Goal: Task Accomplishment & Management: Use online tool/utility

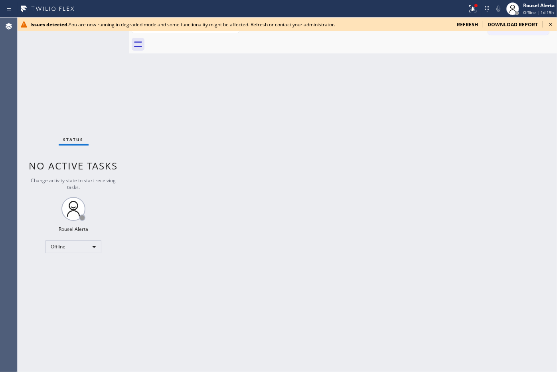
click at [445, 30] on div "Issues detected. You are now running in degraded mode and some functionality mi…" at bounding box center [287, 25] width 539 height 14
click at [445, 22] on span "refresh" at bounding box center [467, 24] width 21 height 7
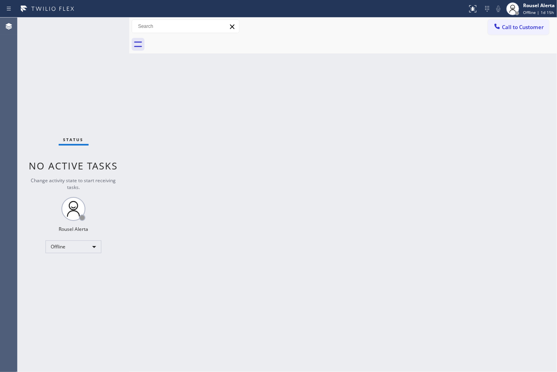
click at [185, 166] on div "Back to Dashboard Change Sender ID Customers Technicians Select a contact Outbo…" at bounding box center [342, 195] width 427 height 354
click at [96, 244] on div "Offline" at bounding box center [73, 246] width 56 height 13
click at [89, 266] on li "Available" at bounding box center [73, 268] width 54 height 10
click at [184, 148] on div "Back to Dashboard Change Sender ID Customers Technicians Select a contact Outbo…" at bounding box center [342, 195] width 427 height 354
click at [96, 40] on div "Status No active tasks You are ready to start receiving tasks. Rousel Alerta Av…" at bounding box center [74, 195] width 112 height 354
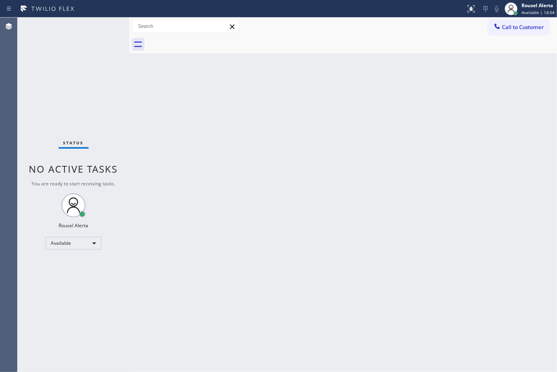
click at [244, 173] on div "Back to Dashboard Change Sender ID Customers Technicians Select a contact Outbo…" at bounding box center [342, 195] width 427 height 354
click at [219, 234] on div "Back to Dashboard Change Sender ID Customers Technicians Select a contact Outbo…" at bounding box center [342, 195] width 427 height 354
click at [102, 22] on div "Status No active tasks You are ready to start receiving tasks. Rousel Alerta Av…" at bounding box center [74, 195] width 112 height 354
click at [272, 62] on div "Back to Dashboard Change Sender ID Customers Technicians Select a contact Outbo…" at bounding box center [342, 195] width 427 height 354
click at [99, 28] on div "Status No active tasks You are ready to start receiving tasks. Rousel Alerta Av…" at bounding box center [74, 195] width 112 height 354
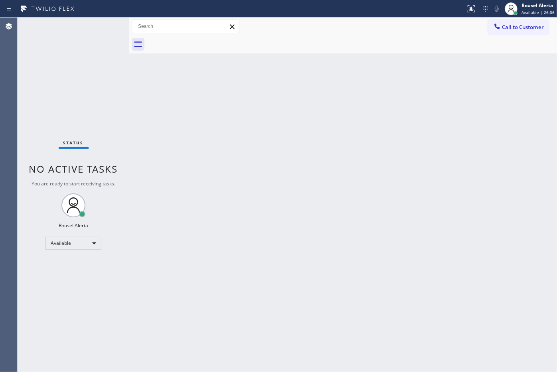
click at [109, 24] on div "Status No active tasks You are ready to start receiving tasks. Rousel Alerta Av…" at bounding box center [74, 195] width 112 height 354
click at [240, 203] on div "Back to Dashboard Change Sender ID Customers Technicians Select a contact Outbo…" at bounding box center [342, 195] width 427 height 354
click at [82, 19] on div "Status No active tasks You are ready to start receiving tasks. Rousel Alerta Av…" at bounding box center [74, 195] width 112 height 354
click at [93, 23] on div "Status No active tasks You are ready to start receiving tasks. Rousel Alerta Av…" at bounding box center [74, 195] width 112 height 354
click at [94, 18] on div "Status No active tasks You are ready to start receiving tasks. Rousel Alerta Av…" at bounding box center [74, 195] width 112 height 354
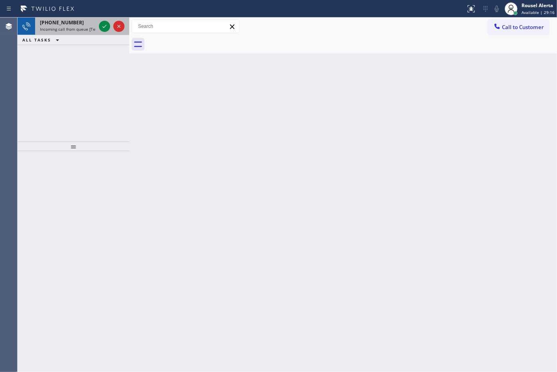
click at [77, 29] on span "Incoming call from queue [Test] All" at bounding box center [73, 29] width 66 height 6
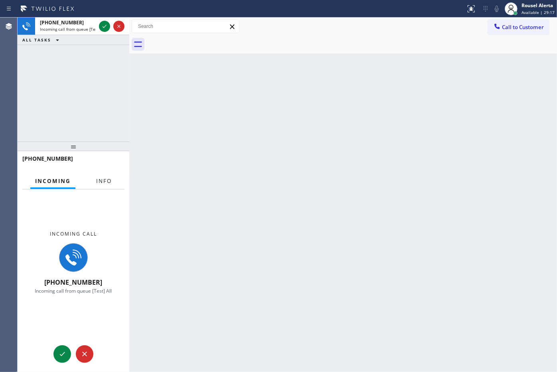
click at [100, 181] on span "Info" at bounding box center [104, 180] width 16 height 7
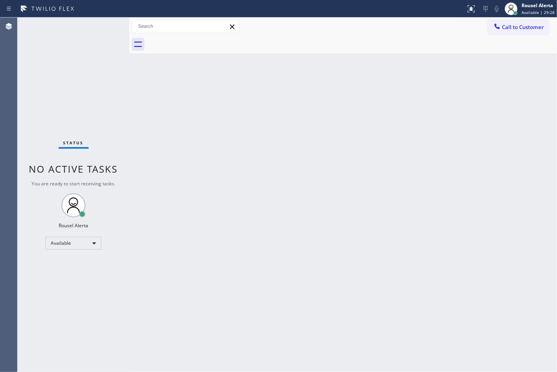
click at [254, 173] on div "Back to Dashboard Change Sender ID Customers Technicians Select a contact Outbo…" at bounding box center [342, 195] width 427 height 354
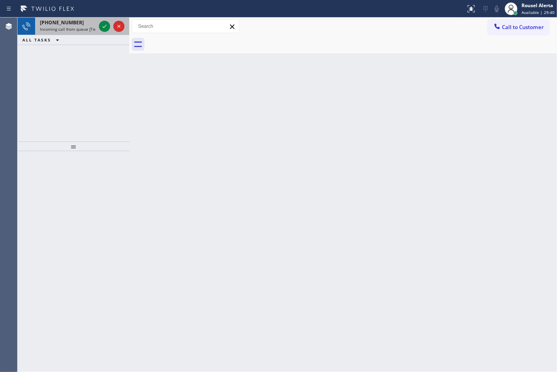
click at [84, 21] on div "[PHONE_NUMBER]" at bounding box center [68, 22] width 56 height 7
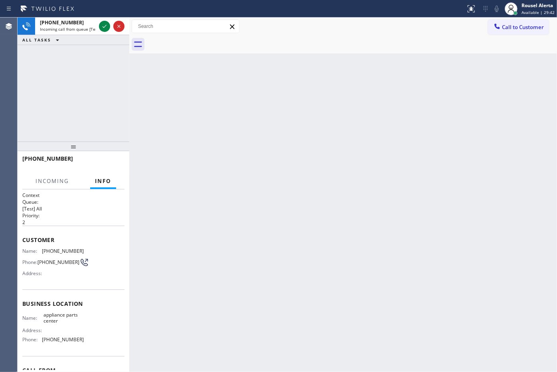
drag, startPoint x: 299, startPoint y: 252, endPoint x: 281, endPoint y: 78, distance: 175.6
click at [299, 247] on div "Back to Dashboard Change Sender ID Customers Technicians Select a contact Outbo…" at bounding box center [342, 195] width 427 height 354
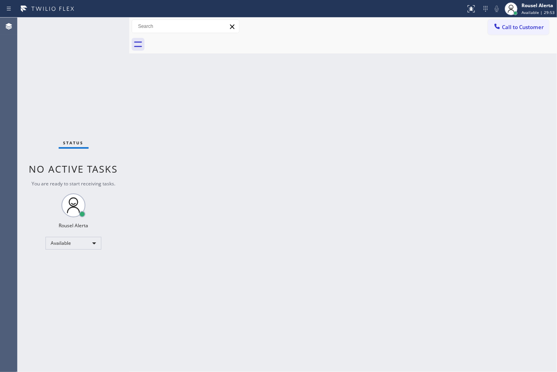
click at [314, 161] on div "Back to Dashboard Change Sender ID Customers Technicians Select a contact Outbo…" at bounding box center [342, 195] width 427 height 354
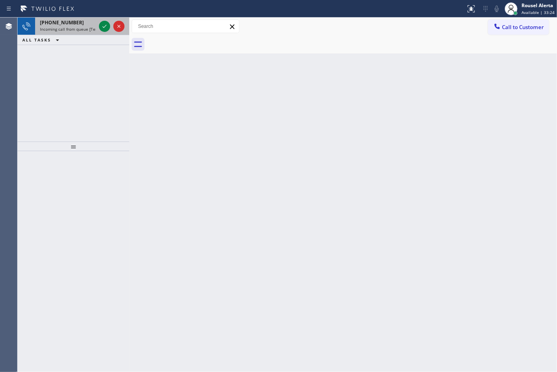
click at [85, 26] on div "[PHONE_NUMBER] Incoming call from queue [Test] All" at bounding box center [66, 27] width 62 height 18
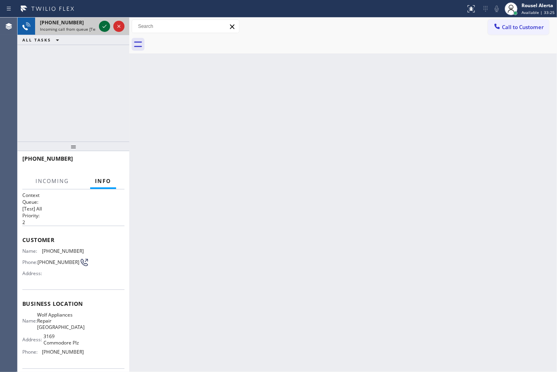
click at [102, 24] on icon at bounding box center [105, 27] width 10 height 10
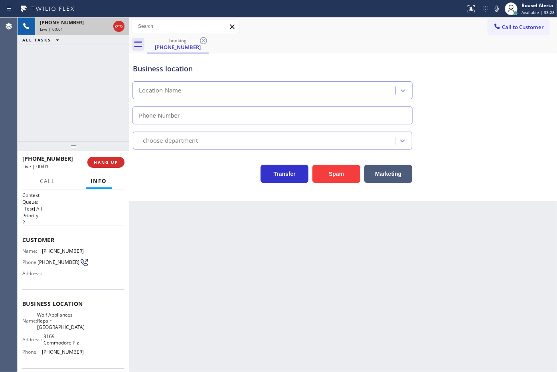
type input "[PHONE_NUMBER]"
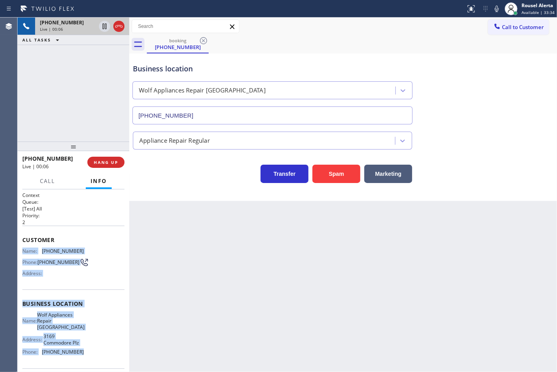
drag, startPoint x: 22, startPoint y: 251, endPoint x: 77, endPoint y: 346, distance: 109.5
click at [77, 346] on div "Context Queue: [Test] All Priority: 2 Customer Name: [PHONE_NUMBER] Phone: [PHO…" at bounding box center [73, 310] width 102 height 237
copy div "Name: [PHONE_NUMBER] Phone: [PHONE_NUMBER] Address: Business location Name: Wol…"
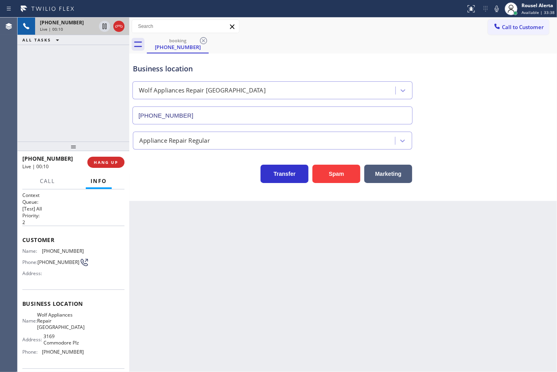
click at [370, 284] on div "Back to Dashboard Change Sender ID Customers Technicians Select a contact Outbo…" at bounding box center [342, 195] width 427 height 354
click at [368, 284] on div "Back to Dashboard Change Sender ID Customers Technicians Select a contact Outbo…" at bounding box center [342, 195] width 427 height 354
click at [102, 75] on div "[PHONE_NUMBER] Live | 00:12 ALL TASKS ALL TASKS ACTIVE TASKS TASKS IN WRAP UP" at bounding box center [74, 80] width 112 height 124
click at [110, 161] on span "HANG UP" at bounding box center [106, 162] width 24 height 6
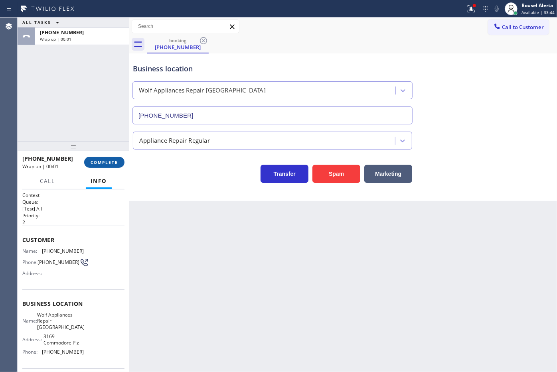
click at [110, 162] on span "COMPLETE" at bounding box center [105, 162] width 28 height 6
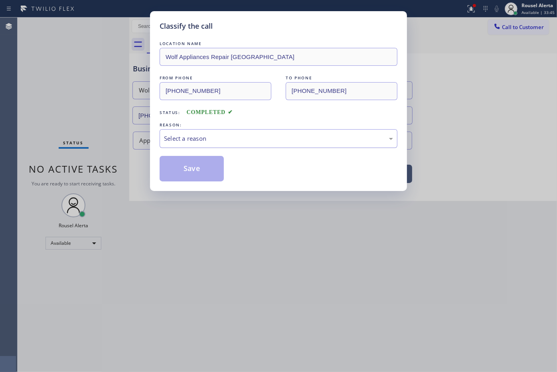
click at [191, 143] on div "Select a reason" at bounding box center [278, 138] width 229 height 9
click at [193, 175] on button "Save" at bounding box center [191, 169] width 64 height 26
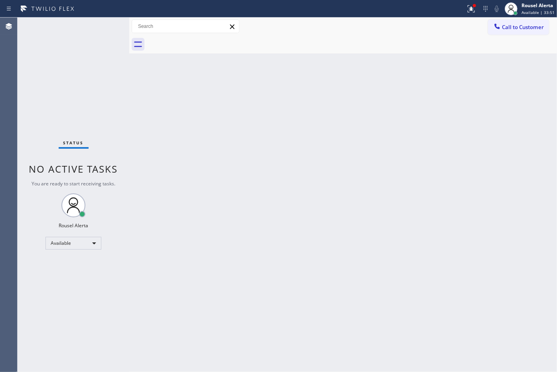
click at [409, 29] on div "Call to Customer Outbound call Location Search location Your caller id phone nu…" at bounding box center [342, 27] width 427 height 14
click at [467, 4] on icon at bounding box center [471, 9] width 10 height 10
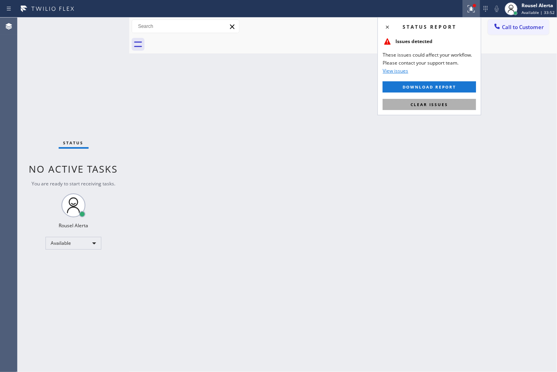
click at [461, 102] on button "Clear issues" at bounding box center [428, 104] width 93 height 11
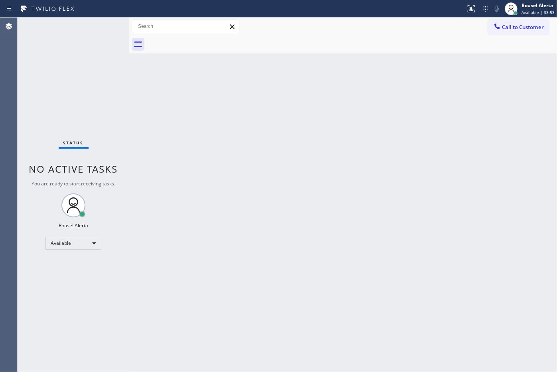
click at [461, 156] on div "Back to Dashboard Change Sender ID Customers Technicians Select a contact Outbo…" at bounding box center [342, 195] width 427 height 354
click at [84, 36] on div "Status No active tasks You are ready to start receiving tasks. Rousel Alerta Av…" at bounding box center [74, 195] width 112 height 354
click at [203, 171] on div "Back to Dashboard Change Sender ID Customers Technicians Select a contact Outbo…" at bounding box center [342, 195] width 427 height 354
click at [90, 18] on div "Status No active tasks You are ready to start receiving tasks. Rousel Alerta Av…" at bounding box center [74, 195] width 112 height 354
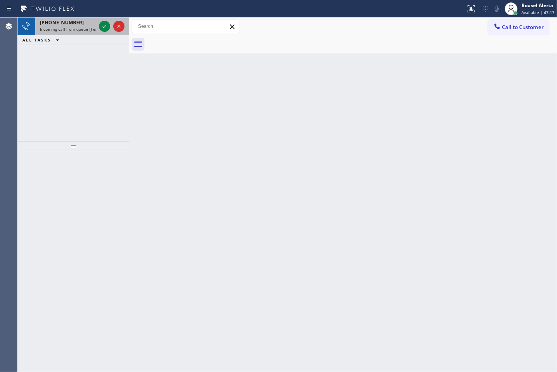
click at [75, 27] on span "Incoming call from queue [Test] All" at bounding box center [73, 29] width 66 height 6
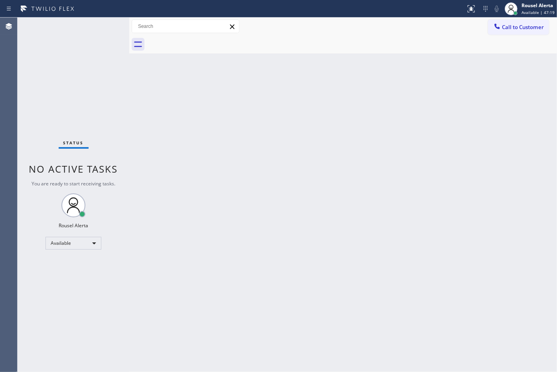
click at [284, 164] on div "Back to Dashboard Change Sender ID Customers Technicians Select a contact Outbo…" at bounding box center [342, 195] width 427 height 354
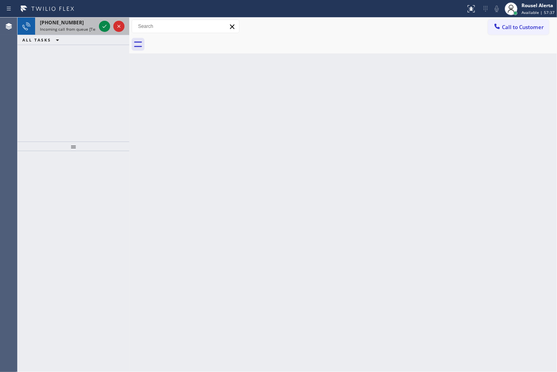
click at [85, 20] on div "[PHONE_NUMBER]" at bounding box center [68, 22] width 56 height 7
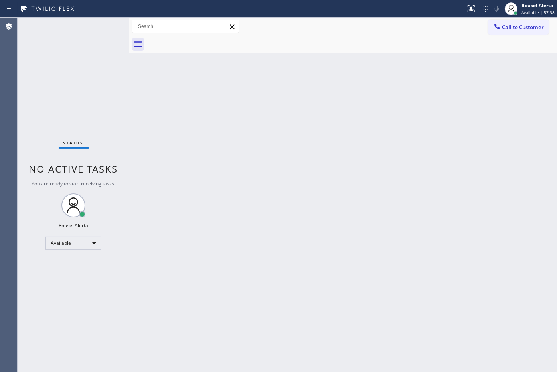
click at [85, 20] on div "Status No active tasks You are ready to start receiving tasks. Rousel Alerta Av…" at bounding box center [74, 195] width 112 height 354
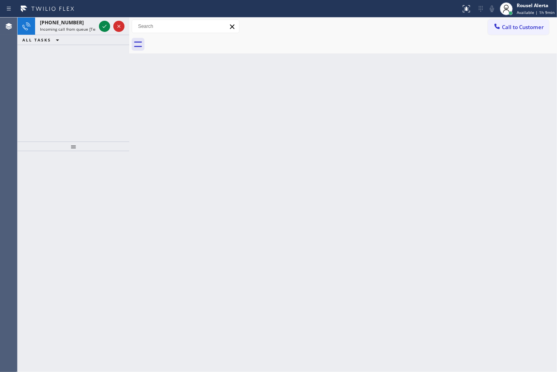
click at [69, 35] on div "ALL TASKS ALL TASKS ACTIVE TASKS TASKS IN WRAP UP" at bounding box center [74, 40] width 112 height 10
click at [94, 25] on div "[PHONE_NUMBER]" at bounding box center [68, 22] width 56 height 7
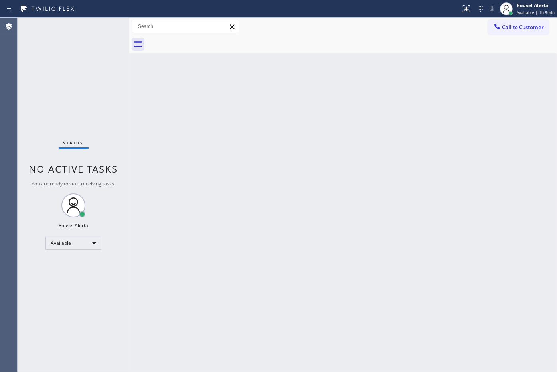
click at [98, 25] on div "Status No active tasks You are ready to start receiving tasks. Rousel Alerta Av…" at bounding box center [74, 195] width 112 height 354
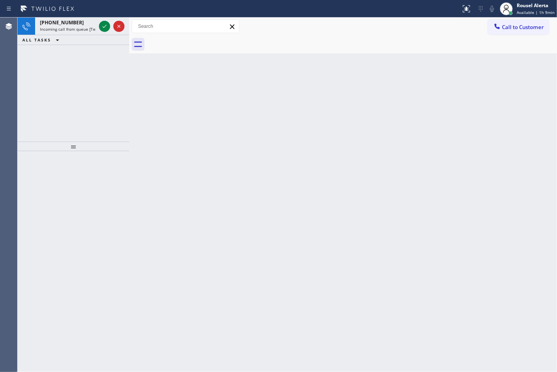
click at [98, 25] on div at bounding box center [111, 27] width 29 height 18
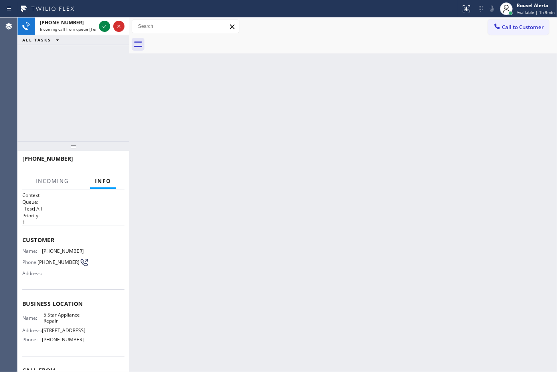
click at [98, 25] on div at bounding box center [111, 27] width 29 height 18
click at [102, 24] on icon at bounding box center [105, 27] width 10 height 10
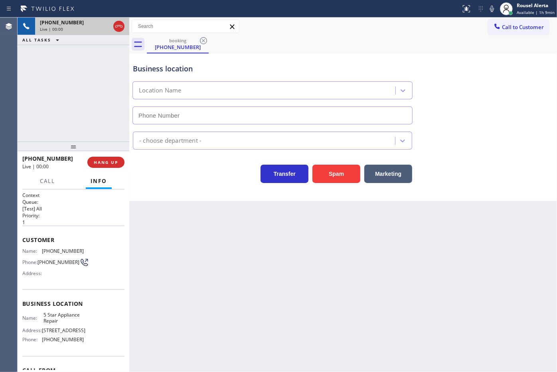
type input "[PHONE_NUMBER]"
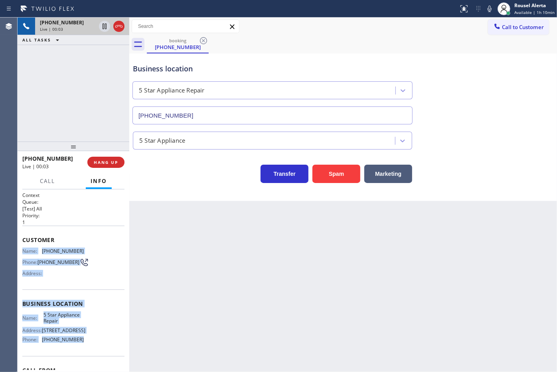
drag, startPoint x: 23, startPoint y: 251, endPoint x: 86, endPoint y: 336, distance: 105.7
click at [86, 336] on div "Context Queue: [Test] All Priority: 1 Customer Name: [PHONE_NUMBER] Phone: [PHO…" at bounding box center [73, 304] width 102 height 224
copy div "Name: [PHONE_NUMBER] Phone: [PHONE_NUMBER] Address: Business location Name: 5 S…"
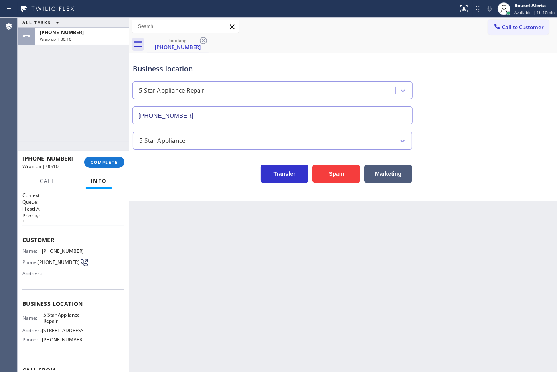
click at [72, 52] on div "ALL TASKS ALL TASKS ACTIVE TASKS TASKS IN WRAP UP [PHONE_NUMBER] Wrap up | 00:10" at bounding box center [74, 80] width 112 height 124
click at [98, 159] on button "COMPLETE" at bounding box center [104, 162] width 40 height 11
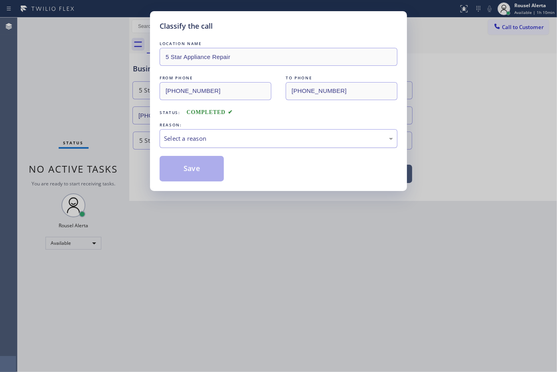
click at [211, 134] on div "Select a reason" at bounding box center [278, 138] width 229 height 9
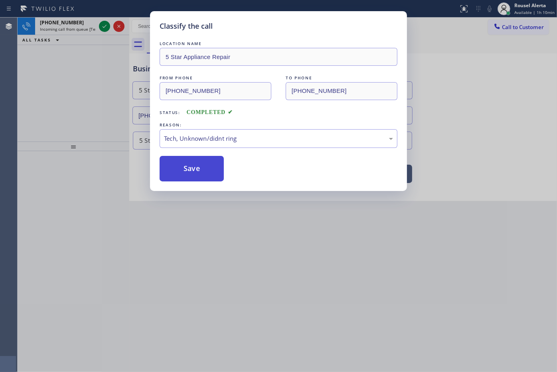
click at [201, 171] on button "Save" at bounding box center [191, 169] width 64 height 26
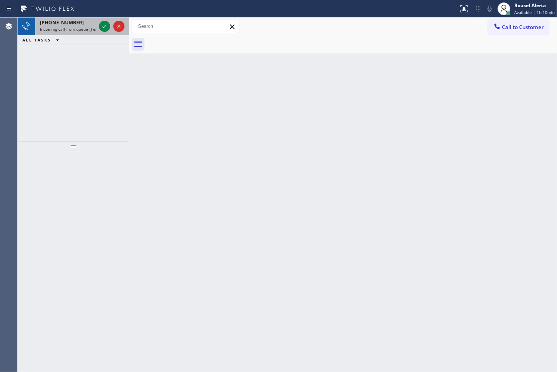
drag, startPoint x: 83, startPoint y: 21, endPoint x: 96, endPoint y: 21, distance: 14.0
click at [85, 21] on div "Classify the call LOCATION NAME Wolf Appliances Repair [GEOGRAPHIC_DATA] FROM P…" at bounding box center [287, 195] width 539 height 354
drag, startPoint x: 82, startPoint y: 24, endPoint x: 96, endPoint y: 26, distance: 14.5
click at [82, 24] on div "[PHONE_NUMBER]" at bounding box center [68, 22] width 56 height 7
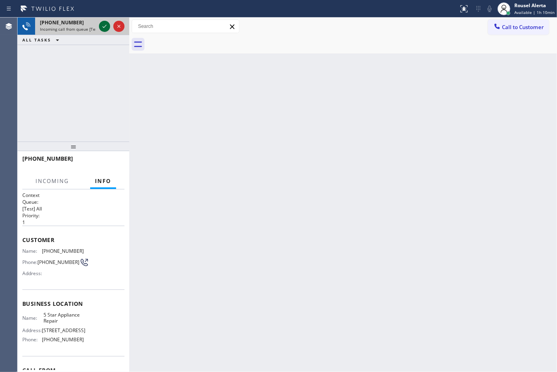
click at [106, 27] on icon at bounding box center [105, 27] width 10 height 10
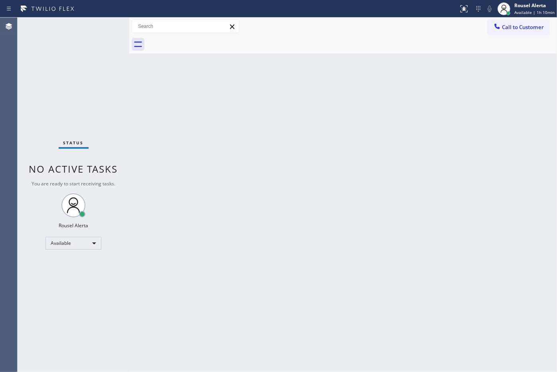
click at [106, 27] on div "Status No active tasks You are ready to start receiving tasks. Rousel Alerta Av…" at bounding box center [74, 195] width 112 height 354
click at [185, 168] on div "Back to Dashboard Change Sender ID Customers Technicians Select a contact Outbo…" at bounding box center [342, 195] width 427 height 354
click at [457, 8] on div at bounding box center [464, 9] width 18 height 10
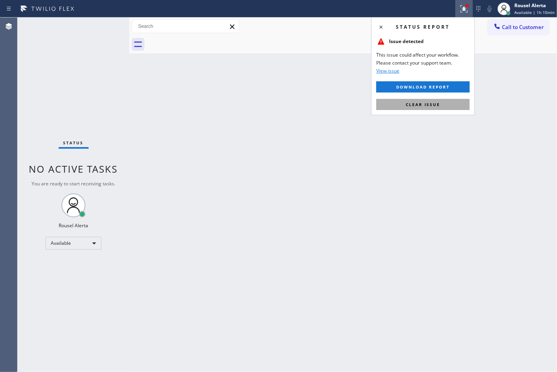
click at [449, 103] on button "Clear issue" at bounding box center [422, 104] width 93 height 11
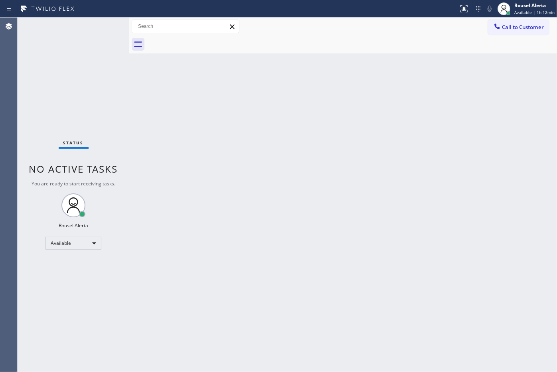
click at [88, 28] on div "Status No active tasks You are ready to start receiving tasks. Rousel Alerta Av…" at bounding box center [74, 195] width 112 height 354
click at [88, 27] on div "Status No active tasks You are ready to start receiving tasks. Rousel Alerta Av…" at bounding box center [74, 195] width 112 height 354
click at [94, 30] on div "Status No active tasks You are ready to start receiving tasks. Rousel Alerta Av…" at bounding box center [74, 195] width 112 height 354
click at [87, 31] on div "Status No active tasks You are ready to start receiving tasks. Rousel Alerta Av…" at bounding box center [74, 195] width 112 height 354
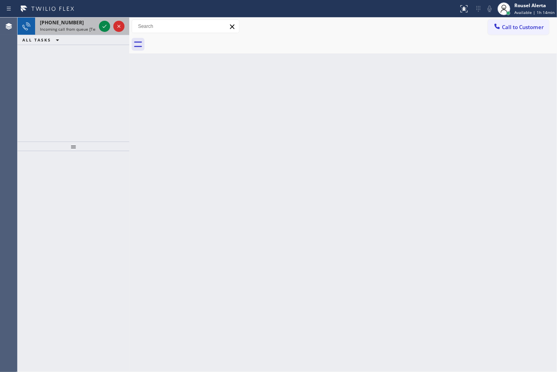
click at [87, 22] on div "[PHONE_NUMBER]" at bounding box center [68, 22] width 56 height 7
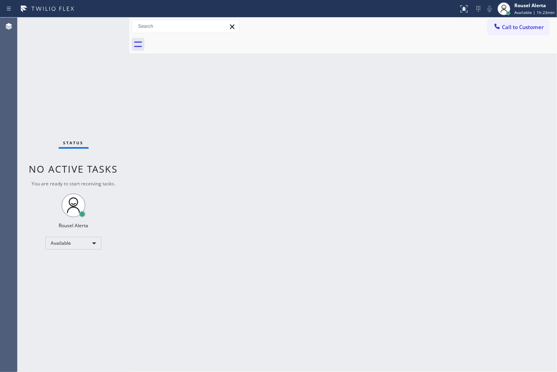
click at [75, 33] on div "Status No active tasks You are ready to start receiving tasks. Rousel Alerta Av…" at bounding box center [74, 195] width 112 height 354
click at [97, 42] on div "Status No active tasks You are ready to start receiving tasks. Rousel Alerta Av…" at bounding box center [74, 195] width 112 height 354
click at [83, 54] on div "Status No active tasks You are ready to start receiving tasks. Rousel Alerta Av…" at bounding box center [74, 195] width 112 height 354
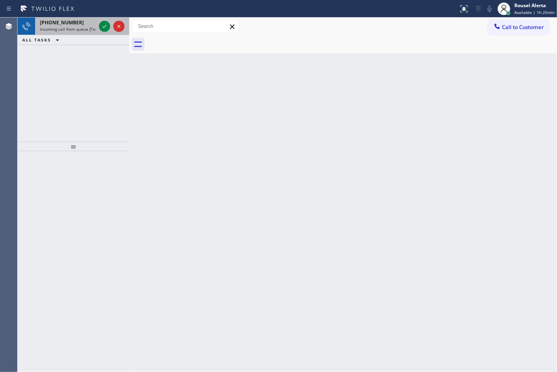
click at [69, 24] on span "[PHONE_NUMBER]" at bounding box center [62, 22] width 44 height 7
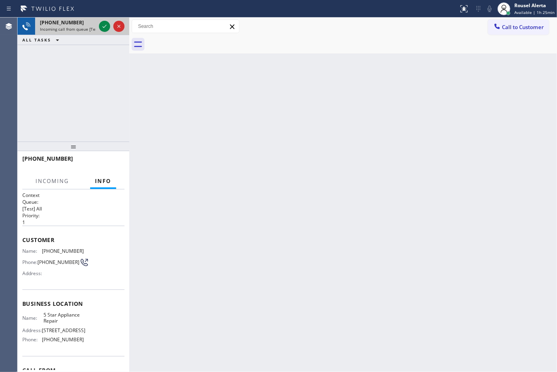
click at [97, 25] on div at bounding box center [111, 27] width 29 height 18
click at [102, 25] on icon at bounding box center [105, 27] width 10 height 10
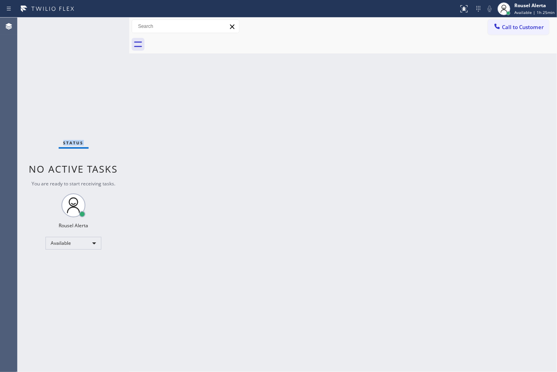
click at [102, 25] on div "Status No active tasks You are ready to start receiving tasks. Rousel Alerta Av…" at bounding box center [74, 195] width 112 height 354
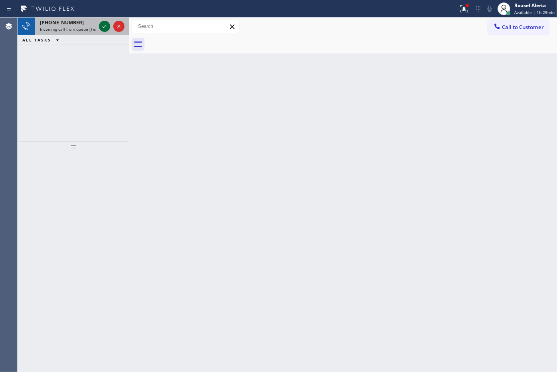
click at [106, 23] on icon at bounding box center [105, 27] width 10 height 10
click at [100, 26] on icon at bounding box center [105, 27] width 10 height 10
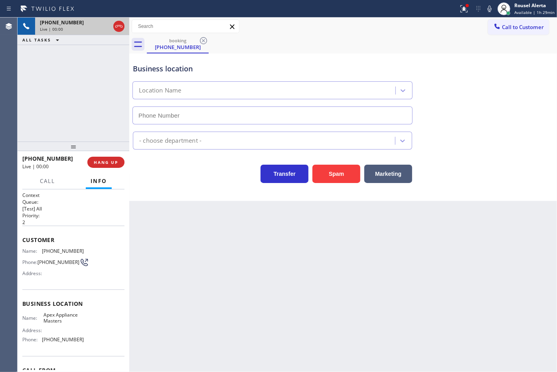
type input "[PHONE_NUMBER]"
click at [341, 178] on button "Spam" at bounding box center [336, 174] width 48 height 18
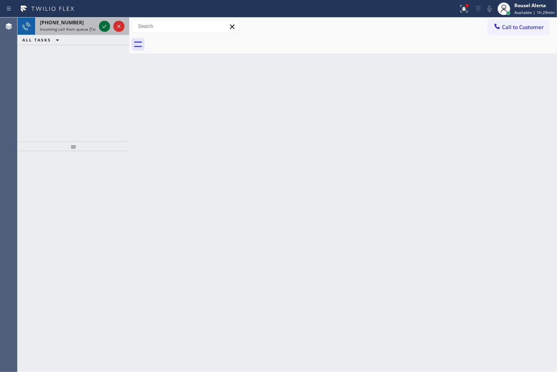
click at [104, 31] on icon at bounding box center [105, 27] width 10 height 10
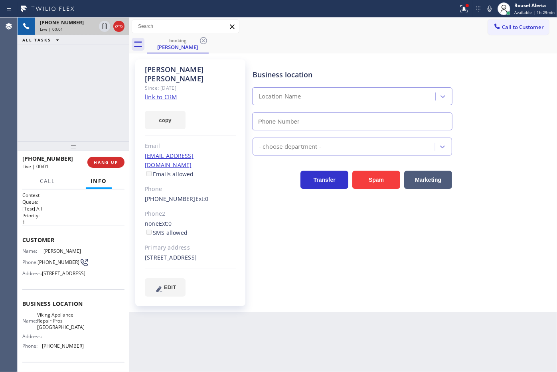
type input "[PHONE_NUMBER]"
click at [158, 93] on link "link to CRM" at bounding box center [161, 97] width 32 height 8
click at [138, 122] on div "[PERSON_NAME] Since: [DATE] link to CRM copy Email [EMAIL_ADDRESS][DOMAIN_NAME]…" at bounding box center [190, 182] width 110 height 247
click at [104, 100] on div "[PHONE_NUMBER] Live | 00:23 ALL TASKS ALL TASKS ACTIVE TASKS TASKS IN WRAP UP" at bounding box center [74, 80] width 112 height 124
click at [102, 164] on span "HANG UP" at bounding box center [106, 162] width 24 height 6
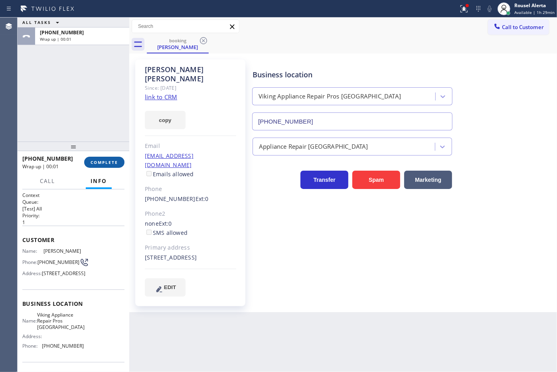
click at [118, 162] on span "COMPLETE" at bounding box center [105, 162] width 28 height 6
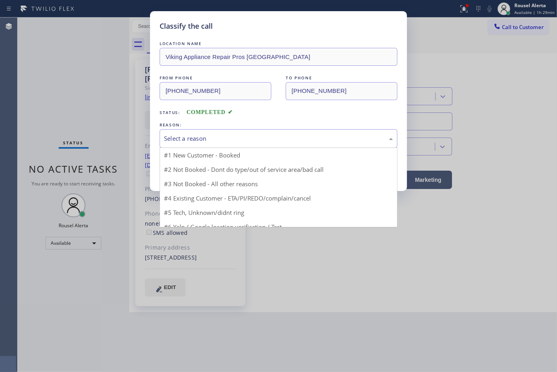
click at [218, 134] on div "Select a reason" at bounding box center [278, 138] width 229 height 9
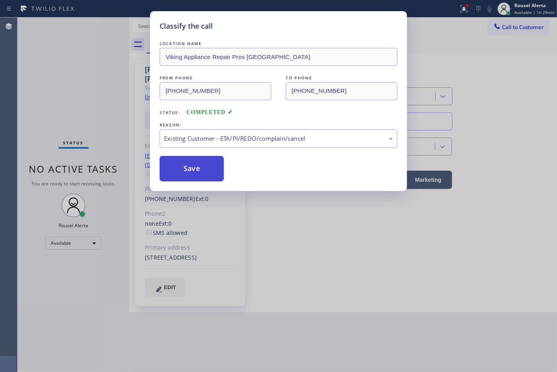
click at [204, 171] on button "Save" at bounding box center [191, 169] width 64 height 26
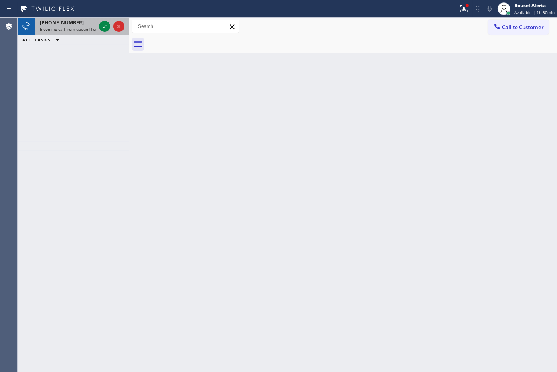
click at [84, 24] on div "[PHONE_NUMBER]" at bounding box center [68, 22] width 56 height 7
click at [102, 27] on icon at bounding box center [105, 27] width 10 height 10
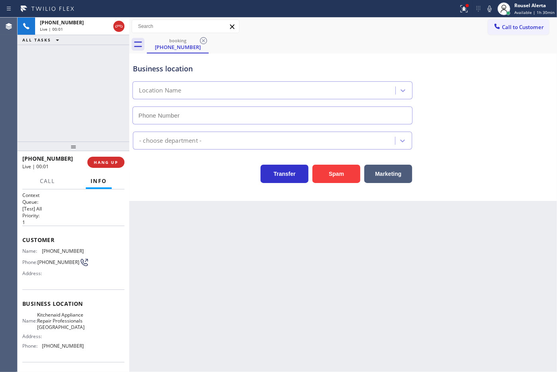
type input "[PHONE_NUMBER]"
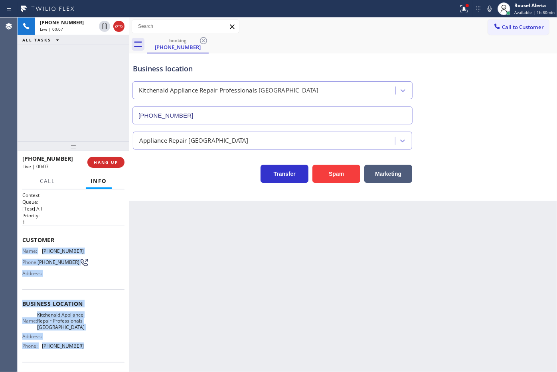
drag, startPoint x: 22, startPoint y: 248, endPoint x: 100, endPoint y: 355, distance: 132.5
click at [100, 355] on div "Context Queue: [Test] All Priority: 1 Customer Name: [PHONE_NUMBER] Phone: [PHO…" at bounding box center [73, 307] width 102 height 231
copy div "Name: [PHONE_NUMBER] Phone: [PHONE_NUMBER] Address: Business location Name: Kit…"
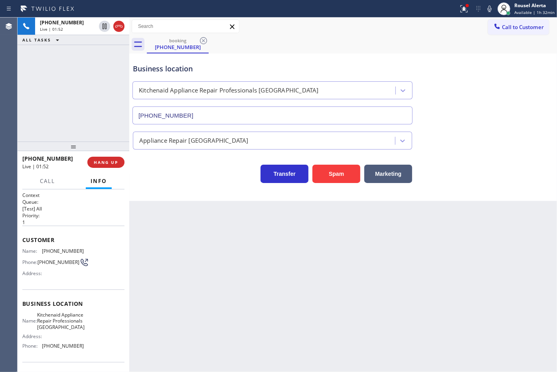
click at [83, 64] on div "[PHONE_NUMBER] Live | 01:52 ALL TASKS ALL TASKS ACTIVE TASKS TASKS IN WRAP UP" at bounding box center [74, 80] width 112 height 124
click at [100, 31] on div at bounding box center [111, 27] width 29 height 18
click at [491, 7] on icon at bounding box center [489, 9] width 10 height 10
click at [104, 25] on icon at bounding box center [105, 27] width 10 height 10
click at [104, 27] on icon at bounding box center [105, 27] width 6 height 6
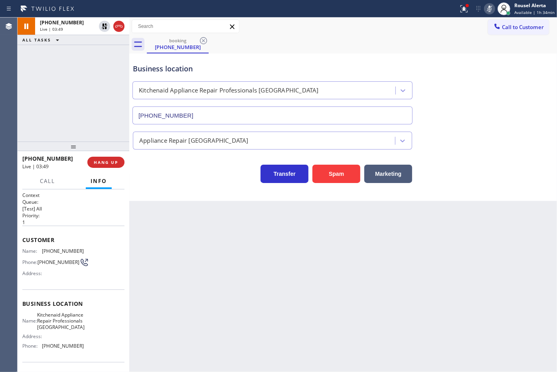
click at [490, 8] on icon at bounding box center [489, 9] width 4 height 6
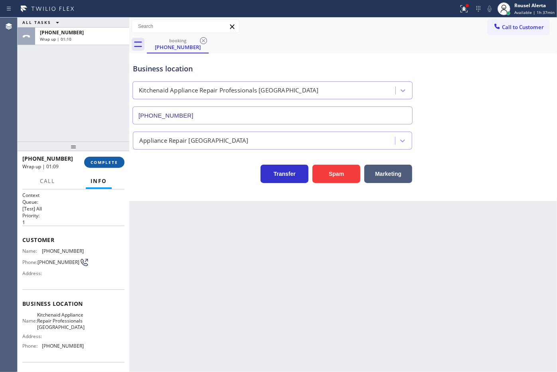
click at [112, 157] on button "COMPLETE" at bounding box center [104, 162] width 40 height 11
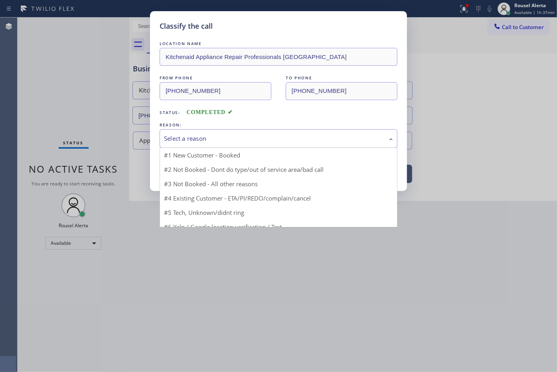
click at [236, 143] on div "Select a reason" at bounding box center [278, 138] width 229 height 9
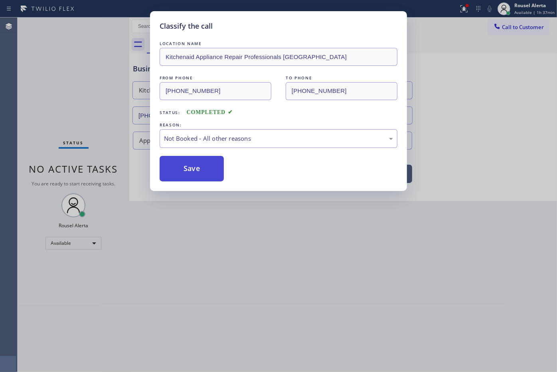
click at [189, 174] on button "Save" at bounding box center [191, 169] width 64 height 26
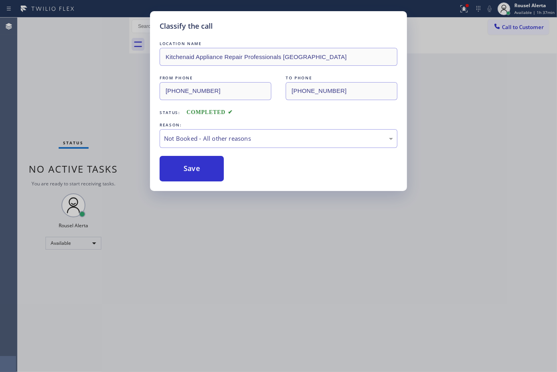
click at [318, 270] on div "Classify the call LOCATION NAME Kitchenaid Appliance Repair Professionals [GEOG…" at bounding box center [278, 186] width 557 height 372
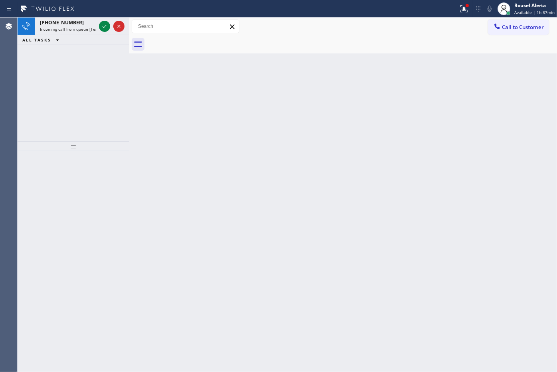
click at [86, 36] on div "ALL TASKS ALL TASKS ACTIVE TASKS TASKS IN WRAP UP" at bounding box center [74, 40] width 112 height 10
click at [89, 25] on div "[PHONE_NUMBER]" at bounding box center [68, 22] width 56 height 7
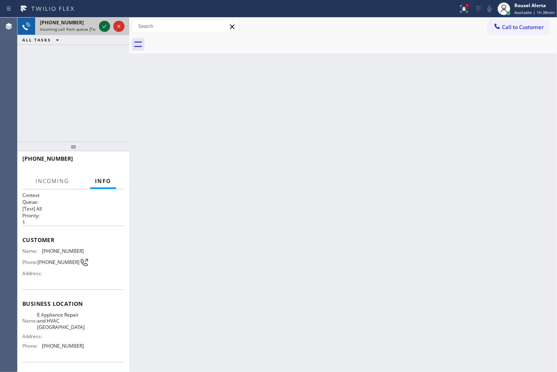
click at [100, 27] on icon at bounding box center [105, 27] width 10 height 10
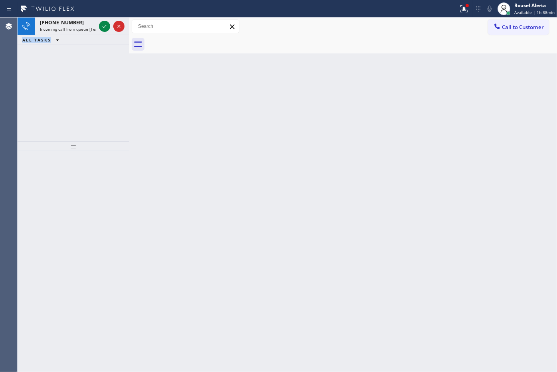
click at [100, 27] on icon at bounding box center [105, 27] width 10 height 10
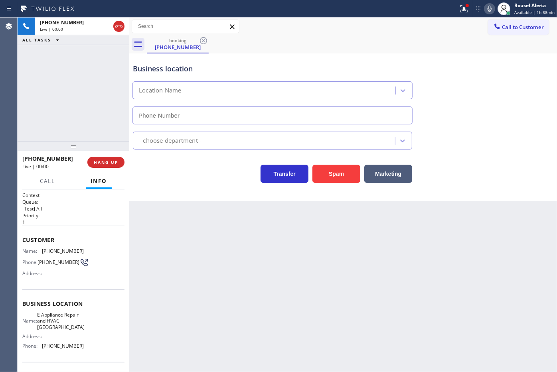
type input "[PHONE_NUMBER]"
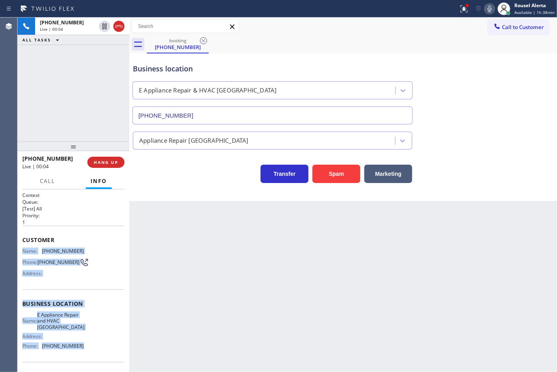
drag, startPoint x: 22, startPoint y: 250, endPoint x: 87, endPoint y: 347, distance: 116.9
click at [87, 347] on div "Context Queue: [Test] All Priority: 1 Customer Name: [PHONE_NUMBER] Phone: [PHO…" at bounding box center [73, 307] width 102 height 231
copy div "Name: [PHONE_NUMBER] Phone: [PHONE_NUMBER] Address: Business location Name: E A…"
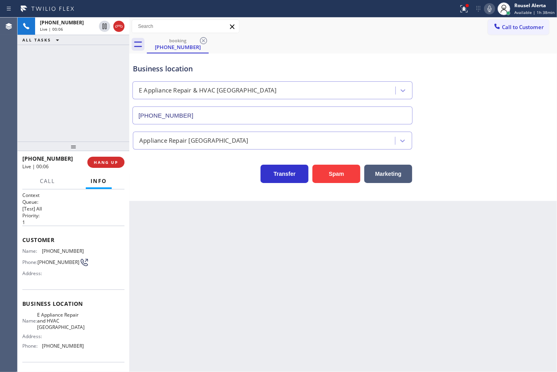
click at [423, 51] on div "booking [PHONE_NUMBER]" at bounding box center [352, 44] width 410 height 18
click at [463, 13] on icon at bounding box center [464, 9] width 10 height 10
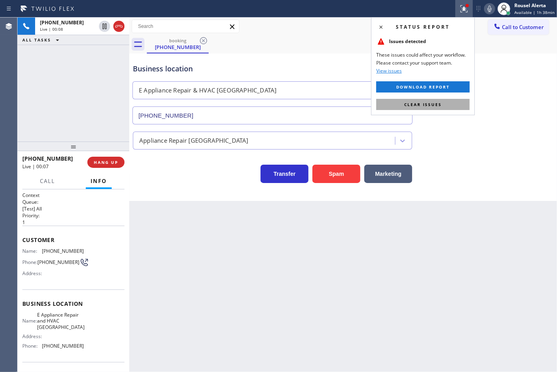
click at [451, 102] on button "Clear issues" at bounding box center [422, 104] width 93 height 11
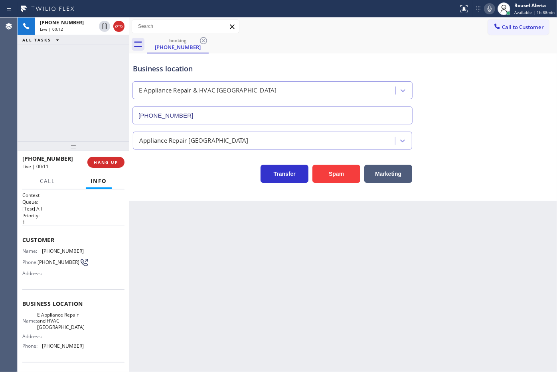
click at [266, 285] on div "Back to Dashboard Change Sender ID Customers Technicians Select a contact Outbo…" at bounding box center [342, 195] width 427 height 354
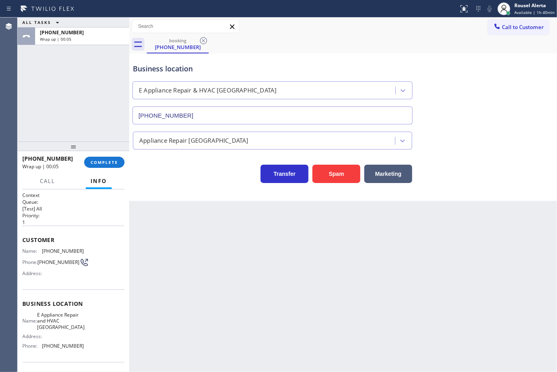
click at [77, 63] on div "ALL TASKS ALL TASKS ACTIVE TASKS TASKS IN WRAP UP [PHONE_NUMBER] Wrap up | 00:05" at bounding box center [74, 80] width 112 height 124
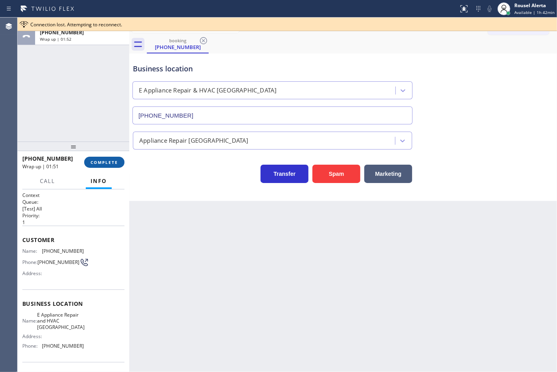
click at [105, 161] on span "COMPLETE" at bounding box center [105, 162] width 28 height 6
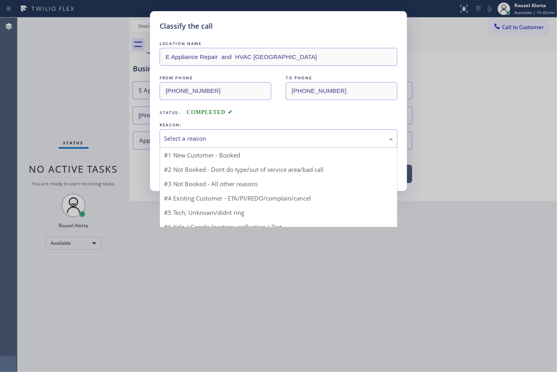
click at [196, 140] on div "Select a reason" at bounding box center [278, 138] width 229 height 9
drag, startPoint x: 220, startPoint y: 169, endPoint x: 204, endPoint y: 170, distance: 15.6
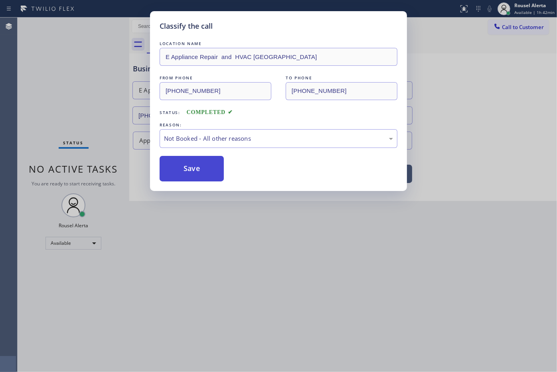
click at [196, 170] on button "Save" at bounding box center [191, 169] width 64 height 26
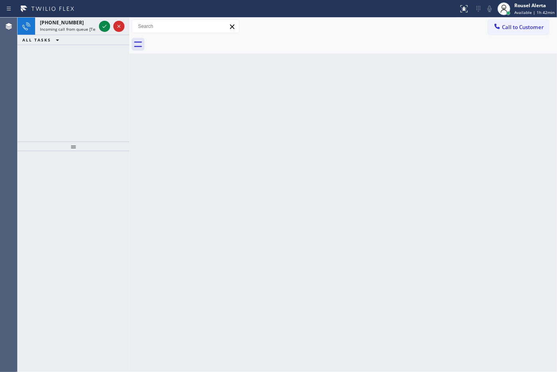
click at [86, 25] on div "[PHONE_NUMBER]" at bounding box center [68, 22] width 56 height 7
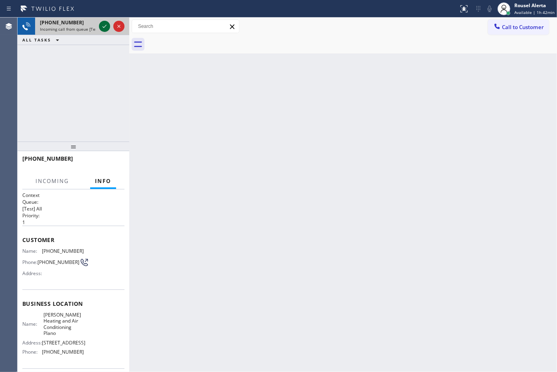
click at [103, 25] on icon at bounding box center [105, 27] width 10 height 10
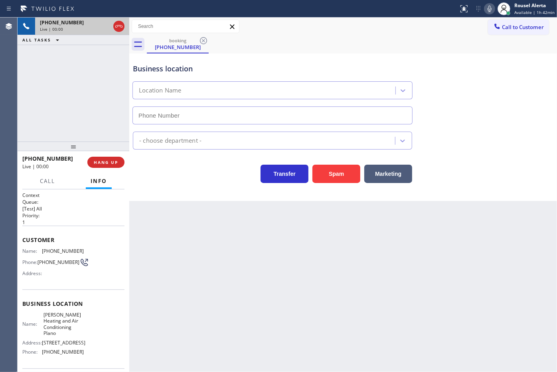
type input "[PHONE_NUMBER]"
click at [324, 163] on div "Spam" at bounding box center [334, 172] width 52 height 22
click at [327, 169] on button "Spam" at bounding box center [336, 174] width 48 height 18
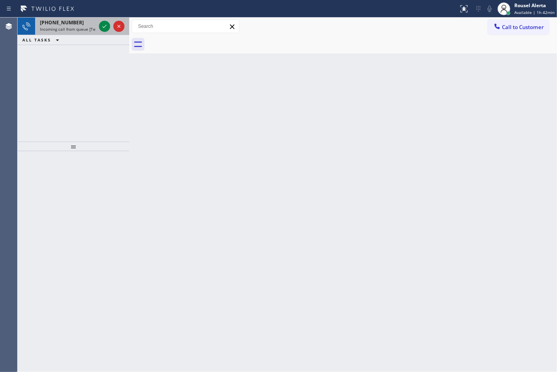
drag, startPoint x: 65, startPoint y: 21, endPoint x: 89, endPoint y: 22, distance: 23.6
click at [66, 21] on span "[PHONE_NUMBER]" at bounding box center [62, 22] width 44 height 7
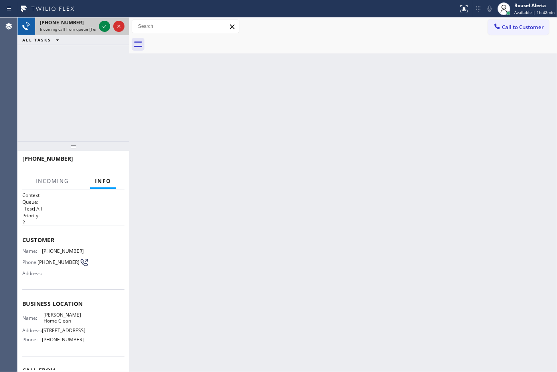
click at [98, 26] on div at bounding box center [111, 27] width 29 height 18
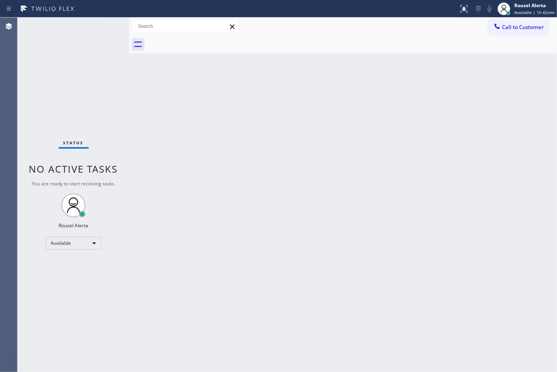
click at [98, 26] on div "Status No active tasks You are ready to start receiving tasks. Rousel Alerta Av…" at bounding box center [74, 195] width 112 height 354
click at [100, 26] on div "Status No active tasks You are ready to start receiving tasks. Rousel Alerta Av…" at bounding box center [74, 195] width 112 height 354
click at [168, 78] on div "Back to Dashboard Change Sender ID Customers Technicians Select a contact Outbo…" at bounding box center [342, 195] width 427 height 354
click at [354, 56] on div "Back to Dashboard Change Sender ID Customers Technicians Select a contact Outbo…" at bounding box center [342, 195] width 427 height 354
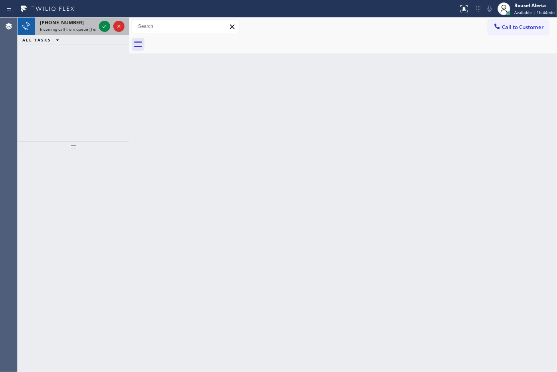
click at [82, 29] on span "Incoming call from queue [Test] All" at bounding box center [73, 29] width 66 height 6
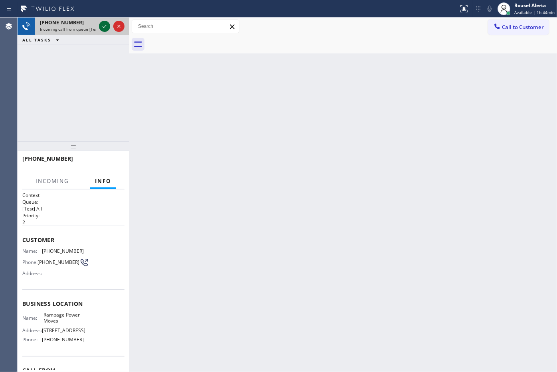
click at [102, 25] on icon at bounding box center [105, 27] width 10 height 10
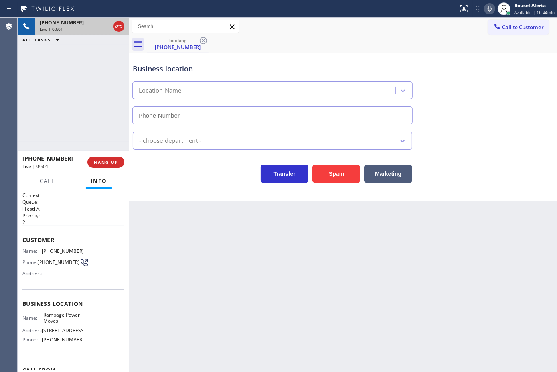
type input "[PHONE_NUMBER]"
click at [439, 56] on div "Business location Rampage Power Moves [PHONE_NUMBER]" at bounding box center [342, 88] width 423 height 72
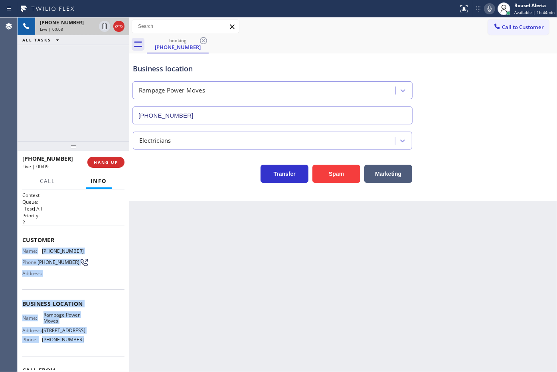
drag, startPoint x: 22, startPoint y: 249, endPoint x: 89, endPoint y: 346, distance: 117.2
click at [89, 346] on div "Context Queue: [Test] All Priority: 2 Customer Name: [PHONE_NUMBER] Phone: [PHO…" at bounding box center [73, 304] width 102 height 224
copy div "Name: [PHONE_NUMBER] Phone: [PHONE_NUMBER] Address: Business location Name: Ram…"
click at [53, 102] on div "[PHONE_NUMBER] Live | 00:25 ALL TASKS ALL TASKS ACTIVE TASKS TASKS IN WRAP UP" at bounding box center [74, 80] width 112 height 124
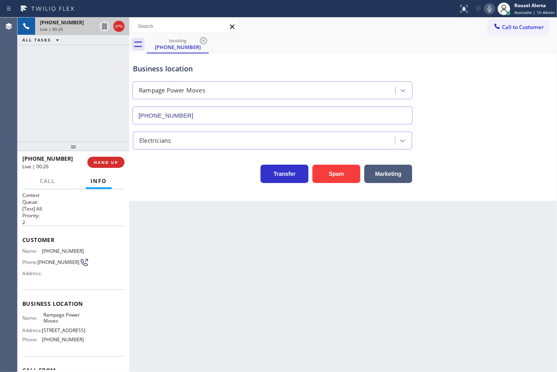
click at [214, 284] on div "Back to Dashboard Change Sender ID Customers Technicians Select a contact Outbo…" at bounding box center [342, 195] width 427 height 354
click at [59, 37] on icon at bounding box center [58, 40] width 10 height 10
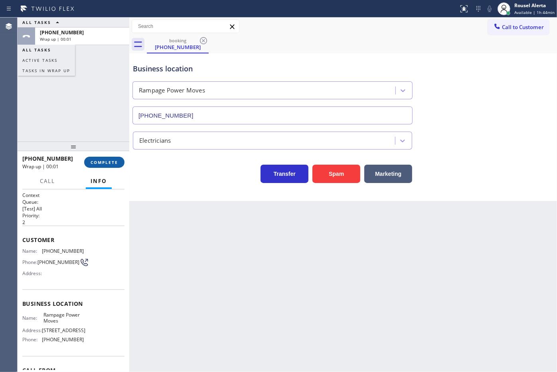
click at [110, 163] on span "COMPLETE" at bounding box center [105, 162] width 28 height 6
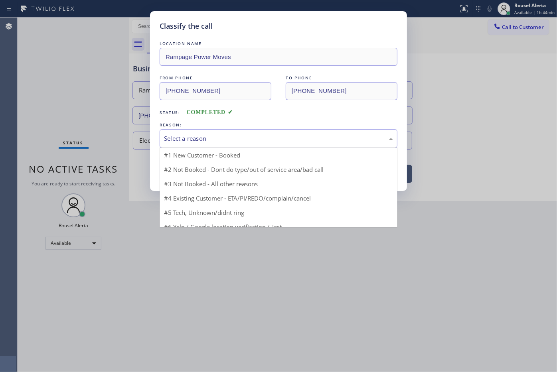
click at [185, 140] on div "Select a reason" at bounding box center [278, 138] width 229 height 9
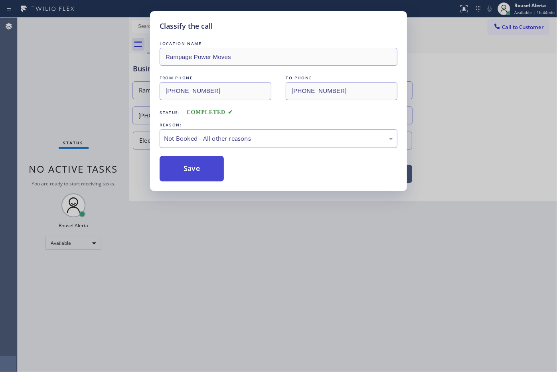
click at [196, 170] on button "Save" at bounding box center [191, 169] width 64 height 26
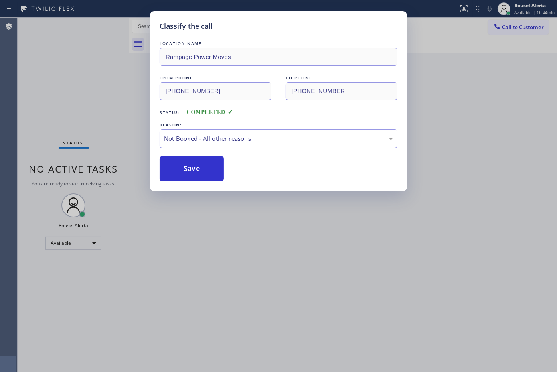
click at [237, 250] on div "Classify the call LOCATION NAME Rampage Power Moves FROM PHONE [PHONE_NUMBER] T…" at bounding box center [278, 186] width 557 height 372
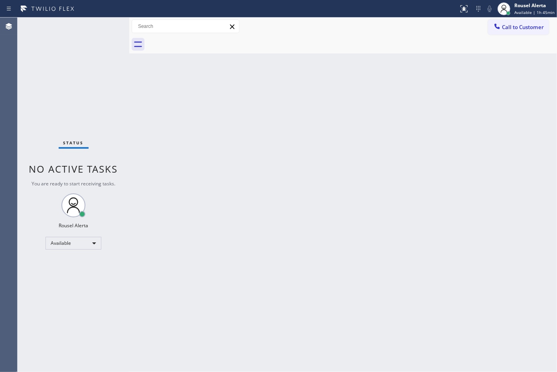
click at [94, 35] on div "Status No active tasks You are ready to start receiving tasks. Rousel Alerta Av…" at bounding box center [74, 195] width 112 height 354
click at [53, 46] on div "Status No active tasks You are ready to start receiving tasks. Rousel Alerta Av…" at bounding box center [74, 195] width 112 height 354
click at [365, 206] on div "Back to Dashboard Change Sender ID Customers Technicians Select a contact Outbo…" at bounding box center [342, 195] width 427 height 354
click at [83, 24] on div "Status No active tasks You are ready to start receiving tasks. Rousel Alerta Av…" at bounding box center [74, 195] width 112 height 354
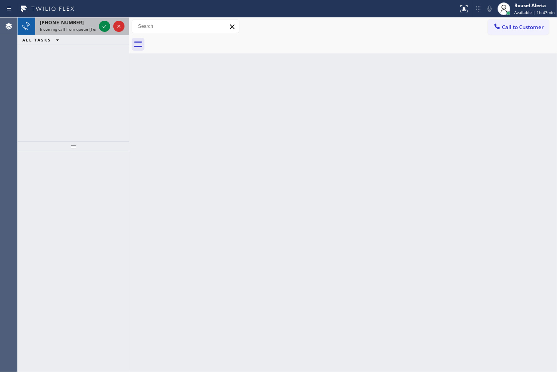
click at [88, 28] on span "Incoming call from queue [Test] All" at bounding box center [73, 29] width 66 height 6
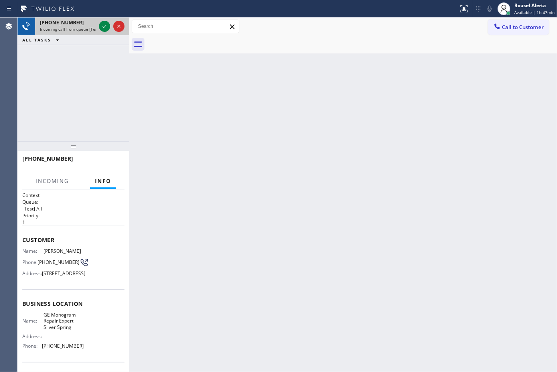
click at [88, 28] on span "Incoming call from queue [Test] All" at bounding box center [73, 29] width 66 height 6
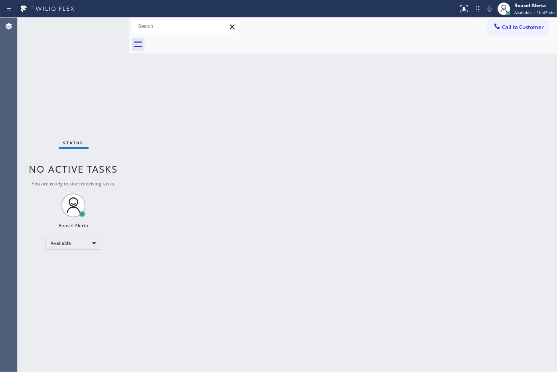
click at [309, 270] on div "Back to Dashboard Change Sender ID Customers Technicians Select a contact Outbo…" at bounding box center [342, 195] width 427 height 354
click at [84, 36] on div "Status No active tasks You are ready to start receiving tasks. Rousel Alerta Av…" at bounding box center [74, 195] width 112 height 354
click at [254, 240] on div "Back to Dashboard Change Sender ID Customers Technicians Select a contact Outbo…" at bounding box center [342, 195] width 427 height 354
click at [89, 39] on div "Status No active tasks You are ready to start receiving tasks. Rousel Alerta Av…" at bounding box center [74, 195] width 112 height 354
click at [262, 210] on div "Back to Dashboard Change Sender ID Customers Technicians Select a contact Outbo…" at bounding box center [342, 195] width 427 height 354
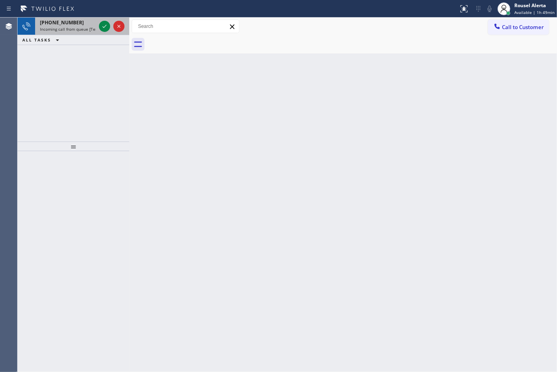
click at [89, 28] on span "Incoming call from queue [Test] All" at bounding box center [73, 29] width 66 height 6
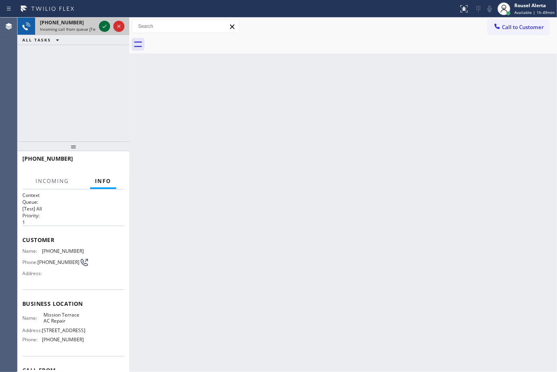
click at [102, 24] on icon at bounding box center [105, 27] width 10 height 10
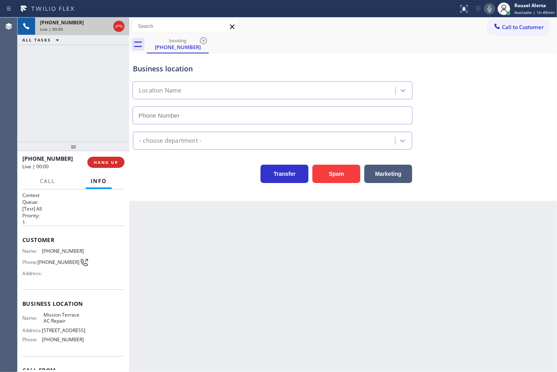
type input "[PHONE_NUMBER]"
click at [177, 224] on div "Back to Dashboard Change Sender ID Customers Technicians Select a contact Outbo…" at bounding box center [342, 195] width 427 height 354
drag, startPoint x: 73, startPoint y: 130, endPoint x: 91, endPoint y: 150, distance: 27.1
click at [73, 131] on div "[PHONE_NUMBER] Live | 00:06 ALL TASKS ALL TASKS ACTIVE TASKS TASKS IN WRAP UP" at bounding box center [74, 80] width 112 height 124
click at [178, 230] on div "Back to Dashboard Change Sender ID Customers Technicians Select a contact Outbo…" at bounding box center [342, 195] width 427 height 354
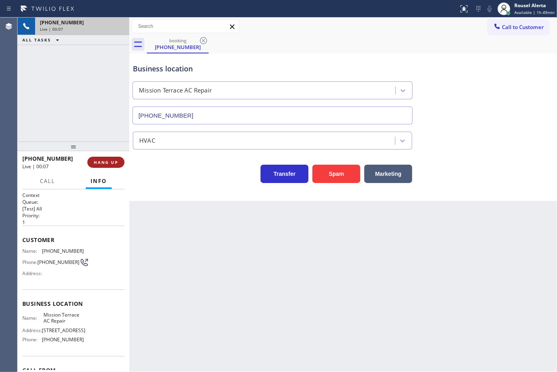
click at [100, 161] on span "HANG UP" at bounding box center [106, 162] width 24 height 6
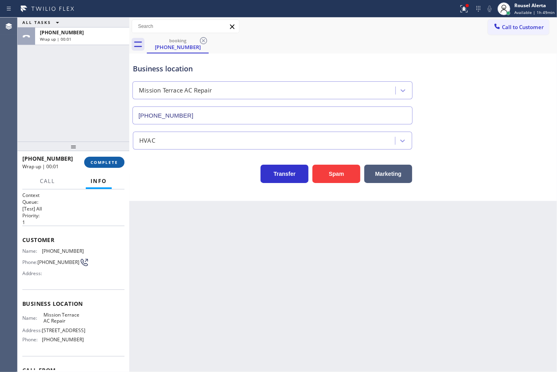
click at [100, 161] on span "COMPLETE" at bounding box center [105, 162] width 28 height 6
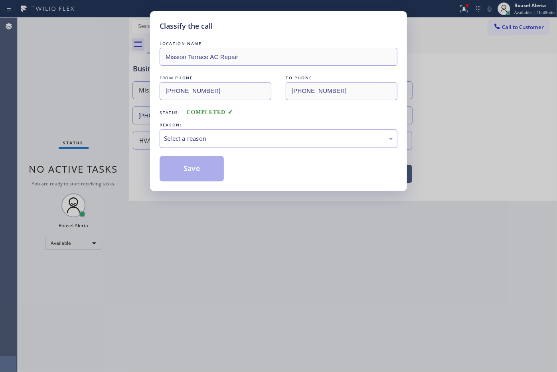
click at [205, 141] on div "Select a reason" at bounding box center [278, 138] width 229 height 9
click at [201, 179] on button "Save" at bounding box center [191, 169] width 64 height 26
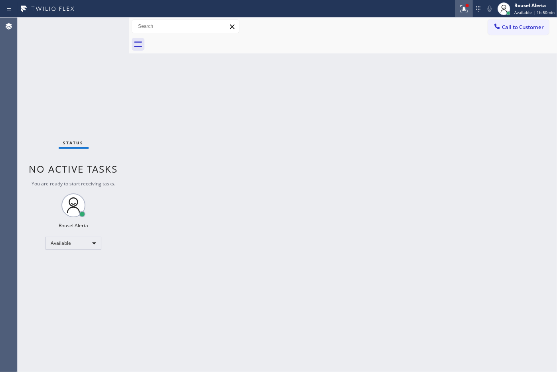
click at [463, 4] on icon at bounding box center [464, 9] width 10 height 10
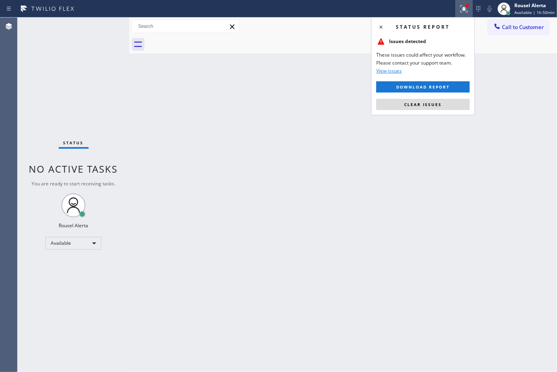
click at [455, 112] on div "Status report Issues detected These issues could affect your workflow. Please c…" at bounding box center [423, 66] width 104 height 98
click at [453, 102] on button "Clear issues" at bounding box center [422, 104] width 93 height 11
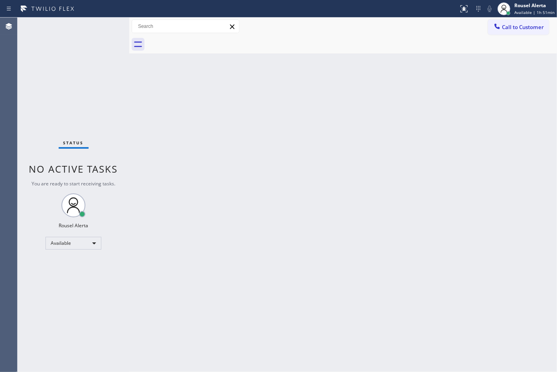
click at [470, 308] on div "Back to Dashboard Change Sender ID Customers Technicians Select a contact Outbo…" at bounding box center [342, 195] width 427 height 354
click at [92, 16] on div "Status report No issues detected If you experience an issue, please download th…" at bounding box center [278, 9] width 557 height 18
click at [67, 40] on div "Status No active tasks You are ready to start receiving tasks. Rousel Alerta Av…" at bounding box center [74, 195] width 112 height 354
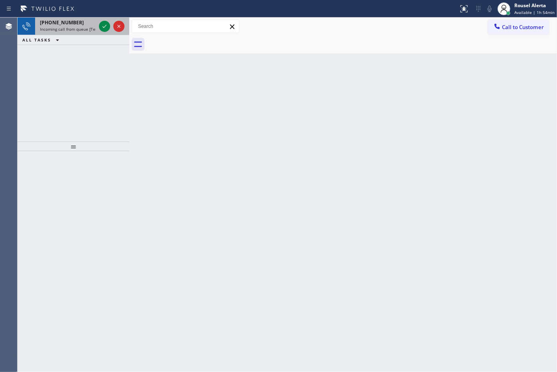
click at [85, 22] on div "[PHONE_NUMBER]" at bounding box center [68, 22] width 56 height 7
click at [89, 22] on div "[PHONE_NUMBER]" at bounding box center [68, 22] width 56 height 7
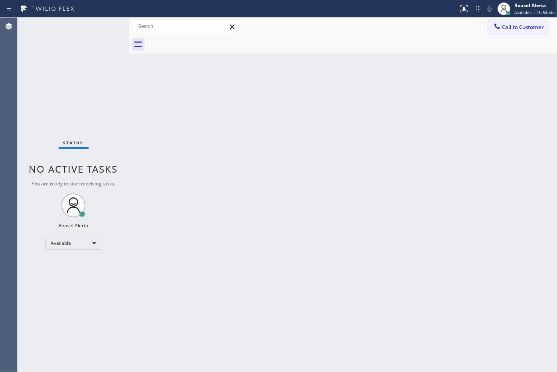
click at [92, 27] on div "Status No active tasks You are ready to start receiving tasks. Rousel Alerta Av…" at bounding box center [74, 195] width 112 height 354
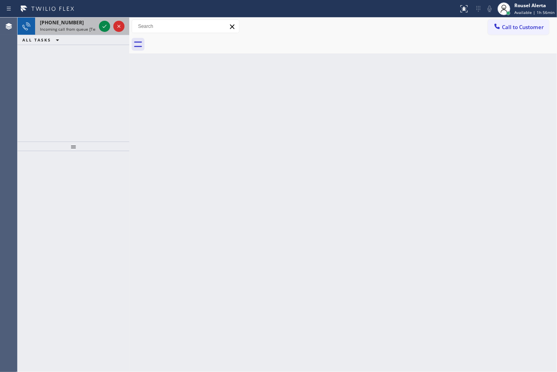
click at [77, 29] on span "Incoming call from queue [Test] All" at bounding box center [73, 29] width 66 height 6
click at [91, 27] on span "Incoming call from queue [Test] All" at bounding box center [73, 29] width 66 height 6
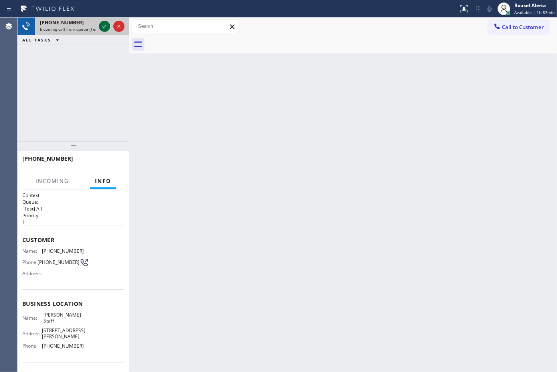
click at [104, 25] on icon at bounding box center [105, 27] width 10 height 10
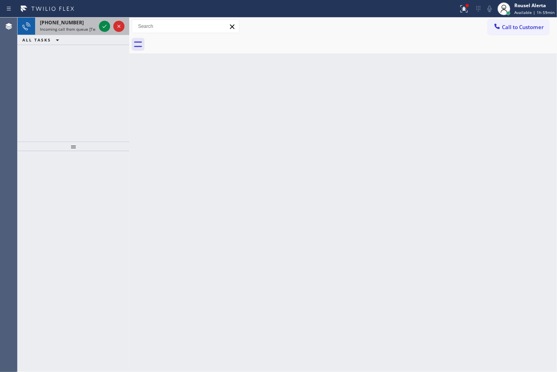
click at [80, 25] on div "[PHONE_NUMBER]" at bounding box center [68, 22] width 56 height 7
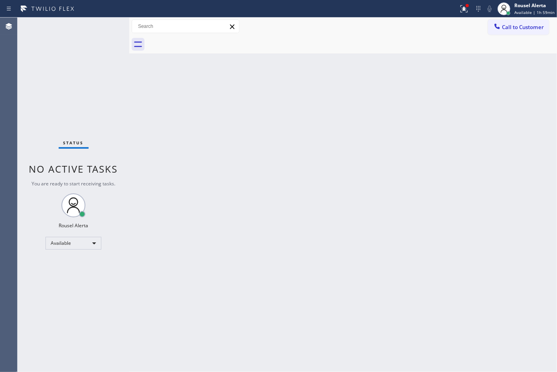
click at [100, 30] on div "Status No active tasks You are ready to start receiving tasks. Rousel Alerta Av…" at bounding box center [74, 195] width 112 height 354
click at [469, 7] on div at bounding box center [467, 5] width 5 height 5
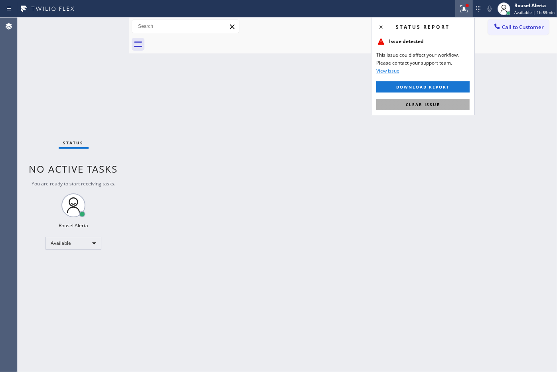
click at [440, 106] on button "Clear issue" at bounding box center [422, 104] width 93 height 11
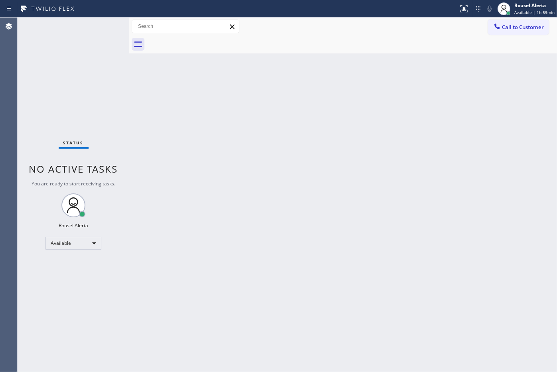
click at [424, 150] on div "Back to Dashboard Change Sender ID Customers Technicians Select a contact Outbo…" at bounding box center [342, 195] width 427 height 354
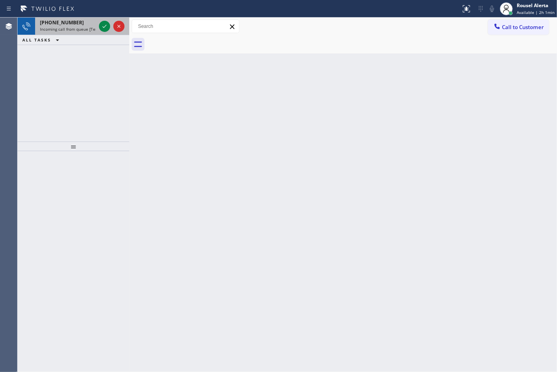
click at [89, 25] on div "[PHONE_NUMBER]" at bounding box center [68, 22] width 56 height 7
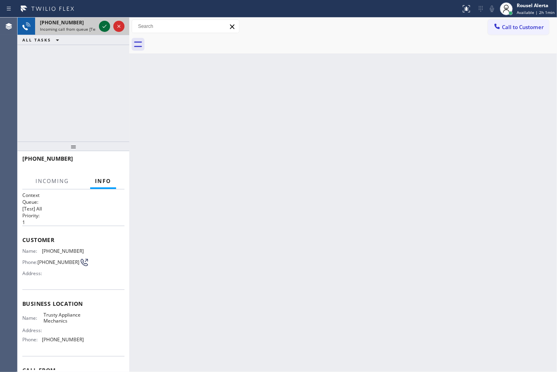
click at [102, 28] on icon at bounding box center [105, 27] width 10 height 10
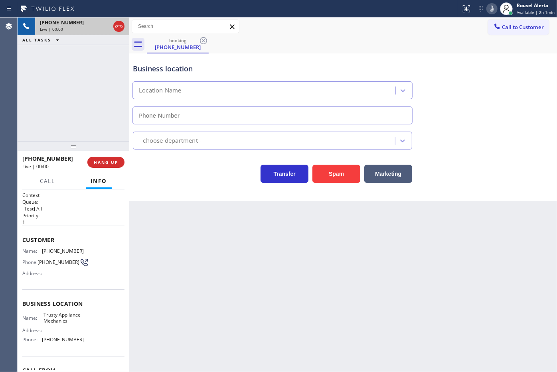
type input "[PHONE_NUMBER]"
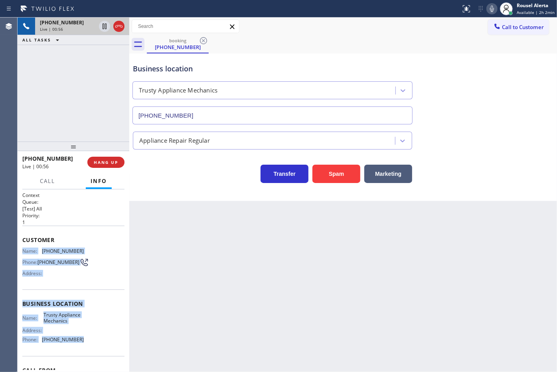
drag, startPoint x: 22, startPoint y: 247, endPoint x: 86, endPoint y: 339, distance: 111.7
click at [86, 339] on div "Context Queue: [Test] All Priority: 1 Customer Name: [PHONE_NUMBER] Phone: [PHO…" at bounding box center [73, 304] width 102 height 224
copy div "Name: [PHONE_NUMBER] Phone: [PHONE_NUMBER] Address: Business location Name: Tru…"
click at [103, 24] on icon at bounding box center [105, 27] width 10 height 10
click at [492, 12] on icon at bounding box center [492, 9] width 10 height 10
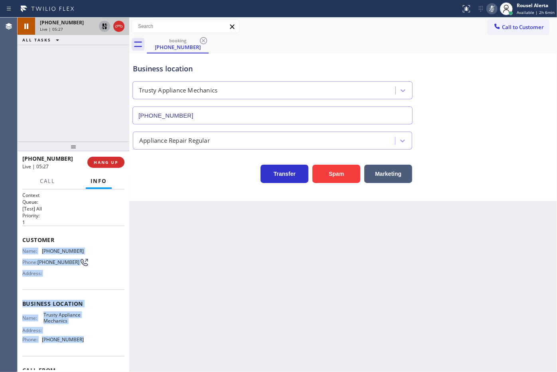
click at [102, 25] on icon at bounding box center [105, 27] width 10 height 10
click at [491, 8] on icon at bounding box center [492, 9] width 10 height 10
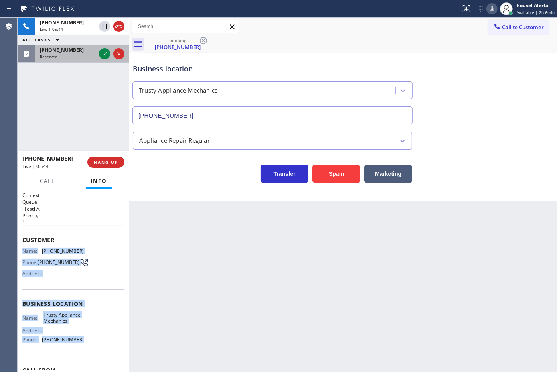
drag, startPoint x: 73, startPoint y: 59, endPoint x: 82, endPoint y: 61, distance: 9.1
click at [73, 59] on div "Reserved" at bounding box center [68, 57] width 56 height 6
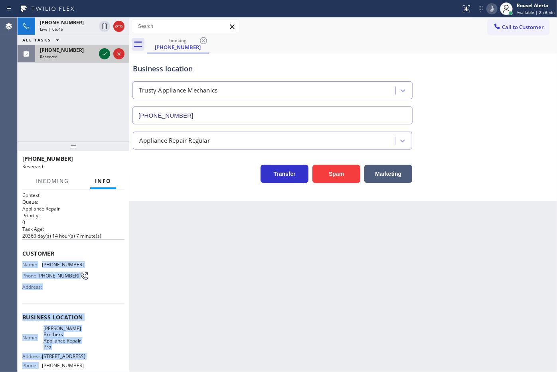
click at [104, 53] on icon at bounding box center [105, 54] width 10 height 10
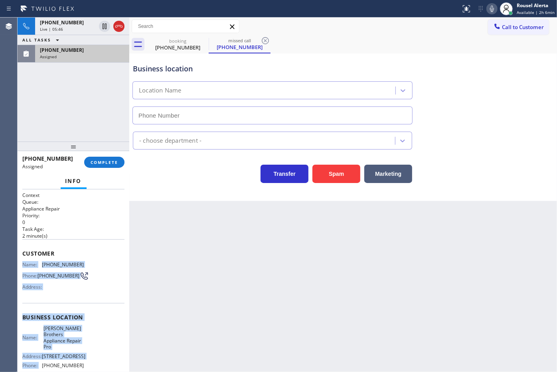
type input "[PHONE_NUMBER]"
click at [77, 289] on div "Address:" at bounding box center [52, 287] width 61 height 6
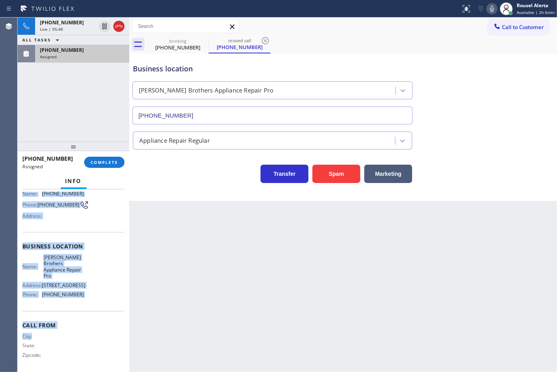
scroll to position [79, 0]
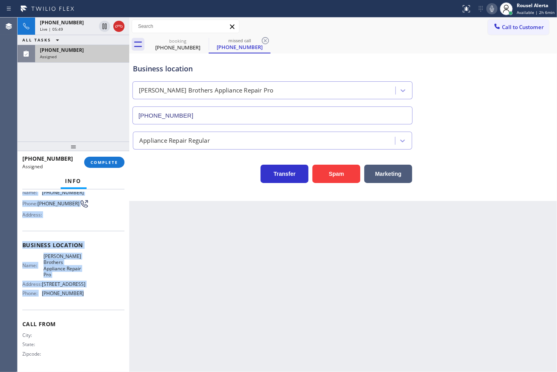
drag, startPoint x: 22, startPoint y: 262, endPoint x: 96, endPoint y: 306, distance: 85.8
click at [96, 306] on div "Context Queue: Appliance Repair Priority: 0 Task Age: [DEMOGRAPHIC_DATA] minute…" at bounding box center [73, 245] width 102 height 250
copy div "Name: [PHONE_NUMBER] Phone: [PHONE_NUMBER] Address: Business location Name: [PE…"
drag, startPoint x: 48, startPoint y: 62, endPoint x: 56, endPoint y: 69, distance: 10.5
click at [48, 62] on div "[PHONE_NUMBER] Assigned" at bounding box center [80, 54] width 91 height 18
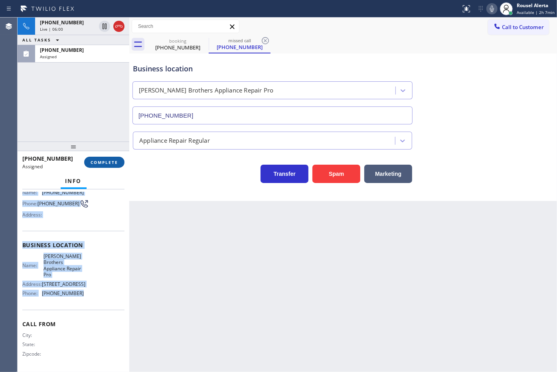
click at [106, 163] on span "COMPLETE" at bounding box center [105, 162] width 28 height 6
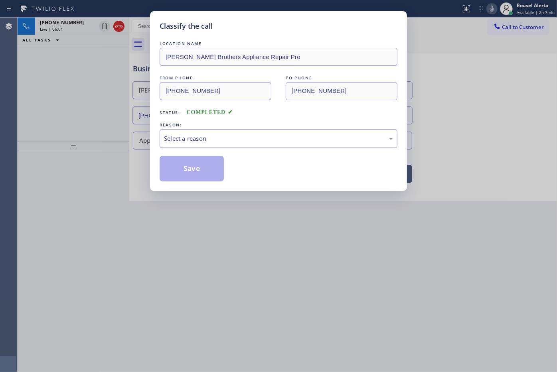
click at [219, 142] on div "Select a reason" at bounding box center [278, 138] width 229 height 9
click at [202, 170] on button "Save" at bounding box center [191, 169] width 64 height 26
click at [247, 230] on div "Classify the call LOCATION NAME [PERSON_NAME] Brothers Appliance Repair Pro FRO…" at bounding box center [278, 186] width 557 height 372
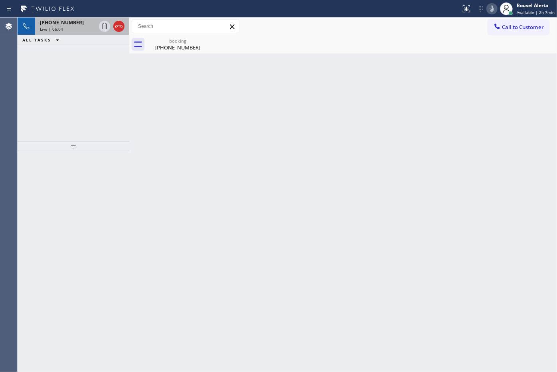
click at [73, 22] on div "[PHONE_NUMBER]" at bounding box center [68, 22] width 56 height 7
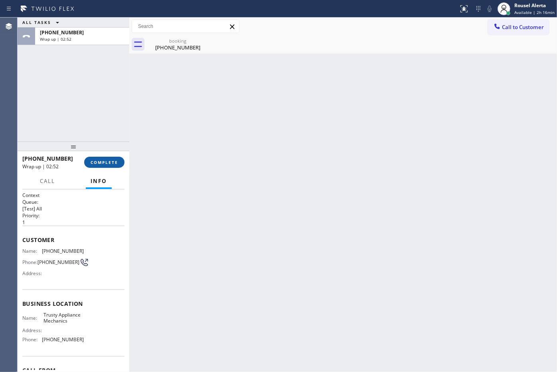
click at [96, 159] on span "COMPLETE" at bounding box center [105, 162] width 28 height 6
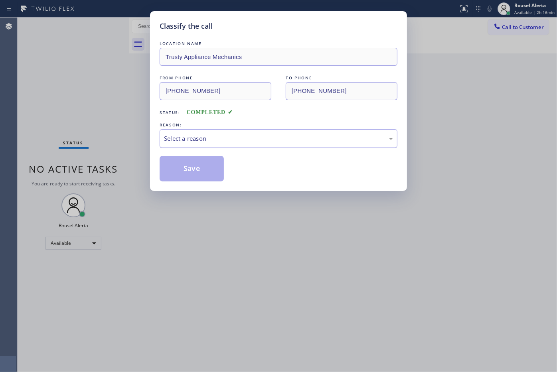
click at [252, 146] on div "Select a reason" at bounding box center [278, 138] width 238 height 19
click at [201, 173] on button "Save" at bounding box center [191, 169] width 64 height 26
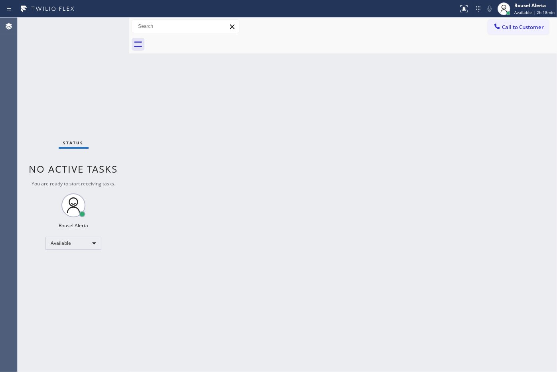
click at [187, 162] on div "Back to Dashboard Change Sender ID Customers Technicians Select a contact Outbo…" at bounding box center [342, 195] width 427 height 354
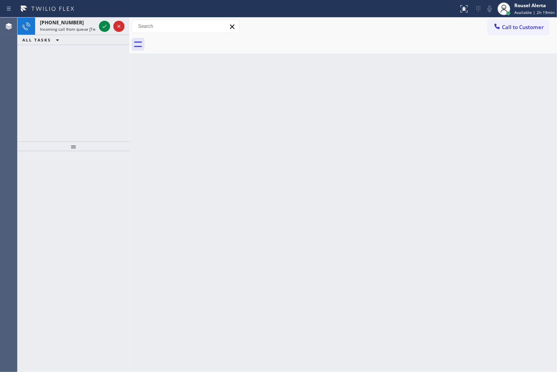
drag, startPoint x: 83, startPoint y: 22, endPoint x: 99, endPoint y: 36, distance: 21.2
click at [83, 22] on div "[PHONE_NUMBER]" at bounding box center [68, 22] width 56 height 7
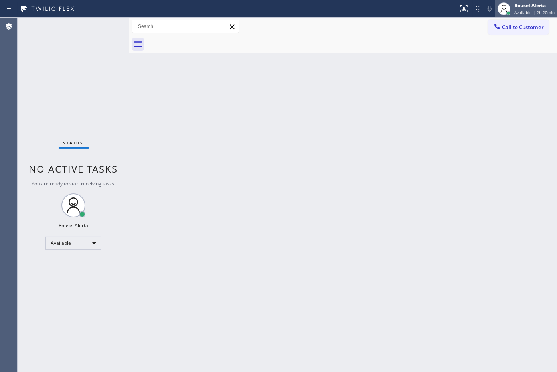
click at [518, 13] on span "Available | 2h 20min" at bounding box center [534, 13] width 40 height 6
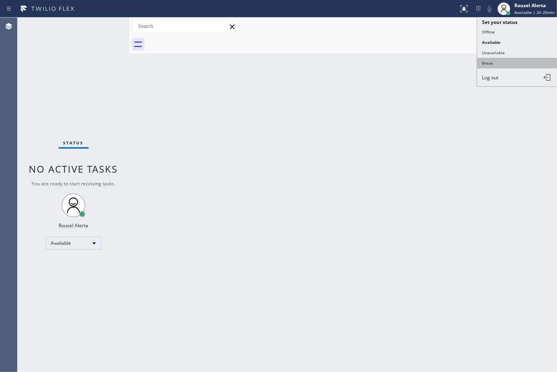
click at [513, 62] on button "Break" at bounding box center [517, 63] width 80 height 10
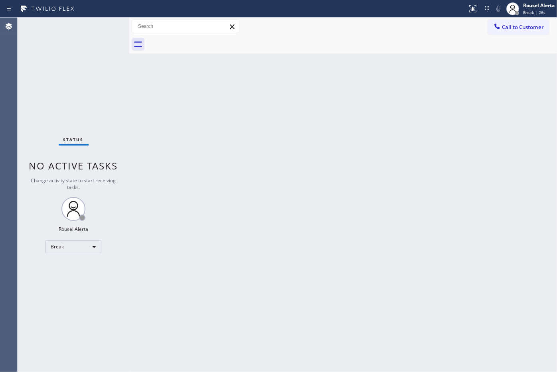
click at [86, 30] on div "Status No active tasks Change activity state to start receiving tasks. Rousel A…" at bounding box center [74, 195] width 112 height 354
click at [441, 50] on div at bounding box center [352, 44] width 410 height 18
drag, startPoint x: 534, startPoint y: 5, endPoint x: 531, endPoint y: 10, distance: 6.2
click at [534, 5] on div "Rousel Alerta" at bounding box center [539, 5] width 32 height 7
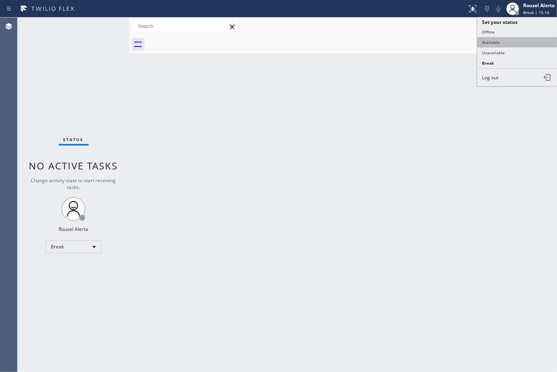
click at [524, 41] on button "Available" at bounding box center [517, 42] width 80 height 10
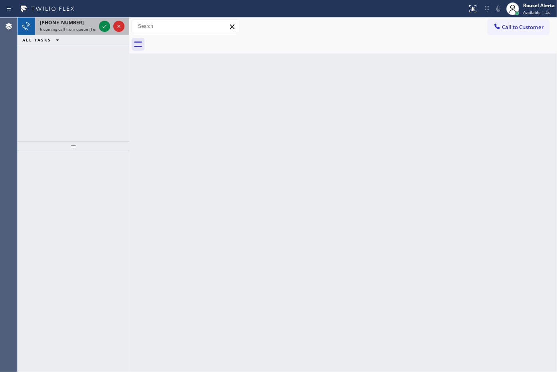
click at [72, 23] on span "[PHONE_NUMBER]" at bounding box center [62, 22] width 44 height 7
click at [209, 159] on div "Back to Dashboard Change Sender ID Customers Technicians Select a contact Outbo…" at bounding box center [342, 195] width 427 height 354
click at [83, 29] on span "Incoming call from queue [Test] All" at bounding box center [73, 29] width 66 height 6
click at [78, 33] on div "[PHONE_NUMBER] Incoming call from queue [Test] All" at bounding box center [66, 27] width 62 height 18
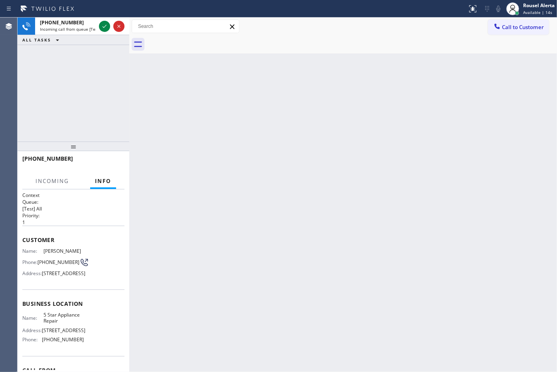
click at [291, 232] on div "Back to Dashboard Change Sender ID Customers Technicians Select a contact Outbo…" at bounding box center [342, 195] width 427 height 354
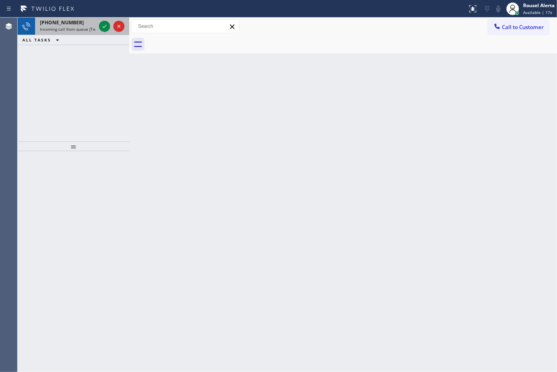
click at [72, 29] on span "Incoming call from queue [Test] All" at bounding box center [73, 29] width 66 height 6
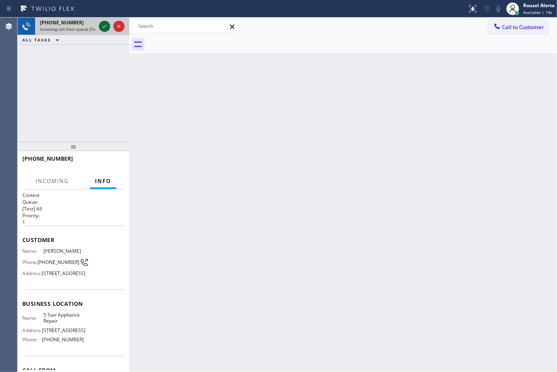
click at [100, 29] on icon at bounding box center [105, 27] width 10 height 10
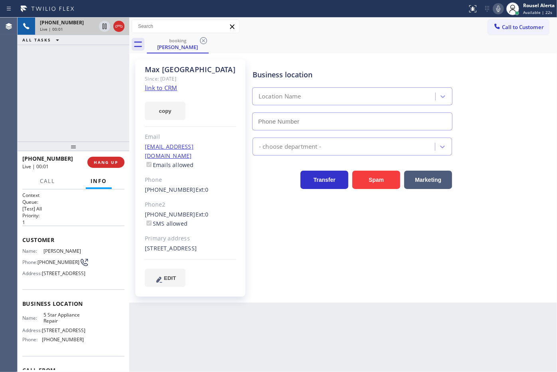
type input "[PHONE_NUMBER]"
click at [152, 85] on link "link to CRM" at bounding box center [161, 88] width 32 height 8
click at [105, 31] on button at bounding box center [104, 26] width 11 height 11
click at [494, 10] on icon at bounding box center [498, 9] width 10 height 10
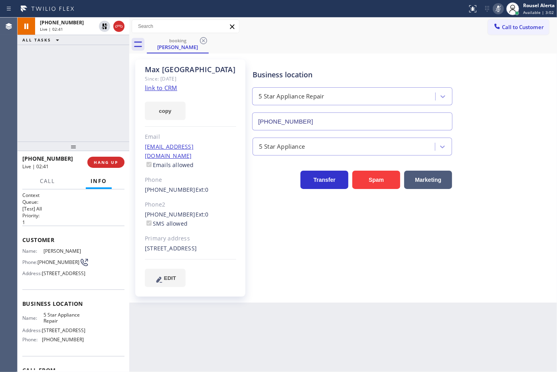
click at [95, 73] on div "[PHONE_NUMBER] Live | 02:41 ALL TASKS ALL TASKS ACTIVE TASKS TASKS IN WRAP UP" at bounding box center [74, 80] width 112 height 124
click at [106, 30] on icon at bounding box center [105, 27] width 10 height 10
click at [497, 10] on icon at bounding box center [498, 9] width 4 height 6
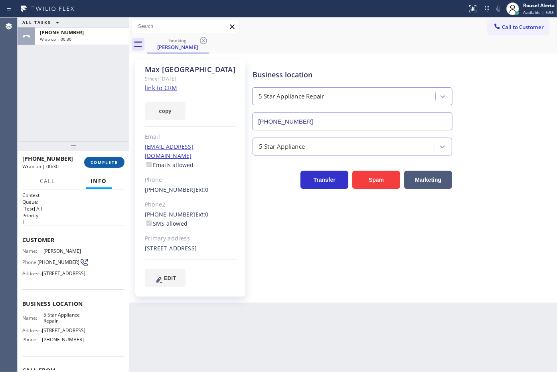
click at [108, 164] on span "COMPLETE" at bounding box center [105, 162] width 28 height 6
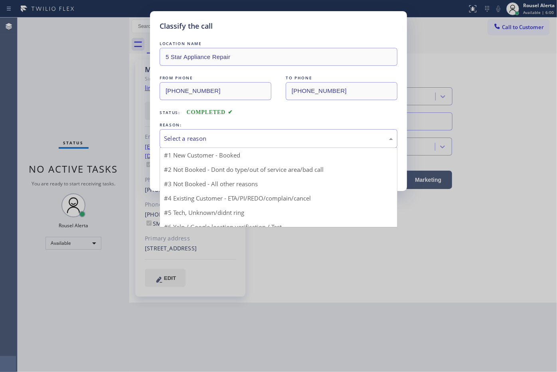
click at [240, 140] on div "Select a reason" at bounding box center [278, 138] width 229 height 9
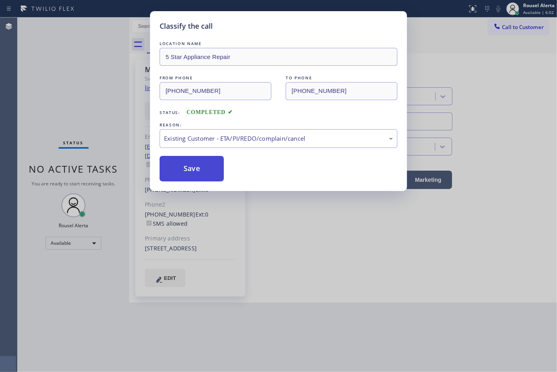
click at [208, 174] on button "Save" at bounding box center [191, 169] width 64 height 26
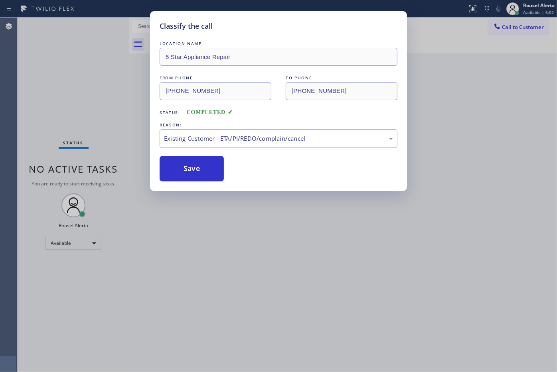
click at [337, 332] on div "Classify the call LOCATION NAME 5 Star Appliance Repair FROM PHONE [PHONE_NUMBE…" at bounding box center [278, 186] width 557 height 372
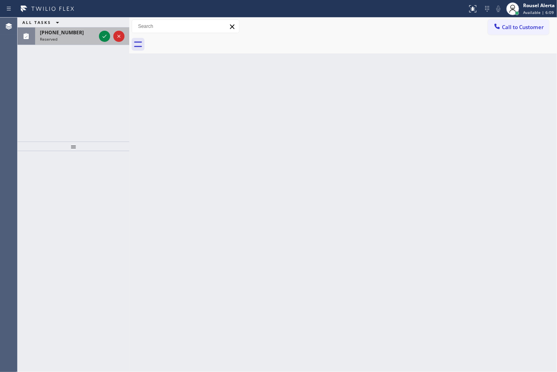
drag, startPoint x: 67, startPoint y: 31, endPoint x: 90, endPoint y: 40, distance: 25.4
click at [70, 31] on span "[PHONE_NUMBER]" at bounding box center [62, 32] width 44 height 7
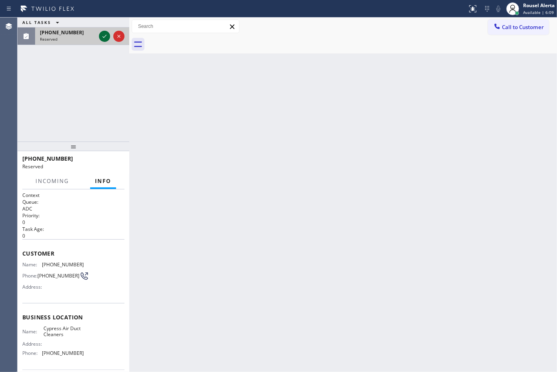
click at [100, 37] on icon at bounding box center [105, 37] width 10 height 10
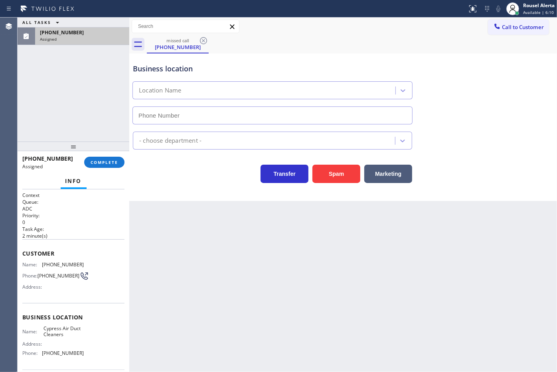
type input "[PHONE_NUMBER]"
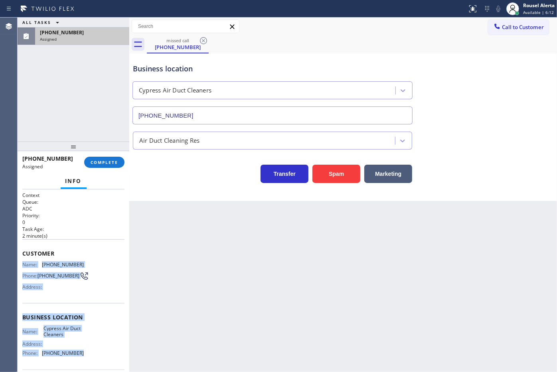
drag, startPoint x: 20, startPoint y: 262, endPoint x: 95, endPoint y: 356, distance: 119.5
click at [95, 356] on div "Context Queue: ADC Priority: 0 Task Age: [DEMOGRAPHIC_DATA] minute(s) Customer …" at bounding box center [74, 280] width 112 height 183
copy div "Name: [PHONE_NUMBER] Phone: [PHONE_NUMBER] Address: Business location Name: Cyp…"
drag, startPoint x: 51, startPoint y: 31, endPoint x: 57, endPoint y: 39, distance: 10.3
click at [52, 31] on span "[PHONE_NUMBER]" at bounding box center [62, 32] width 44 height 7
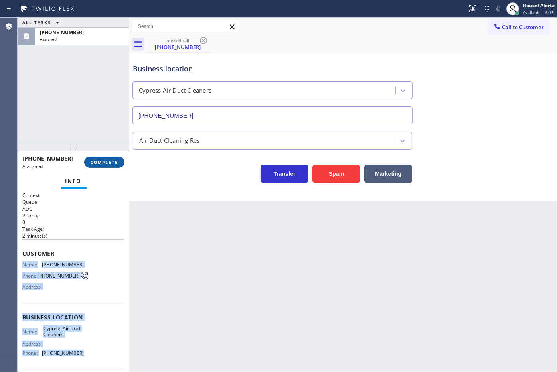
click at [106, 157] on button "COMPLETE" at bounding box center [104, 162] width 40 height 11
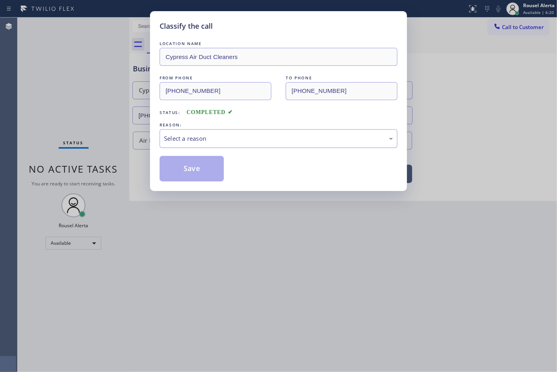
click at [207, 140] on div "Select a reason" at bounding box center [278, 138] width 229 height 9
click at [193, 165] on button "Save" at bounding box center [191, 169] width 64 height 26
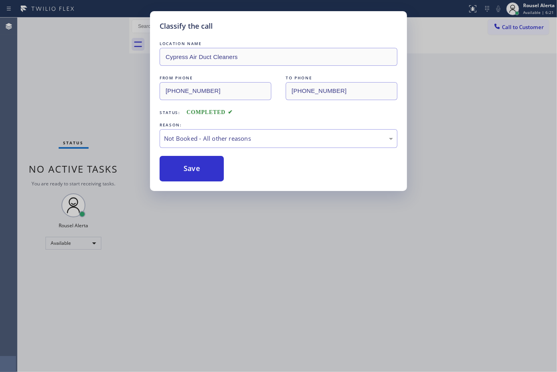
click at [258, 252] on div "Classify the call LOCATION NAME Cypress Air Duct Cleaners FROM PHONE [PHONE_NUM…" at bounding box center [278, 186] width 557 height 372
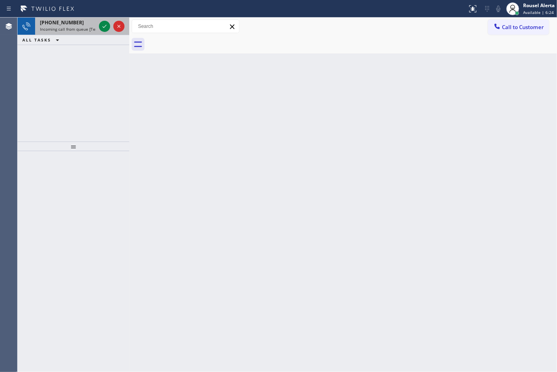
drag, startPoint x: 79, startPoint y: 22, endPoint x: 95, endPoint y: 25, distance: 16.5
click at [81, 23] on div "[PHONE_NUMBER]" at bounding box center [68, 22] width 56 height 7
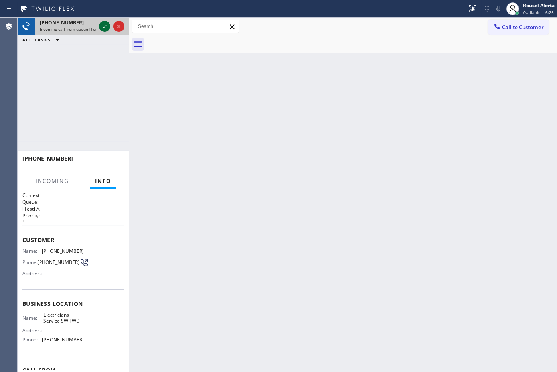
click at [99, 24] on div at bounding box center [104, 27] width 11 height 10
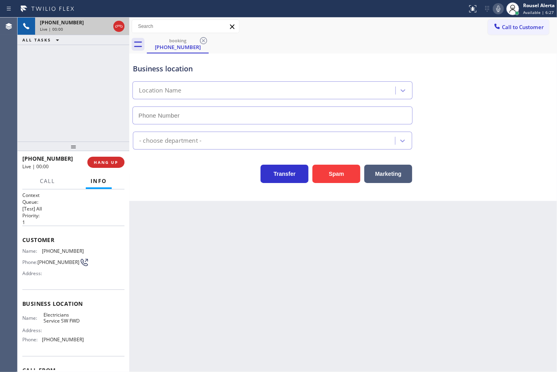
type input "[PHONE_NUMBER]"
click at [328, 165] on button "Spam" at bounding box center [336, 174] width 48 height 18
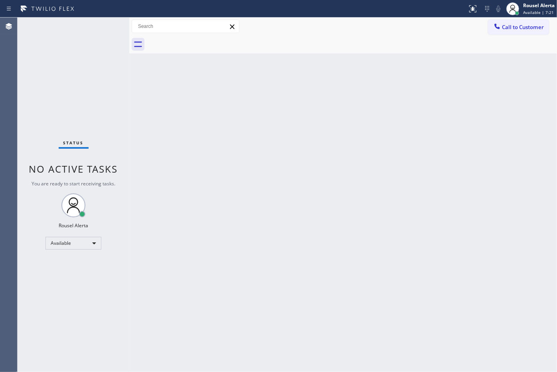
click at [70, 37] on div "Status No active tasks You are ready to start receiving tasks. Rousel Alerta Av…" at bounding box center [74, 195] width 112 height 354
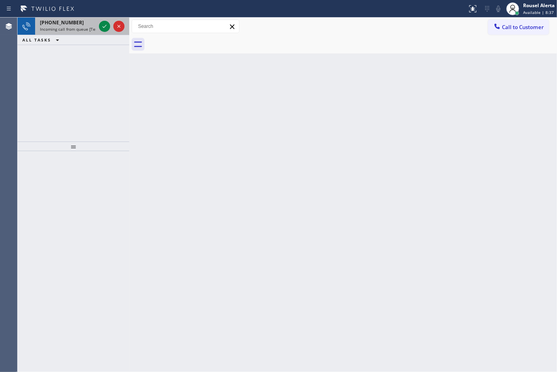
click at [83, 23] on div "[PHONE_NUMBER]" at bounding box center [68, 22] width 56 height 7
click at [79, 33] on div "[PHONE_NUMBER] Incoming call from queue [Test] All" at bounding box center [66, 27] width 62 height 18
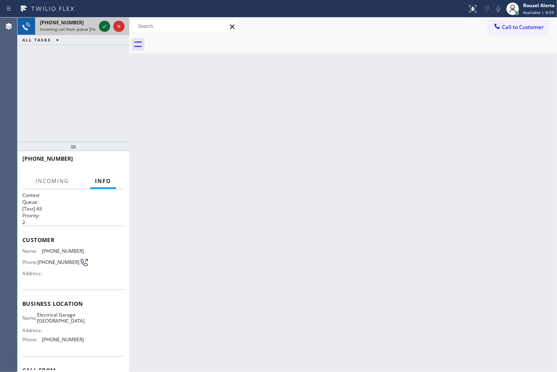
click at [101, 25] on icon at bounding box center [105, 27] width 10 height 10
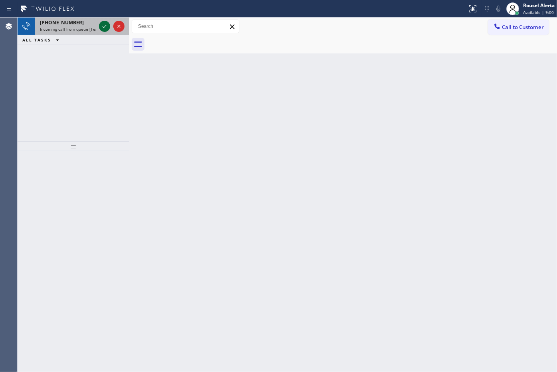
click at [101, 25] on icon at bounding box center [105, 27] width 10 height 10
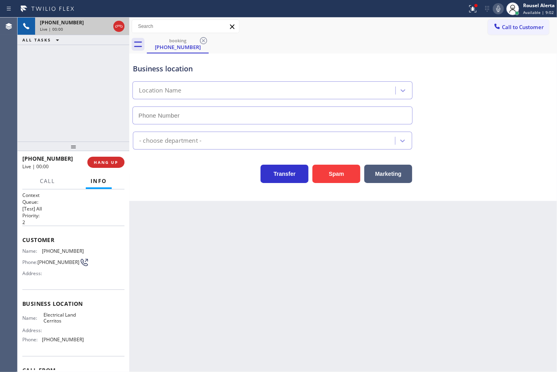
type input "[PHONE_NUMBER]"
click at [176, 224] on div "Back to Dashboard Change Sender ID Customers Technicians Select a contact Outbo…" at bounding box center [342, 195] width 427 height 354
drag, startPoint x: 413, startPoint y: 38, endPoint x: 417, endPoint y: 37, distance: 4.5
click at [413, 38] on div "booking [PHONE_NUMBER]" at bounding box center [352, 44] width 410 height 18
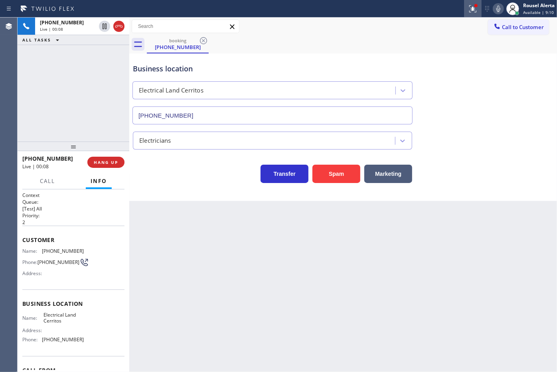
click at [469, 5] on icon at bounding box center [473, 9] width 10 height 10
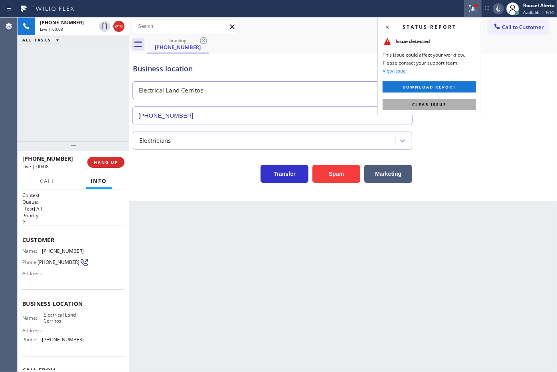
click at [457, 106] on button "Clear issue" at bounding box center [428, 104] width 93 height 11
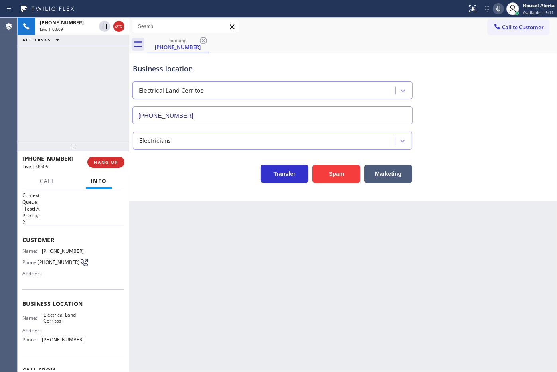
click at [415, 304] on div "Back to Dashboard Change Sender ID Customers Technicians Select a contact Outbo…" at bounding box center [342, 195] width 427 height 354
click at [104, 168] on div "[PHONE_NUMBER] Live | 00:10 HANG UP" at bounding box center [73, 162] width 102 height 21
click at [103, 164] on span "HANG UP" at bounding box center [106, 162] width 24 height 6
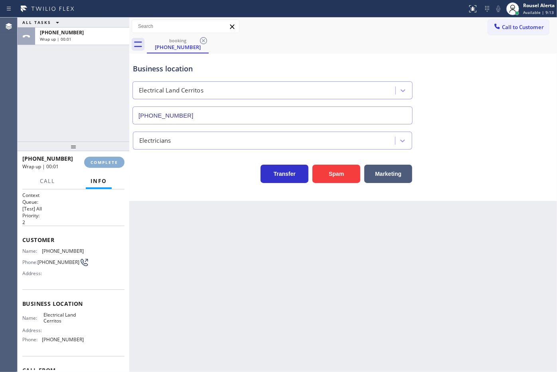
click at [103, 164] on span "COMPLETE" at bounding box center [105, 162] width 28 height 6
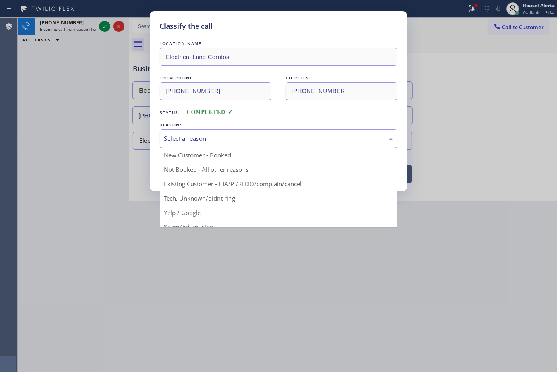
click at [172, 132] on div "Select a reason" at bounding box center [278, 138] width 238 height 19
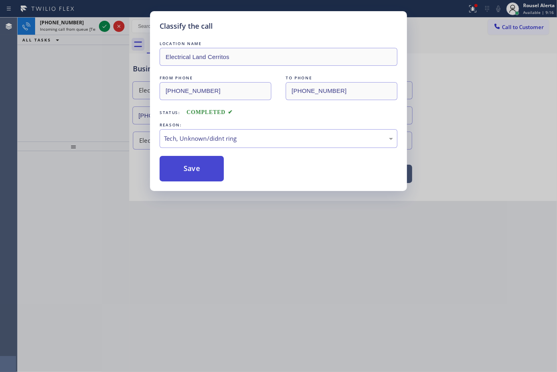
click at [193, 171] on button "Save" at bounding box center [191, 169] width 64 height 26
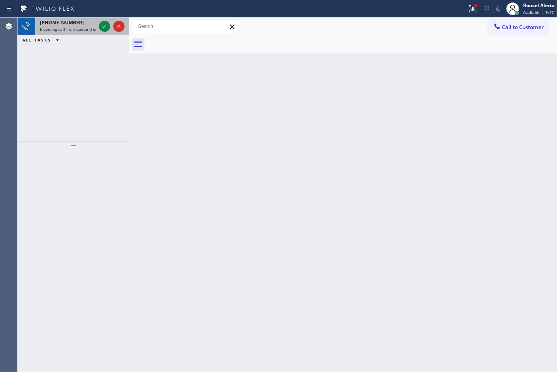
click at [89, 25] on div "[PHONE_NUMBER]" at bounding box center [68, 22] width 56 height 7
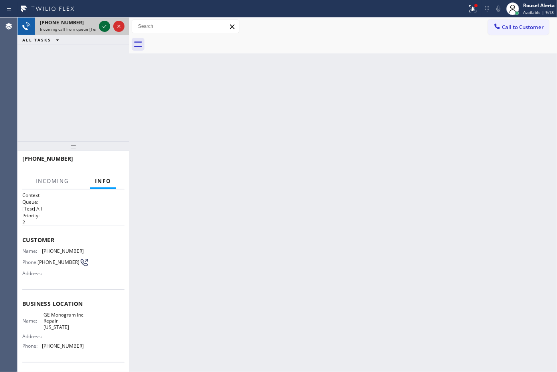
click at [102, 24] on icon at bounding box center [105, 27] width 10 height 10
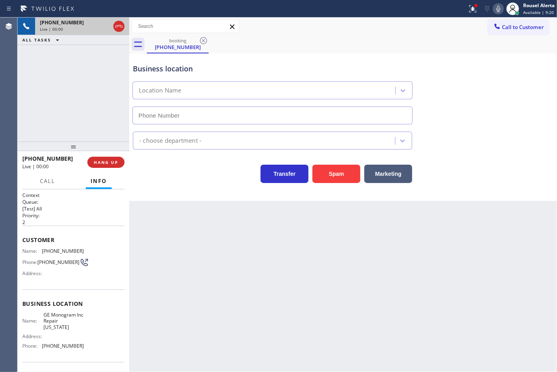
type input "[PHONE_NUMBER]"
click at [316, 181] on button "Spam" at bounding box center [336, 174] width 48 height 18
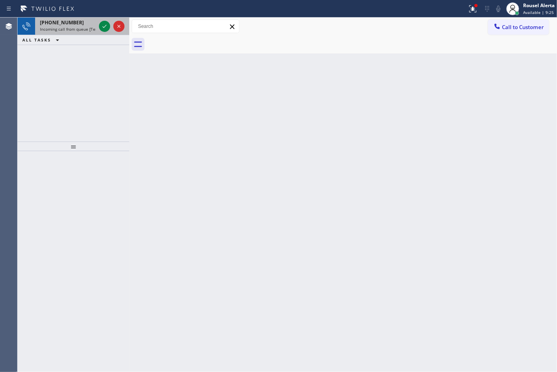
click at [83, 26] on span "Incoming call from queue [Test] All" at bounding box center [73, 29] width 66 height 6
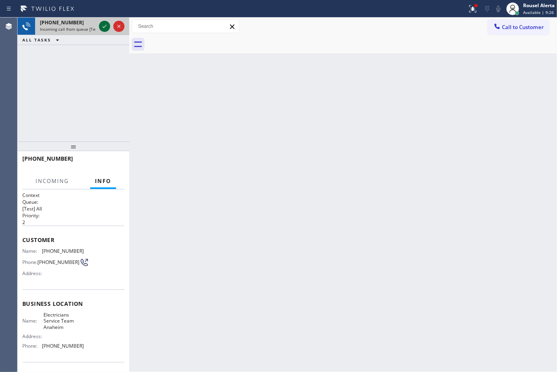
click at [99, 24] on div at bounding box center [104, 27] width 11 height 10
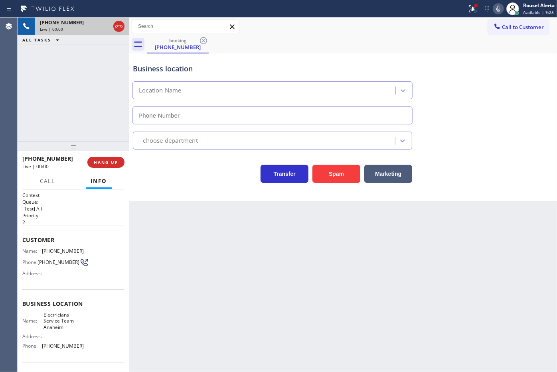
type input "[PHONE_NUMBER]"
click at [65, 58] on div "[PHONE_NUMBER] Live | 00:07 ALL TASKS ALL TASKS ACTIVE TASKS TASKS IN WRAP UP" at bounding box center [74, 80] width 112 height 124
click at [169, 250] on div "Back to Dashboard Change Sender ID Customers Technicians Select a contact Outbo…" at bounding box center [342, 195] width 427 height 354
click at [102, 160] on span "HANG UP" at bounding box center [106, 162] width 24 height 6
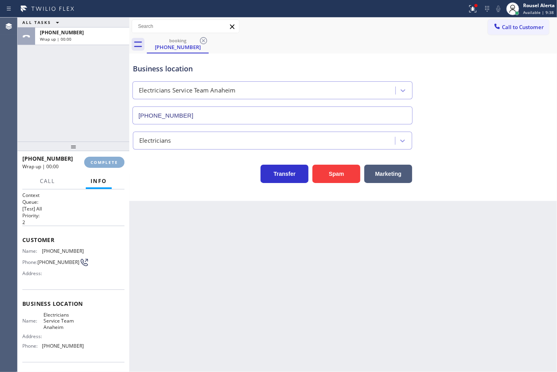
click at [102, 160] on span "COMPLETE" at bounding box center [105, 162] width 28 height 6
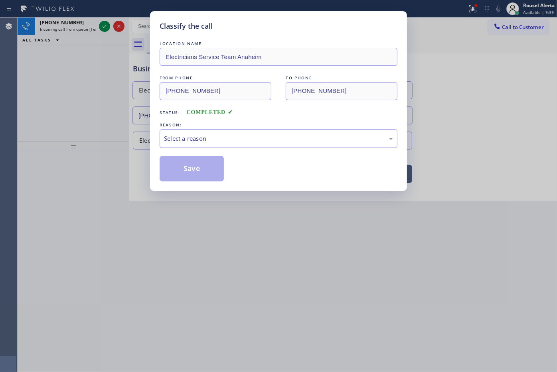
click at [181, 139] on div "Select a reason" at bounding box center [278, 138] width 229 height 9
click at [195, 175] on button "Save" at bounding box center [191, 169] width 64 height 26
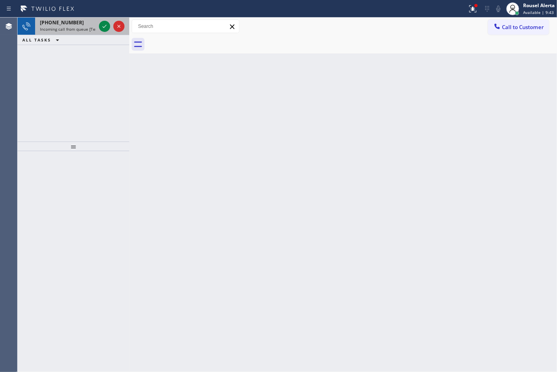
click at [82, 25] on div "[PHONE_NUMBER]" at bounding box center [68, 22] width 56 height 7
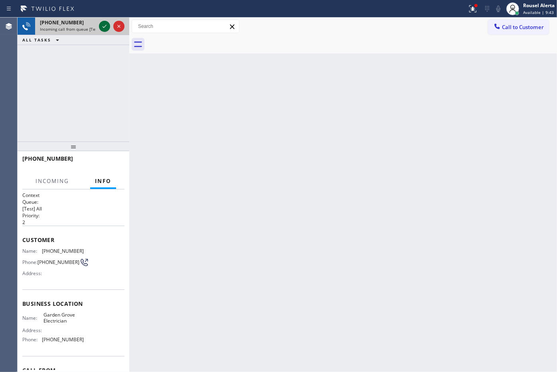
click at [100, 27] on icon at bounding box center [105, 27] width 10 height 10
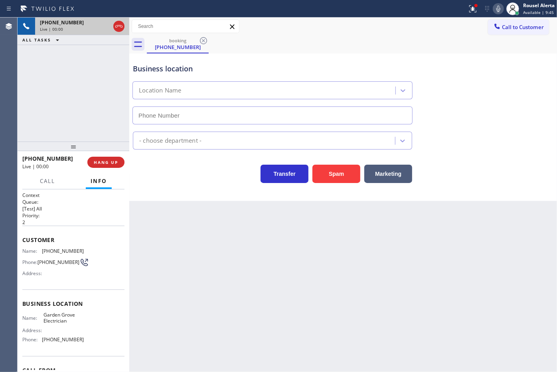
type input "[PHONE_NUMBER]"
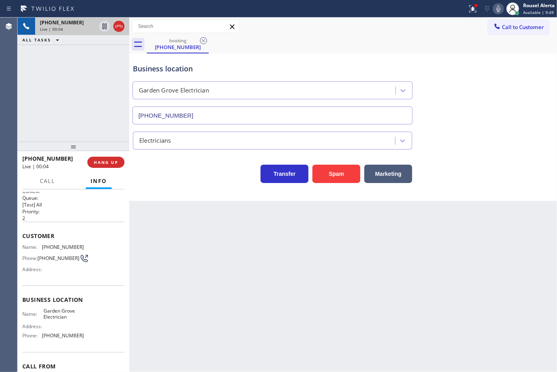
scroll to position [3, 0]
click at [165, 242] on div "Back to Dashboard Change Sender ID Customers Technicians Select a contact Outbo…" at bounding box center [342, 195] width 427 height 354
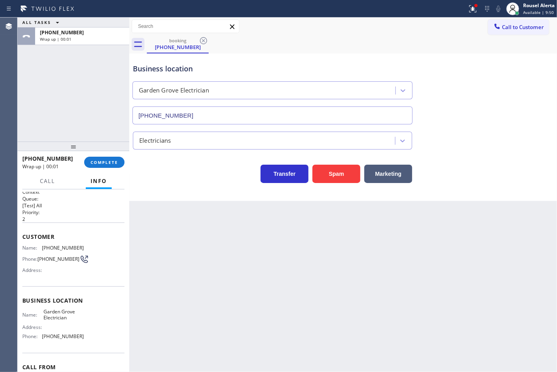
click at [114, 172] on div "[PHONE_NUMBER] Wrap up | 00:01 COMPLETE" at bounding box center [73, 162] width 102 height 21
click at [108, 160] on span "COMPLETE" at bounding box center [105, 162] width 28 height 6
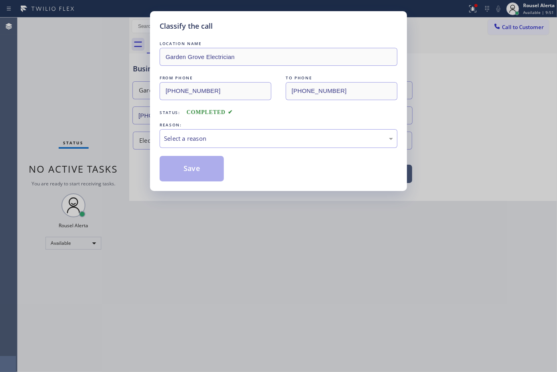
click at [217, 146] on div "Select a reason" at bounding box center [278, 138] width 238 height 19
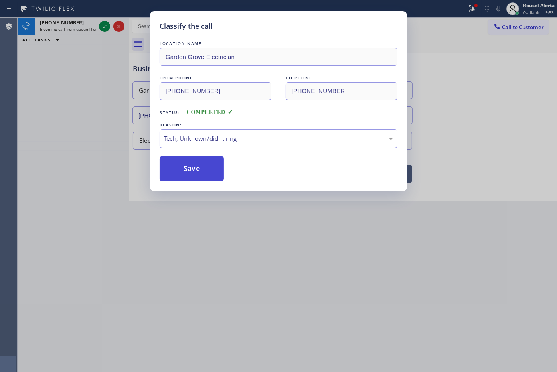
click at [212, 167] on button "Save" at bounding box center [191, 169] width 64 height 26
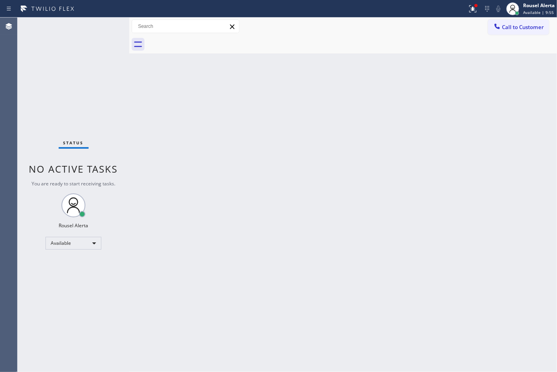
click at [102, 26] on div "Status No active tasks You are ready to start receiving tasks. Rousel Alerta Av…" at bounding box center [74, 195] width 112 height 354
drag, startPoint x: 83, startPoint y: 26, endPoint x: 144, endPoint y: 19, distance: 61.9
click at [96, 23] on div "Status No active tasks You are ready to start receiving tasks. Rousel Alerta Av…" at bounding box center [74, 195] width 112 height 354
click at [470, 9] on icon at bounding box center [473, 9] width 10 height 10
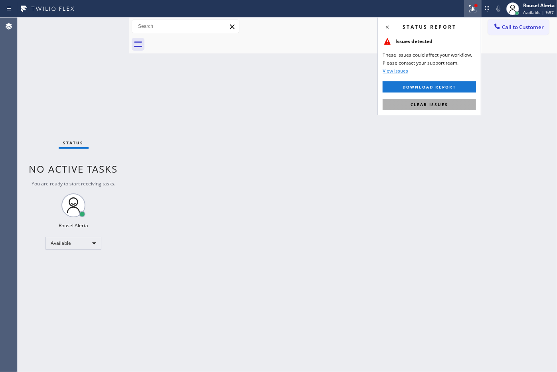
click at [451, 104] on button "Clear issues" at bounding box center [428, 104] width 93 height 11
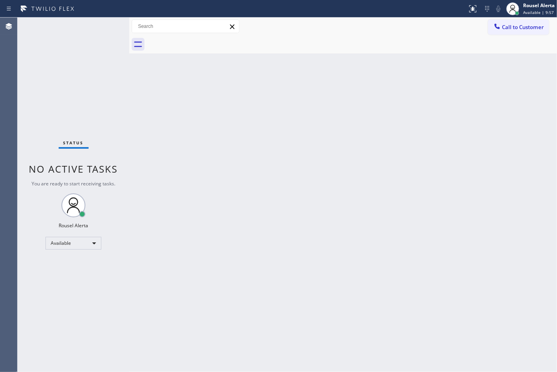
click at [491, 212] on div "Back to Dashboard Change Sender ID Customers Technicians Select a contact Outbo…" at bounding box center [342, 195] width 427 height 354
click at [280, 158] on div "Back to Dashboard Change Sender ID Customers Technicians Select a contact Outbo…" at bounding box center [342, 195] width 427 height 354
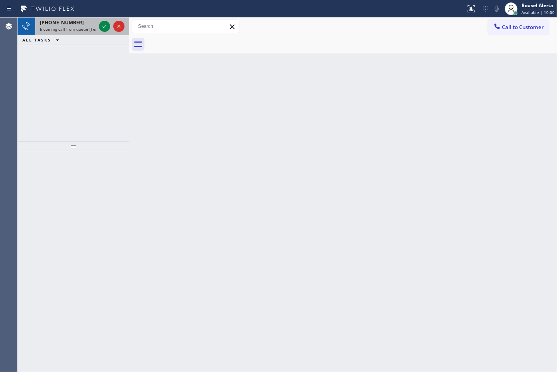
click at [78, 32] on div "[PHONE_NUMBER] Incoming call from queue [Test] All" at bounding box center [66, 27] width 62 height 18
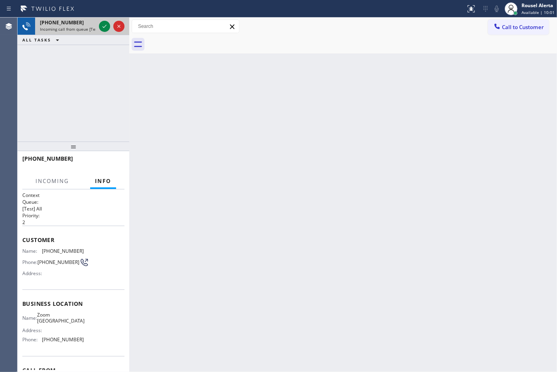
click at [97, 26] on div at bounding box center [111, 27] width 29 height 18
click at [100, 25] on icon at bounding box center [105, 27] width 10 height 10
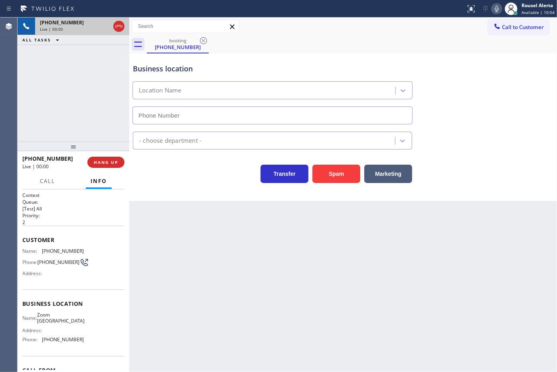
type input "[PHONE_NUMBER]"
click at [79, 69] on div "[PHONE_NUMBER] Live | 00:09 ALL TASKS ALL TASKS ACTIVE TASKS TASKS IN WRAP UP" at bounding box center [74, 80] width 112 height 124
click at [108, 155] on div "[PHONE_NUMBER] Live | 00:10 HANG UP" at bounding box center [73, 162] width 102 height 21
click at [119, 170] on div "[PHONE_NUMBER] Live | 00:10 HANG UP" at bounding box center [73, 162] width 102 height 21
click at [112, 165] on span "HANG UP" at bounding box center [106, 162] width 24 height 6
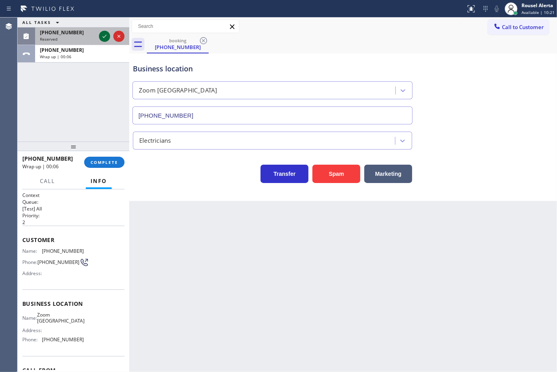
click at [104, 35] on icon at bounding box center [105, 37] width 10 height 10
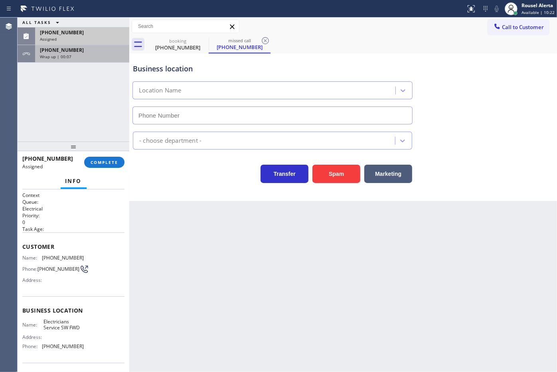
type input "[PHONE_NUMBER]"
click at [100, 52] on div "[PHONE_NUMBER]" at bounding box center [82, 50] width 85 height 7
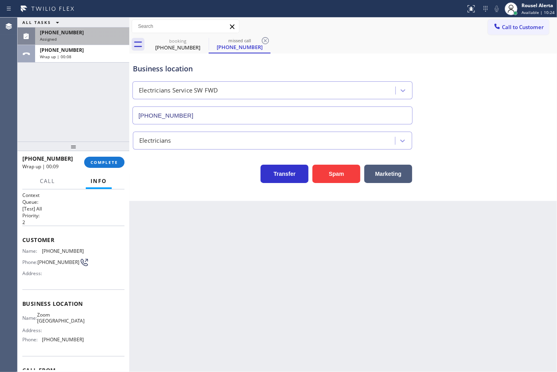
click at [104, 169] on div "[PHONE_NUMBER] Wrap up | 00:09 COMPLETE" at bounding box center [73, 162] width 102 height 21
click at [104, 162] on span "COMPLETE" at bounding box center [105, 162] width 28 height 6
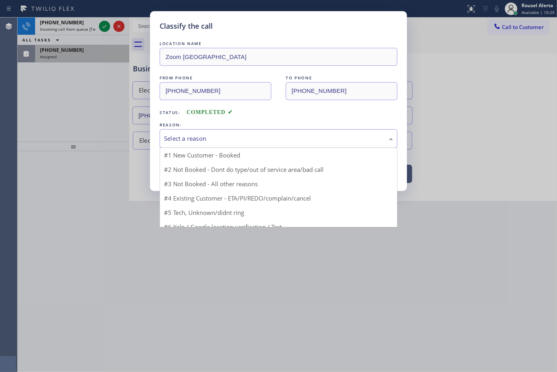
click at [184, 138] on div "Select a reason" at bounding box center [278, 138] width 229 height 9
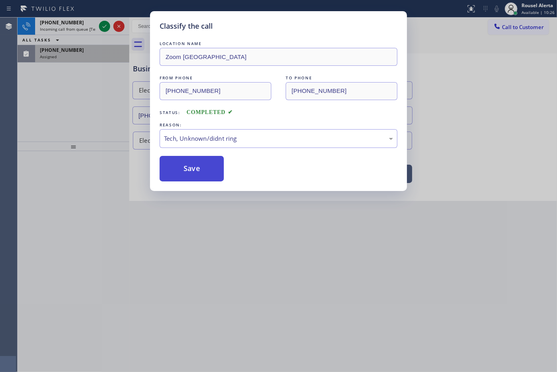
click at [193, 178] on button "Save" at bounding box center [191, 169] width 64 height 26
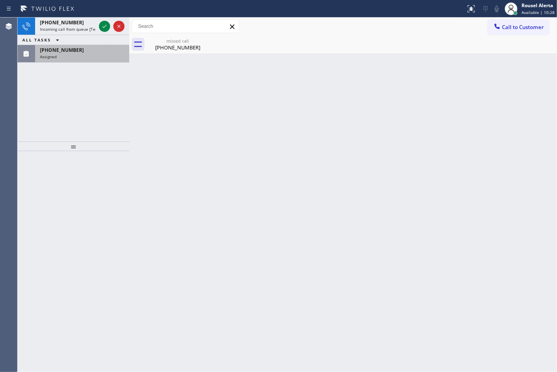
click at [104, 27] on icon at bounding box center [105, 27] width 10 height 10
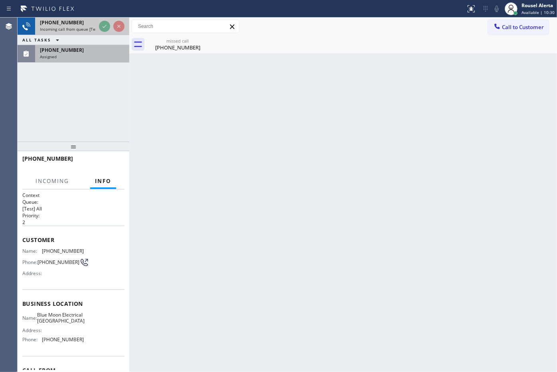
click at [98, 25] on div at bounding box center [111, 27] width 29 height 18
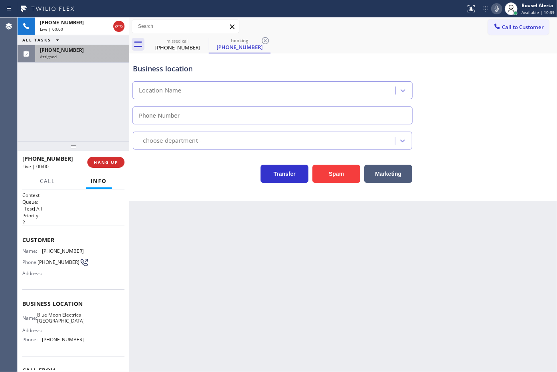
type input "[PHONE_NUMBER]"
click at [100, 55] on div "Assigned" at bounding box center [82, 57] width 85 height 6
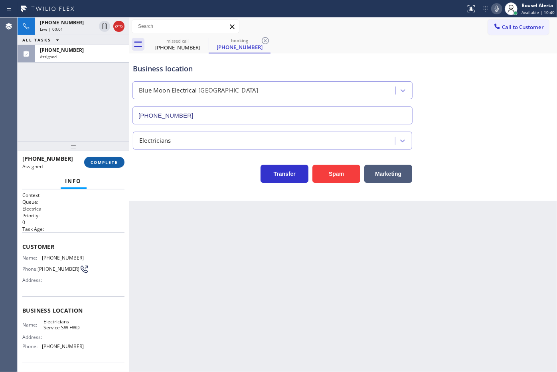
click at [106, 162] on span "COMPLETE" at bounding box center [105, 162] width 28 height 6
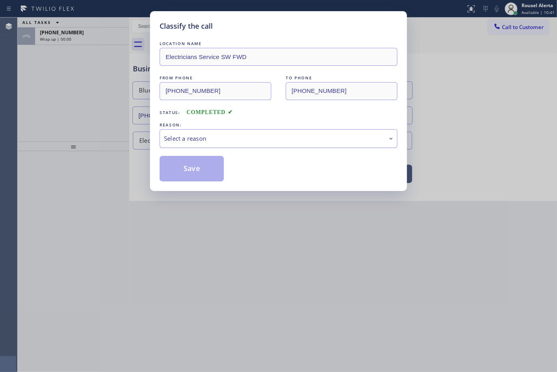
click at [163, 140] on div "Select a reason" at bounding box center [278, 138] width 238 height 19
click at [191, 166] on button "Save" at bounding box center [191, 169] width 64 height 26
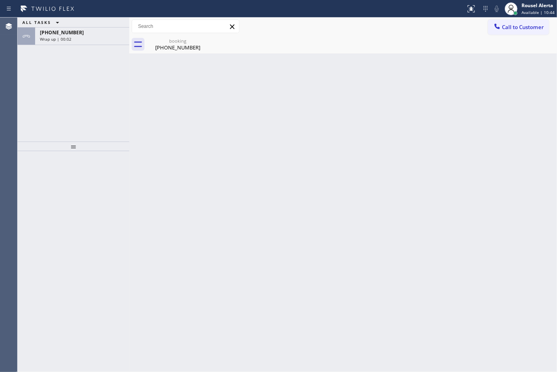
click at [81, 31] on div "[PHONE_NUMBER]" at bounding box center [82, 32] width 85 height 7
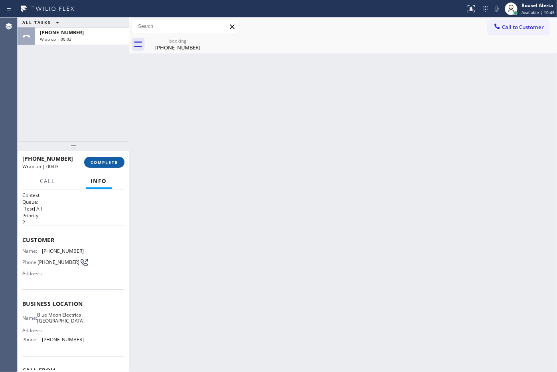
click at [102, 162] on span "COMPLETE" at bounding box center [105, 162] width 28 height 6
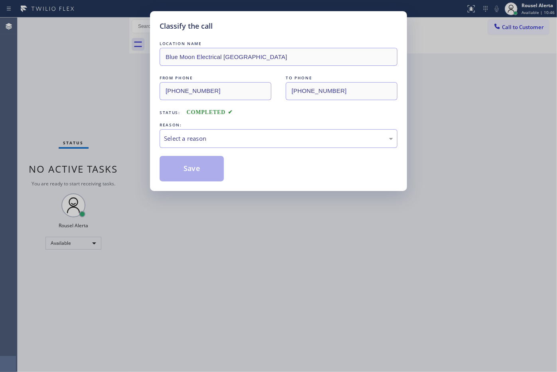
click at [180, 122] on div "REASON:" at bounding box center [278, 125] width 238 height 8
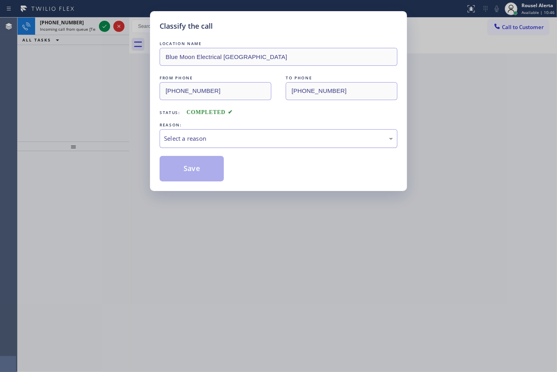
click at [188, 140] on div "Select a reason" at bounding box center [278, 138] width 229 height 9
click at [192, 167] on button "Save" at bounding box center [191, 169] width 64 height 26
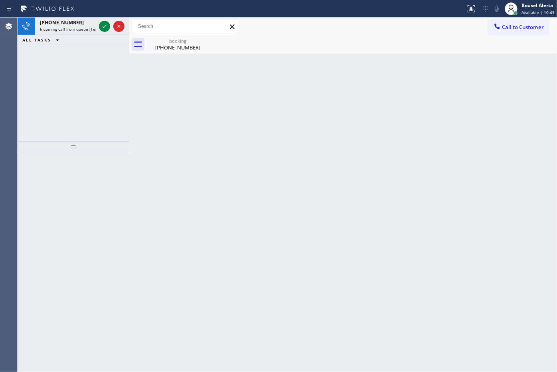
click at [90, 24] on div "[PHONE_NUMBER]" at bounding box center [68, 22] width 56 height 7
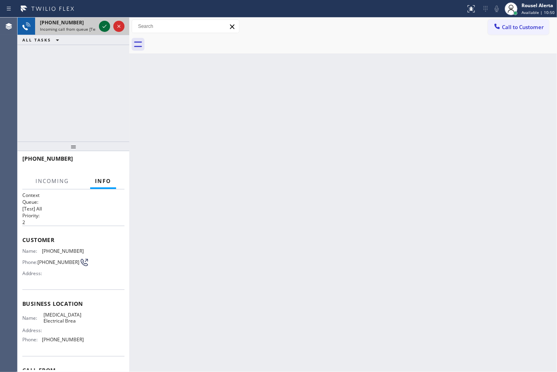
click at [101, 25] on icon at bounding box center [105, 27] width 10 height 10
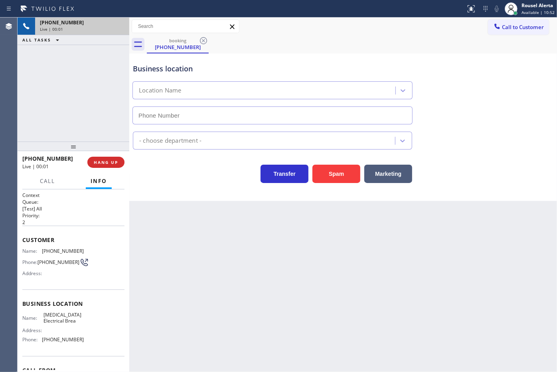
type input "[PHONE_NUMBER]"
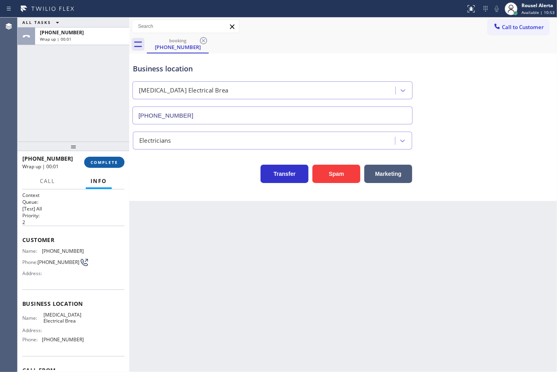
click at [109, 161] on span "COMPLETE" at bounding box center [105, 162] width 28 height 6
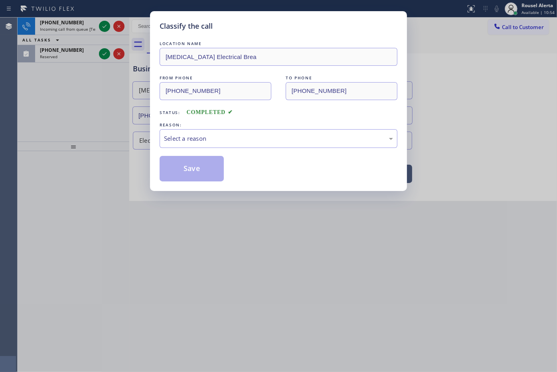
click at [228, 133] on div "Select a reason" at bounding box center [278, 138] width 238 height 19
click at [201, 179] on button "Save" at bounding box center [191, 169] width 64 height 26
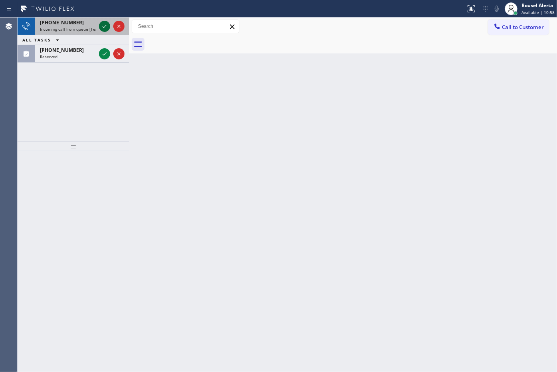
click at [103, 24] on icon at bounding box center [105, 27] width 10 height 10
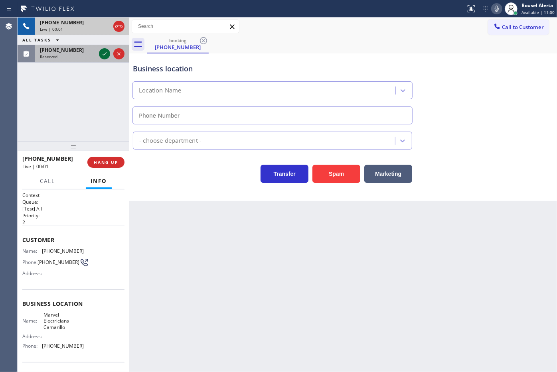
type input "[PHONE_NUMBER]"
click at [104, 53] on icon at bounding box center [105, 54] width 10 height 10
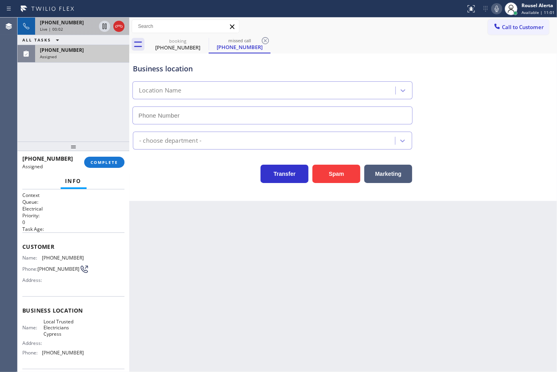
type input "[PHONE_NUMBER]"
click at [92, 163] on span "COMPLETE" at bounding box center [105, 162] width 28 height 6
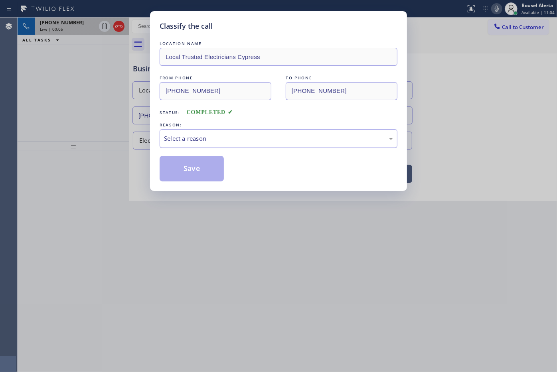
click at [174, 140] on div "Select a reason" at bounding box center [278, 138] width 229 height 9
click at [186, 164] on button "Save" at bounding box center [191, 169] width 64 height 26
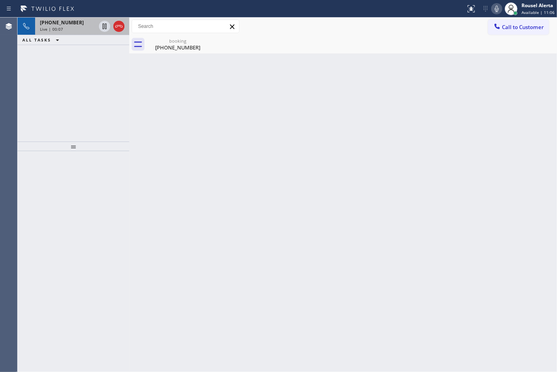
click at [68, 21] on span "[PHONE_NUMBER]" at bounding box center [62, 22] width 44 height 7
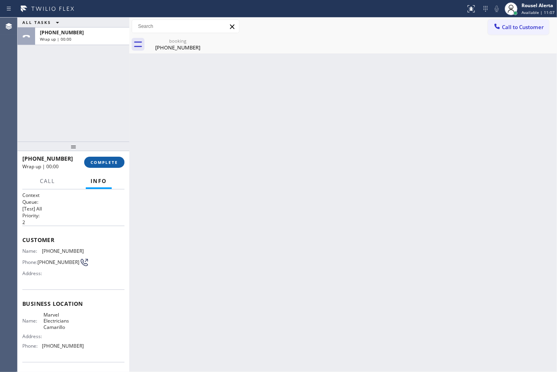
click at [97, 161] on span "COMPLETE" at bounding box center [105, 162] width 28 height 6
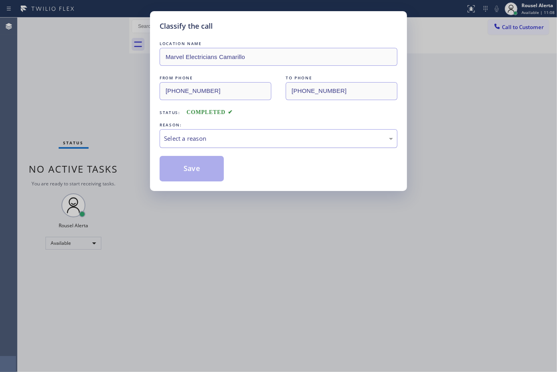
click at [196, 136] on div "Select a reason" at bounding box center [278, 138] width 229 height 9
click at [200, 176] on button "Save" at bounding box center [191, 169] width 64 height 26
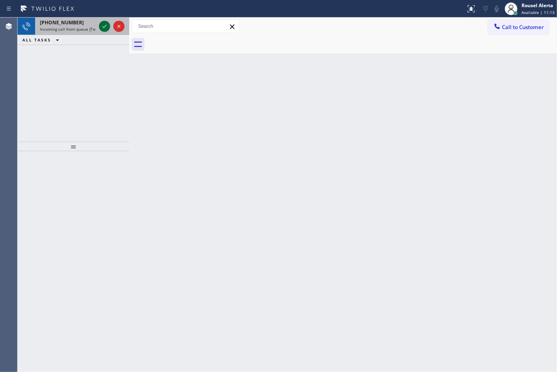
click at [104, 27] on icon at bounding box center [104, 26] width 4 height 3
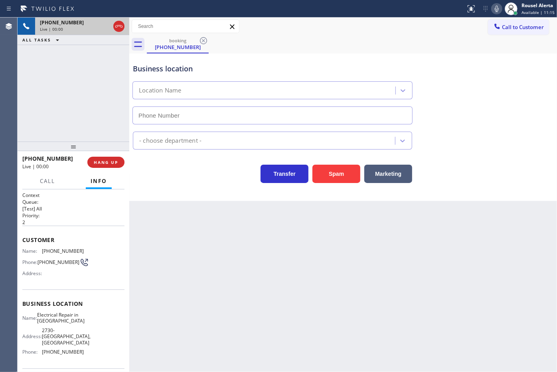
type input "[PHONE_NUMBER]"
click at [192, 239] on div "Back to Dashboard Change Sender ID Customers Technicians Select a contact Outbo…" at bounding box center [342, 195] width 427 height 354
click at [163, 211] on div "Back to Dashboard Change Sender ID Customers Technicians Select a contact Outbo…" at bounding box center [342, 195] width 427 height 354
click at [86, 122] on div "[PHONE_NUMBER] Live | 00:05 ALL TASKS ALL TASKS ACTIVE TASKS TASKS IN WRAP UP" at bounding box center [74, 80] width 112 height 124
click at [158, 226] on div "Back to Dashboard Change Sender ID Customers Technicians Select a contact Outbo…" at bounding box center [342, 195] width 427 height 354
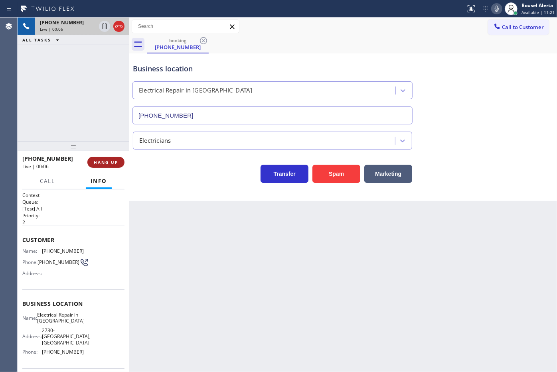
click at [105, 158] on button "HANG UP" at bounding box center [105, 162] width 37 height 11
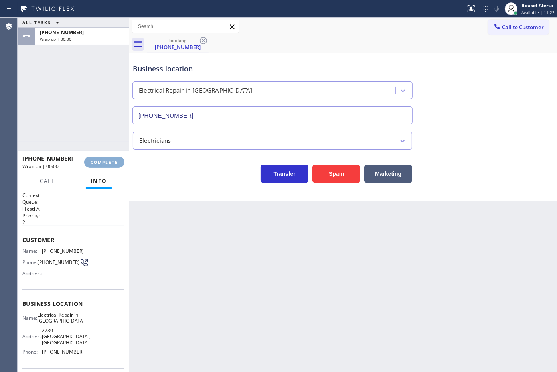
click at [105, 158] on button "COMPLETE" at bounding box center [104, 162] width 40 height 11
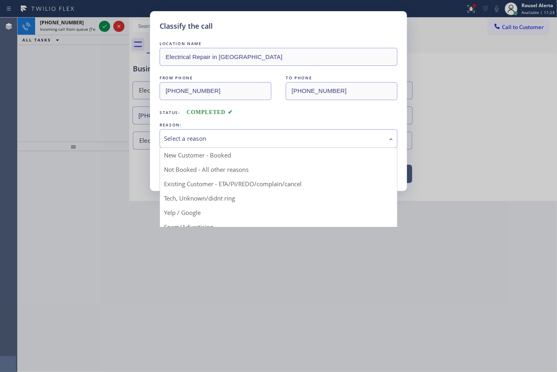
click at [186, 136] on div "Select a reason" at bounding box center [278, 138] width 229 height 9
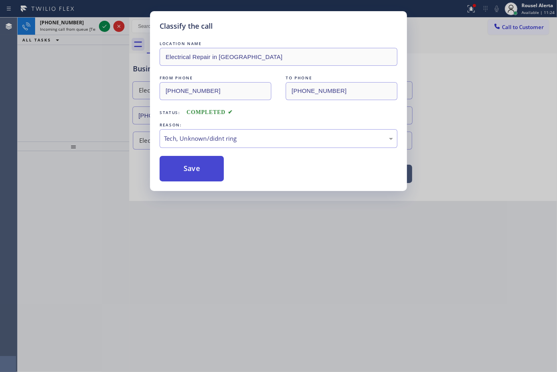
click at [185, 167] on button "Save" at bounding box center [191, 169] width 64 height 26
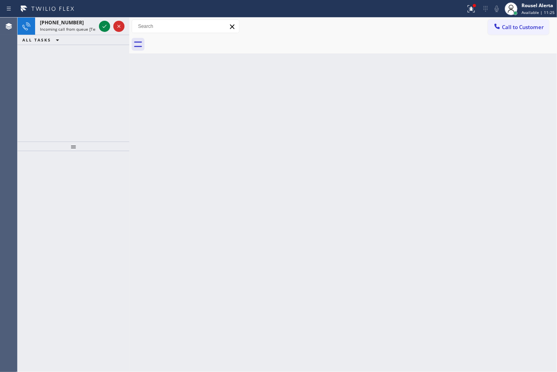
click at [103, 25] on icon at bounding box center [105, 27] width 10 height 10
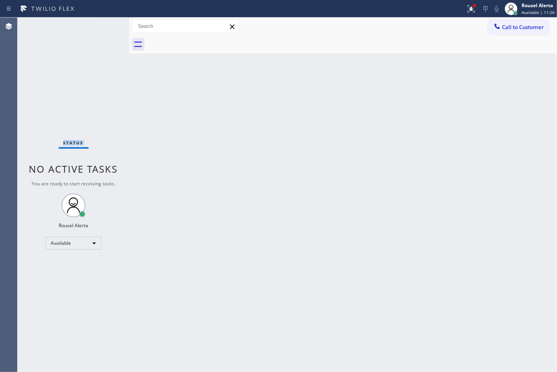
click at [103, 25] on div "Status No active tasks You are ready to start receiving tasks. Rousel Alerta Av…" at bounding box center [74, 195] width 112 height 354
click at [233, 155] on div "Back to Dashboard Change Sender ID Customers Technicians Select a contact Outbo…" at bounding box center [342, 195] width 427 height 354
click at [473, 9] on icon at bounding box center [471, 7] width 5 height 3
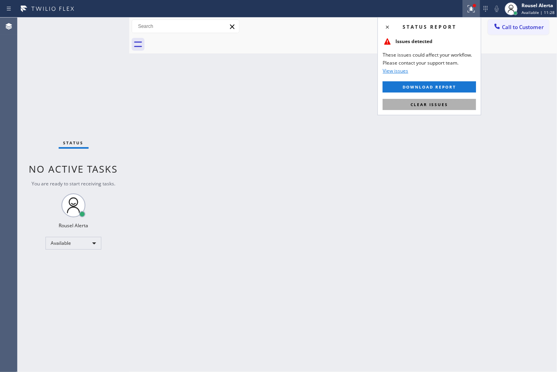
click at [447, 103] on button "Clear issues" at bounding box center [428, 104] width 93 height 11
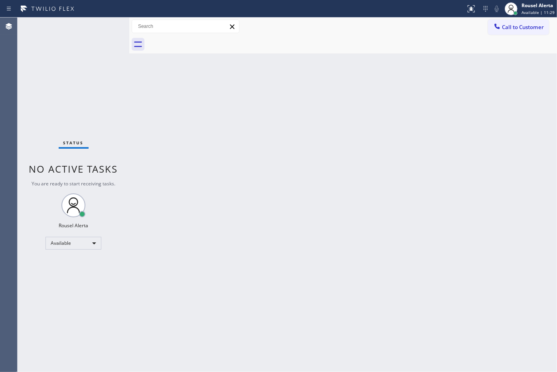
click at [431, 163] on div "Back to Dashboard Change Sender ID Customers Technicians Select a contact Outbo…" at bounding box center [342, 195] width 427 height 354
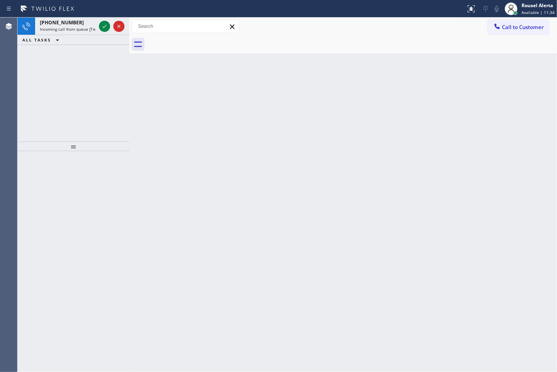
drag, startPoint x: 84, startPoint y: 27, endPoint x: 100, endPoint y: 35, distance: 17.3
click at [84, 27] on span "Incoming call from queue [Test] All" at bounding box center [73, 29] width 66 height 6
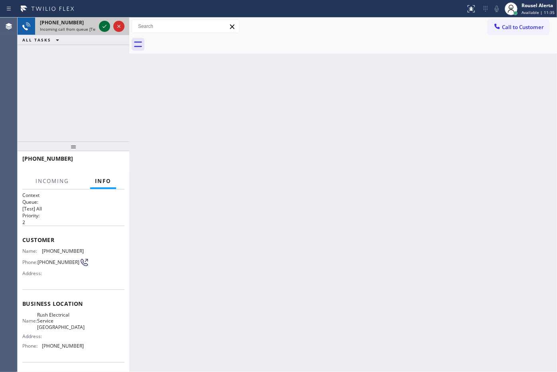
click at [101, 25] on icon at bounding box center [105, 27] width 10 height 10
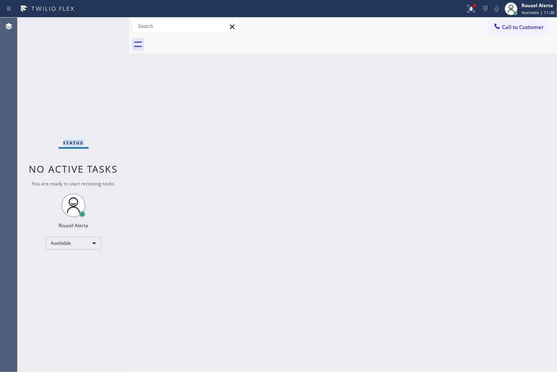
click at [101, 25] on div "Status No active tasks You are ready to start receiving tasks. Rousel Alerta Av…" at bounding box center [74, 195] width 112 height 354
click at [467, 11] on icon at bounding box center [471, 9] width 10 height 10
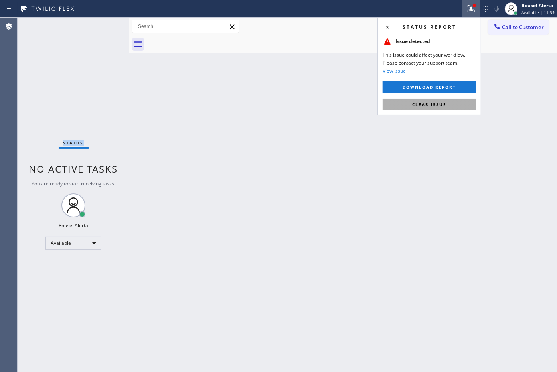
click at [460, 107] on button "Clear issue" at bounding box center [428, 104] width 93 height 11
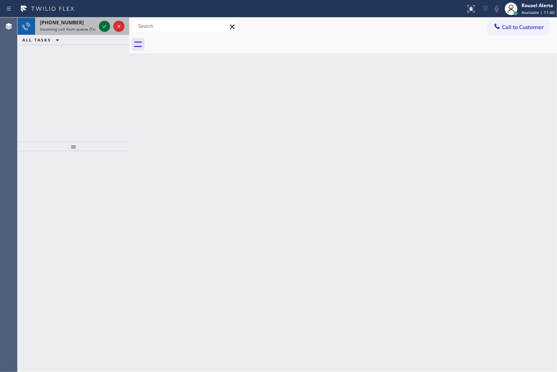
click at [105, 29] on icon at bounding box center [105, 27] width 10 height 10
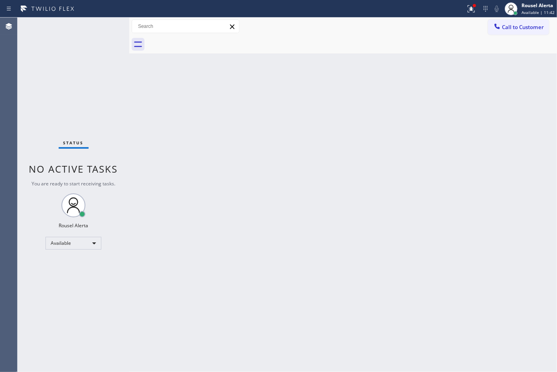
click at [105, 29] on div "Status No active tasks You are ready to start receiving tasks. Rousel Alerta Av…" at bounding box center [74, 195] width 112 height 354
click at [468, 7] on icon at bounding box center [471, 9] width 10 height 10
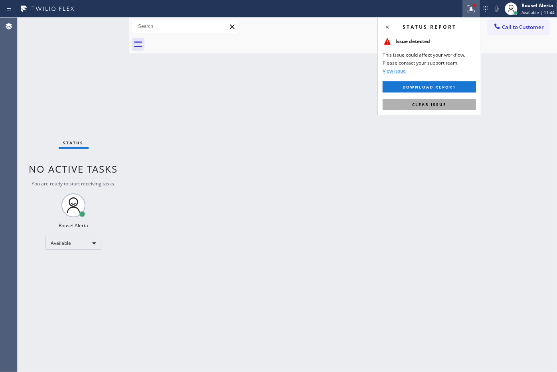
click at [450, 109] on button "Clear issue" at bounding box center [428, 104] width 93 height 11
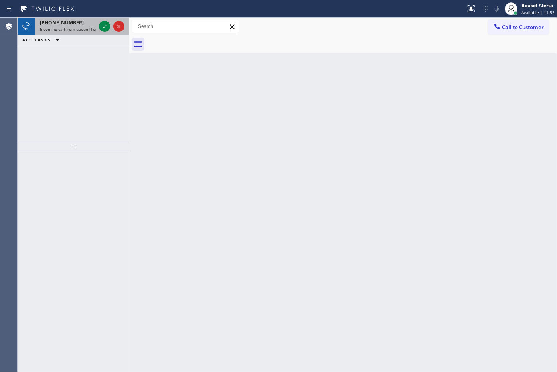
drag, startPoint x: 76, startPoint y: 24, endPoint x: 90, endPoint y: 29, distance: 15.0
click at [77, 25] on div "[PHONE_NUMBER]" at bounding box center [68, 22] width 56 height 7
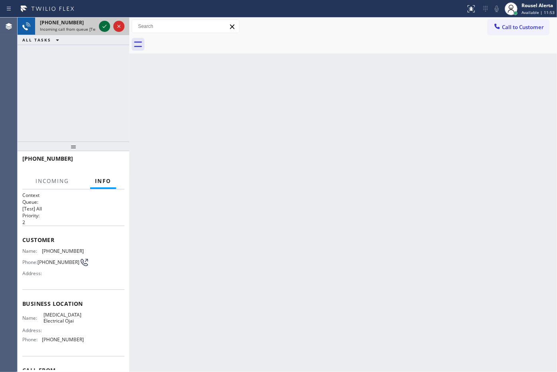
click at [99, 27] on div at bounding box center [104, 27] width 11 height 10
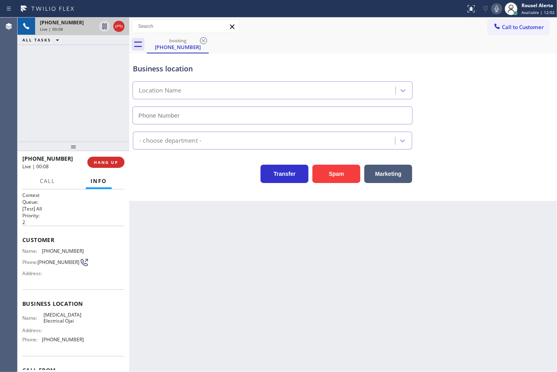
type input "[PHONE_NUMBER]"
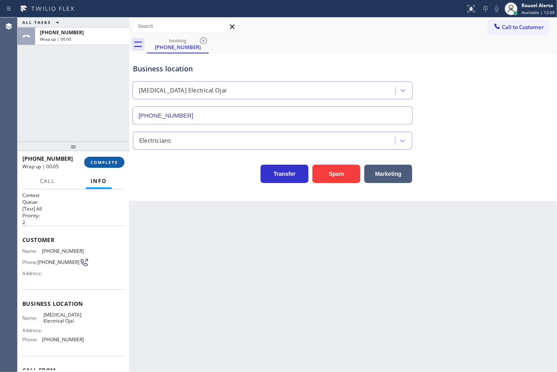
click at [100, 161] on span "COMPLETE" at bounding box center [105, 162] width 28 height 6
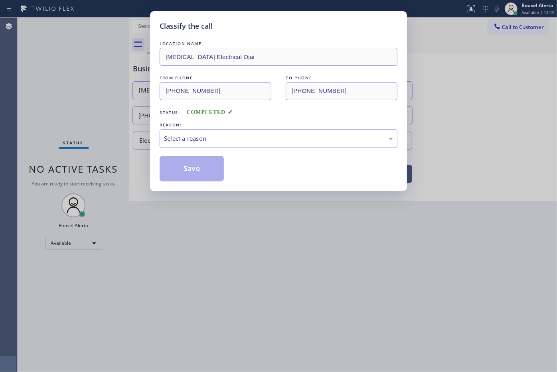
click at [204, 142] on div "Select a reason" at bounding box center [278, 138] width 229 height 9
click at [202, 167] on button "Save" at bounding box center [191, 169] width 64 height 26
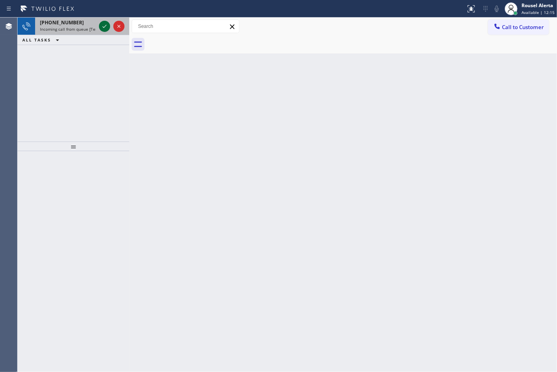
click at [103, 22] on icon at bounding box center [105, 27] width 10 height 10
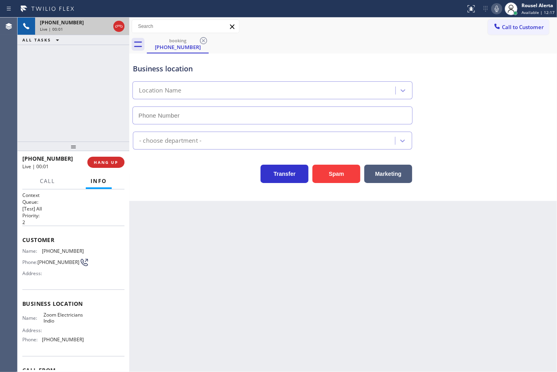
type input "[PHONE_NUMBER]"
click at [173, 225] on div "Back to Dashboard Change Sender ID Customers Technicians Select a contact Outbo…" at bounding box center [342, 195] width 427 height 354
click at [100, 118] on div "[PHONE_NUMBER] Live | 00:05 ALL TASKS ALL TASKS ACTIVE TASKS TASKS IN WRAP UP" at bounding box center [74, 80] width 112 height 124
click at [169, 218] on div "Back to Dashboard Change Sender ID Customers Technicians Select a contact Outbo…" at bounding box center [342, 195] width 427 height 354
drag, startPoint x: 104, startPoint y: 122, endPoint x: 146, endPoint y: 209, distance: 96.9
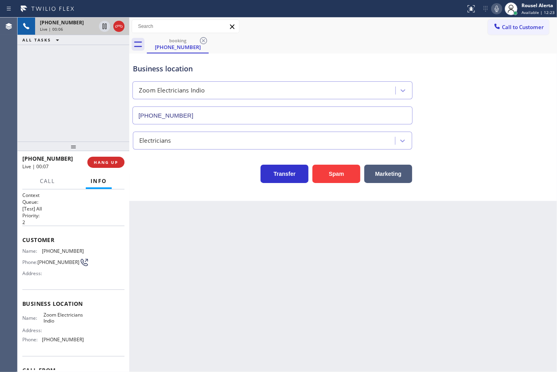
click at [104, 122] on div "[PHONE_NUMBER] Live | 00:06 ALL TASKS ALL TASKS ACTIVE TASKS TASKS IN WRAP UP" at bounding box center [74, 80] width 112 height 124
click at [160, 227] on div "Back to Dashboard Change Sender ID Customers Technicians Select a contact Outbo…" at bounding box center [342, 195] width 427 height 354
click at [106, 159] on button "HANG UP" at bounding box center [105, 162] width 37 height 11
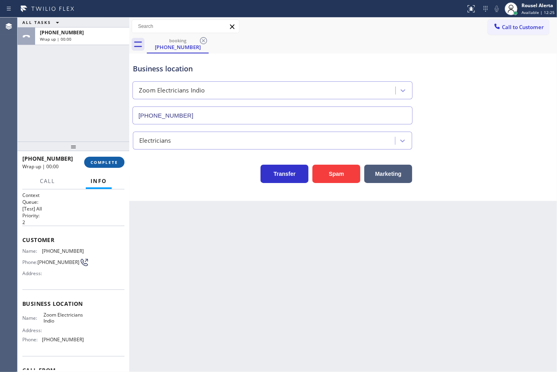
click at [106, 159] on button "COMPLETE" at bounding box center [104, 162] width 40 height 11
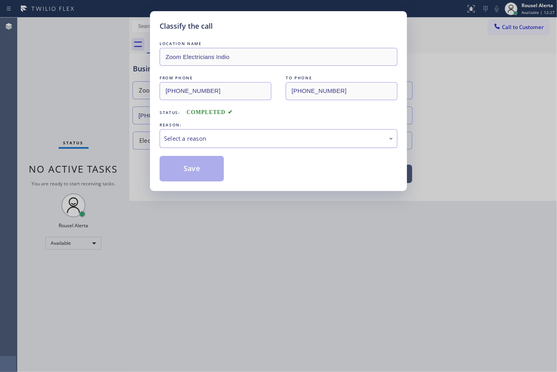
click at [226, 146] on div "Select a reason" at bounding box center [278, 138] width 238 height 19
click at [201, 164] on button "Save" at bounding box center [191, 169] width 64 height 26
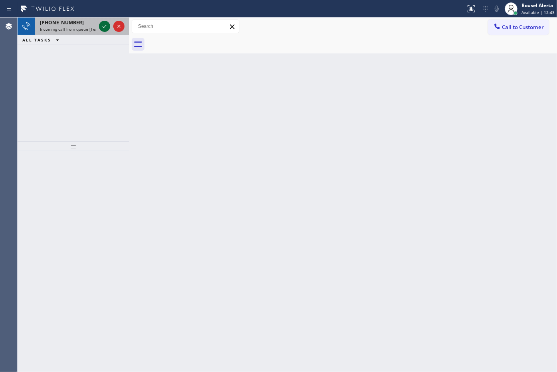
click at [102, 23] on icon at bounding box center [105, 27] width 10 height 10
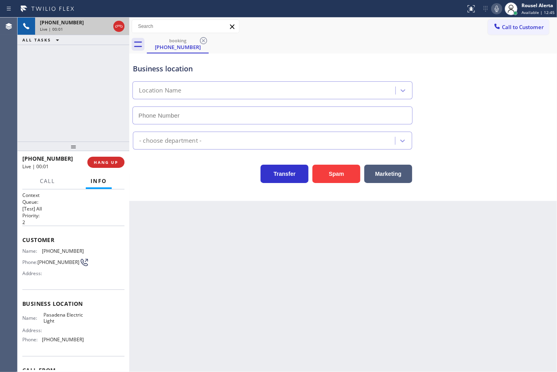
type input "[PHONE_NUMBER]"
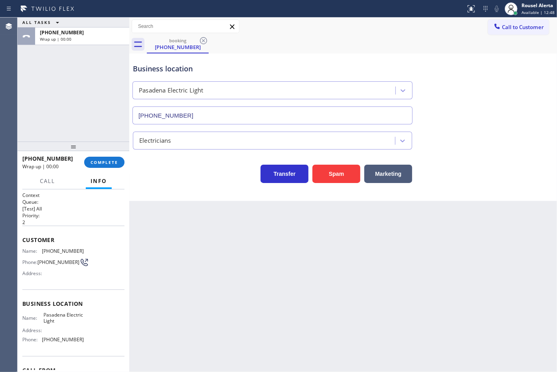
click at [108, 156] on div "[PHONE_NUMBER] Wrap up | 00:00 COMPLETE" at bounding box center [73, 162] width 102 height 21
click at [106, 161] on span "COMPLETE" at bounding box center [105, 162] width 28 height 6
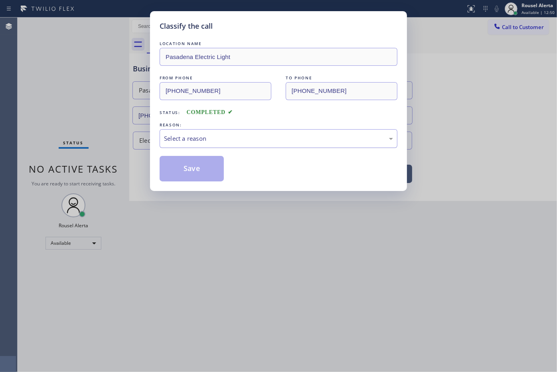
click at [228, 134] on div "Select a reason" at bounding box center [278, 138] width 238 height 19
click at [196, 162] on button "Save" at bounding box center [191, 169] width 64 height 26
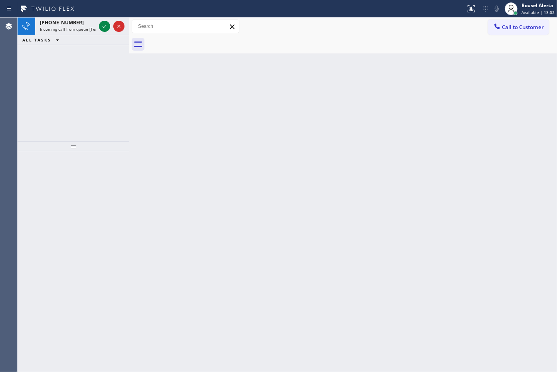
click at [98, 24] on div at bounding box center [111, 27] width 29 height 18
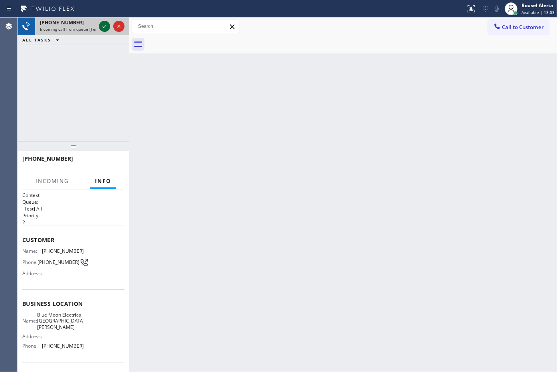
click at [100, 27] on icon at bounding box center [105, 27] width 10 height 10
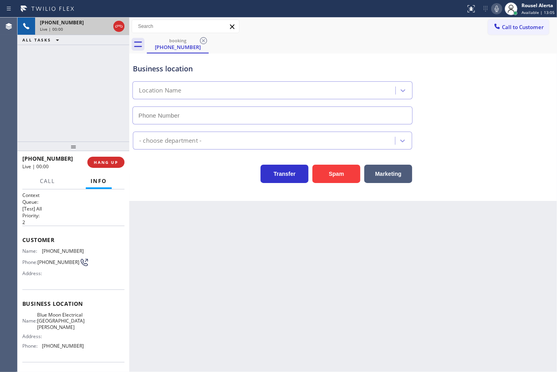
type input "[PHONE_NUMBER]"
click at [191, 236] on div "Back to Dashboard Change Sender ID Customers Technicians Select a contact Outbo…" at bounding box center [342, 195] width 427 height 354
click at [96, 86] on div "[PHONE_NUMBER] Live | 00:06 ALL TASKS ALL TASKS ACTIVE TASKS TASKS IN WRAP UP" at bounding box center [74, 80] width 112 height 124
click at [172, 240] on div "Back to Dashboard Change Sender ID Customers Technicians Select a contact Outbo…" at bounding box center [342, 195] width 427 height 354
click at [97, 159] on span "HANG UP" at bounding box center [106, 162] width 24 height 6
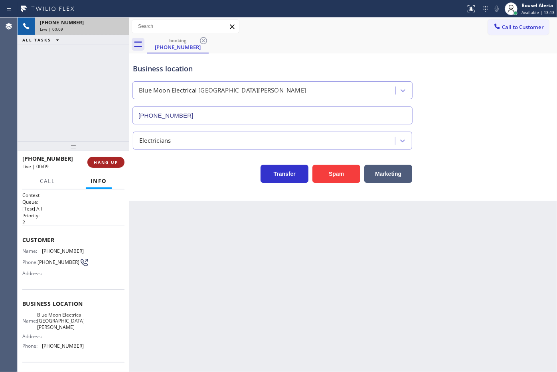
click at [97, 159] on span "HANG UP" at bounding box center [106, 162] width 24 height 6
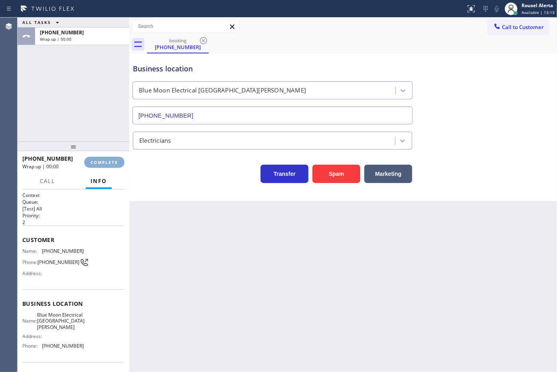
click at [97, 159] on span "COMPLETE" at bounding box center [105, 162] width 28 height 6
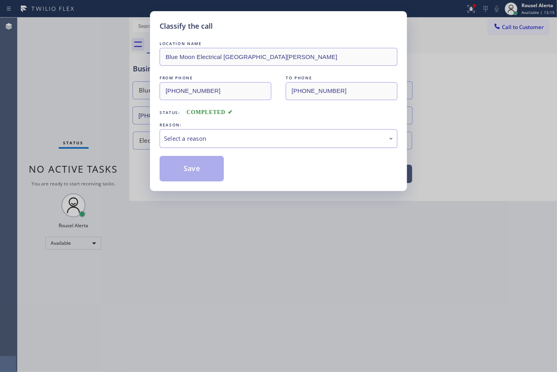
click at [211, 140] on div "Select a reason" at bounding box center [278, 138] width 229 height 9
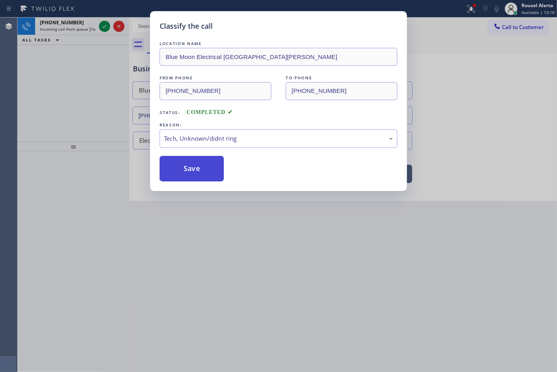
click at [208, 180] on button "Save" at bounding box center [191, 169] width 64 height 26
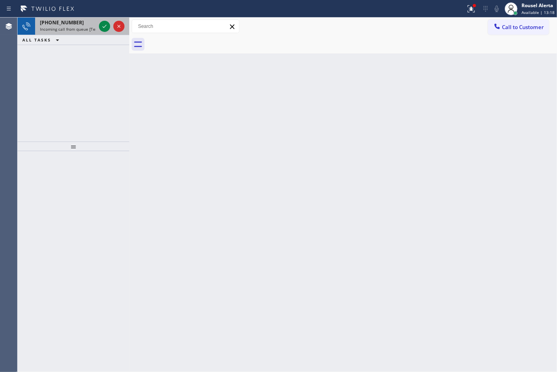
click at [94, 30] on span "Incoming call from queue [Test] All" at bounding box center [73, 29] width 66 height 6
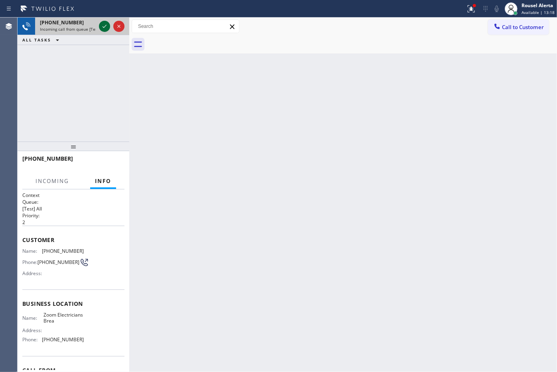
click at [102, 25] on icon at bounding box center [105, 27] width 10 height 10
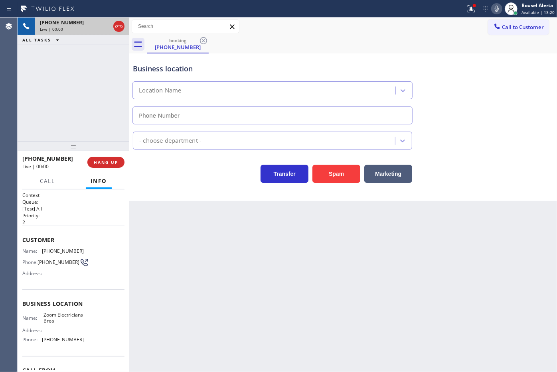
type input "[PHONE_NUMBER]"
click at [201, 242] on div "Back to Dashboard Change Sender ID Customers Technicians Select a contact Outbo…" at bounding box center [342, 195] width 427 height 354
click at [87, 106] on div "[PHONE_NUMBER] Live | 00:07 ALL TASKS ALL TASKS ACTIVE TASKS TASKS IN WRAP UP" at bounding box center [74, 80] width 112 height 124
click at [168, 248] on div "Back to Dashboard Change Sender ID Customers Technicians Select a contact Outbo…" at bounding box center [342, 195] width 427 height 354
click at [110, 166] on button "HANG UP" at bounding box center [105, 162] width 37 height 11
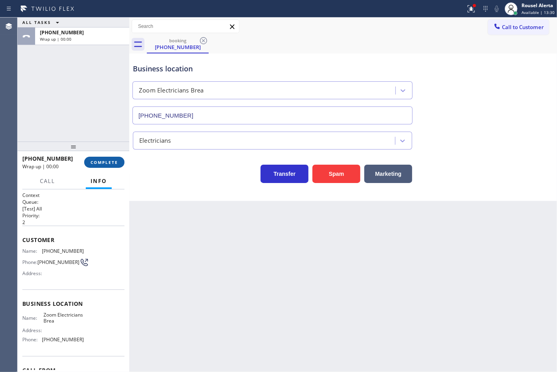
click at [110, 166] on button "COMPLETE" at bounding box center [104, 162] width 40 height 11
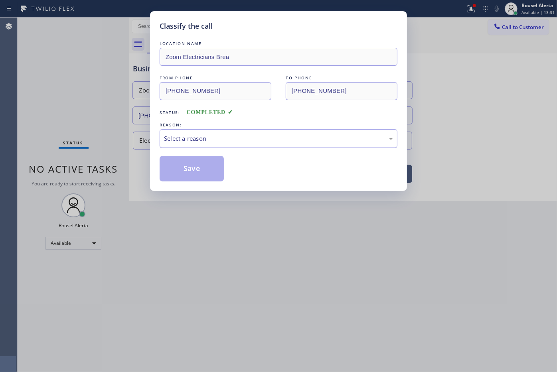
click at [202, 143] on div "Select a reason" at bounding box center [278, 138] width 229 height 9
click at [199, 166] on button "Save" at bounding box center [191, 169] width 64 height 26
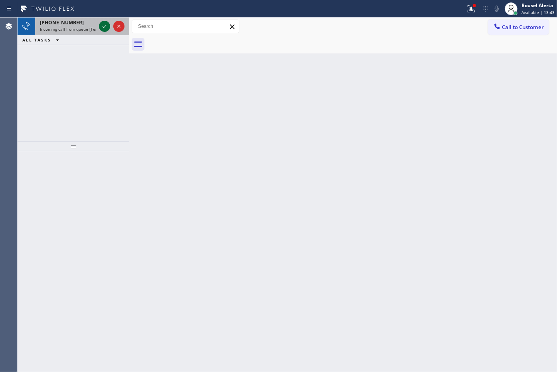
click at [104, 30] on icon at bounding box center [105, 27] width 10 height 10
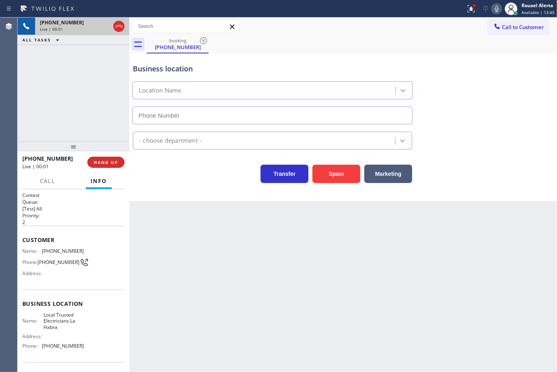
type input "[PHONE_NUMBER]"
click at [195, 240] on div "Back to Dashboard Change Sender ID Customers Technicians Select a contact Outbo…" at bounding box center [342, 195] width 427 height 354
click at [92, 92] on div "[PHONE_NUMBER] Live | 00:07 ALL TASKS ALL TASKS ACTIVE TASKS TASKS IN WRAP UP" at bounding box center [74, 80] width 112 height 124
click at [173, 252] on div "Back to Dashboard Change Sender ID Customers Technicians Select a contact Outbo…" at bounding box center [342, 195] width 427 height 354
click at [98, 161] on span "HANG UP" at bounding box center [106, 162] width 24 height 6
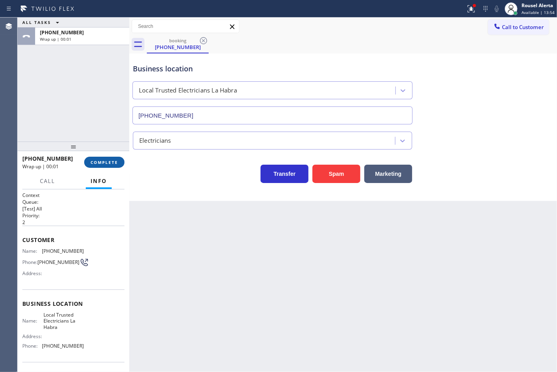
click at [98, 161] on span "COMPLETE" at bounding box center [105, 162] width 28 height 6
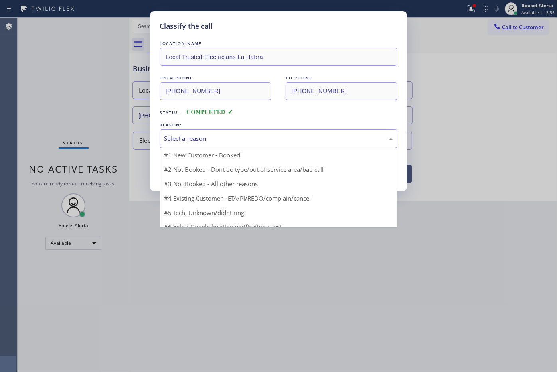
click at [190, 134] on div "Select a reason" at bounding box center [278, 138] width 229 height 9
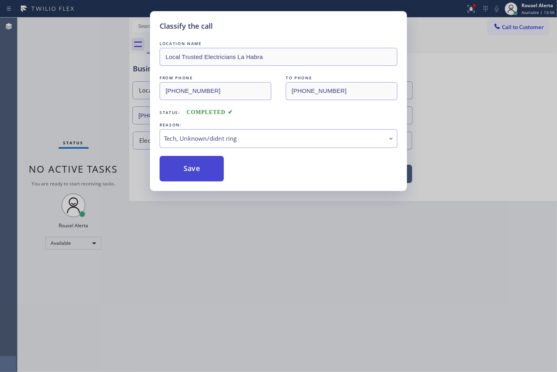
click at [198, 175] on button "Save" at bounding box center [191, 169] width 64 height 26
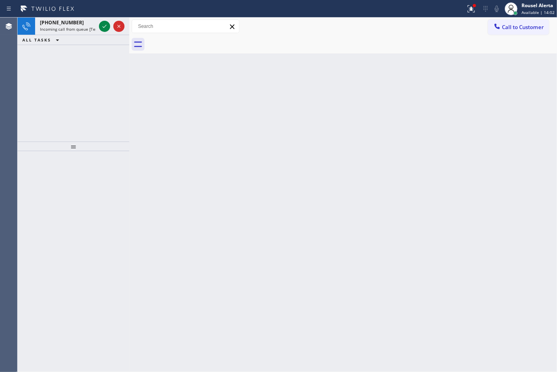
click at [73, 63] on div "[PHONE_NUMBER] Incoming call from queue [Test] All ALL TASKS ALL TASKS ACTIVE T…" at bounding box center [74, 80] width 112 height 124
click at [99, 24] on div at bounding box center [104, 27] width 11 height 10
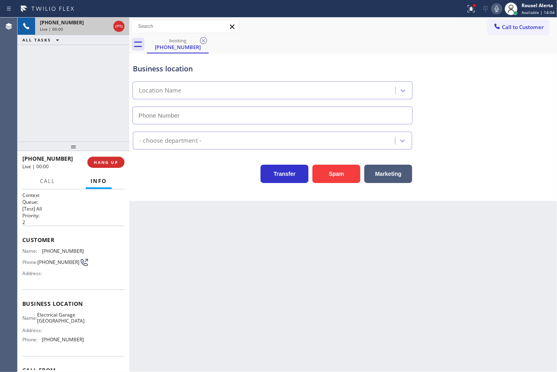
type input "[PHONE_NUMBER]"
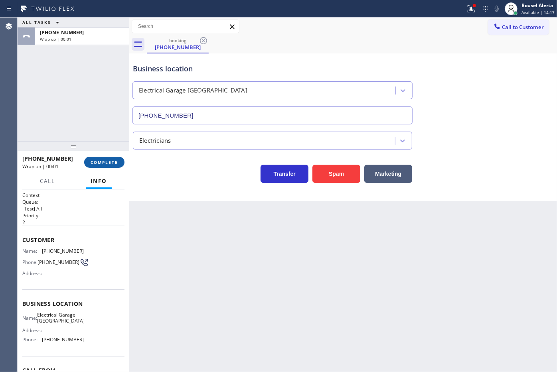
click at [108, 162] on span "COMPLETE" at bounding box center [105, 162] width 28 height 6
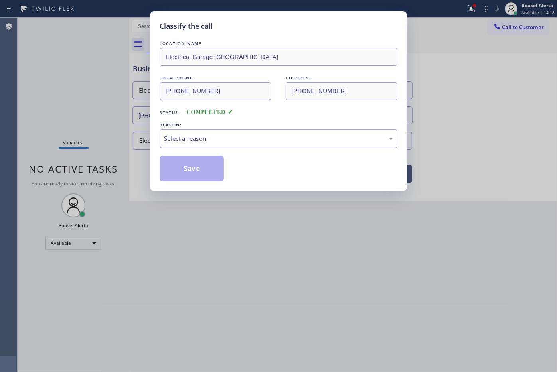
click at [209, 144] on div "Select a reason" at bounding box center [278, 138] width 238 height 19
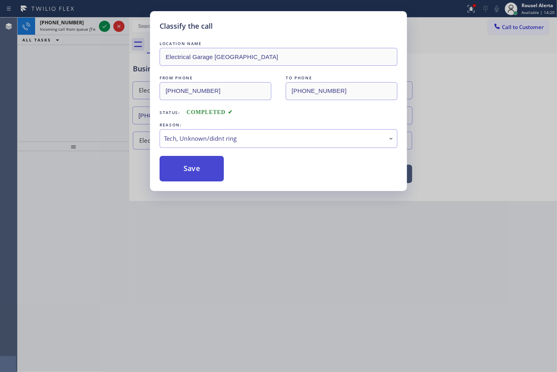
click at [199, 175] on button "Save" at bounding box center [191, 169] width 64 height 26
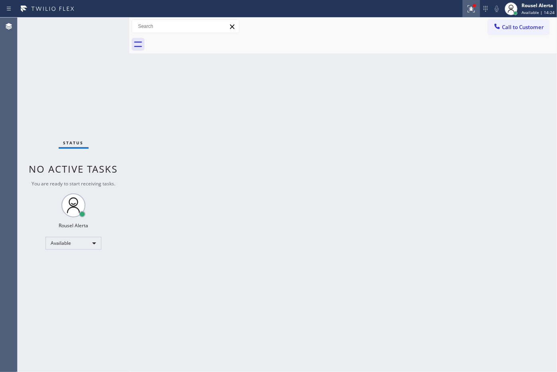
click at [465, 3] on button at bounding box center [471, 9] width 18 height 18
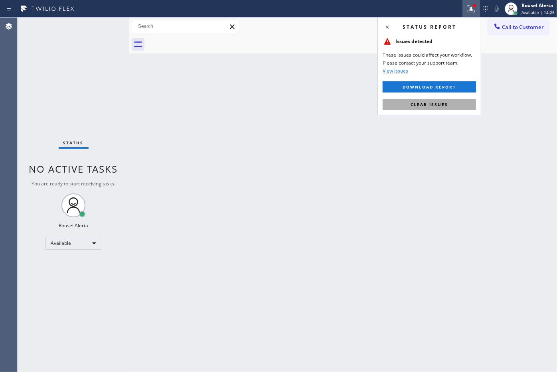
click at [455, 100] on button "Clear issues" at bounding box center [428, 104] width 93 height 11
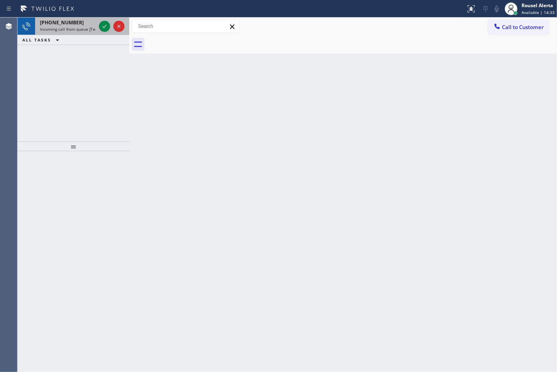
click at [88, 21] on div "[PHONE_NUMBER]" at bounding box center [68, 22] width 56 height 7
click at [100, 25] on icon at bounding box center [105, 27] width 10 height 10
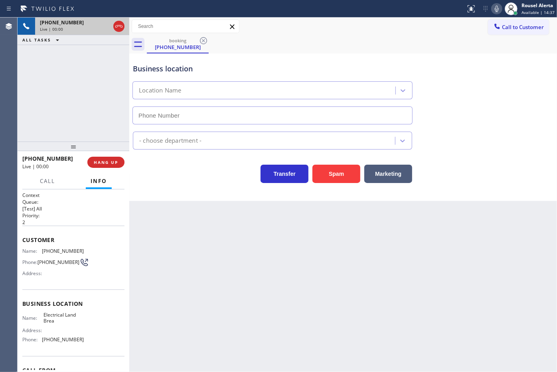
type input "[PHONE_NUMBER]"
click at [157, 244] on div "Back to Dashboard Change Sender ID Customers Technicians Select a contact Outbo…" at bounding box center [342, 195] width 427 height 354
click at [88, 57] on div "[PHONE_NUMBER] Live | 00:10 ALL TASKS ALL TASKS ACTIVE TASKS TASKS IN WRAP UP" at bounding box center [74, 80] width 112 height 124
click at [102, 160] on span "HANG UP" at bounding box center [106, 162] width 24 height 6
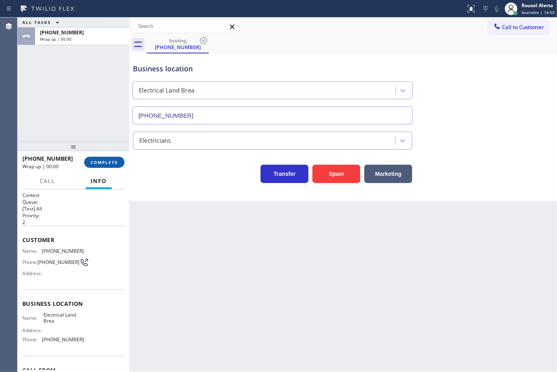
click at [102, 160] on span "COMPLETE" at bounding box center [105, 162] width 28 height 6
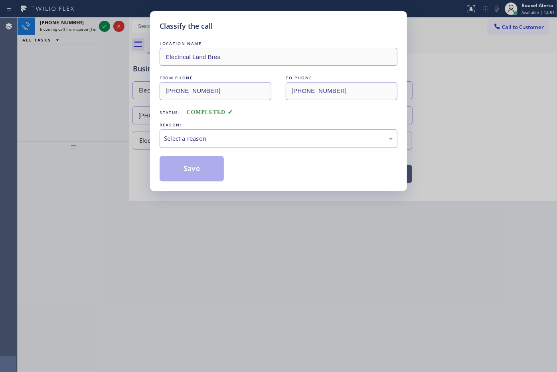
click at [210, 136] on div "Select a reason" at bounding box center [278, 138] width 229 height 9
click at [198, 175] on button "Save" at bounding box center [191, 169] width 64 height 26
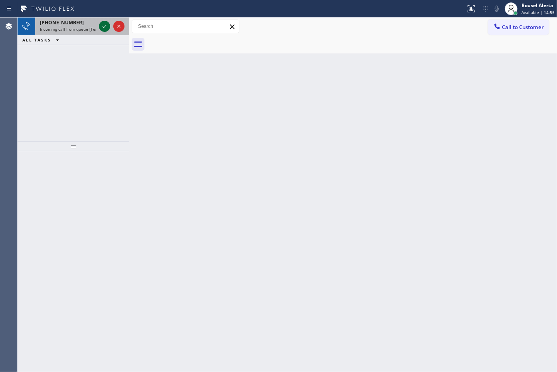
click at [103, 27] on icon at bounding box center [104, 26] width 4 height 3
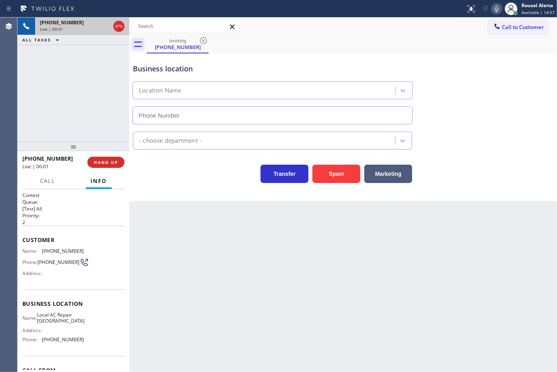
type input "[PHONE_NUMBER]"
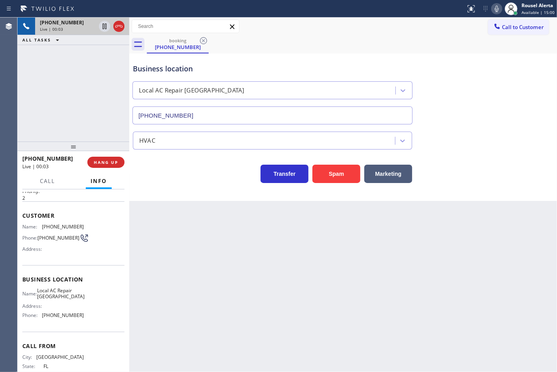
scroll to position [48, 0]
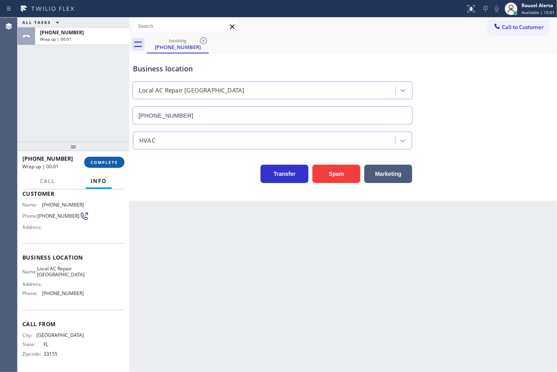
click at [104, 158] on button "COMPLETE" at bounding box center [104, 162] width 40 height 11
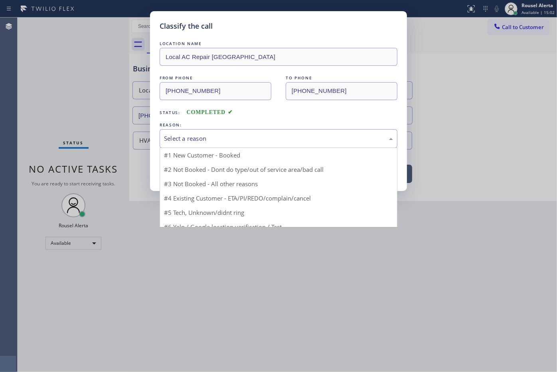
click at [235, 134] on div "Select a reason" at bounding box center [278, 138] width 238 height 19
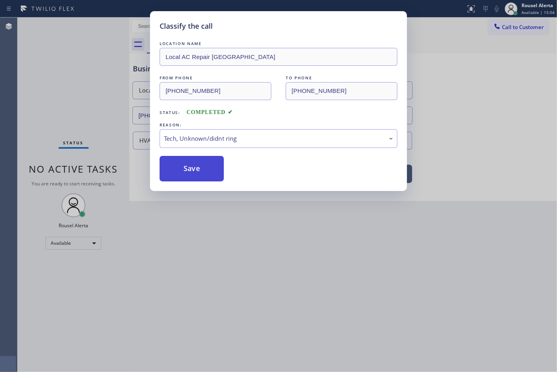
click at [209, 175] on button "Save" at bounding box center [191, 169] width 64 height 26
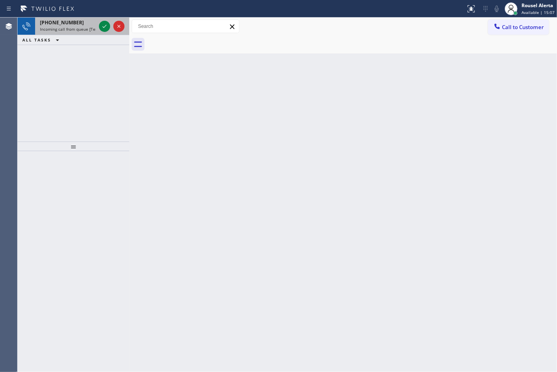
click at [86, 29] on span "Incoming call from queue [Test] All" at bounding box center [73, 29] width 66 height 6
click at [106, 26] on icon at bounding box center [105, 27] width 10 height 10
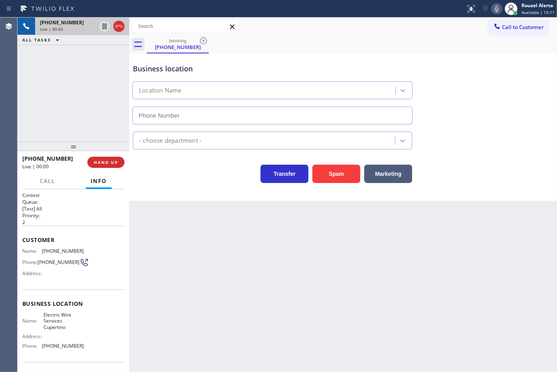
type input "[PHONE_NUMBER]"
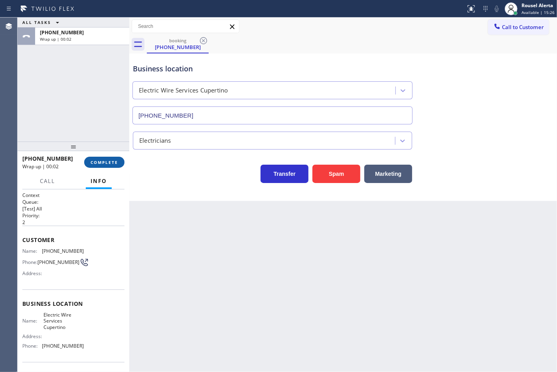
click at [101, 161] on span "COMPLETE" at bounding box center [105, 162] width 28 height 6
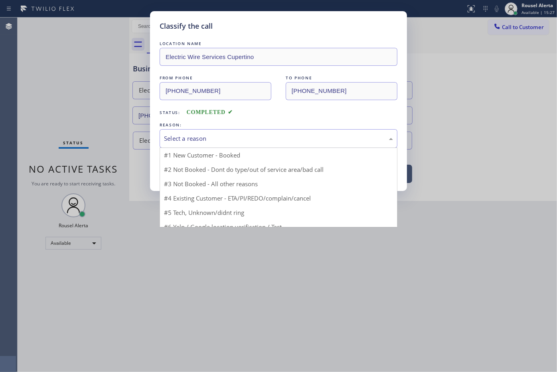
click at [176, 140] on div "Select a reason" at bounding box center [278, 138] width 229 height 9
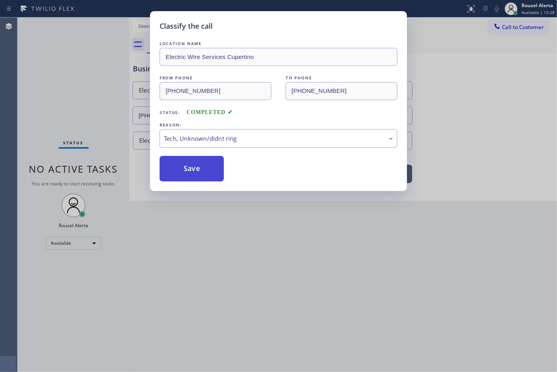
click at [188, 170] on button "Save" at bounding box center [191, 169] width 64 height 26
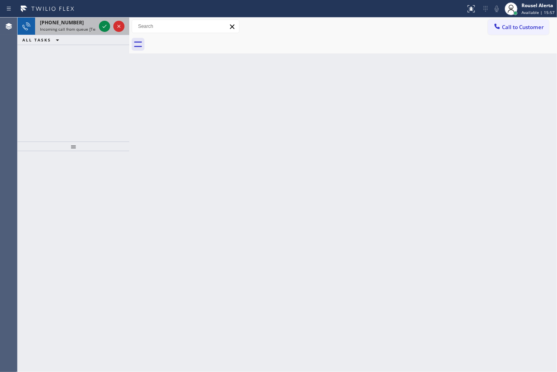
click at [79, 27] on span "Incoming call from queue [Test] All" at bounding box center [73, 29] width 66 height 6
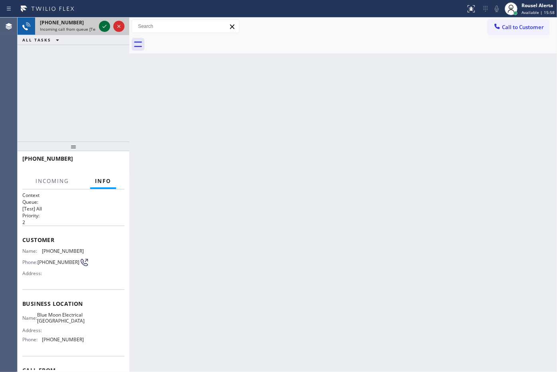
click at [99, 25] on div at bounding box center [104, 27] width 11 height 10
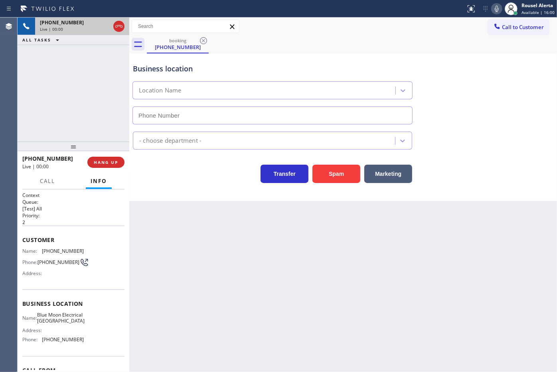
type input "[PHONE_NUMBER]"
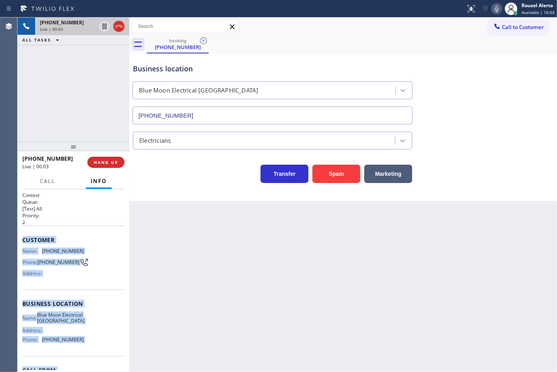
drag, startPoint x: 116, startPoint y: 222, endPoint x: 114, endPoint y: 212, distance: 9.8
click at [130, 273] on div "[PHONE_NUMBER] Live | 00:03 ALL TASKS ALL TASKS ACTIVE TASKS TASKS IN WRAP UP […" at bounding box center [287, 195] width 539 height 354
click at [100, 164] on span "HANG UP" at bounding box center [106, 162] width 24 height 6
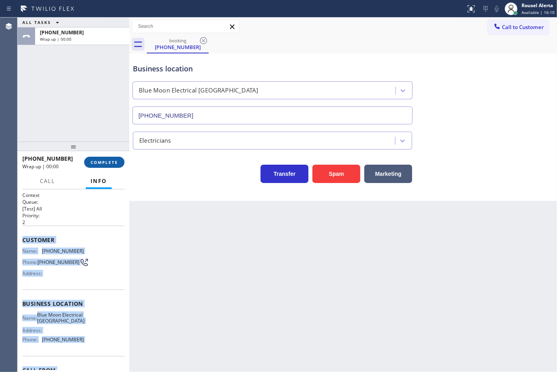
click at [100, 164] on span "COMPLETE" at bounding box center [105, 162] width 28 height 6
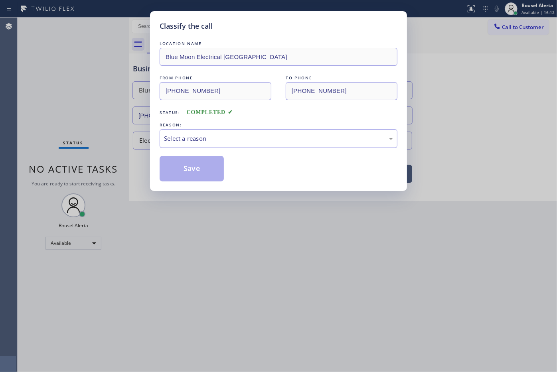
click at [179, 149] on div "LOCATION NAME Blue Moon Electrical [GEOGRAPHIC_DATA] FROM PHONE [PHONE_NUMBER] …" at bounding box center [278, 110] width 238 height 142
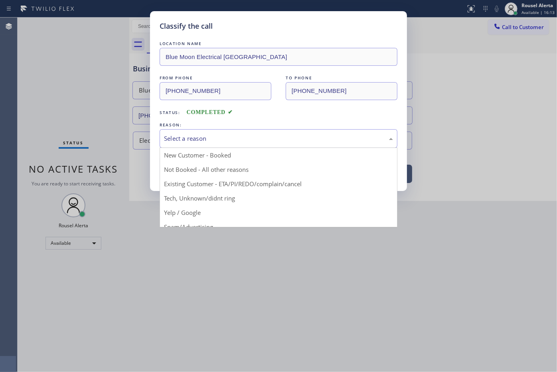
click at [203, 142] on div "Select a reason" at bounding box center [278, 138] width 229 height 9
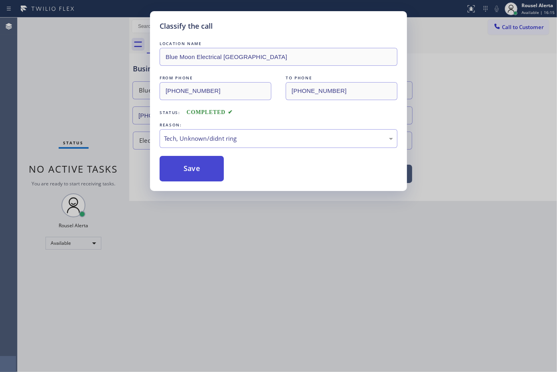
click at [212, 170] on button "Save" at bounding box center [191, 169] width 64 height 26
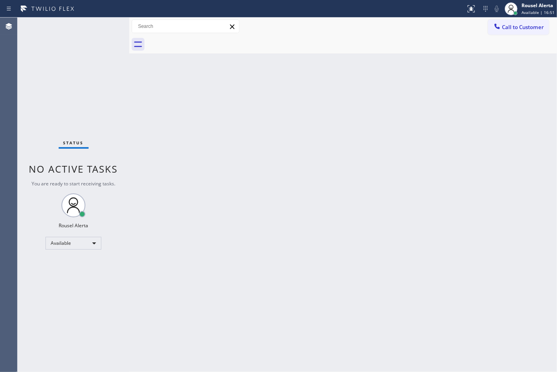
click at [209, 173] on div "Back to Dashboard Change Sender ID Customers Technicians Select a contact Outbo…" at bounding box center [342, 195] width 427 height 354
click at [98, 22] on div "Status No active tasks You are ready to start receiving tasks. Rousel Alerta Av…" at bounding box center [74, 195] width 112 height 354
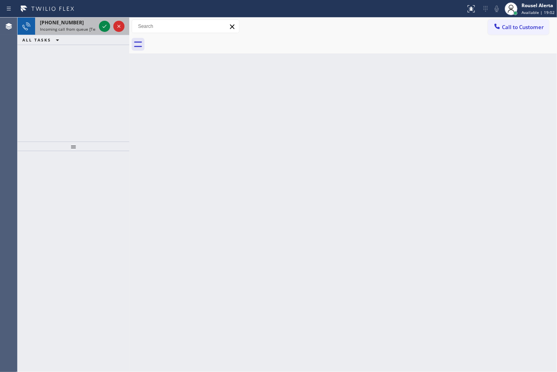
click at [95, 21] on div "[PHONE_NUMBER]" at bounding box center [68, 22] width 56 height 7
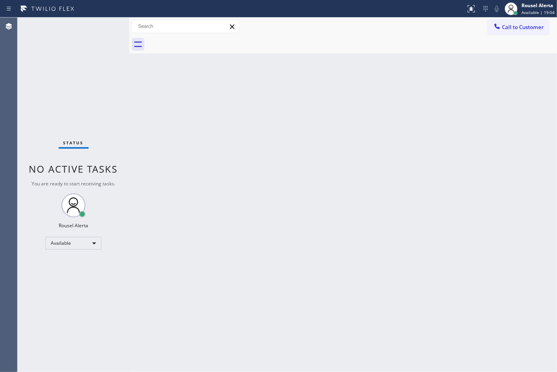
click at [95, 24] on div "Status No active tasks You are ready to start receiving tasks. Rousel Alerta Av…" at bounding box center [74, 195] width 112 height 354
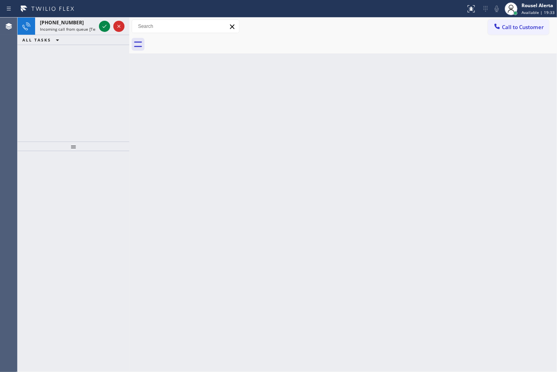
click at [80, 35] on div "ALL TASKS ALL TASKS ACTIVE TASKS TASKS IN WRAP UP" at bounding box center [74, 40] width 112 height 10
click at [80, 31] on span "Incoming call from queue [Test] All" at bounding box center [73, 29] width 66 height 6
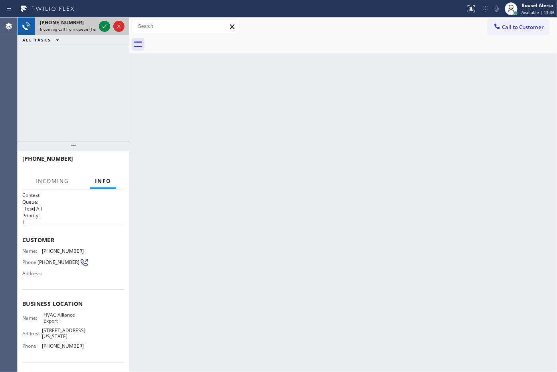
click at [87, 29] on span "Incoming call from queue [Test] All" at bounding box center [73, 29] width 66 height 6
click at [87, 30] on span "Incoming call from queue [Test] All" at bounding box center [73, 29] width 66 height 6
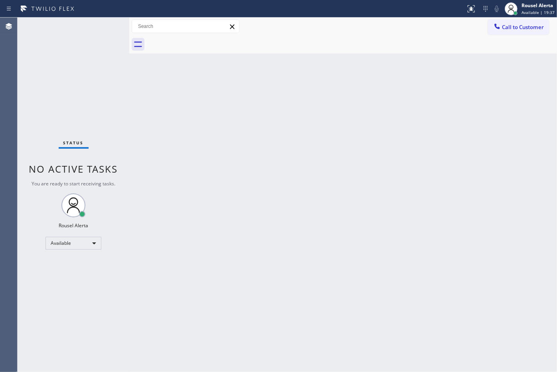
click at [89, 29] on div "Status No active tasks You are ready to start receiving tasks. Rousel Alerta Av…" at bounding box center [74, 195] width 112 height 354
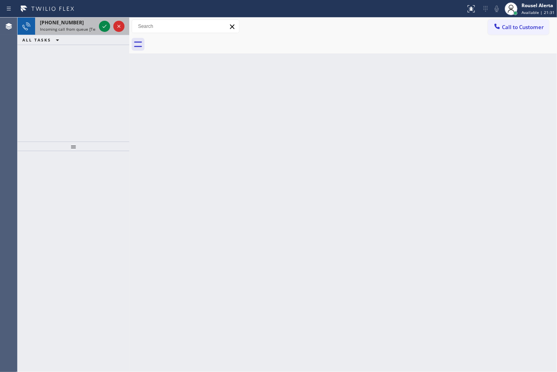
click at [82, 33] on div "[PHONE_NUMBER] Incoming call from queue [Test] All" at bounding box center [66, 27] width 62 height 18
click at [81, 31] on span "Incoming call from queue [Test] All" at bounding box center [73, 29] width 66 height 6
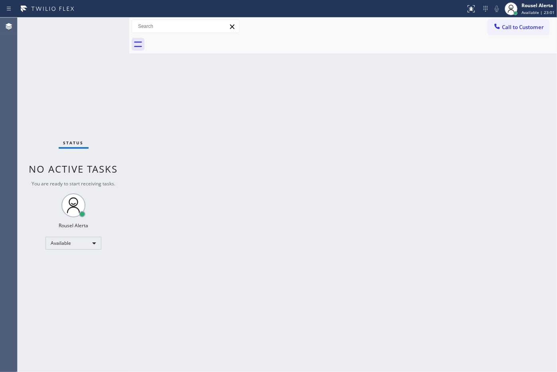
click at [198, 145] on div "Back to Dashboard Change Sender ID Customers Technicians Select a contact Outbo…" at bounding box center [342, 195] width 427 height 354
click at [186, 160] on div "Back to Dashboard Change Sender ID Customers Technicians Select a contact Outbo…" at bounding box center [342, 195] width 427 height 354
click at [84, 24] on div "Status No active tasks You are ready to start receiving tasks. Rousel Alerta Av…" at bounding box center [74, 195] width 112 height 354
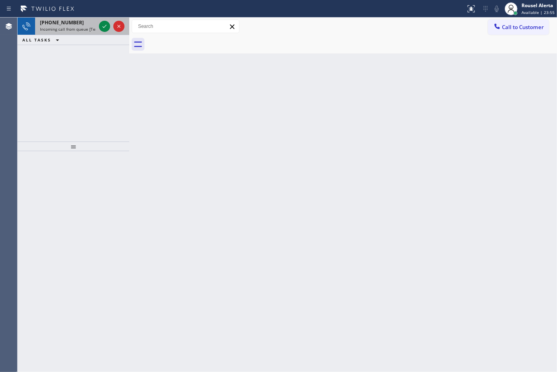
click at [91, 29] on span "Incoming call from queue [Test] All" at bounding box center [73, 29] width 66 height 6
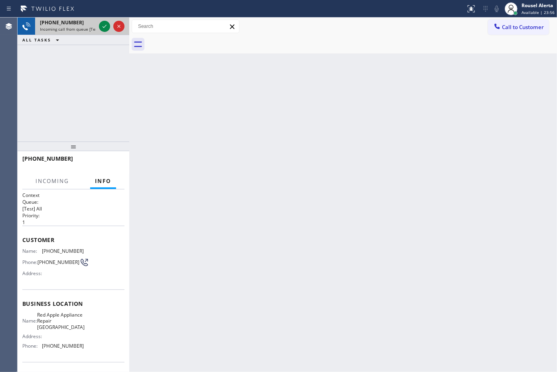
click at [97, 26] on div at bounding box center [111, 27] width 29 height 18
click at [98, 26] on div at bounding box center [111, 27] width 29 height 18
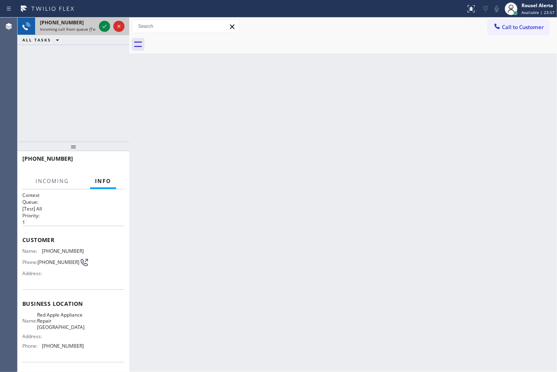
click at [98, 26] on div at bounding box center [111, 27] width 29 height 18
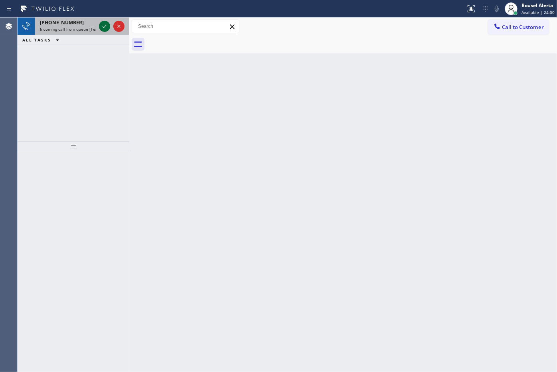
click at [101, 26] on icon at bounding box center [105, 27] width 10 height 10
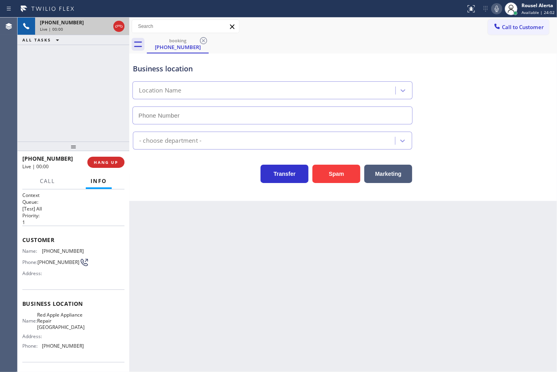
type input "[PHONE_NUMBER]"
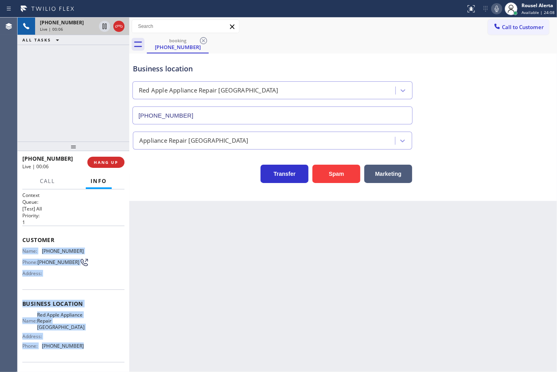
drag, startPoint x: 19, startPoint y: 247, endPoint x: 95, endPoint y: 359, distance: 135.2
click at [95, 359] on div "Context Queue: [Test] All Priority: 1 Customer Name: [PHONE_NUMBER] Phone: [PHO…" at bounding box center [74, 280] width 112 height 183
copy div "Name: [PHONE_NUMBER] Phone: [PHONE_NUMBER] Address: Business location Name: Red…"
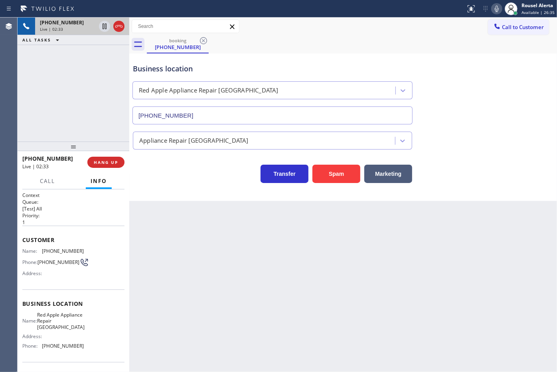
click at [87, 71] on div "[PHONE_NUMBER] Live | 02:33 ALL TASKS ALL TASKS ACTIVE TASKS TASKS IN WRAP UP" at bounding box center [74, 80] width 112 height 124
click at [100, 30] on icon at bounding box center [105, 27] width 10 height 10
drag, startPoint x: 494, startPoint y: 5, endPoint x: 503, endPoint y: 12, distance: 11.6
click at [494, 5] on icon at bounding box center [497, 9] width 10 height 10
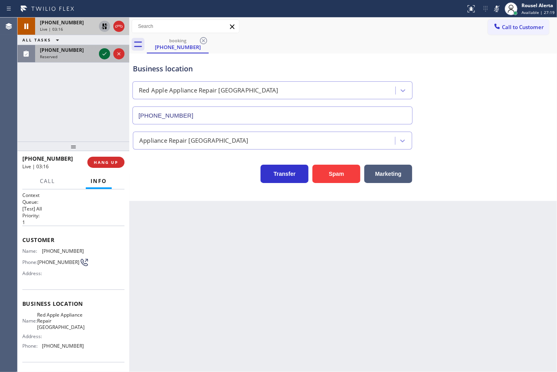
click at [108, 57] on icon at bounding box center [105, 54] width 10 height 10
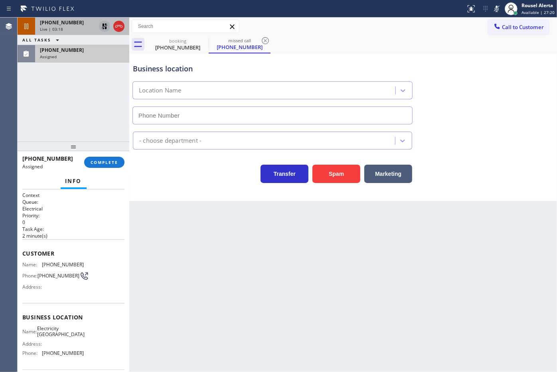
type input "[PHONE_NUMBER]"
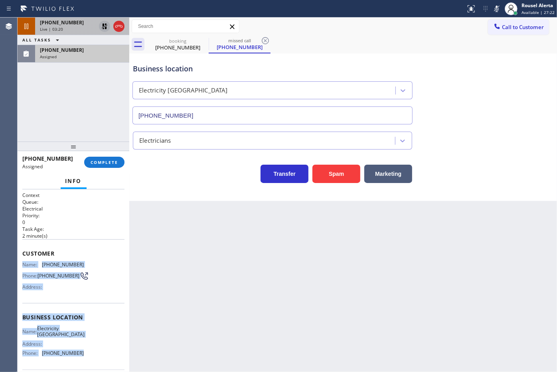
drag, startPoint x: 18, startPoint y: 263, endPoint x: 82, endPoint y: 351, distance: 108.5
click at [82, 351] on div "Context Queue: Electrical Priority: 0 Task Age: [DEMOGRAPHIC_DATA] minute(s) Cu…" at bounding box center [74, 280] width 112 height 183
copy div "Name: [PHONE_NUMBER] Phone: [PHONE_NUMBER] Address: Business location Name: Ele…"
click at [67, 51] on span "[PHONE_NUMBER]" at bounding box center [62, 50] width 44 height 7
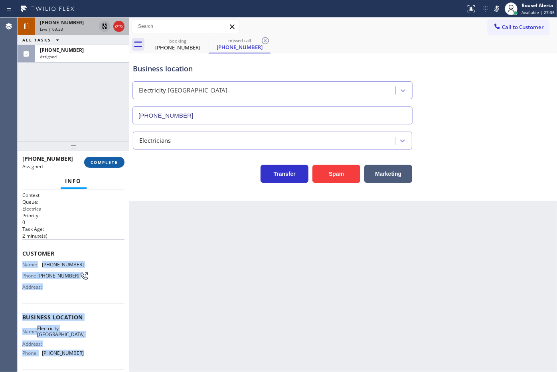
click at [106, 160] on span "COMPLETE" at bounding box center [105, 162] width 28 height 6
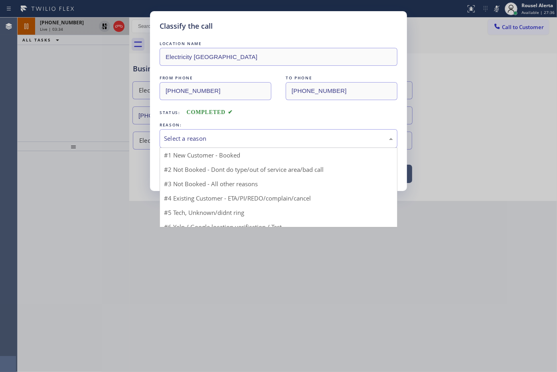
click at [164, 142] on div "Select a reason" at bounding box center [278, 138] width 229 height 9
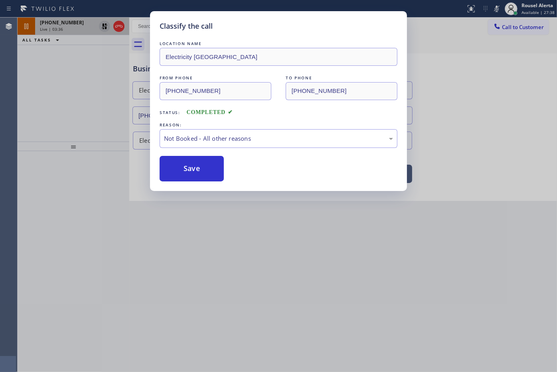
click at [182, 166] on button "Save" at bounding box center [191, 169] width 64 height 26
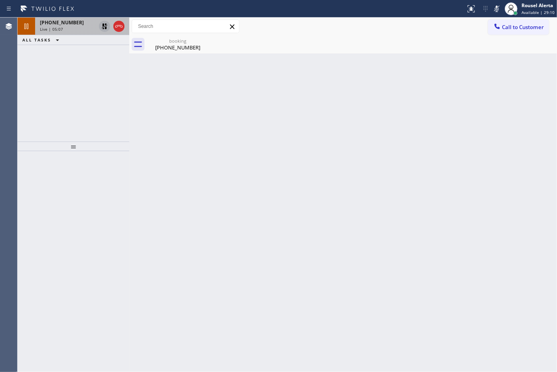
click at [83, 27] on div "Live | 05:07" at bounding box center [68, 29] width 56 height 6
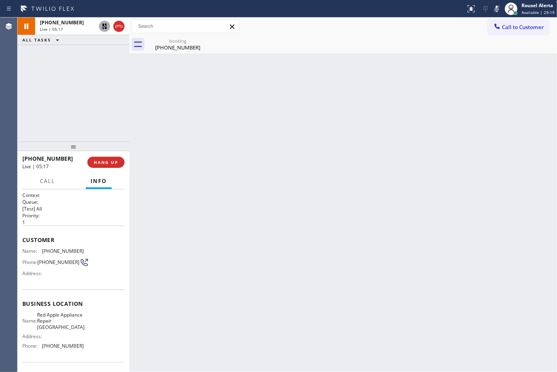
click at [102, 26] on icon at bounding box center [105, 27] width 10 height 10
click at [496, 5] on icon at bounding box center [497, 9] width 10 height 10
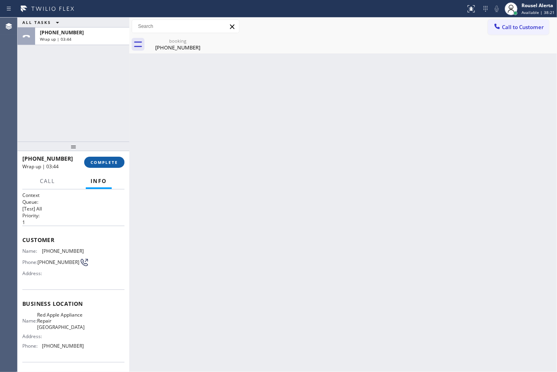
click at [103, 164] on span "COMPLETE" at bounding box center [105, 162] width 28 height 6
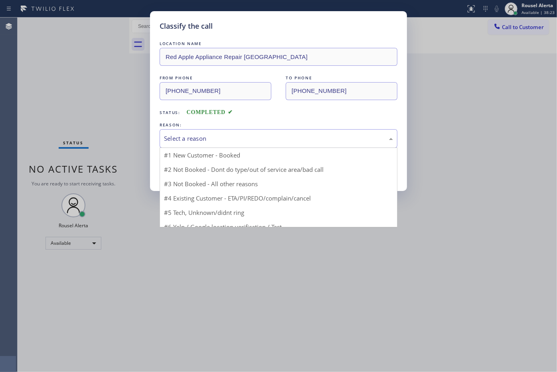
click at [187, 144] on div "Select a reason" at bounding box center [278, 138] width 238 height 19
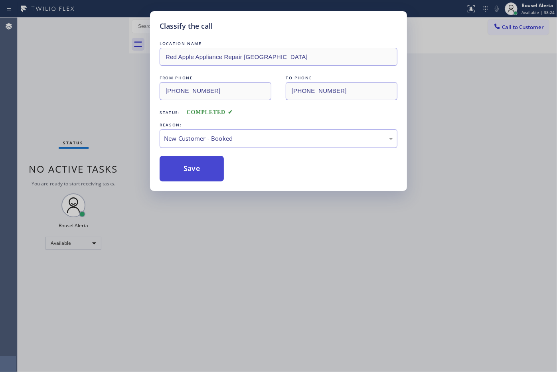
click at [188, 165] on button "Save" at bounding box center [191, 169] width 64 height 26
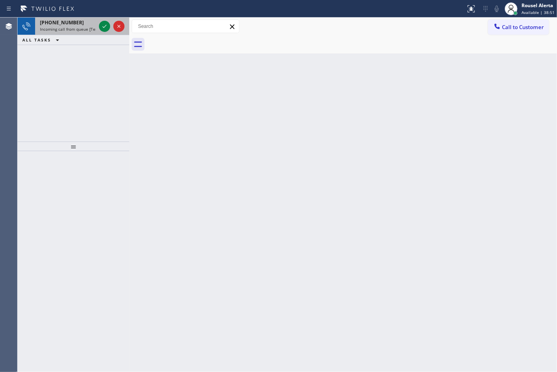
drag, startPoint x: 74, startPoint y: 29, endPoint x: 94, endPoint y: 28, distance: 19.6
click at [76, 29] on span "Incoming call from queue [Test] All" at bounding box center [73, 29] width 66 height 6
click at [88, 26] on span "Incoming call from queue [Test] All" at bounding box center [73, 29] width 66 height 6
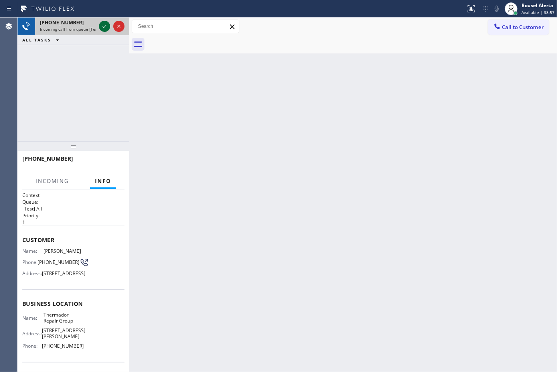
click at [102, 28] on icon at bounding box center [105, 27] width 10 height 10
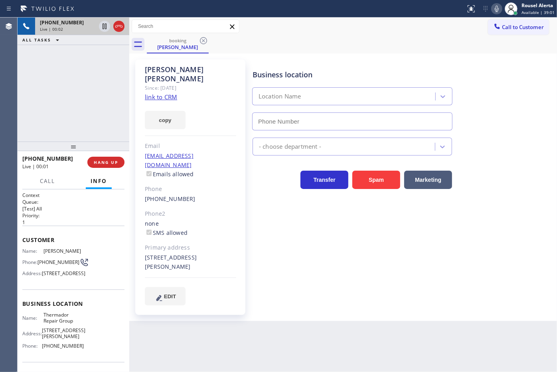
type input "[PHONE_NUMBER]"
click at [172, 93] on link "link to CRM" at bounding box center [161, 97] width 32 height 8
click at [99, 22] on div at bounding box center [104, 27] width 11 height 10
click at [108, 27] on icon at bounding box center [105, 27] width 10 height 10
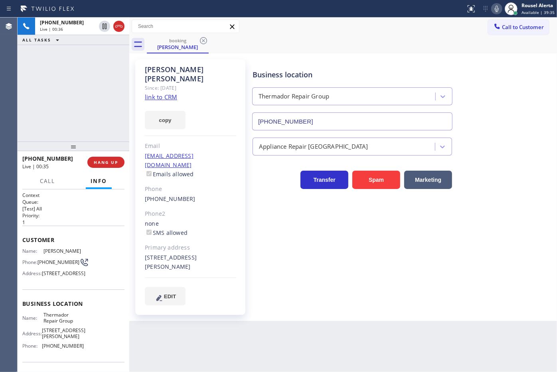
click at [501, 12] on icon at bounding box center [497, 9] width 10 height 10
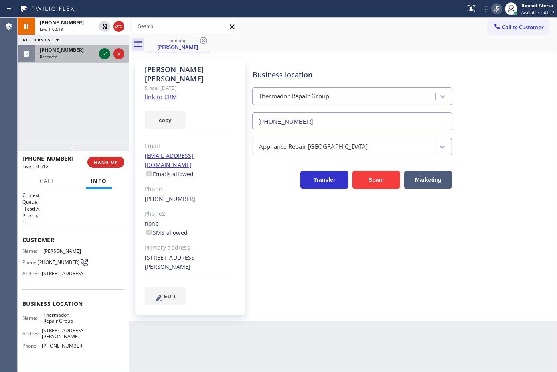
click at [102, 57] on icon at bounding box center [105, 54] width 10 height 10
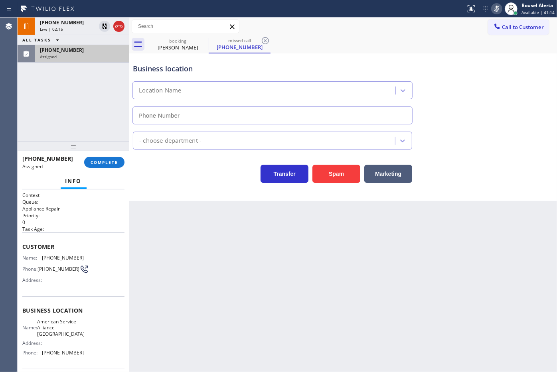
type input "[PHONE_NUMBER]"
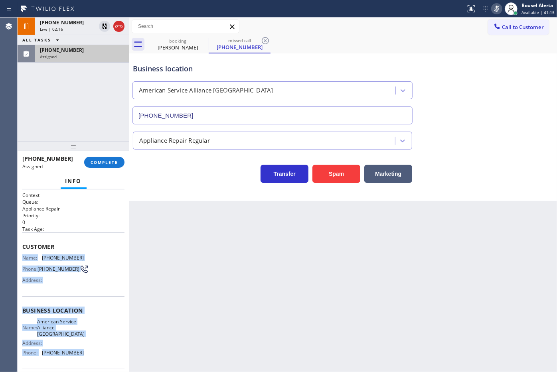
drag, startPoint x: 21, startPoint y: 254, endPoint x: 88, endPoint y: 350, distance: 116.8
click at [88, 350] on div "Context Queue: Appliance Repair Priority: 0 Task Age: Customer Name: [PHONE_NUM…" at bounding box center [74, 280] width 112 height 183
click at [105, 49] on div "[PHONE_NUMBER]" at bounding box center [82, 50] width 85 height 7
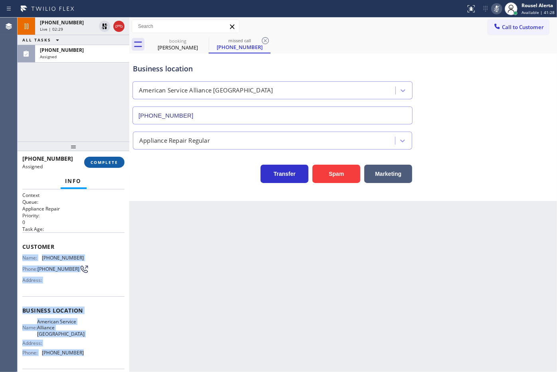
click at [114, 161] on span "COMPLETE" at bounding box center [105, 162] width 28 height 6
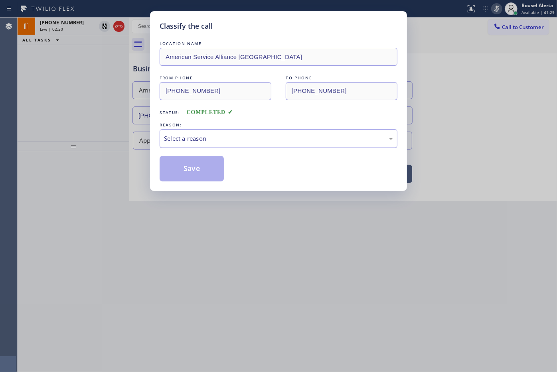
click at [176, 146] on div "Select a reason" at bounding box center [278, 138] width 238 height 19
click at [186, 170] on button "Save" at bounding box center [191, 169] width 64 height 26
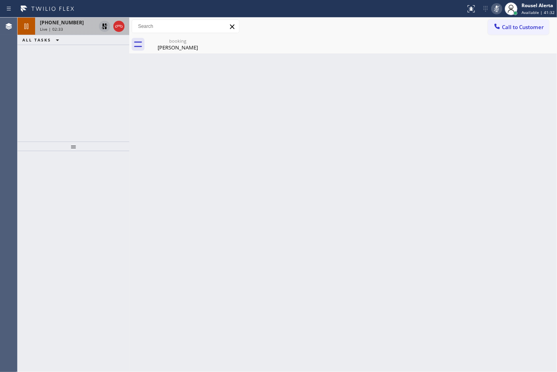
click at [103, 27] on icon at bounding box center [105, 27] width 10 height 10
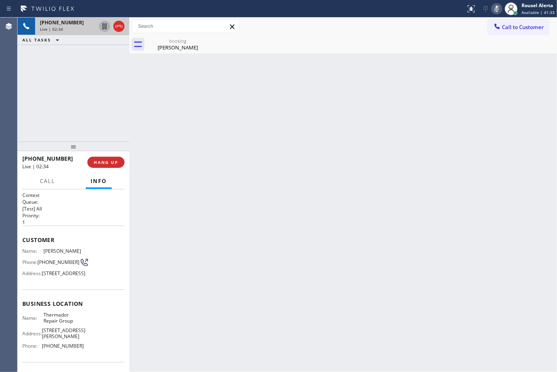
click at [500, 10] on icon at bounding box center [497, 9] width 10 height 10
click at [400, 138] on div "Back to Dashboard Change Sender ID Customers Technicians Select a contact Outbo…" at bounding box center [342, 195] width 427 height 354
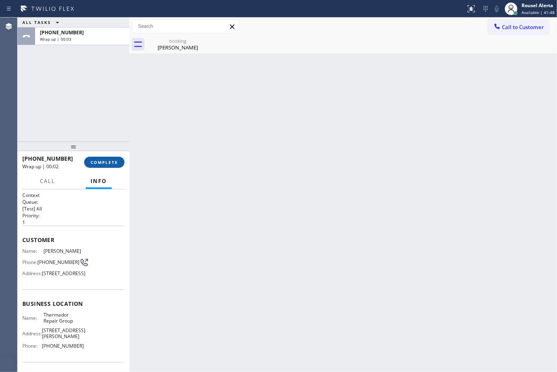
click at [95, 165] on button "COMPLETE" at bounding box center [104, 162] width 40 height 11
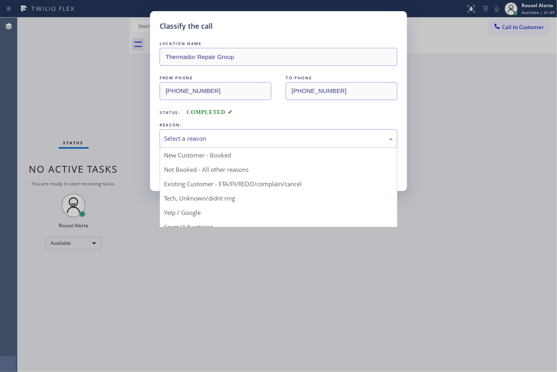
click at [232, 136] on div "Select a reason" at bounding box center [278, 138] width 229 height 9
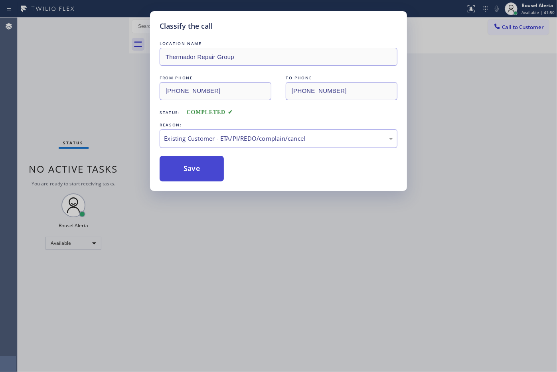
click at [209, 166] on button "Save" at bounding box center [191, 169] width 64 height 26
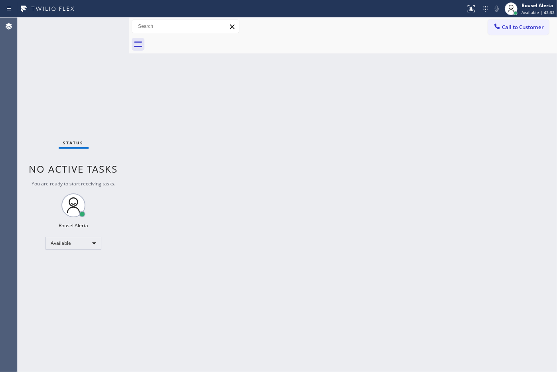
drag, startPoint x: 101, startPoint y: 98, endPoint x: 73, endPoint y: 0, distance: 101.7
click at [100, 90] on div "Status No active tasks You are ready to start receiving tasks. Rousel Alerta Av…" at bounding box center [74, 195] width 112 height 354
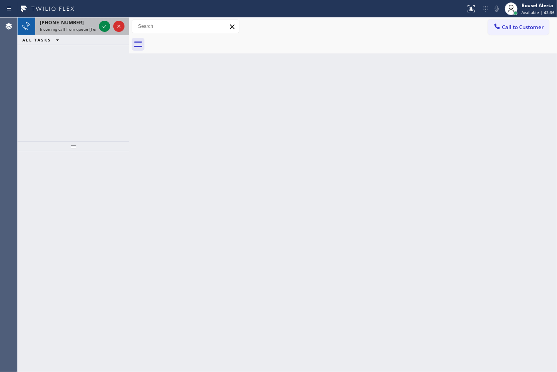
click at [70, 21] on span "[PHONE_NUMBER]" at bounding box center [62, 22] width 44 height 7
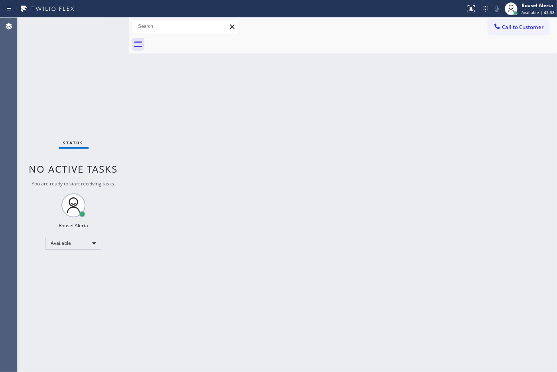
click at [246, 167] on div "Back to Dashboard Change Sender ID Customers Technicians Select a contact Outbo…" at bounding box center [342, 195] width 427 height 354
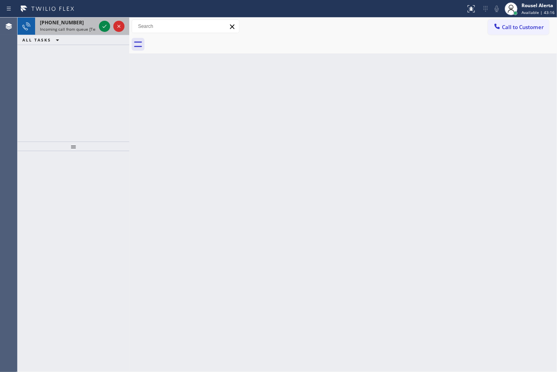
click at [78, 21] on div "[PHONE_NUMBER]" at bounding box center [68, 22] width 56 height 7
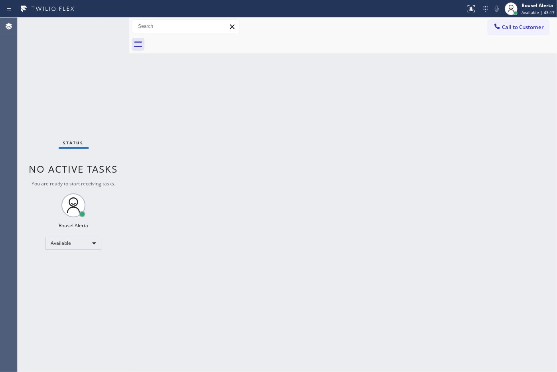
click at [104, 30] on div "Status No active tasks You are ready to start receiving tasks. Rousel Alerta Av…" at bounding box center [74, 195] width 112 height 354
click at [103, 29] on div "Status No active tasks You are ready to start receiving tasks. Rousel Alerta Av…" at bounding box center [74, 195] width 112 height 354
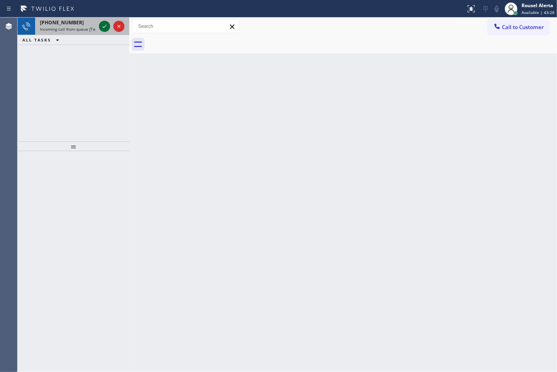
click at [99, 29] on div at bounding box center [104, 27] width 11 height 10
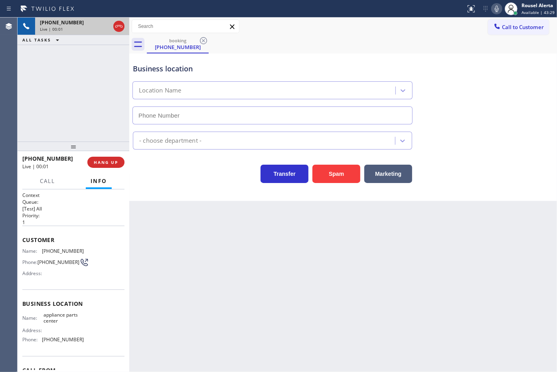
type input "[PHONE_NUMBER]"
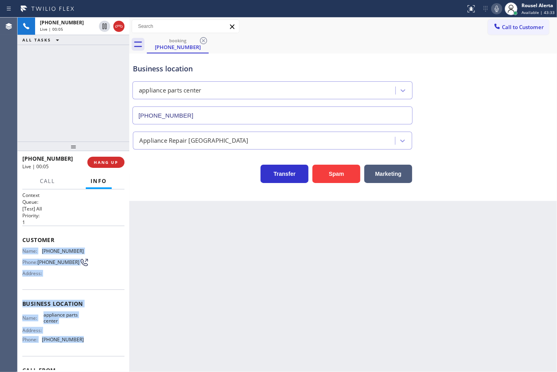
drag, startPoint x: 19, startPoint y: 248, endPoint x: 95, endPoint y: 349, distance: 126.2
click at [95, 349] on div "Context Queue: [Test] All Priority: 1 Customer Name: [PHONE_NUMBER] Phone: [PHO…" at bounding box center [74, 280] width 112 height 183
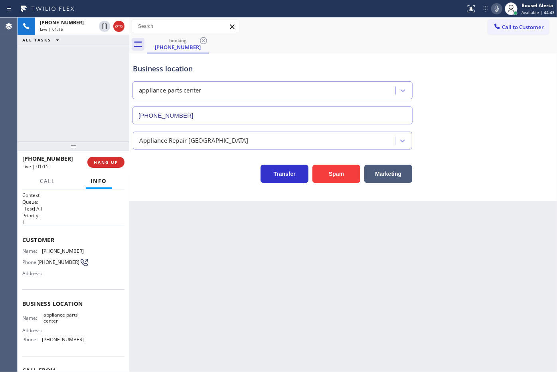
click at [65, 54] on div "[PHONE_NUMBER] Live | 01:15 ALL TASKS ALL TASKS ACTIVE TASKS TASKS IN WRAP UP" at bounding box center [74, 80] width 112 height 124
click at [102, 27] on icon at bounding box center [105, 27] width 10 height 10
click at [500, 8] on icon at bounding box center [497, 9] width 10 height 10
click at [104, 28] on icon at bounding box center [105, 27] width 10 height 10
click at [497, 6] on icon at bounding box center [496, 9] width 4 height 6
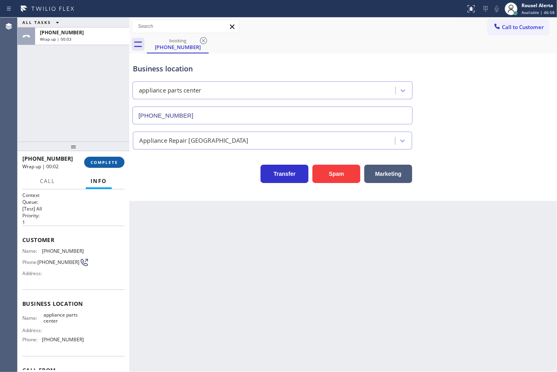
click at [107, 165] on span "COMPLETE" at bounding box center [105, 162] width 28 height 6
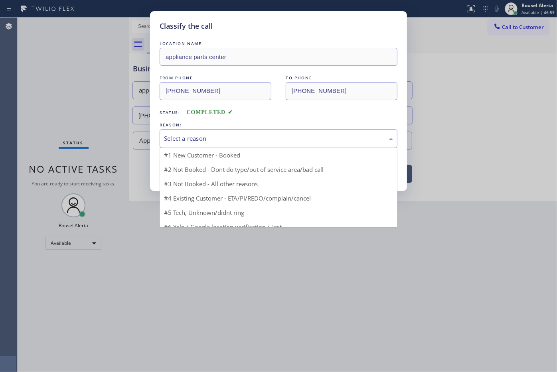
click at [189, 142] on div "Select a reason" at bounding box center [278, 138] width 229 height 9
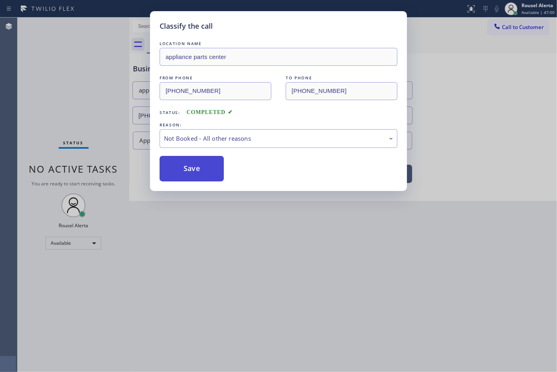
click at [190, 163] on button "Save" at bounding box center [191, 169] width 64 height 26
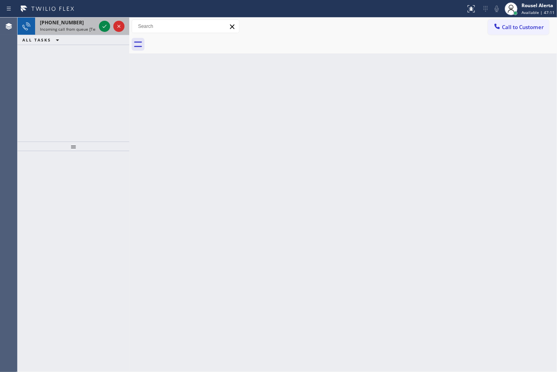
click at [96, 24] on div "[PHONE_NUMBER]" at bounding box center [68, 22] width 56 height 7
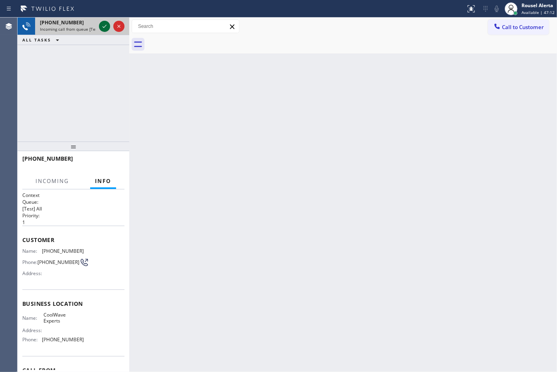
click at [101, 25] on icon at bounding box center [105, 27] width 10 height 10
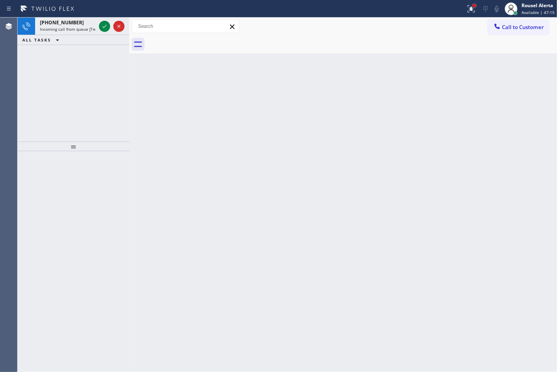
click at [476, 3] on div at bounding box center [471, 9] width 18 height 18
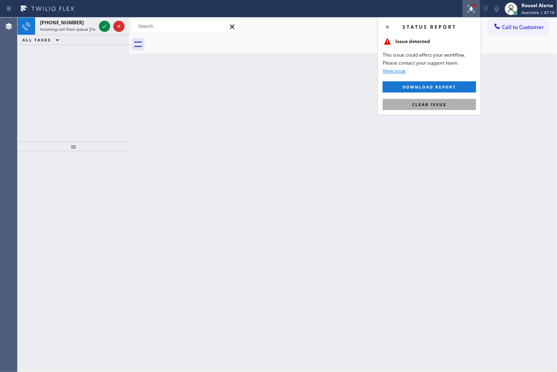
click at [433, 102] on span "Clear issue" at bounding box center [429, 105] width 34 height 6
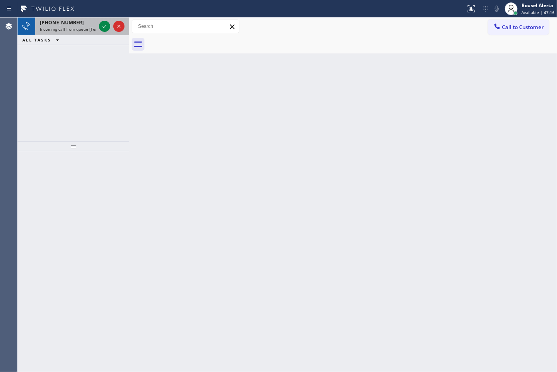
drag, startPoint x: 72, startPoint y: 26, endPoint x: 93, endPoint y: 32, distance: 21.6
click at [73, 26] on span "Incoming call from queue [Test] All" at bounding box center [73, 29] width 66 height 6
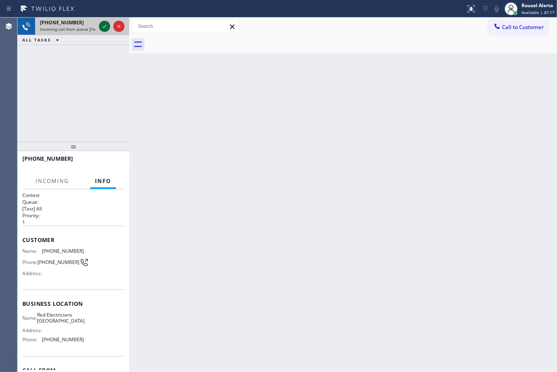
click at [104, 26] on icon at bounding box center [105, 27] width 10 height 10
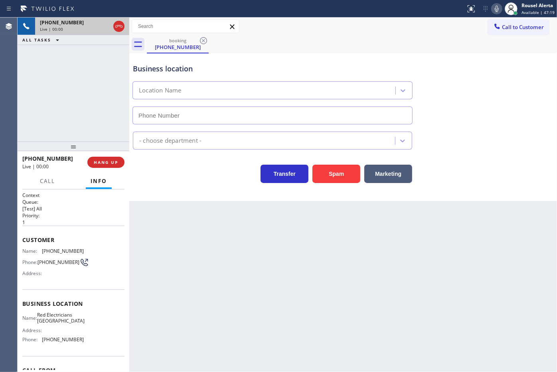
type input "[PHONE_NUMBER]"
click at [83, 70] on div "[PHONE_NUMBER] Live | 00:13 ALL TASKS ALL TASKS ACTIVE TASKS TASKS IN WRAP UP" at bounding box center [74, 80] width 112 height 124
click at [76, 60] on div "[PHONE_NUMBER] Live | 00:25 ALL TASKS ALL TASKS ACTIVE TASKS TASKS IN WRAP UP" at bounding box center [74, 80] width 112 height 124
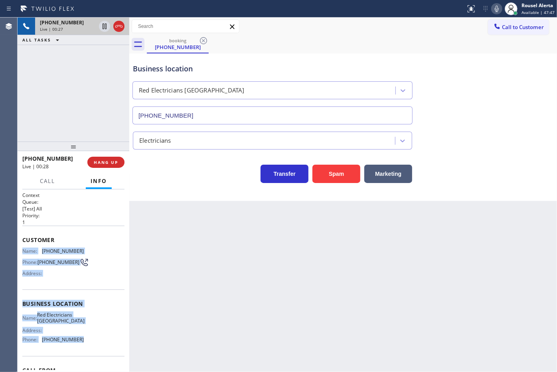
drag, startPoint x: 19, startPoint y: 244, endPoint x: 92, endPoint y: 355, distance: 132.7
click at [92, 355] on div "Context Queue: [Test] All Priority: 1 Customer Name: [PHONE_NUMBER] Phone: [PHO…" at bounding box center [74, 280] width 112 height 183
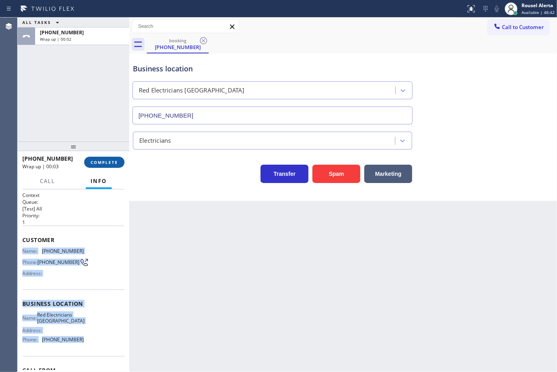
click at [96, 160] on span "COMPLETE" at bounding box center [105, 162] width 28 height 6
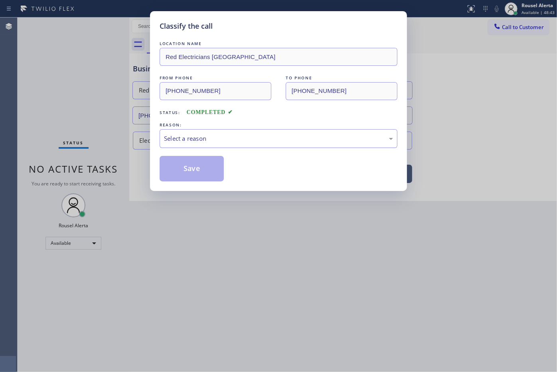
click at [181, 134] on div "Select a reason" at bounding box center [278, 138] width 229 height 9
click at [179, 169] on button "Save" at bounding box center [191, 169] width 64 height 26
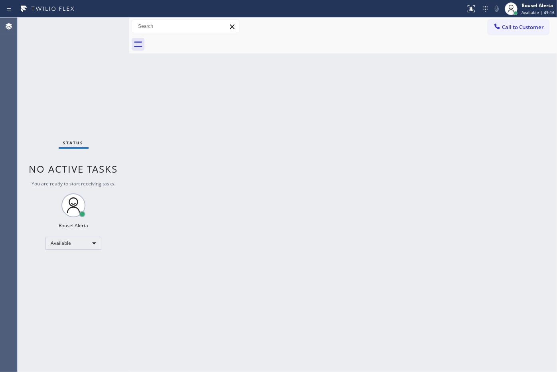
click at [85, 21] on div "Status No active tasks You are ready to start receiving tasks. Rousel Alerta Av…" at bounding box center [74, 195] width 112 height 354
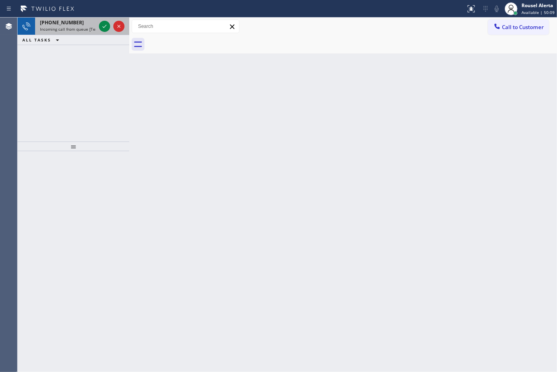
click at [90, 25] on div "[PHONE_NUMBER]" at bounding box center [68, 22] width 56 height 7
drag, startPoint x: 75, startPoint y: 29, endPoint x: 98, endPoint y: 29, distance: 23.9
click at [75, 28] on span "Incoming call from queue [Test] All" at bounding box center [73, 29] width 66 height 6
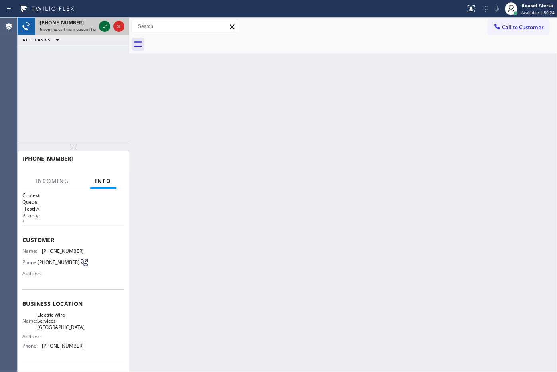
click at [106, 25] on icon at bounding box center [105, 27] width 10 height 10
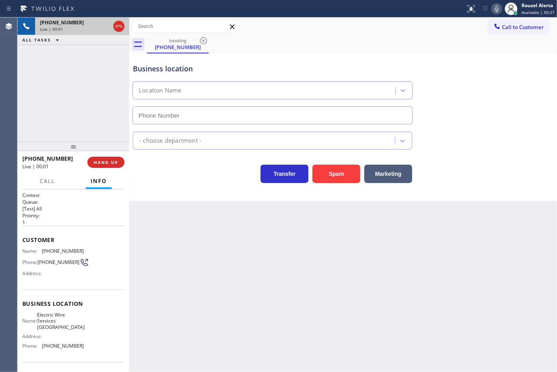
type input "[PHONE_NUMBER]"
click at [100, 65] on div "[PHONE_NUMBER] Live | 00:10 ALL TASKS ALL TASKS ACTIVE TASKS TASKS IN WRAP UP" at bounding box center [74, 80] width 112 height 124
click at [191, 224] on div "Back to Dashboard Change Sender ID Customers Technicians Select a contact Outbo…" at bounding box center [342, 195] width 427 height 354
click at [187, 270] on div "Back to Dashboard Change Sender ID Customers Technicians Select a contact Outbo…" at bounding box center [342, 195] width 427 height 354
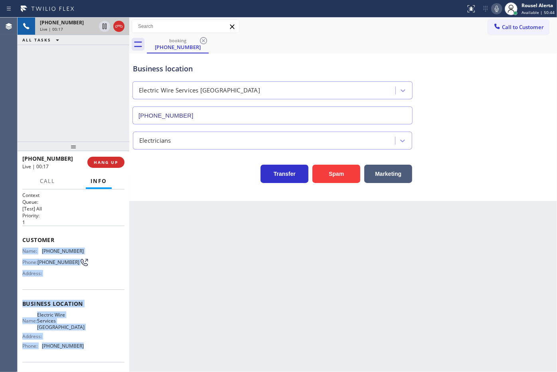
drag, startPoint x: 24, startPoint y: 250, endPoint x: 89, endPoint y: 350, distance: 118.6
click at [89, 350] on div "Context Queue: [Test] All Priority: 1 Customer Name: [PHONE_NUMBER] Phone: [PHO…" at bounding box center [73, 307] width 102 height 231
click at [102, 27] on icon at bounding box center [105, 27] width 10 height 10
click at [497, 7] on icon at bounding box center [497, 9] width 10 height 10
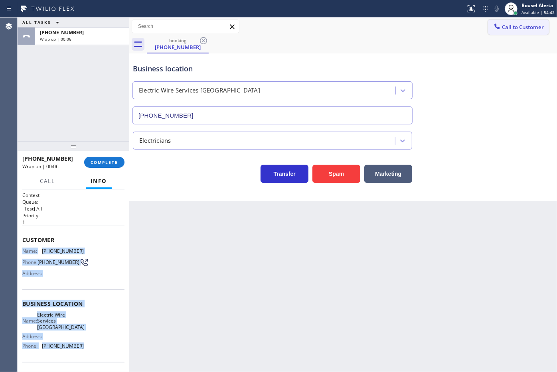
click at [514, 25] on span "Call to Customer" at bounding box center [523, 27] width 42 height 7
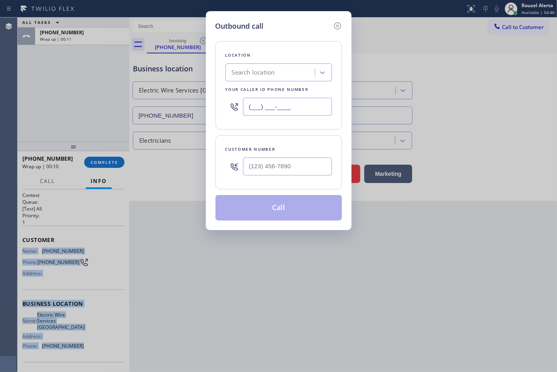
click at [322, 110] on input "(___) ___-____" at bounding box center [287, 107] width 89 height 18
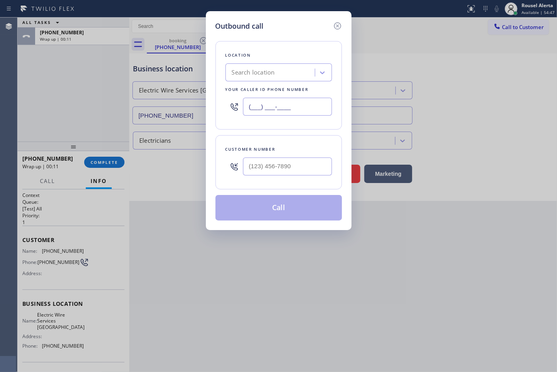
paste input "713) 598-3996"
type input "[PHONE_NUMBER]"
click at [310, 163] on input "(___) ___-____" at bounding box center [287, 167] width 89 height 18
paste input "713) 598-3996"
type input "[PHONE_NUMBER]"
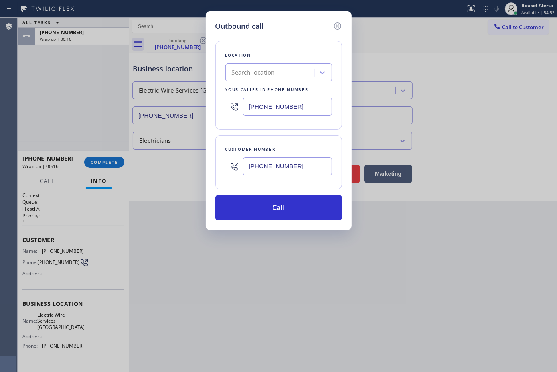
drag, startPoint x: 312, startPoint y: 104, endPoint x: 214, endPoint y: 96, distance: 98.4
click at [214, 96] on div "Outbound call Location Search location Your caller id phone number [PHONE_NUMBE…" at bounding box center [279, 120] width 146 height 219
paste input "60) 388-9722"
type input "[PHONE_NUMBER]"
click at [277, 29] on div "Outbound call" at bounding box center [278, 26] width 126 height 11
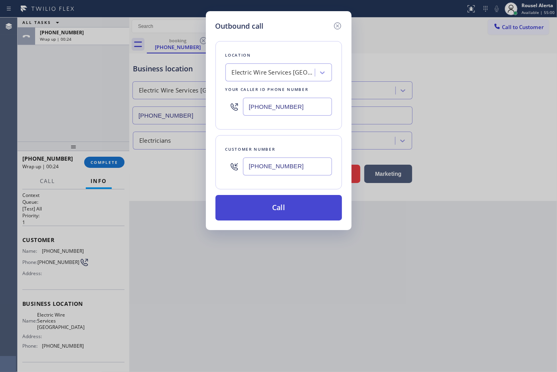
click at [284, 205] on button "Call" at bounding box center [278, 208] width 126 height 26
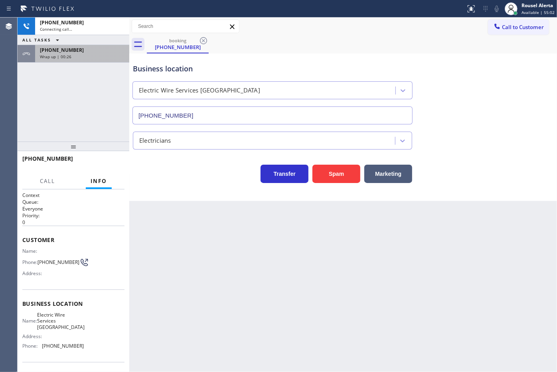
click at [75, 40] on div "ALL TASKS ALL TASKS ACTIVE TASKS TASKS IN WRAP UP" at bounding box center [74, 40] width 112 height 10
click at [83, 58] on div "Wrap up | 00:26" at bounding box center [82, 57] width 85 height 6
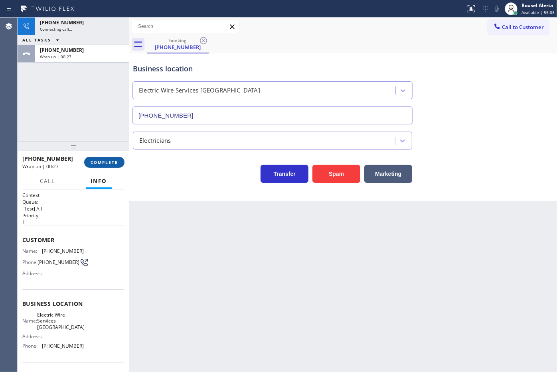
click at [102, 158] on button "COMPLETE" at bounding box center [104, 162] width 40 height 11
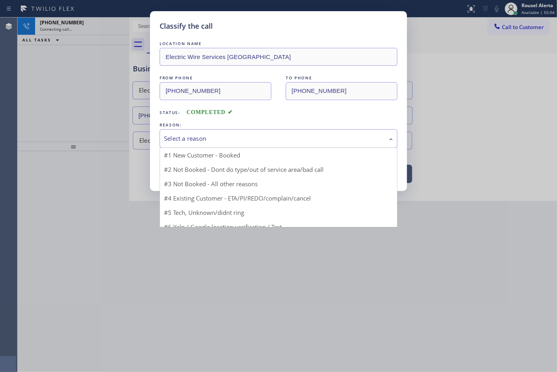
click at [199, 140] on div "Select a reason" at bounding box center [278, 138] width 229 height 9
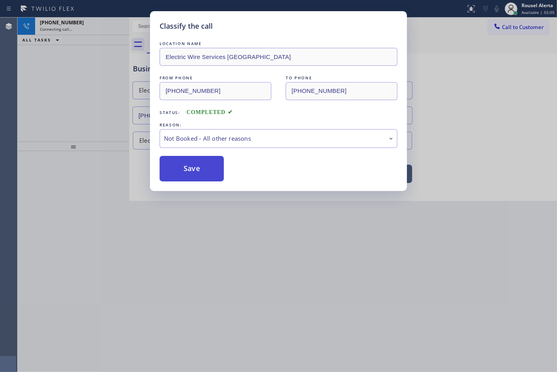
click at [184, 172] on button "Save" at bounding box center [191, 169] width 64 height 26
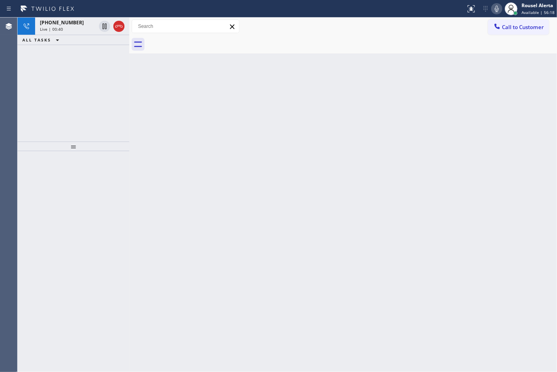
click at [266, 224] on div "Back to Dashboard Change Sender ID Customers Technicians Select a contact Outbo…" at bounding box center [342, 195] width 427 height 354
click at [72, 28] on div "Live | 00:40" at bounding box center [68, 29] width 56 height 6
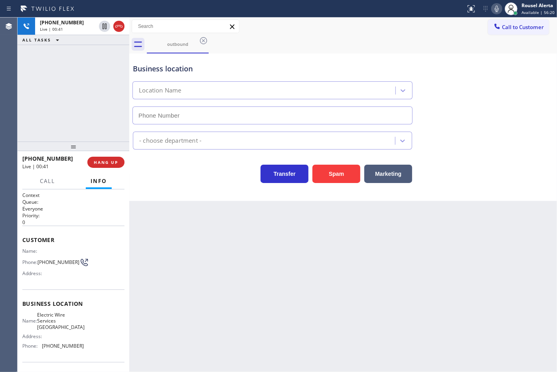
click at [262, 276] on div "Back to Dashboard Change Sender ID Customers Technicians Select a contact Outbo…" at bounding box center [342, 195] width 427 height 354
type input "[PHONE_NUMBER]"
drag, startPoint x: 83, startPoint y: 65, endPoint x: 100, endPoint y: 102, distance: 41.4
click at [83, 65] on div "[PHONE_NUMBER] Live | 00:44 ALL TASKS ALL TASKS ACTIVE TASKS TASKS IN WRAP UP" at bounding box center [74, 80] width 112 height 124
click at [226, 258] on div "Back to Dashboard Change Sender ID Customers Technicians Select a contact Outbo…" at bounding box center [342, 195] width 427 height 354
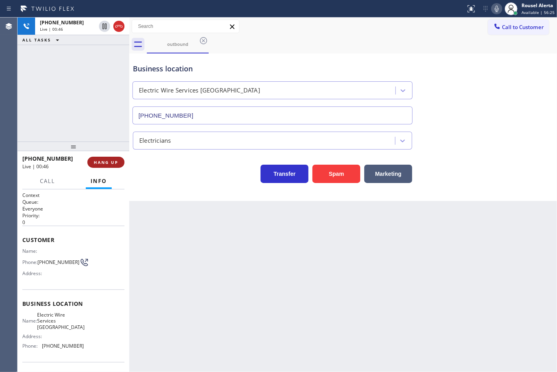
click at [98, 158] on button "HANG UP" at bounding box center [105, 162] width 37 height 11
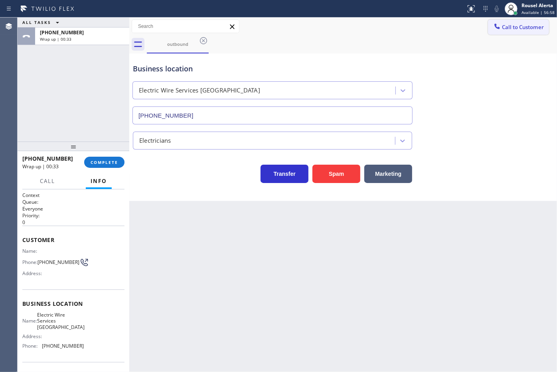
click at [510, 27] on span "Call to Customer" at bounding box center [523, 27] width 42 height 7
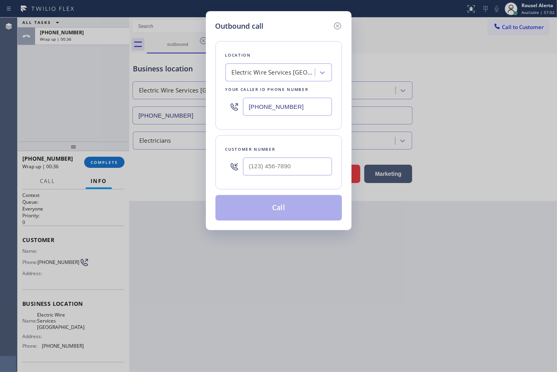
click at [308, 175] on input "text" at bounding box center [287, 167] width 89 height 18
paste input "713) 598-3996"
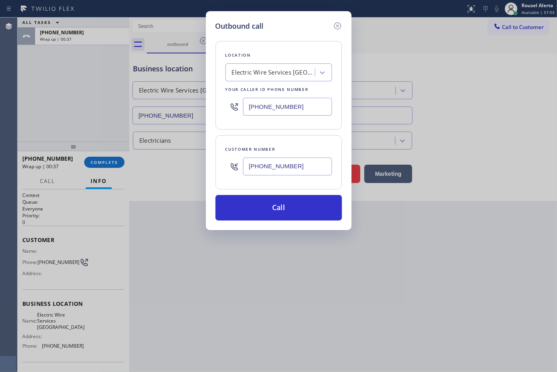
type input "[PHONE_NUMBER]"
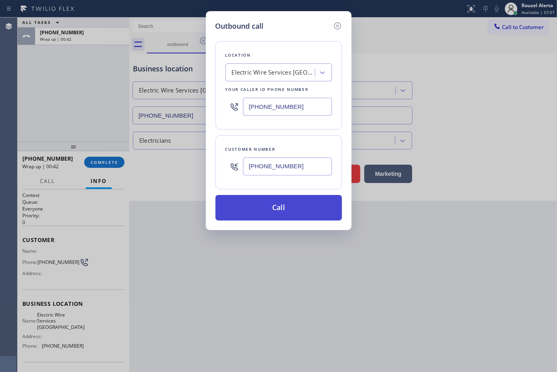
click at [314, 209] on button "Call" at bounding box center [278, 208] width 126 height 26
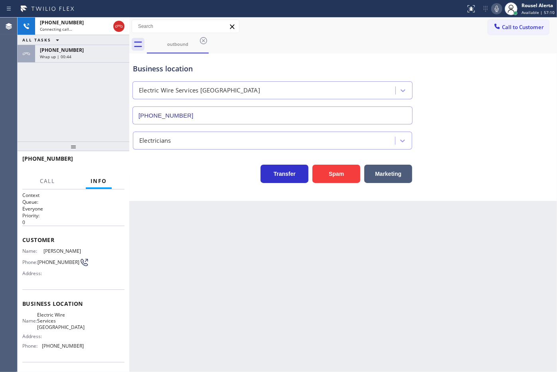
click at [73, 60] on div "[PHONE_NUMBER] Wrap up | 00:44" at bounding box center [80, 54] width 91 height 18
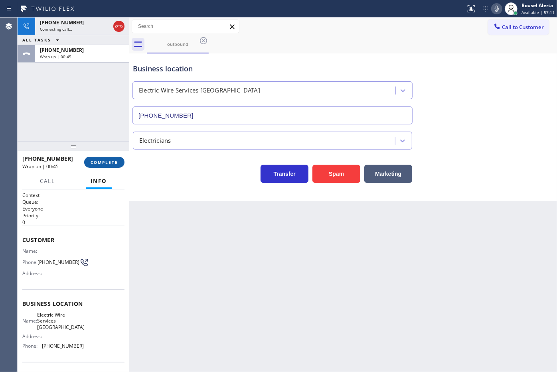
click at [100, 163] on span "COMPLETE" at bounding box center [105, 162] width 28 height 6
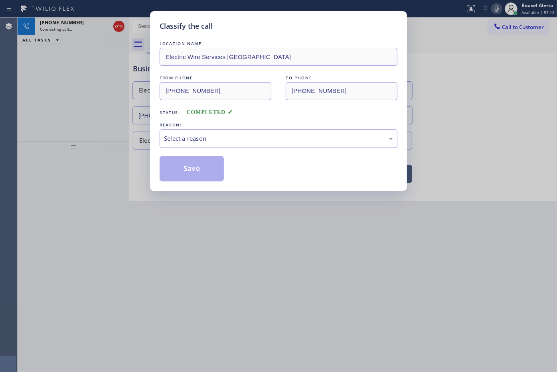
click at [255, 142] on div "Select a reason" at bounding box center [278, 138] width 229 height 9
click at [176, 179] on button "Save" at bounding box center [191, 169] width 64 height 26
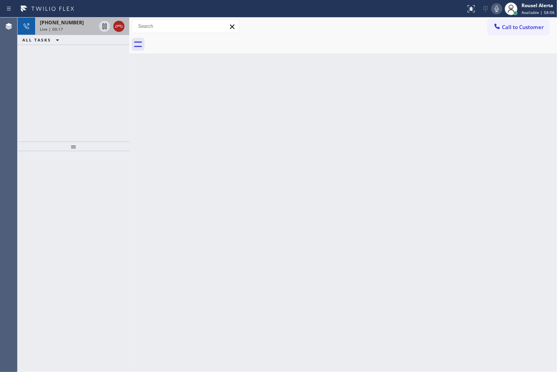
click at [122, 29] on icon at bounding box center [119, 27] width 10 height 10
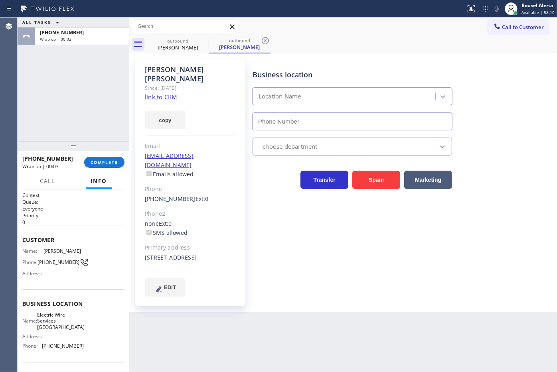
type input "[PHONE_NUMBER]"
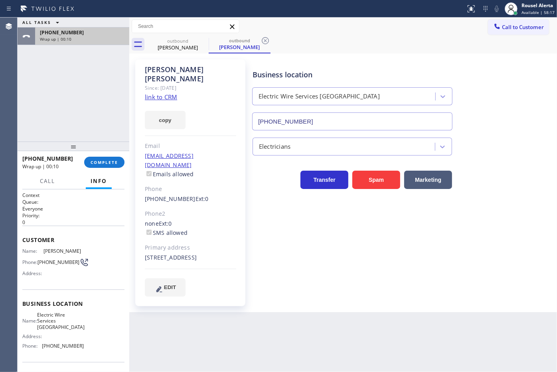
click at [82, 36] on div "Wrap up | 00:10" at bounding box center [82, 39] width 85 height 6
click at [507, 25] on span "Call to Customer" at bounding box center [523, 27] width 42 height 7
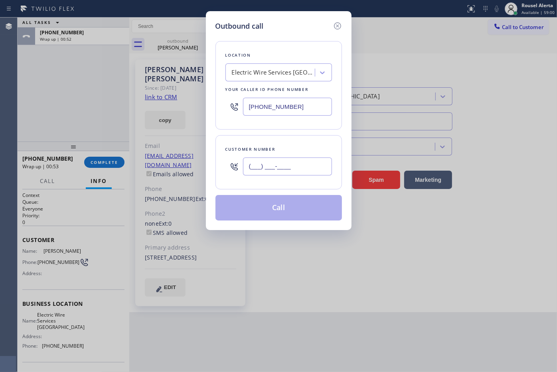
click at [309, 174] on input "(___) ___-____" at bounding box center [287, 167] width 89 height 18
paste input "713) 598-3996"
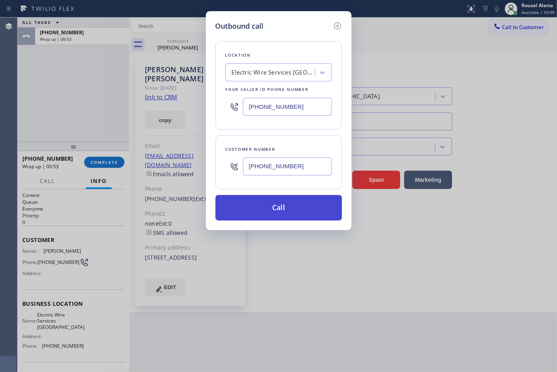
type input "[PHONE_NUMBER]"
click at [293, 202] on button "Call" at bounding box center [278, 208] width 126 height 26
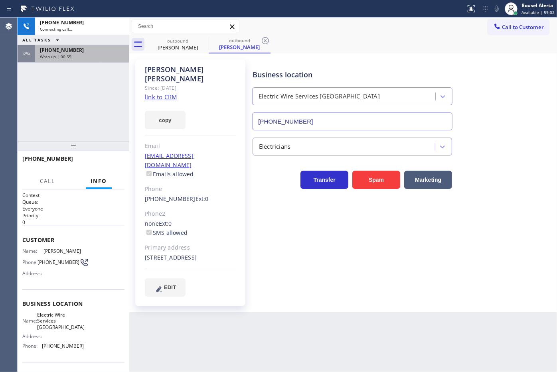
click at [63, 51] on span "[PHONE_NUMBER]" at bounding box center [62, 50] width 44 height 7
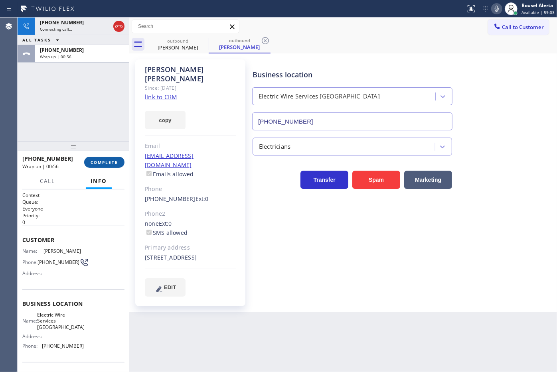
click at [101, 164] on span "COMPLETE" at bounding box center [105, 162] width 28 height 6
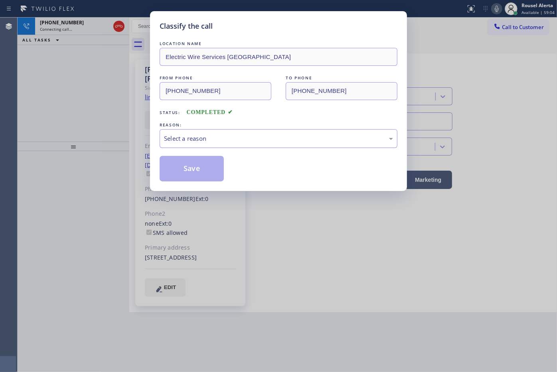
click at [192, 142] on div "Select a reason" at bounding box center [278, 138] width 229 height 9
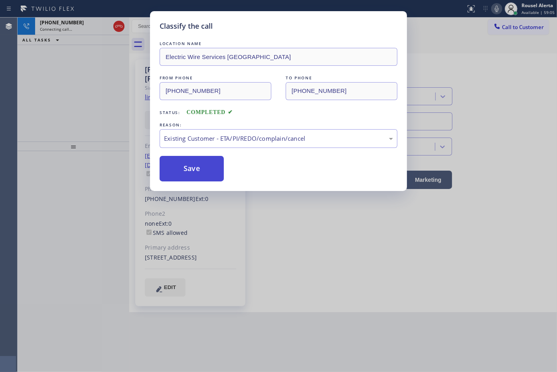
click at [198, 174] on button "Save" at bounding box center [191, 169] width 64 height 26
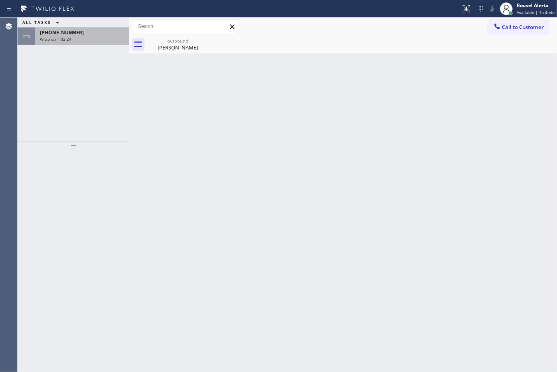
click at [93, 36] on div "Wrap up | 02:24" at bounding box center [82, 39] width 85 height 6
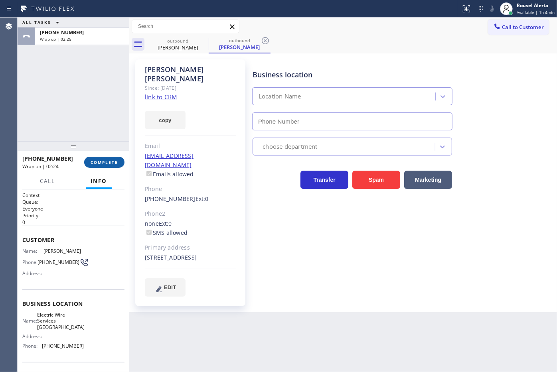
click at [99, 162] on span "COMPLETE" at bounding box center [105, 162] width 28 height 6
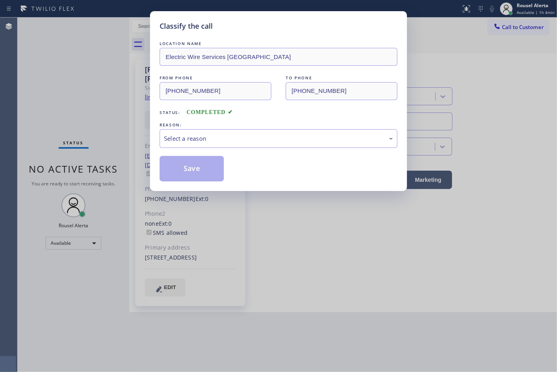
type input "[PHONE_NUMBER]"
click at [235, 143] on div "Select a reason" at bounding box center [278, 138] width 229 height 9
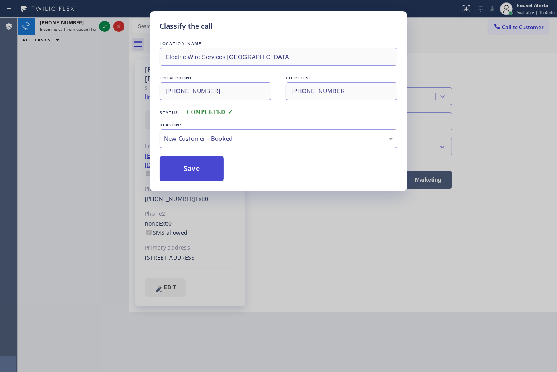
click at [184, 176] on button "Save" at bounding box center [191, 169] width 64 height 26
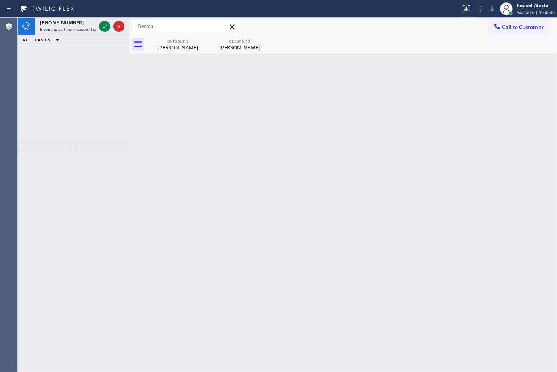
click at [84, 24] on div "[PHONE_NUMBER]" at bounding box center [68, 22] width 56 height 7
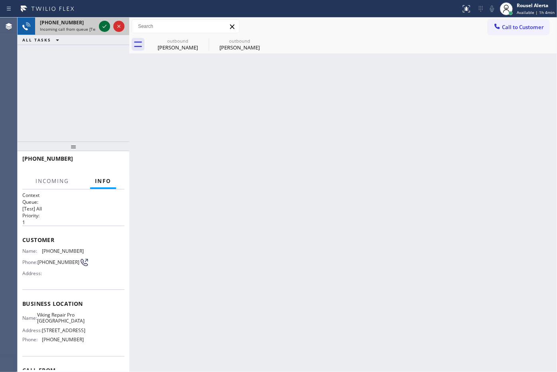
click at [99, 27] on div at bounding box center [104, 27] width 11 height 10
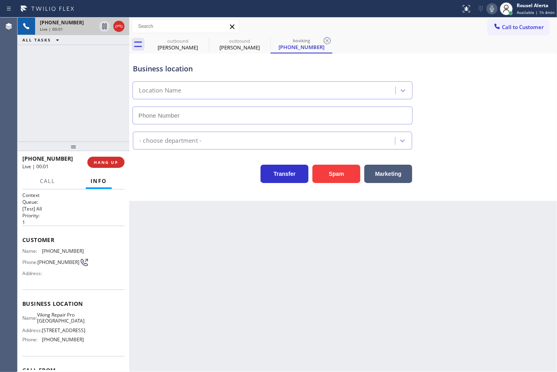
type input "[PHONE_NUMBER]"
click at [99, 165] on button "HANG UP" at bounding box center [105, 162] width 37 height 11
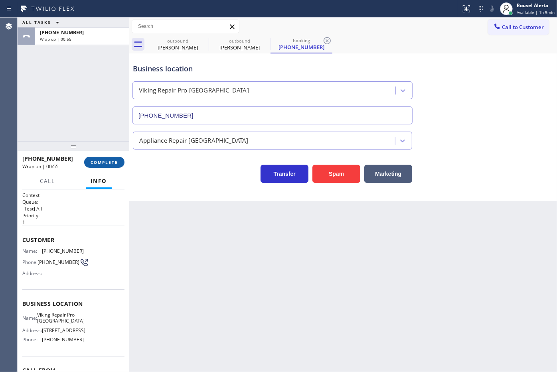
click at [106, 159] on span "COMPLETE" at bounding box center [105, 162] width 28 height 6
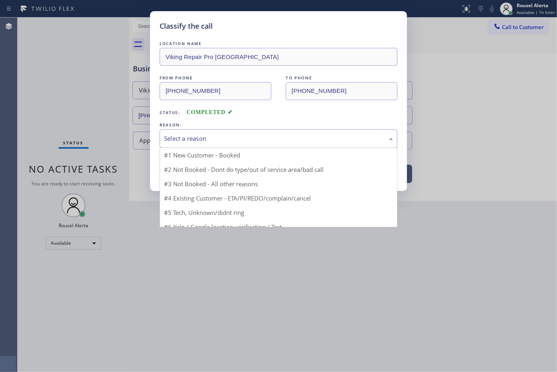
click at [214, 138] on div "Select a reason" at bounding box center [278, 138] width 229 height 9
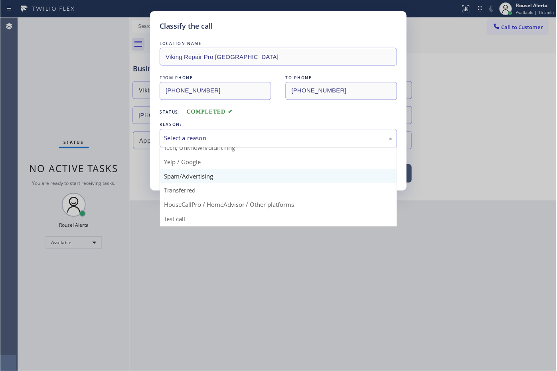
scroll to position [55, 0]
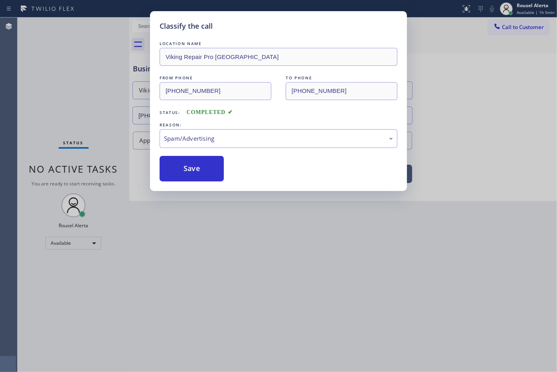
click at [192, 156] on div "LOCATION NAME Viking Repair Pro [GEOGRAPHIC_DATA] FROM PHONE [PHONE_NUMBER] TO …" at bounding box center [278, 110] width 238 height 142
click at [194, 170] on button "Save" at bounding box center [191, 169] width 64 height 26
type input "[PHONE_NUMBER]"
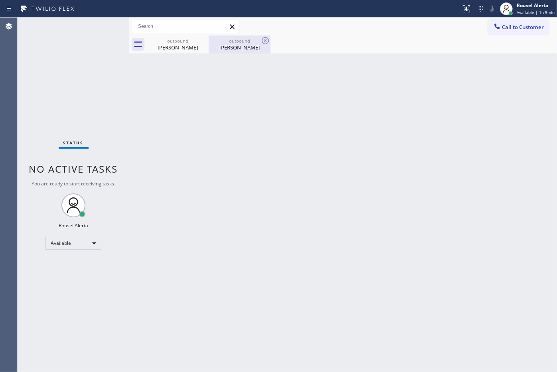
drag, startPoint x: 272, startPoint y: 64, endPoint x: 249, endPoint y: 46, distance: 28.4
click at [272, 64] on div "Back to Dashboard Change Sender ID Customers Technicians Select a contact Outbo…" at bounding box center [342, 195] width 427 height 354
click at [244, 42] on div "outbound" at bounding box center [239, 41] width 60 height 6
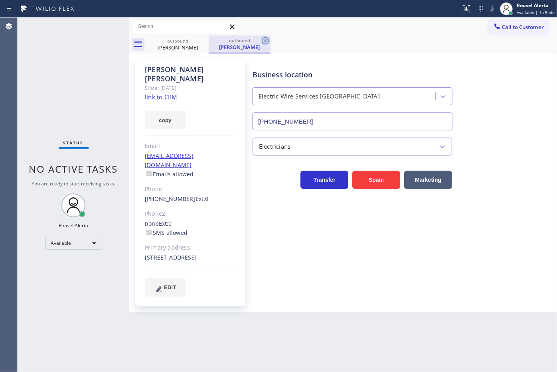
click at [264, 39] on icon at bounding box center [265, 41] width 10 height 10
click at [198, 41] on div "outbound" at bounding box center [178, 40] width 60 height 6
click at [197, 36] on div "outbound [PERSON_NAME]" at bounding box center [178, 43] width 60 height 17
click at [209, 44] on div "outbound [PERSON_NAME]" at bounding box center [352, 44] width 410 height 18
click at [202, 41] on icon at bounding box center [204, 41] width 10 height 10
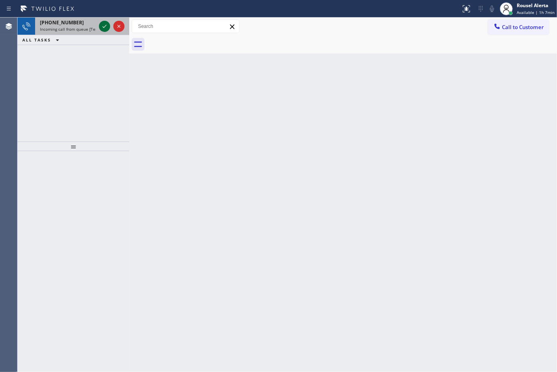
click at [102, 27] on icon at bounding box center [105, 27] width 10 height 10
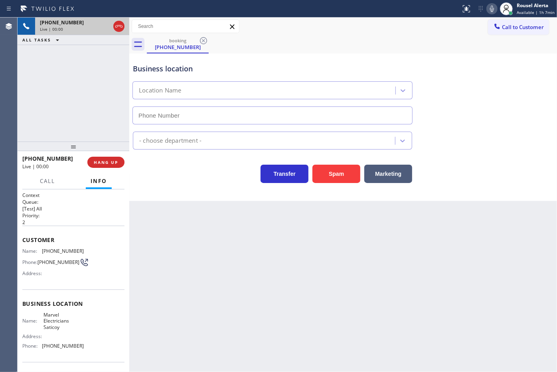
type input "[PHONE_NUMBER]"
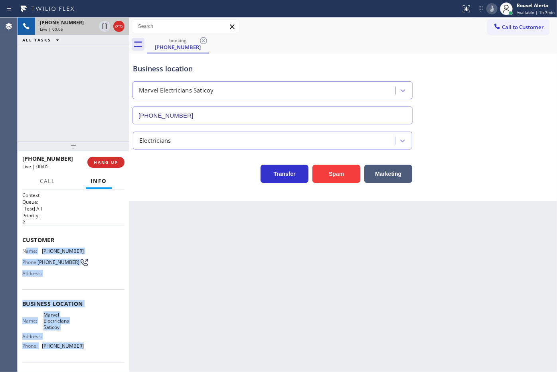
drag, startPoint x: 24, startPoint y: 248, endPoint x: 80, endPoint y: 355, distance: 120.9
click at [80, 355] on div "Context Queue: [Test] All Priority: 2 Customer Name: [PHONE_NUMBER] Phone: [PHO…" at bounding box center [73, 307] width 102 height 231
click at [112, 164] on span "HANG UP" at bounding box center [106, 162] width 24 height 6
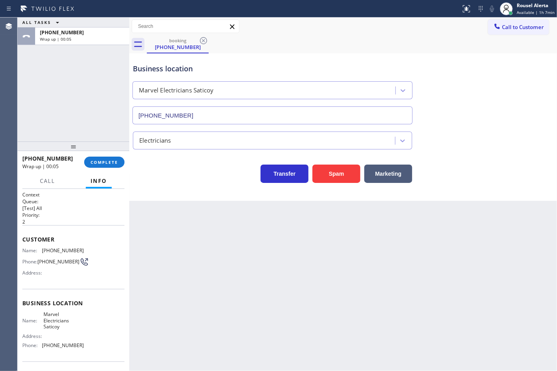
click at [25, 86] on div "ALL TASKS ALL TASKS ACTIVE TASKS TASKS IN WRAP UP [PHONE_NUMBER] Wrap up | 00:05" at bounding box center [74, 80] width 112 height 124
click at [191, 219] on div "Back to Dashboard Change Sender ID Customers Technicians Select a contact Outbo…" at bounding box center [342, 195] width 427 height 354
click at [106, 164] on span "COMPLETE" at bounding box center [105, 162] width 28 height 6
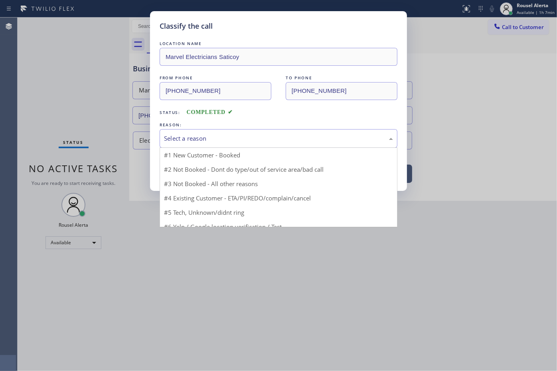
click at [202, 136] on div "Select a reason" at bounding box center [278, 138] width 229 height 9
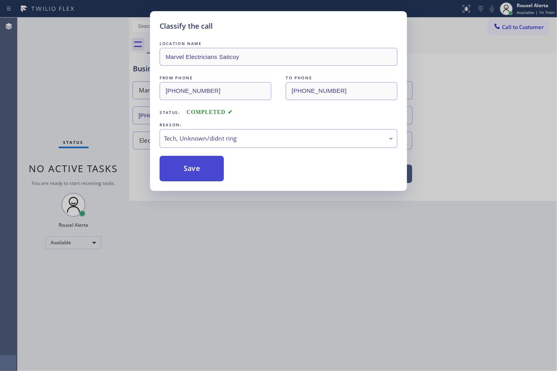
click at [189, 170] on button "Save" at bounding box center [191, 169] width 64 height 26
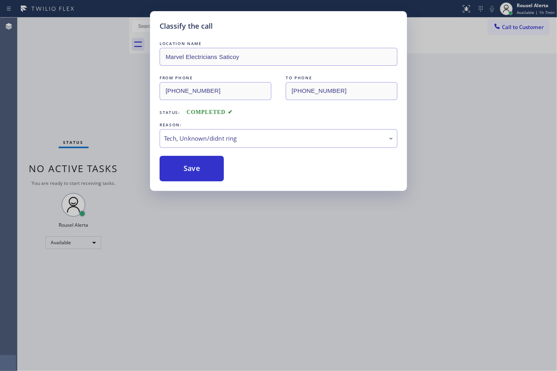
click at [260, 266] on div "Classify the call LOCATION NAME Marvel Electricians Saticoy FROM PHONE [PHONE_N…" at bounding box center [278, 185] width 557 height 371
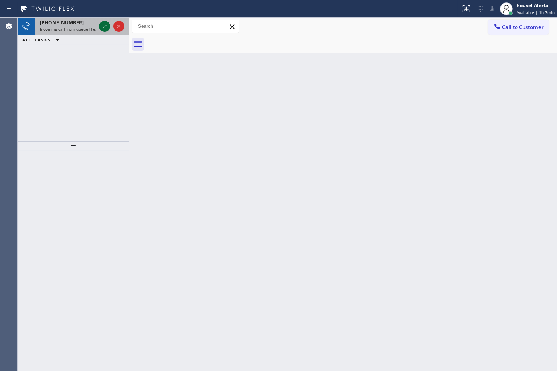
drag, startPoint x: 90, startPoint y: 25, endPoint x: 102, endPoint y: 28, distance: 12.7
click at [90, 25] on div "[PHONE_NUMBER]" at bounding box center [68, 22] width 56 height 7
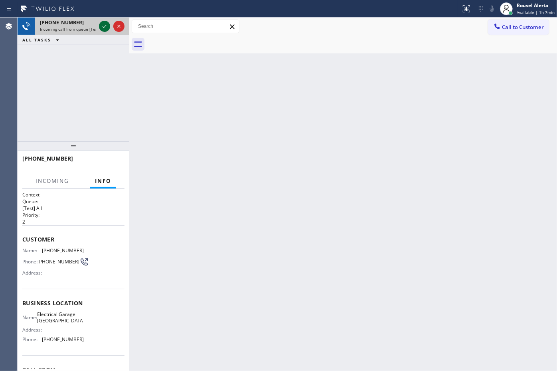
click at [104, 28] on icon at bounding box center [105, 27] width 10 height 10
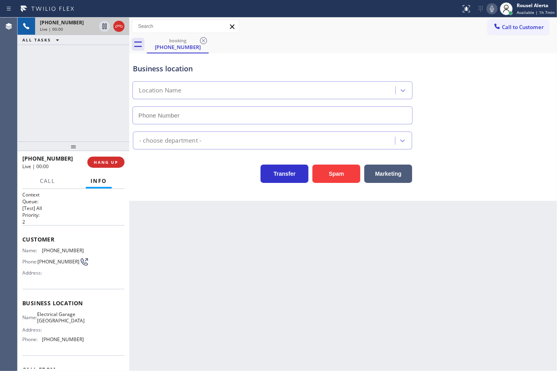
type input "[PHONE_NUMBER]"
click at [57, 60] on div "[PHONE_NUMBER] Live | 00:06 ALL TASKS ALL TASKS ACTIVE TASKS TASKS IN WRAP UP" at bounding box center [74, 80] width 112 height 124
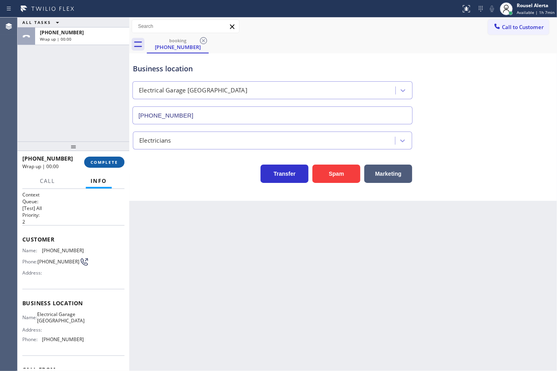
click at [106, 163] on span "COMPLETE" at bounding box center [105, 162] width 28 height 6
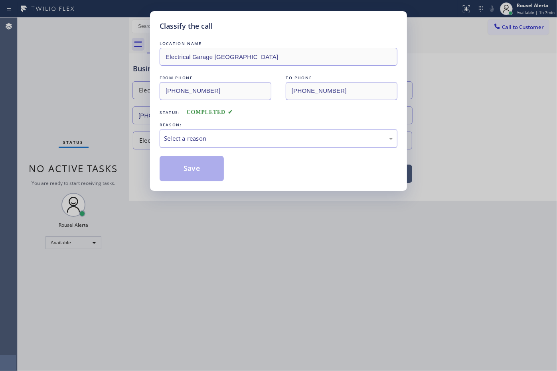
click at [219, 133] on div "Select a reason" at bounding box center [278, 138] width 238 height 19
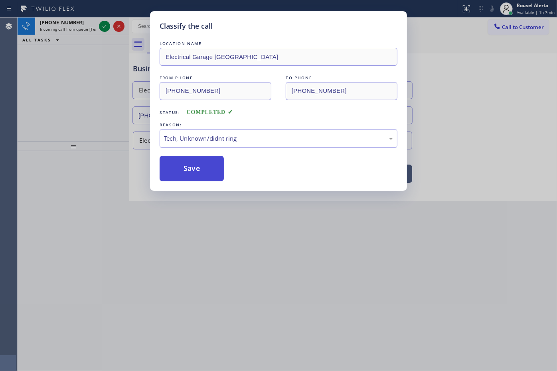
click at [185, 171] on button "Save" at bounding box center [191, 169] width 64 height 26
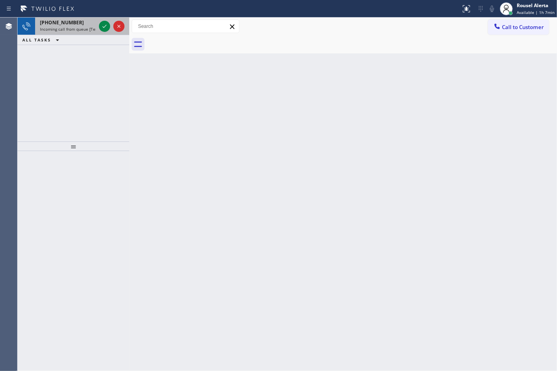
click at [82, 29] on span "Incoming call from queue [Test] All" at bounding box center [73, 29] width 66 height 6
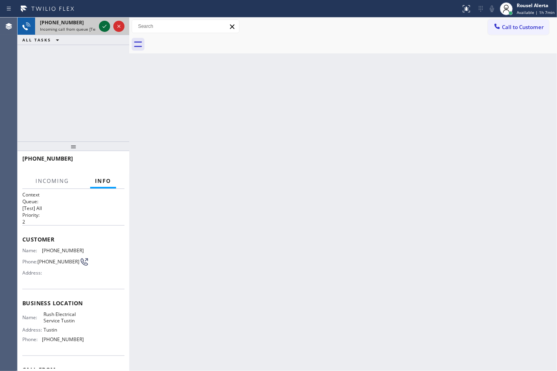
click at [104, 29] on icon at bounding box center [105, 27] width 10 height 10
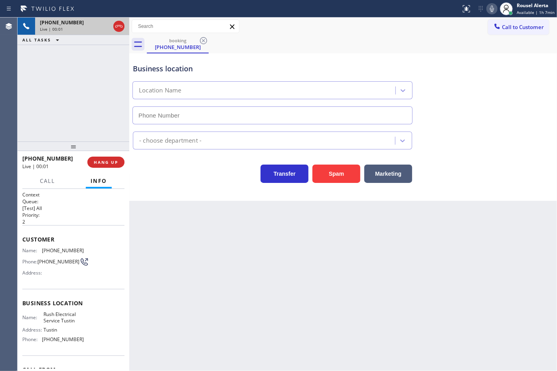
type input "[PHONE_NUMBER]"
click at [352, 286] on div "Back to Dashboard Change Sender ID Customers Technicians Select a contact Outbo…" at bounding box center [342, 195] width 427 height 354
click at [106, 157] on button "HANG UP" at bounding box center [105, 162] width 37 height 11
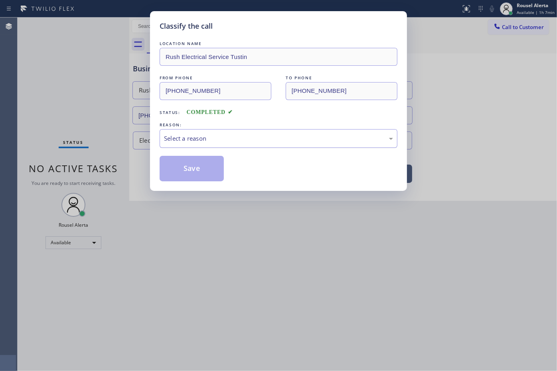
click at [198, 143] on div "Select a reason" at bounding box center [278, 138] width 229 height 9
click at [179, 170] on button "Save" at bounding box center [191, 169] width 64 height 26
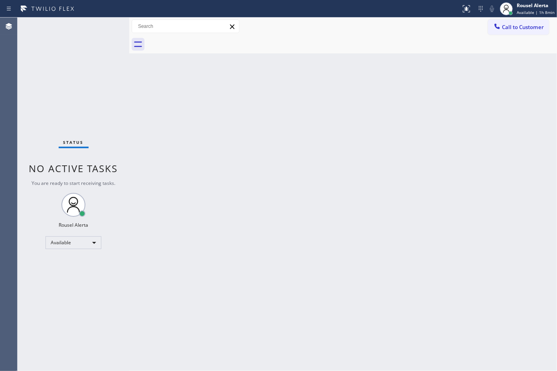
click at [90, 31] on div "Status No active tasks You are ready to start receiving tasks. Rousel Alerta Av…" at bounding box center [74, 195] width 112 height 354
click at [80, 21] on div "Status No active tasks You are ready to start receiving tasks. Rousel Alerta Av…" at bounding box center [74, 195] width 112 height 354
drag, startPoint x: 183, startPoint y: 187, endPoint x: 196, endPoint y: 196, distance: 16.0
click at [184, 188] on div "Back to Dashboard Change Sender ID Customers Technicians Select a contact Outbo…" at bounding box center [342, 195] width 427 height 354
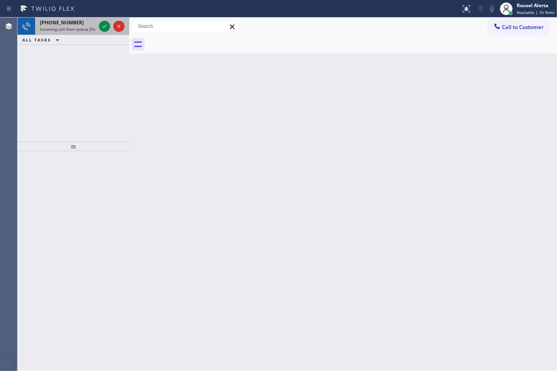
click at [82, 22] on div "[PHONE_NUMBER]" at bounding box center [68, 22] width 56 height 7
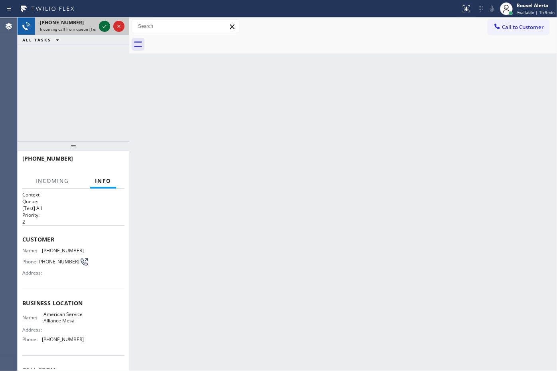
click at [99, 26] on div at bounding box center [104, 27] width 11 height 10
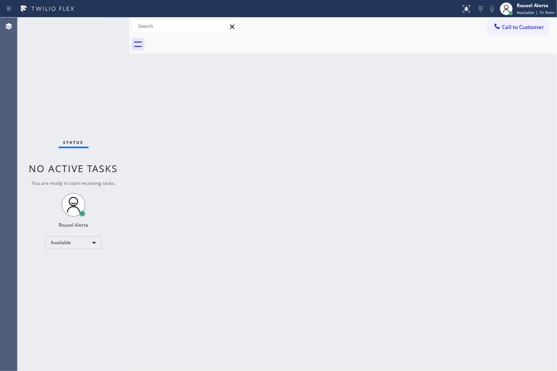
click at [98, 26] on div "Status No active tasks You are ready to start receiving tasks. Rousel Alerta Av…" at bounding box center [74, 195] width 112 height 354
drag, startPoint x: 98, startPoint y: 26, endPoint x: 158, endPoint y: 40, distance: 61.0
click at [99, 26] on div "Status No active tasks You are ready to start receiving tasks. Rousel Alerta Av…" at bounding box center [74, 195] width 112 height 354
click at [463, 9] on icon at bounding box center [466, 9] width 10 height 10
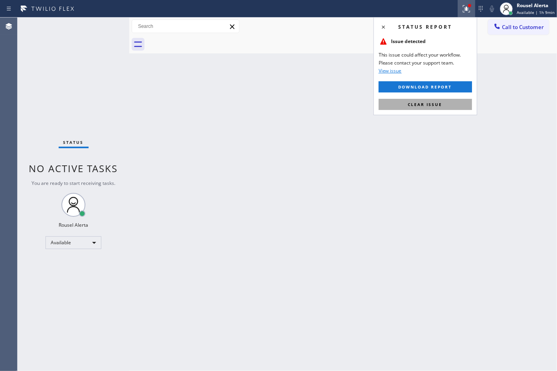
click at [442, 102] on button "Clear issue" at bounding box center [424, 104] width 93 height 11
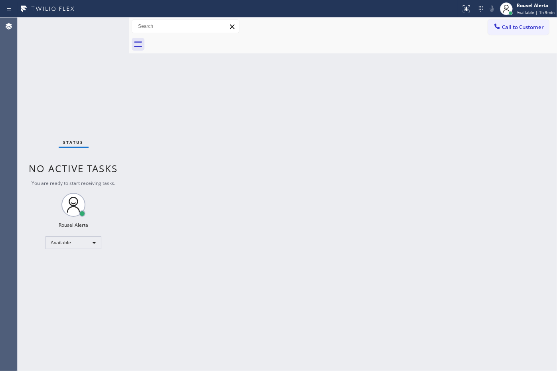
click at [461, 169] on div "Back to Dashboard Change Sender ID Customers Technicians Select a contact Outbo…" at bounding box center [342, 195] width 427 height 354
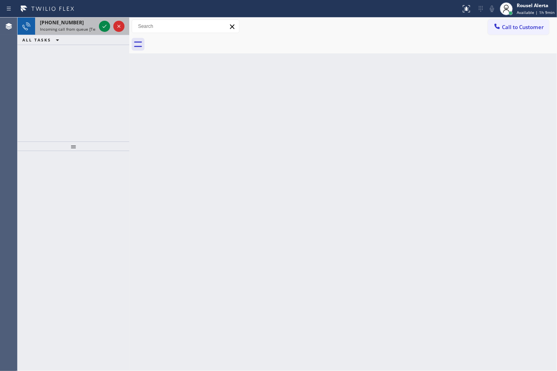
drag, startPoint x: 80, startPoint y: 24, endPoint x: 98, endPoint y: 27, distance: 17.8
click at [81, 24] on div "[PHONE_NUMBER]" at bounding box center [68, 22] width 56 height 7
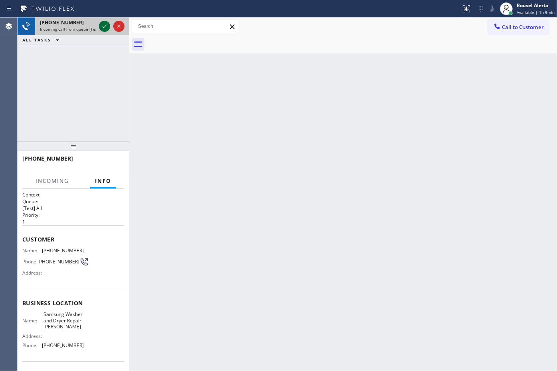
click at [101, 28] on icon at bounding box center [105, 27] width 10 height 10
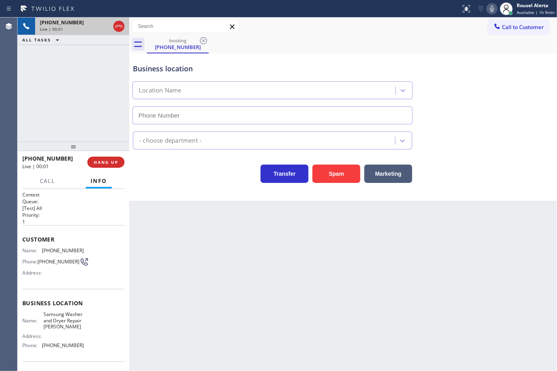
type input "[PHONE_NUMBER]"
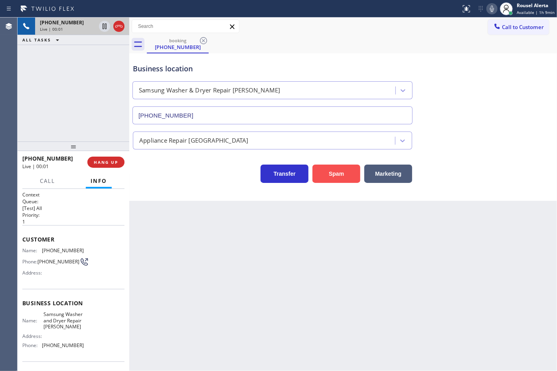
click at [350, 171] on button "Spam" at bounding box center [336, 174] width 48 height 18
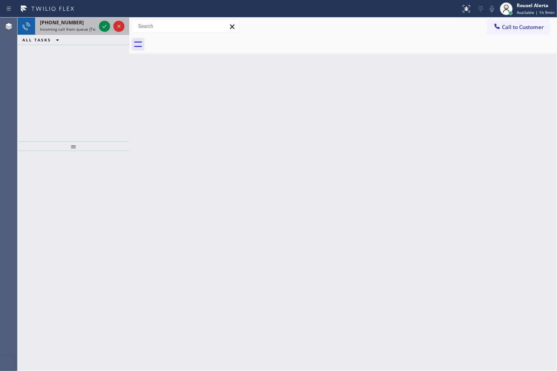
click at [93, 27] on span "Incoming call from queue [Test] All" at bounding box center [73, 29] width 66 height 6
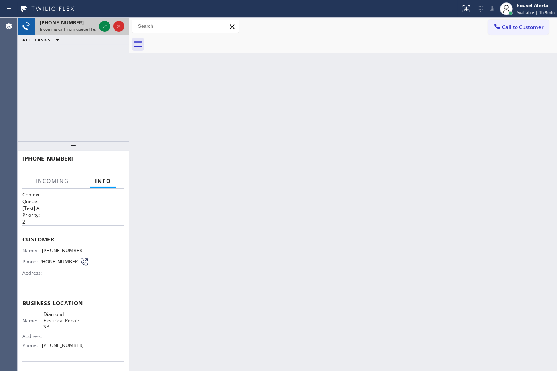
click at [98, 27] on div at bounding box center [111, 27] width 29 height 18
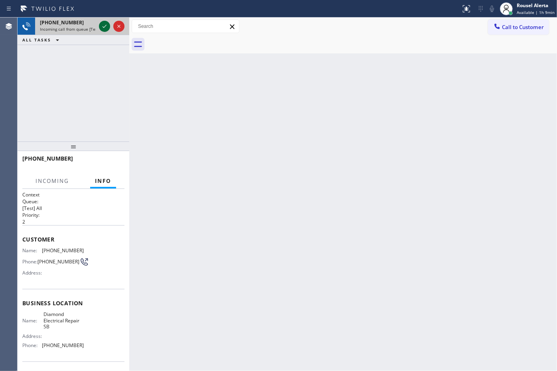
click at [100, 27] on icon at bounding box center [105, 27] width 10 height 10
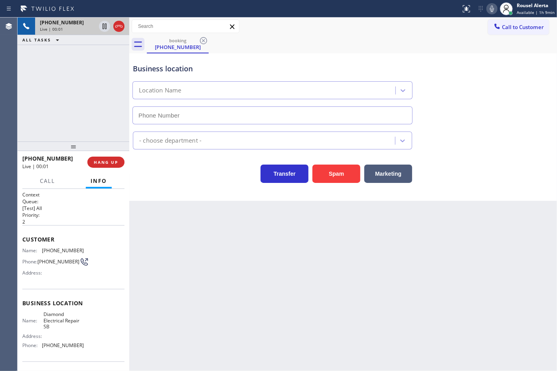
type input "[PHONE_NUMBER]"
drag, startPoint x: 128, startPoint y: 212, endPoint x: 389, endPoint y: 293, distance: 272.9
click at [129, 212] on div at bounding box center [129, 195] width 0 height 354
click at [473, 301] on div "Back to Dashboard Change Sender ID Customers Technicians Select a contact Outbo…" at bounding box center [343, 195] width 426 height 354
click at [44, 95] on div "[PHONE_NUMBER] Live | 00:06 ALL TASKS ALL TASKS ACTIVE TASKS TASKS IN WRAP UP" at bounding box center [74, 80] width 113 height 124
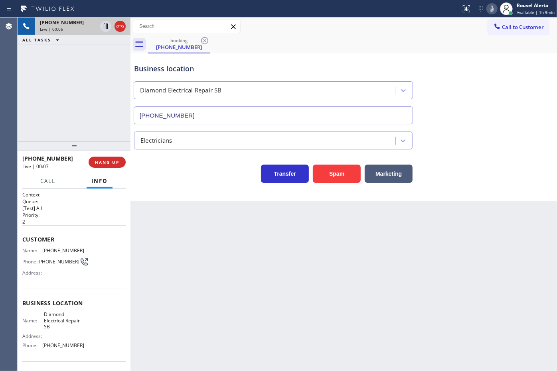
click at [175, 236] on div "Back to Dashboard Change Sender ID Customers Technicians Select a contact Outbo…" at bounding box center [343, 195] width 426 height 354
click at [85, 109] on div "[PHONE_NUMBER] Live | 00:07 ALL TASKS ALL TASKS ACTIVE TASKS TASKS IN WRAP UP" at bounding box center [74, 80] width 113 height 124
click at [114, 159] on span "HANG UP" at bounding box center [107, 162] width 24 height 6
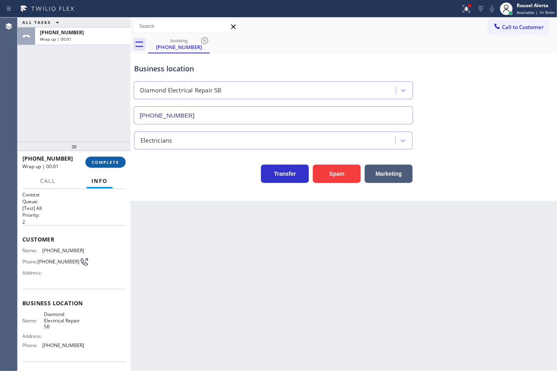
click at [114, 159] on span "COMPLETE" at bounding box center [106, 162] width 28 height 6
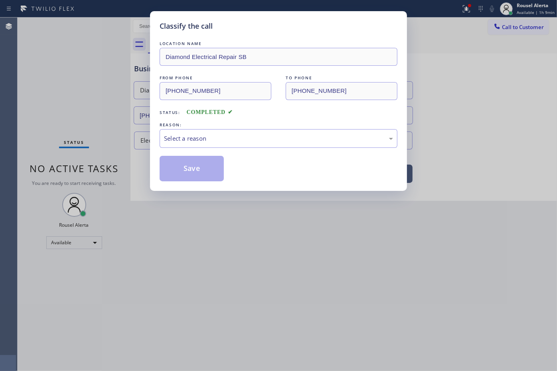
click at [230, 141] on div "Select a reason" at bounding box center [278, 138] width 229 height 9
click at [199, 178] on button "Save" at bounding box center [191, 169] width 64 height 26
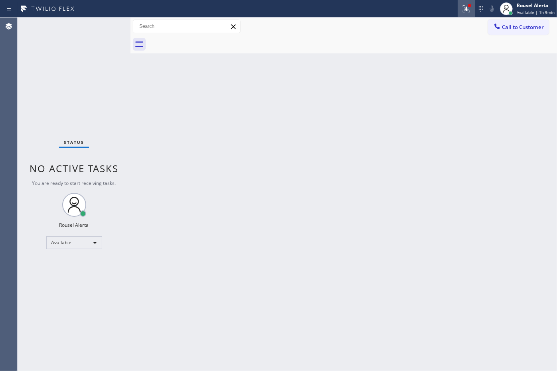
click at [463, 12] on icon at bounding box center [466, 9] width 10 height 10
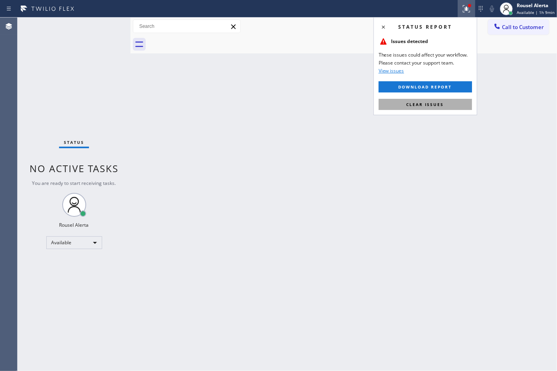
click at [447, 102] on button "Clear issues" at bounding box center [424, 104] width 93 height 11
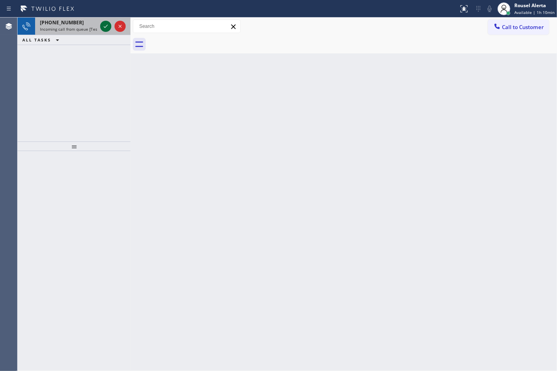
click at [102, 22] on icon at bounding box center [106, 27] width 10 height 10
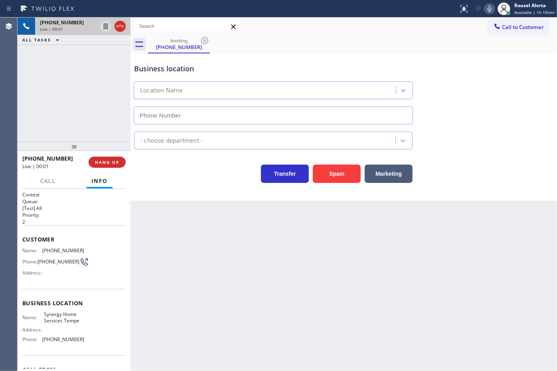
type input "[PHONE_NUMBER]"
click at [331, 173] on button "Spam" at bounding box center [337, 174] width 48 height 18
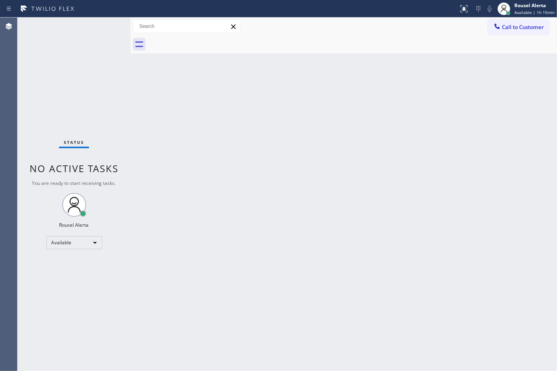
click at [335, 150] on div "Back to Dashboard Change Sender ID Customers Technicians Select a contact Outbo…" at bounding box center [343, 195] width 426 height 354
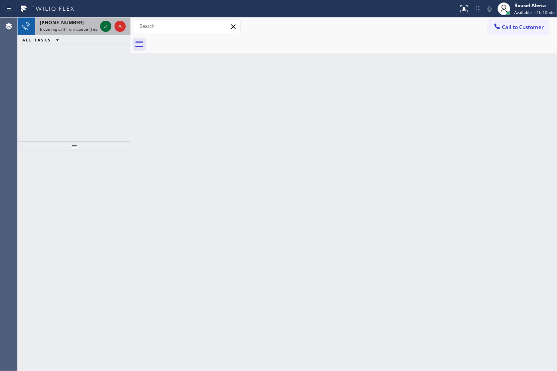
click at [100, 25] on div at bounding box center [105, 27] width 11 height 10
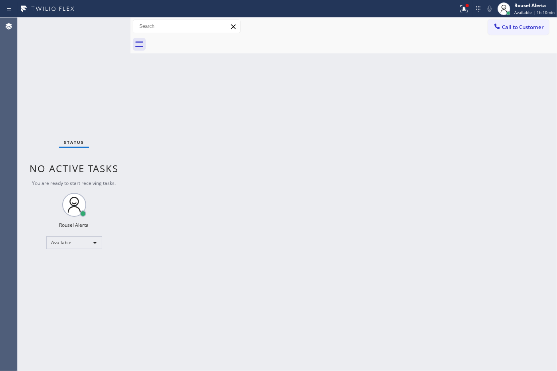
click at [100, 25] on div "Status No active tasks You are ready to start receiving tasks. Rousel Alerta Av…" at bounding box center [74, 195] width 113 height 354
click at [473, 5] on div at bounding box center [464, 9] width 18 height 10
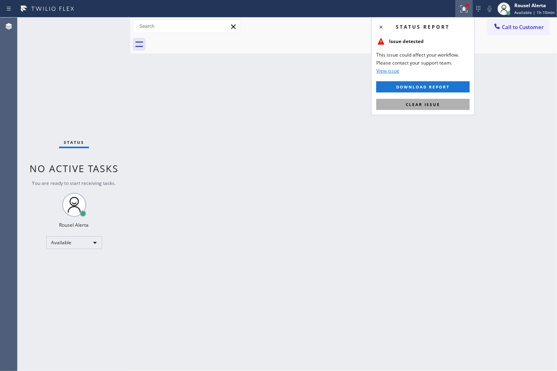
click at [455, 103] on button "Clear issue" at bounding box center [422, 104] width 93 height 11
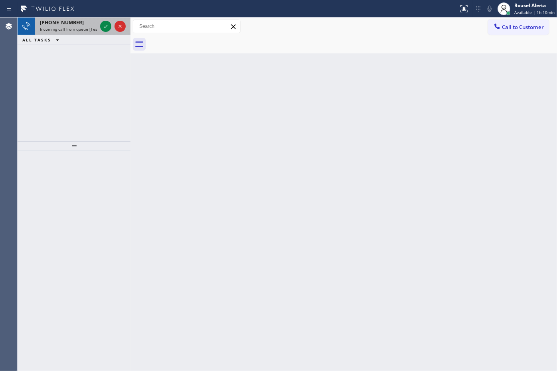
click at [81, 18] on div "[PHONE_NUMBER] Incoming call from queue [Test] All" at bounding box center [66, 27] width 63 height 18
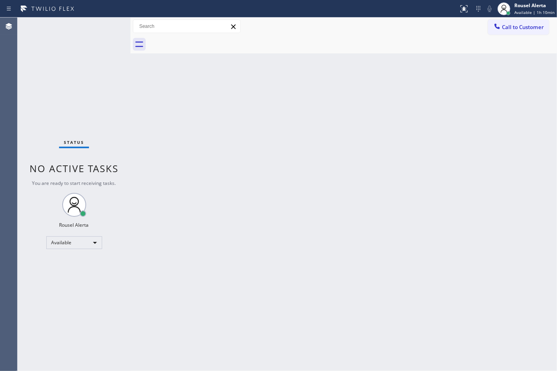
click at [358, 331] on div "Back to Dashboard Change Sender ID Customers Technicians Select a contact Outbo…" at bounding box center [343, 195] width 426 height 354
click at [220, 105] on div "Back to Dashboard Change Sender ID Customers Technicians Select a contact Outbo…" at bounding box center [343, 195] width 426 height 354
click at [100, 29] on div "Status No active tasks You are ready to start receiving tasks. Rousel Alerta Av…" at bounding box center [74, 195] width 113 height 354
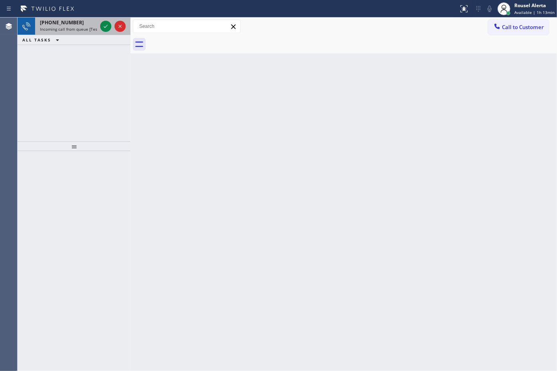
click at [97, 27] on div "[PHONE_NUMBER] Incoming call from queue [Test] All" at bounding box center [66, 27] width 63 height 18
click at [90, 20] on div "[PHONE_NUMBER]" at bounding box center [68, 22] width 57 height 7
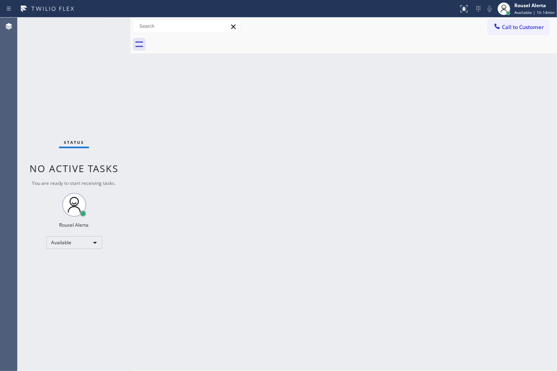
click at [104, 25] on div "Status No active tasks You are ready to start receiving tasks. Rousel Alerta Av…" at bounding box center [74, 195] width 113 height 354
click at [290, 148] on div "Back to Dashboard Change Sender ID Customers Technicians Select a contact Outbo…" at bounding box center [343, 195] width 426 height 354
click at [84, 23] on div "Status No active tasks You are ready to start receiving tasks. Rousel Alerta Av…" at bounding box center [74, 195] width 113 height 354
click at [94, 25] on div "Status No active tasks You are ready to start receiving tasks. Rousel Alerta Av…" at bounding box center [74, 195] width 113 height 354
click at [104, 22] on div "Status No active tasks You are ready to start receiving tasks. Rousel Alerta Av…" at bounding box center [74, 195] width 113 height 354
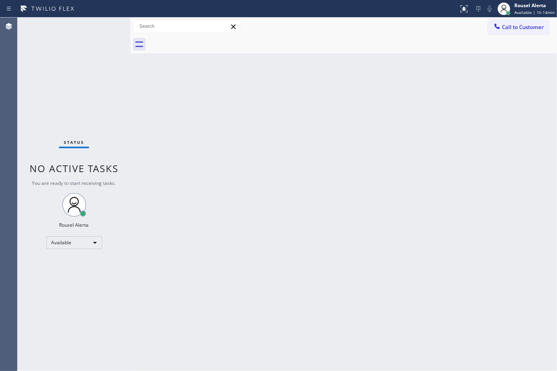
click at [98, 19] on div "Status No active tasks You are ready to start receiving tasks. Rousel Alerta Av…" at bounding box center [74, 195] width 113 height 354
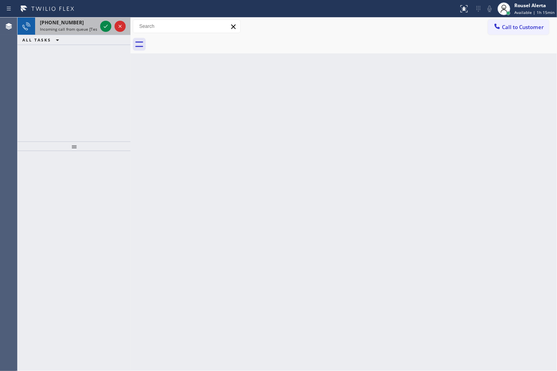
click at [82, 25] on div "[PHONE_NUMBER]" at bounding box center [68, 22] width 57 height 7
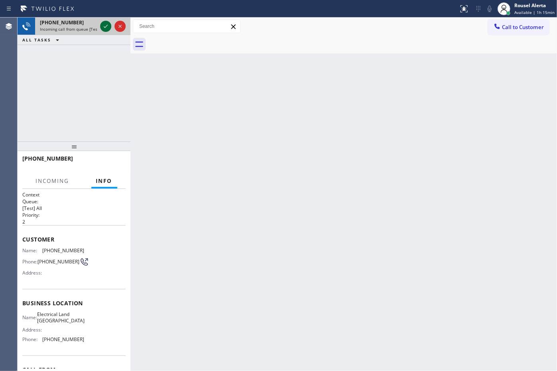
click at [104, 28] on icon at bounding box center [106, 27] width 10 height 10
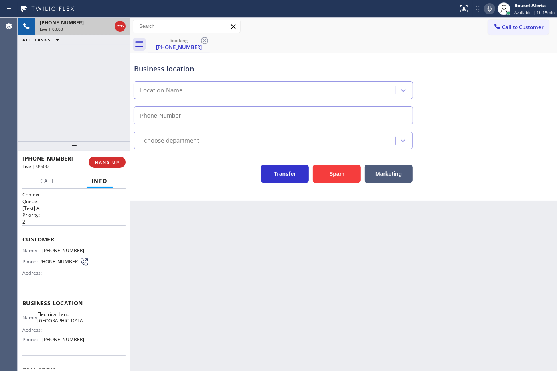
type input "[PHONE_NUMBER]"
click at [172, 218] on div "Back to Dashboard Change Sender ID Customers Technicians Select a contact Outbo…" at bounding box center [343, 195] width 426 height 354
click at [173, 219] on div "Back to Dashboard Change Sender ID Customers Technicians Select a contact Outbo…" at bounding box center [343, 195] width 426 height 354
click at [217, 268] on div "Back to Dashboard Change Sender ID Customers Technicians Select a contact Outbo…" at bounding box center [343, 195] width 426 height 354
drag, startPoint x: 319, startPoint y: 302, endPoint x: 278, endPoint y: 280, distance: 46.6
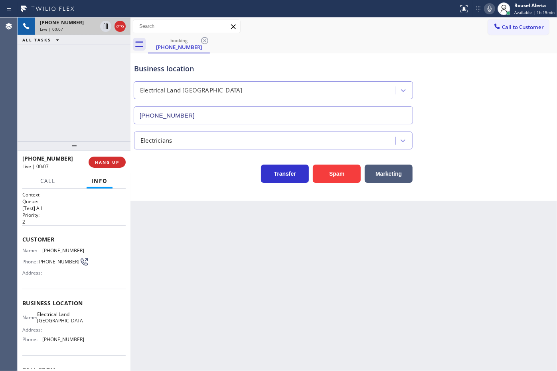
click at [316, 300] on div "Back to Dashboard Change Sender ID Customers Technicians Select a contact Outbo…" at bounding box center [343, 195] width 426 height 354
click at [81, 118] on div "[PHONE_NUMBER] Live | 00:08 ALL TASKS ALL TASKS ACTIVE TASKS TASKS IN WRAP UP" at bounding box center [74, 80] width 113 height 124
click at [130, 197] on div at bounding box center [130, 195] width 0 height 354
click at [116, 165] on button "HANG UP" at bounding box center [107, 162] width 37 height 11
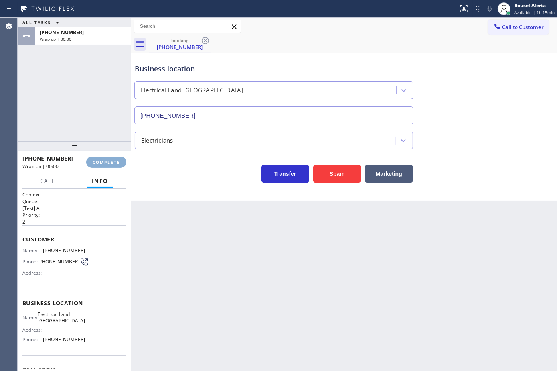
click at [116, 165] on button "COMPLETE" at bounding box center [106, 162] width 40 height 11
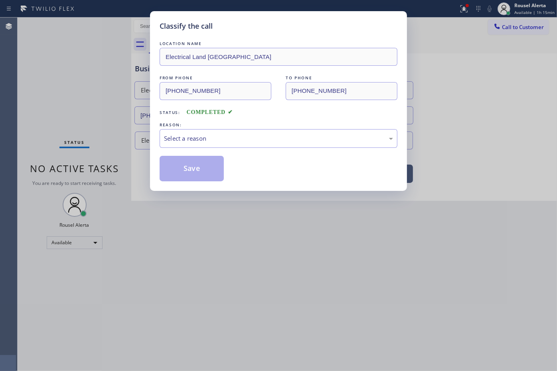
drag, startPoint x: 171, startPoint y: 152, endPoint x: 178, endPoint y: 142, distance: 11.8
click at [172, 151] on div "LOCATION NAME Electrical Land [GEOGRAPHIC_DATA] FROM PHONE [PHONE_NUMBER] TO PH…" at bounding box center [278, 110] width 238 height 142
click at [178, 141] on div "Select a reason" at bounding box center [278, 138] width 229 height 9
click at [186, 168] on button "Save" at bounding box center [191, 169] width 64 height 26
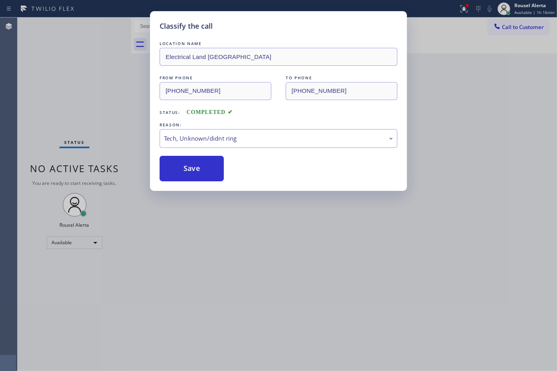
drag, startPoint x: 258, startPoint y: 278, endPoint x: 280, endPoint y: 299, distance: 29.9
click at [260, 279] on div "Classify the call LOCATION NAME Electrical Land Union City FROM PHONE [PHONE_NU…" at bounding box center [278, 185] width 557 height 371
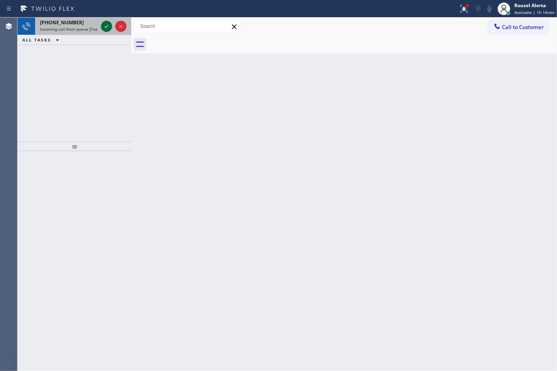
click at [106, 23] on icon at bounding box center [107, 27] width 10 height 10
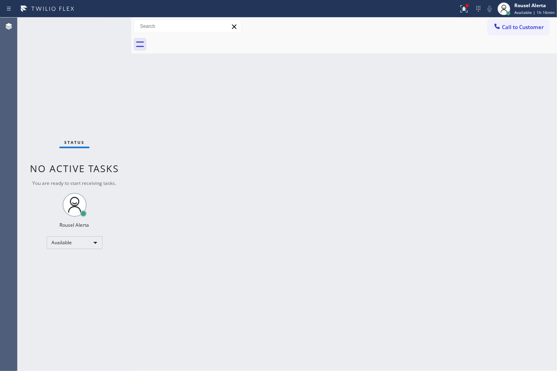
click at [106, 23] on div "Status No active tasks You are ready to start receiving tasks. Rousel Alerta Av…" at bounding box center [75, 195] width 114 height 354
click at [465, 5] on icon at bounding box center [464, 9] width 10 height 10
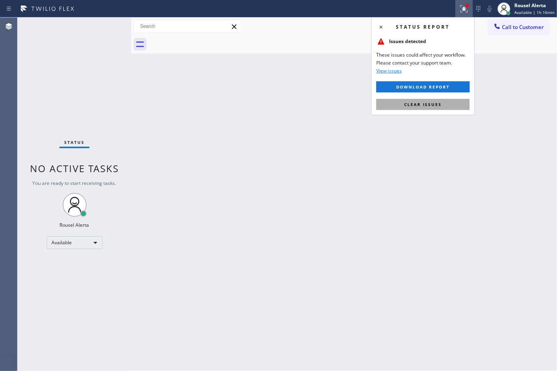
click at [439, 100] on button "Clear issues" at bounding box center [422, 104] width 93 height 11
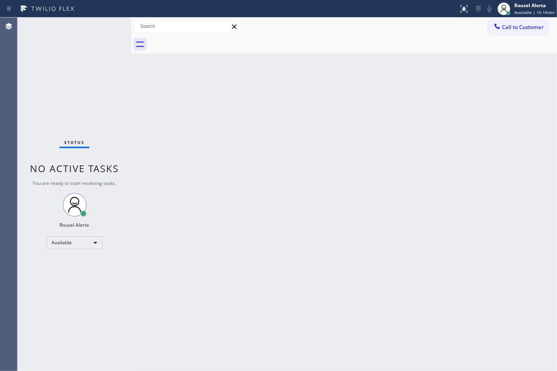
click at [335, 163] on div "Back to Dashboard Change Sender ID Customers Technicians Select a contact Outbo…" at bounding box center [343, 195] width 425 height 354
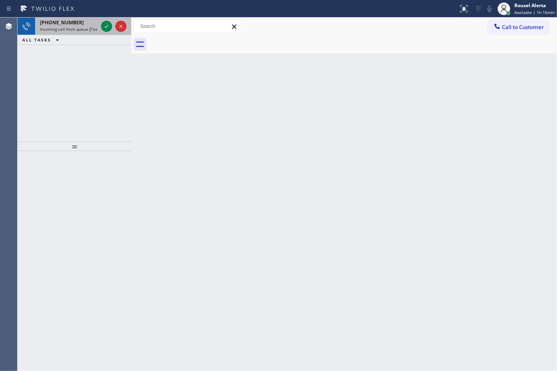
click at [84, 23] on div "[PHONE_NUMBER]" at bounding box center [69, 22] width 58 height 7
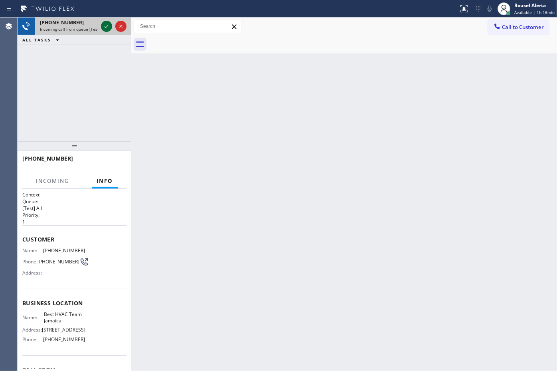
click at [102, 25] on icon at bounding box center [107, 27] width 10 height 10
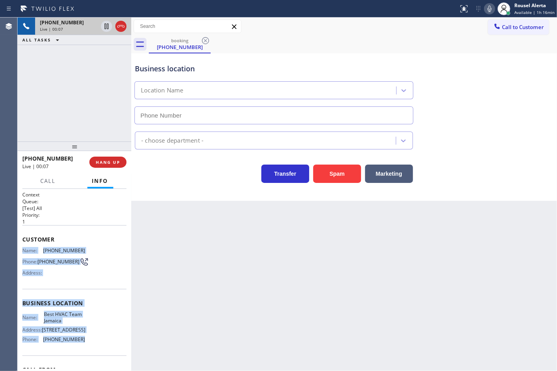
drag, startPoint x: 22, startPoint y: 248, endPoint x: 83, endPoint y: 350, distance: 118.7
click at [83, 350] on div "Context Queue: [Test] All Priority: 1 Customer Name: [PHONE_NUMBER] Phone: [PHO…" at bounding box center [74, 303] width 104 height 224
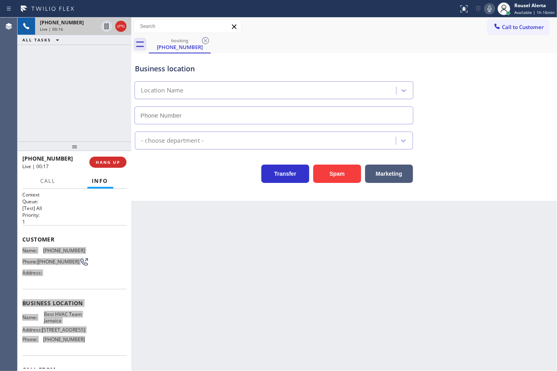
type input "[PHONE_NUMBER]"
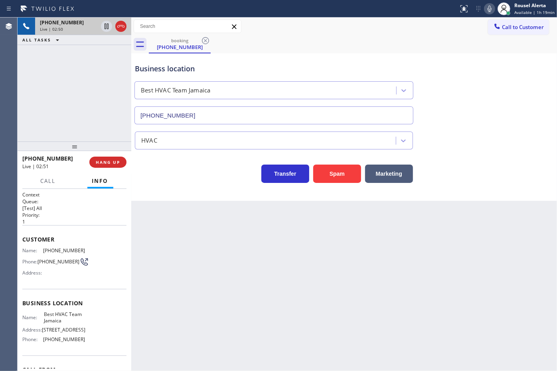
click at [89, 85] on div "[PHONE_NUMBER] Live | 02:50 ALL TASKS ALL TASKS ACTIVE TASKS TASKS IN WRAP UP" at bounding box center [75, 80] width 114 height 124
drag, startPoint x: 104, startPoint y: 32, endPoint x: 120, endPoint y: 27, distance: 16.7
click at [104, 31] on div at bounding box center [113, 27] width 29 height 18
click at [493, 6] on icon at bounding box center [489, 9] width 10 height 10
click at [102, 27] on icon at bounding box center [107, 27] width 10 height 10
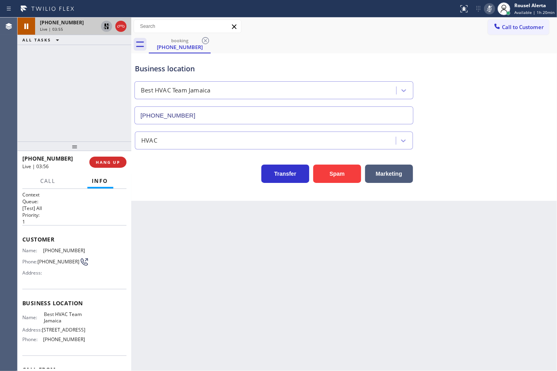
click at [106, 28] on icon at bounding box center [107, 27] width 10 height 10
click at [494, 10] on icon at bounding box center [489, 9] width 10 height 10
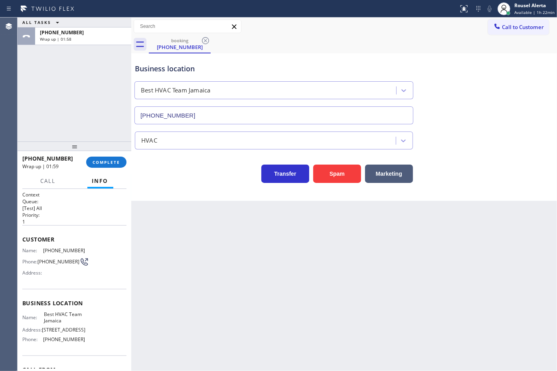
click at [99, 155] on div "[PHONE_NUMBER] Wrap up | 01:59 COMPLETE" at bounding box center [74, 162] width 104 height 21
click at [100, 158] on button "COMPLETE" at bounding box center [106, 162] width 40 height 11
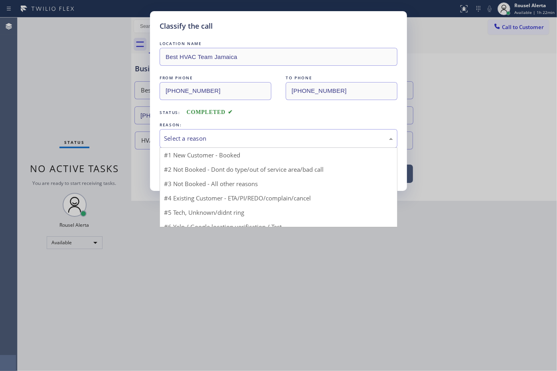
click at [187, 141] on div "Select a reason" at bounding box center [278, 138] width 229 height 9
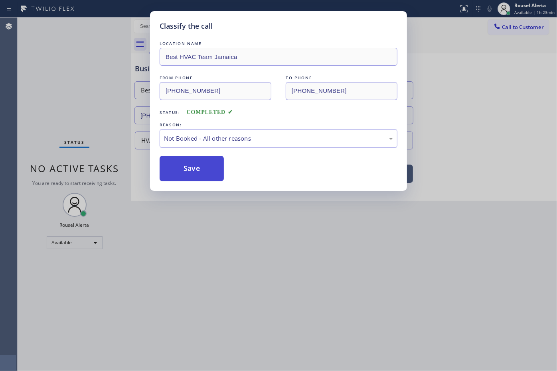
click at [198, 169] on button "Save" at bounding box center [191, 169] width 64 height 26
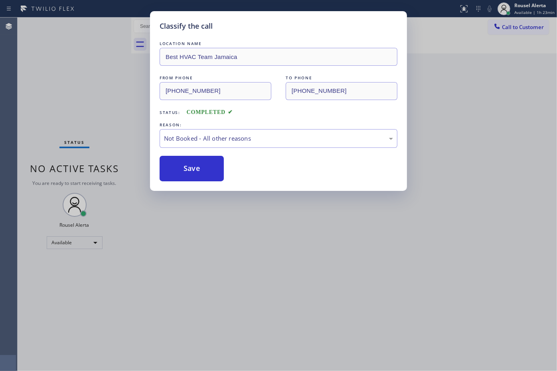
click at [248, 254] on div "Classify the call LOCATION NAME Best HVAC Team Jamaica FROM PHONE [PHONE_NUMBER…" at bounding box center [278, 185] width 557 height 371
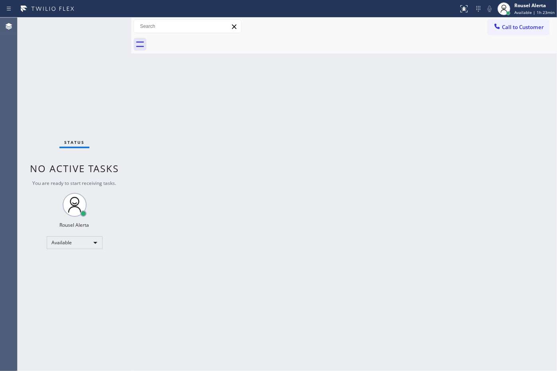
click at [91, 63] on div "Status No active tasks You are ready to start receiving tasks. Rousel Alerta Av…" at bounding box center [75, 195] width 114 height 354
click at [236, 142] on div "Back to Dashboard Change Sender ID Customers Technicians Select a contact Outbo…" at bounding box center [343, 195] width 425 height 354
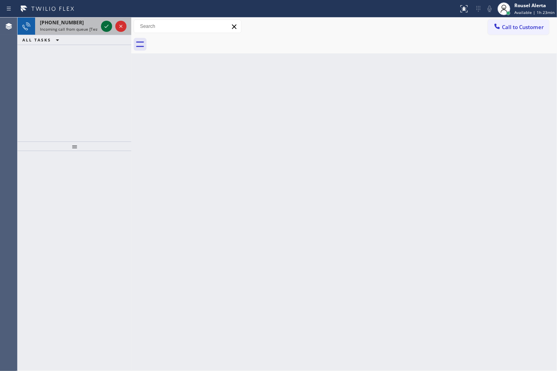
click at [102, 28] on icon at bounding box center [107, 27] width 10 height 10
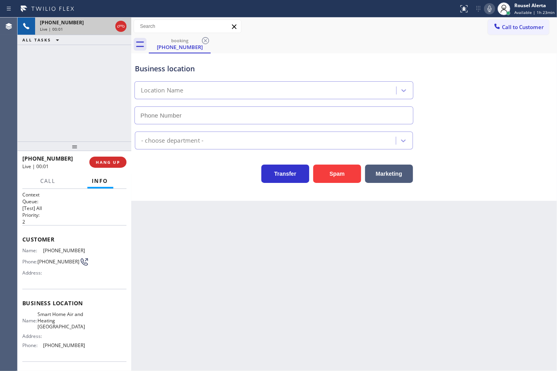
type input "[PHONE_NUMBER]"
click at [191, 239] on div "Back to Dashboard Change Sender ID Customers Technicians Select a contact Outbo…" at bounding box center [343, 195] width 425 height 354
drag, startPoint x: 92, startPoint y: 49, endPoint x: 92, endPoint y: 54, distance: 4.8
click at [92, 51] on div "[PHONE_NUMBER] Live | 00:11 ALL TASKS ALL TASKS ACTIVE TASKS TASKS IN WRAP UP" at bounding box center [75, 80] width 114 height 124
click at [116, 160] on span "HANG UP" at bounding box center [108, 162] width 24 height 6
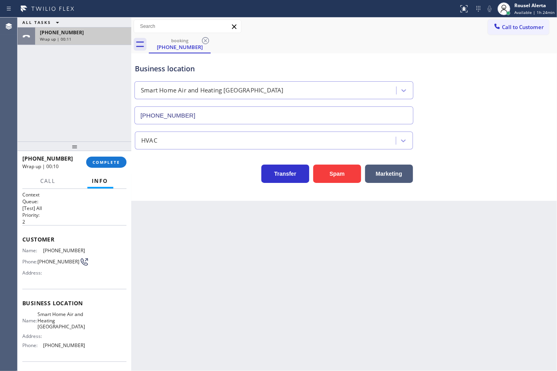
click at [65, 28] on div "[PHONE_NUMBER] Wrap up | 00:11" at bounding box center [81, 37] width 93 height 18
click at [70, 38] on div "Wrap up | 00:11" at bounding box center [83, 39] width 87 height 6
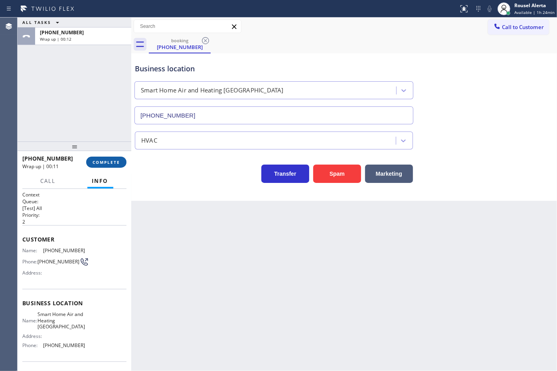
click at [111, 160] on span "COMPLETE" at bounding box center [107, 162] width 28 height 6
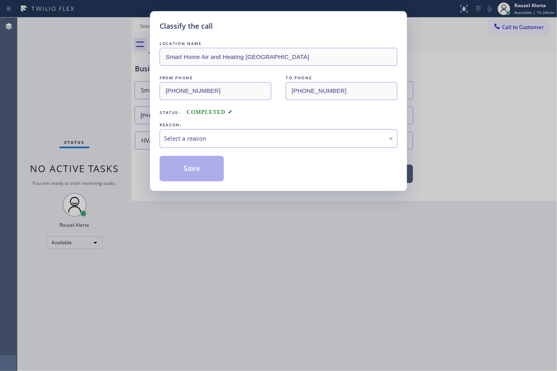
click at [220, 141] on div "Select a reason" at bounding box center [278, 138] width 229 height 9
click at [200, 178] on button "Save" at bounding box center [191, 169] width 64 height 26
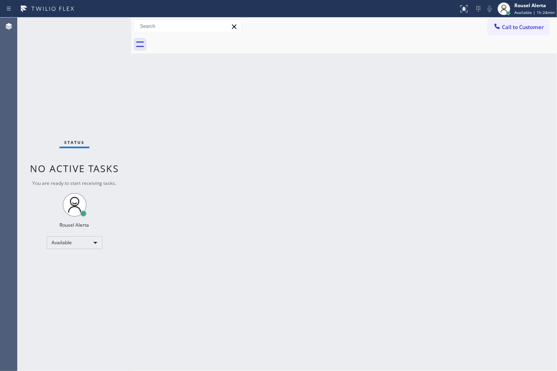
click at [85, 11] on div at bounding box center [229, 8] width 452 height 13
click at [96, 33] on div "Status No active tasks You are ready to start receiving tasks. Rousel Alerta Av…" at bounding box center [75, 195] width 114 height 354
click at [103, 28] on div "Status No active tasks You are ready to start receiving tasks. Rousel Alerta Av…" at bounding box center [75, 195] width 114 height 354
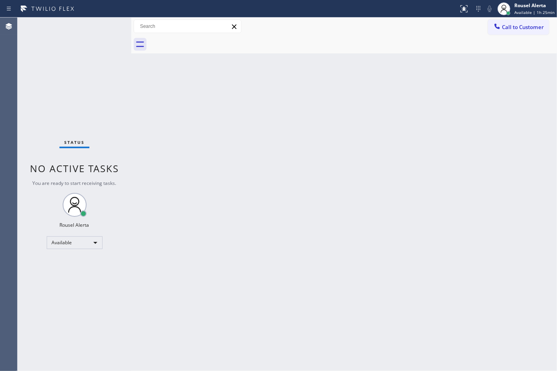
click at [94, 23] on div "Status No active tasks You are ready to start receiving tasks. Rousel Alerta Av…" at bounding box center [75, 195] width 114 height 354
click at [104, 21] on div "Status No active tasks You are ready to start receiving tasks. Rousel Alerta Av…" at bounding box center [75, 195] width 114 height 354
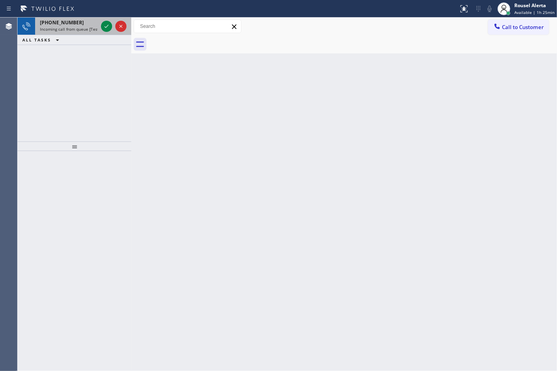
click at [76, 18] on div "[PHONE_NUMBER] Incoming call from queue [Test] All" at bounding box center [67, 27] width 64 height 18
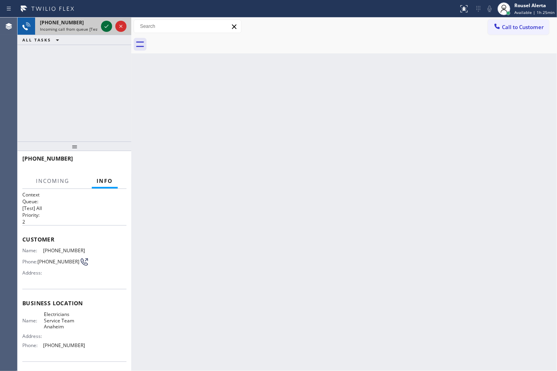
click at [108, 25] on icon at bounding box center [106, 26] width 4 height 3
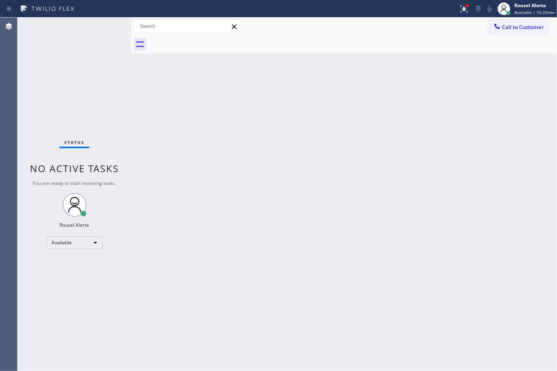
click at [144, 58] on div "Status No active tasks You are ready to start receiving tasks. Rousel Alerta Av…" at bounding box center [287, 195] width 539 height 354
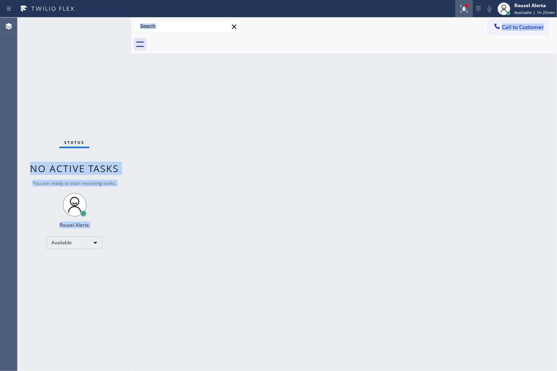
click at [465, 14] on button at bounding box center [464, 9] width 18 height 18
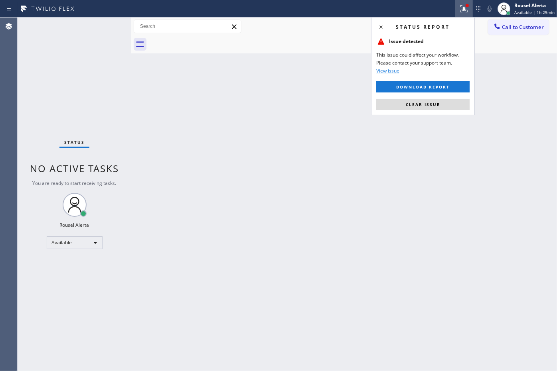
click at [459, 96] on div "Status report Issue detected This issue could affect your workflow. Please cont…" at bounding box center [423, 66] width 104 height 98
click at [458, 102] on button "Clear issue" at bounding box center [422, 104] width 93 height 11
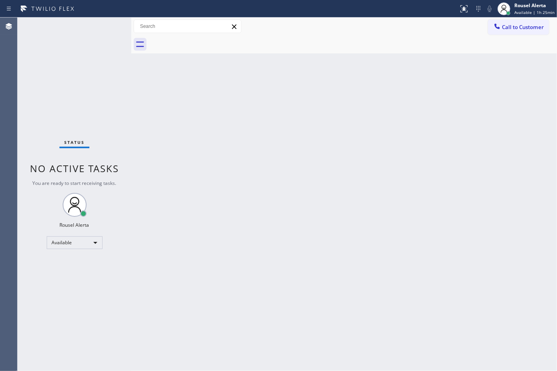
click at [456, 155] on div "Back to Dashboard Change Sender ID Customers Technicians Select a contact Outbo…" at bounding box center [343, 195] width 425 height 354
click at [383, 199] on div "Back to Dashboard Change Sender ID Customers Technicians Select a contact Outbo…" at bounding box center [343, 195] width 425 height 354
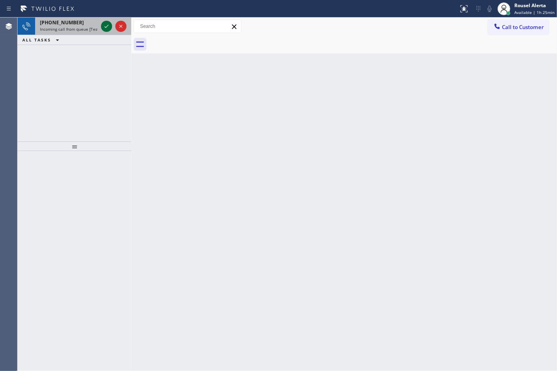
drag, startPoint x: 96, startPoint y: 27, endPoint x: 108, endPoint y: 24, distance: 12.2
click at [96, 27] on span "Incoming call from queue [Test] All" at bounding box center [73, 29] width 66 height 6
click at [106, 25] on icon at bounding box center [107, 27] width 10 height 10
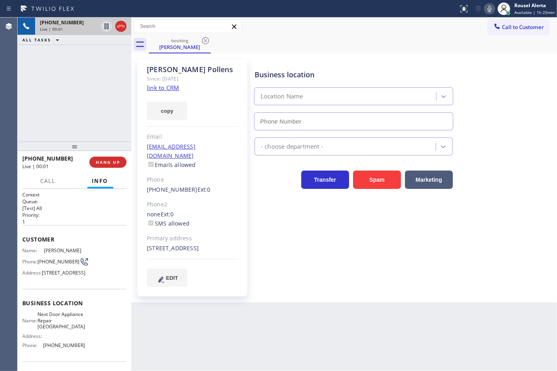
type input "[PHONE_NUMBER]"
click at [165, 84] on link "link to CRM" at bounding box center [163, 88] width 32 height 8
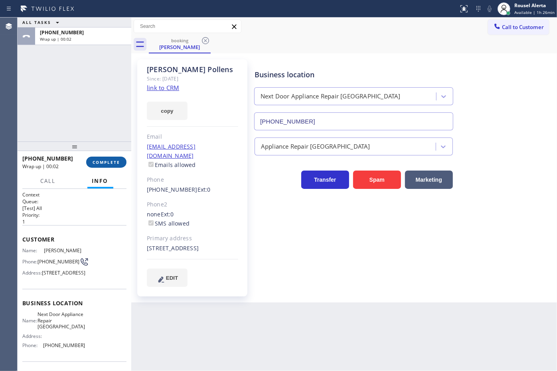
click at [95, 162] on span "COMPLETE" at bounding box center [107, 162] width 28 height 6
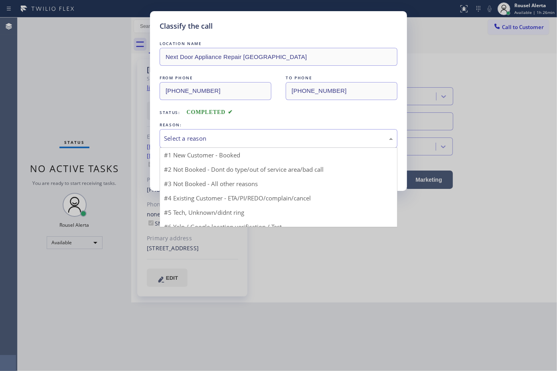
click at [208, 146] on div "Select a reason" at bounding box center [278, 138] width 238 height 19
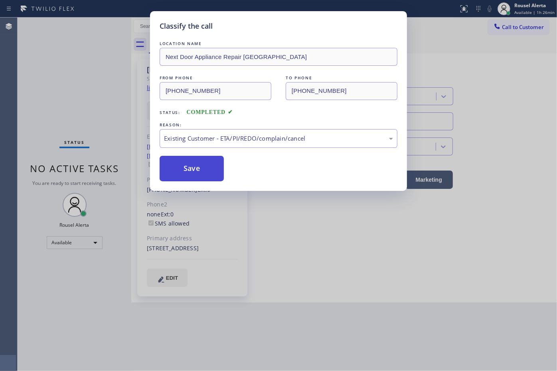
click at [195, 180] on button "Save" at bounding box center [191, 169] width 64 height 26
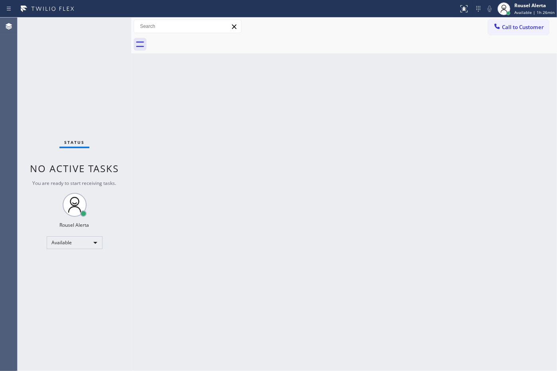
drag, startPoint x: 91, startPoint y: 36, endPoint x: 92, endPoint y: 42, distance: 6.0
click at [91, 41] on div "Status No active tasks You are ready to start receiving tasks. Rousel Alerta Av…" at bounding box center [75, 195] width 114 height 354
click at [188, 234] on div "Back to Dashboard Change Sender ID Customers Technicians Select a contact Outbo…" at bounding box center [343, 195] width 425 height 354
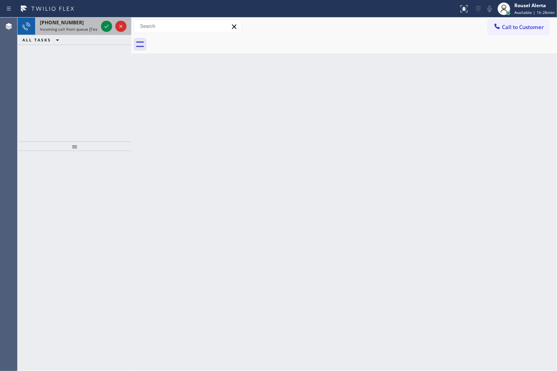
click at [98, 23] on div "[PHONE_NUMBER] Incoming call from queue [Test] All" at bounding box center [67, 27] width 64 height 18
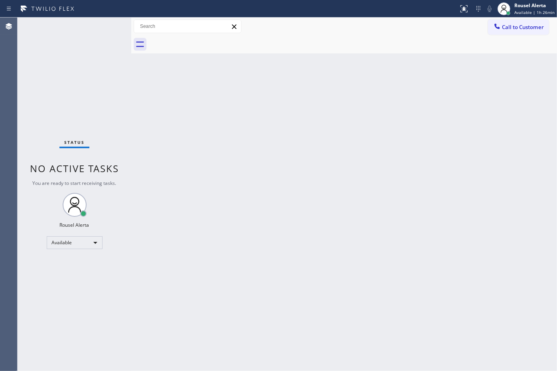
click at [104, 27] on div "Status No active tasks You are ready to start receiving tasks. Rousel Alerta Av…" at bounding box center [75, 195] width 114 height 354
click at [104, 25] on div "Status No active tasks You are ready to start receiving tasks. Rousel Alerta Av…" at bounding box center [75, 195] width 114 height 354
click at [289, 248] on div "Back to Dashboard Change Sender ID Customers Technicians Select a contact Outbo…" at bounding box center [343, 195] width 425 height 354
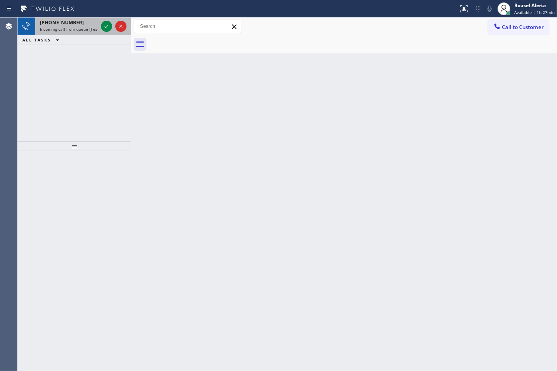
click at [96, 23] on div "[PHONE_NUMBER]" at bounding box center [69, 22] width 58 height 7
click at [93, 23] on div "[PHONE_NUMBER]" at bounding box center [69, 22] width 58 height 7
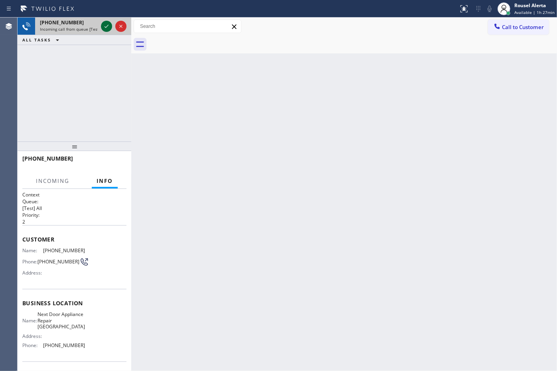
click at [101, 26] on div at bounding box center [106, 27] width 11 height 10
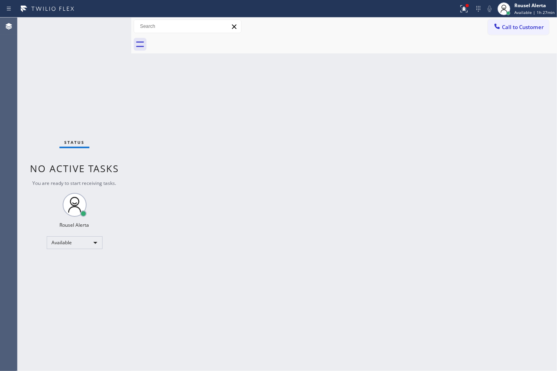
click at [112, 20] on div "Status No active tasks You are ready to start receiving tasks. Rousel Alerta Av…" at bounding box center [75, 195] width 114 height 354
click at [467, 2] on button at bounding box center [464, 9] width 18 height 18
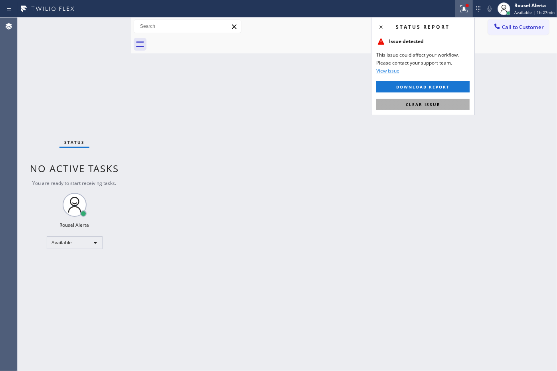
click at [433, 102] on span "Clear issue" at bounding box center [423, 105] width 34 height 6
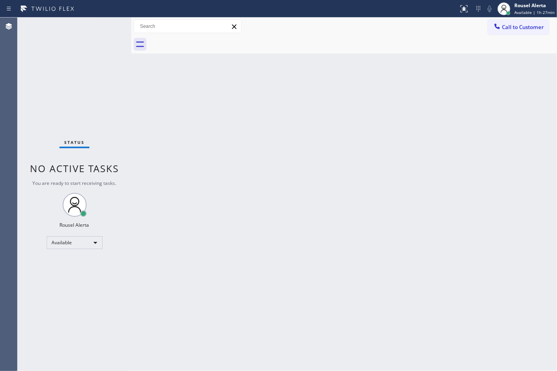
click at [439, 169] on div "Back to Dashboard Change Sender ID Customers Technicians Select a contact Outbo…" at bounding box center [343, 195] width 425 height 354
click at [114, 18] on div "Status No active tasks You are ready to start receiving tasks. Rousel Alerta Av…" at bounding box center [75, 195] width 114 height 354
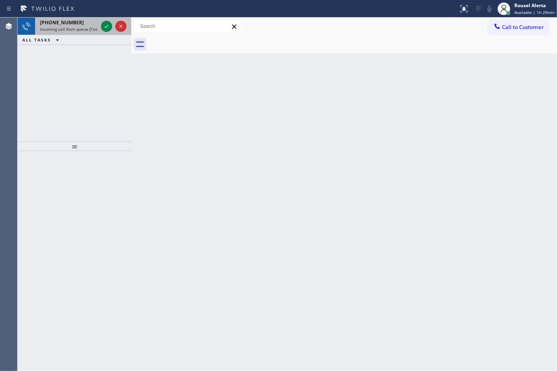
click at [68, 28] on span "Incoming call from queue [Test] All" at bounding box center [73, 29] width 66 height 6
click at [83, 28] on span "Incoming call from queue [Test] All" at bounding box center [73, 29] width 66 height 6
click at [112, 30] on div at bounding box center [113, 27] width 29 height 18
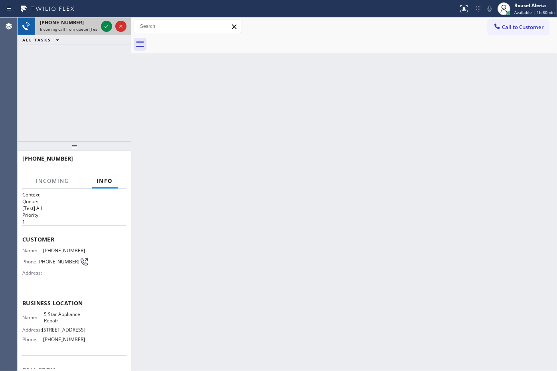
click at [98, 30] on div "[PHONE_NUMBER] Incoming call from queue [Test] All" at bounding box center [67, 27] width 64 height 18
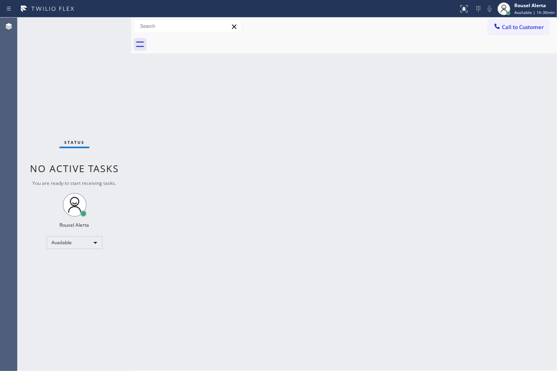
click at [98, 29] on div "Status No active tasks You are ready to start receiving tasks. Rousel Alerta Av…" at bounding box center [75, 195] width 114 height 354
click at [258, 297] on div "Back to Dashboard Change Sender ID Customers Technicians Select a contact Outbo…" at bounding box center [343, 195] width 425 height 354
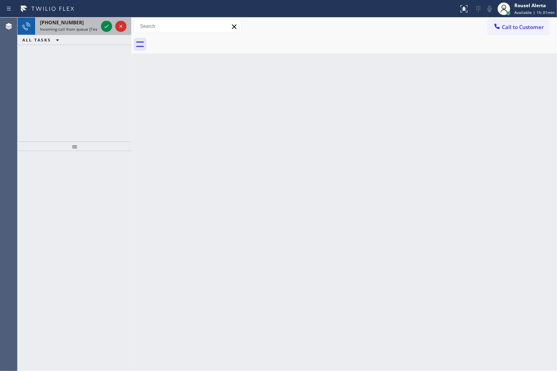
drag, startPoint x: 89, startPoint y: 28, endPoint x: 98, endPoint y: 28, distance: 8.8
click at [89, 28] on span "Incoming call from queue [Test] All" at bounding box center [73, 29] width 66 height 6
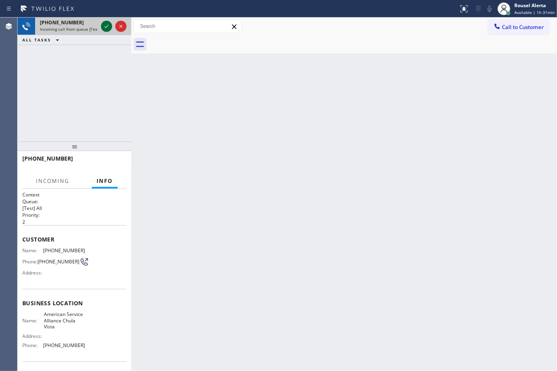
click at [102, 28] on icon at bounding box center [107, 27] width 10 height 10
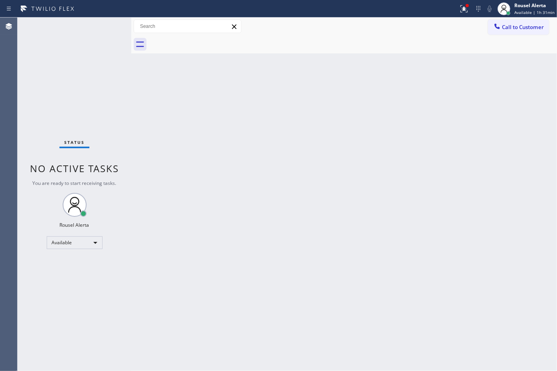
drag, startPoint x: 105, startPoint y: 27, endPoint x: 108, endPoint y: 19, distance: 8.7
click at [108, 20] on div "Status No active tasks You are ready to start receiving tasks. Rousel Alerta Av…" at bounding box center [75, 195] width 114 height 354
click at [458, 9] on div at bounding box center [464, 9] width 18 height 10
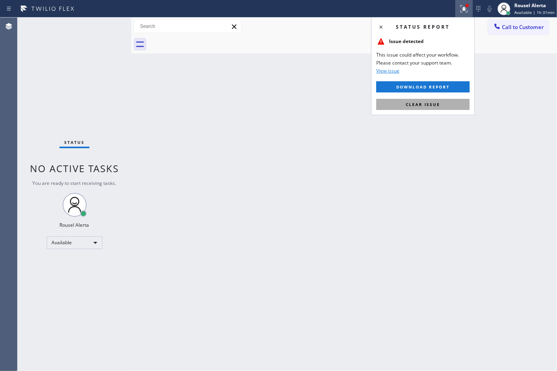
click at [461, 103] on button "Clear issue" at bounding box center [422, 104] width 93 height 11
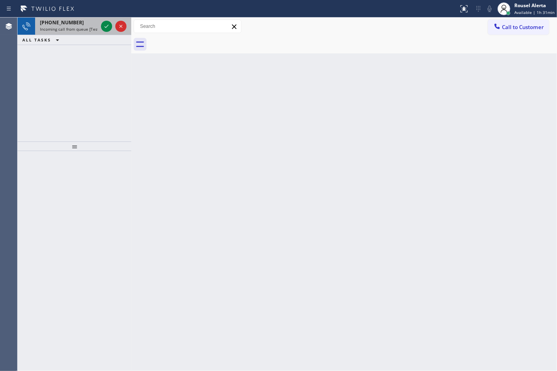
click at [95, 24] on div "[PHONE_NUMBER]" at bounding box center [69, 22] width 58 height 7
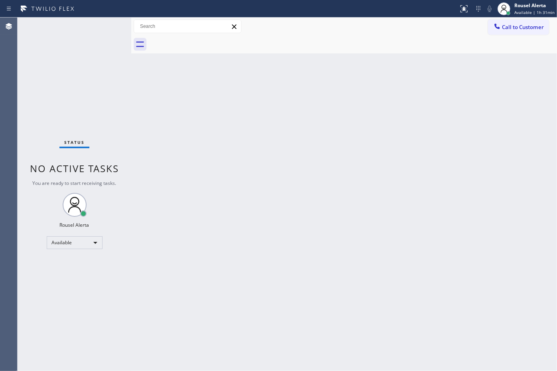
click at [104, 24] on div "Status No active tasks You are ready to start receiving tasks. Rousel Alerta Av…" at bounding box center [75, 195] width 114 height 354
click at [75, 28] on div "Status No active tasks You are ready to start receiving tasks. Rousel Alerta Av…" at bounding box center [75, 195] width 114 height 354
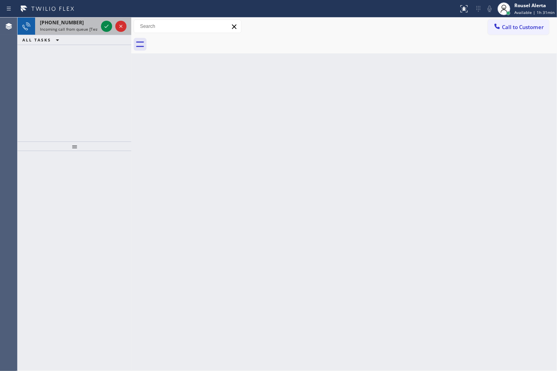
click at [79, 23] on div "[PHONE_NUMBER]" at bounding box center [69, 22] width 58 height 7
click at [76, 22] on div "[PHONE_NUMBER]" at bounding box center [69, 22] width 58 height 7
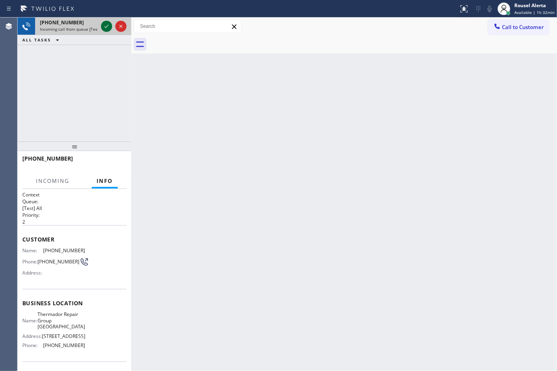
click at [104, 31] on button at bounding box center [106, 26] width 11 height 11
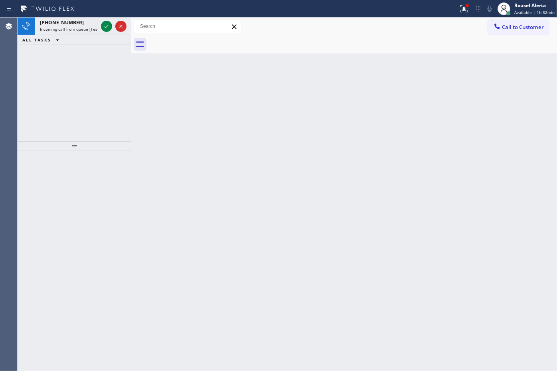
click at [104, 31] on button at bounding box center [106, 26] width 11 height 11
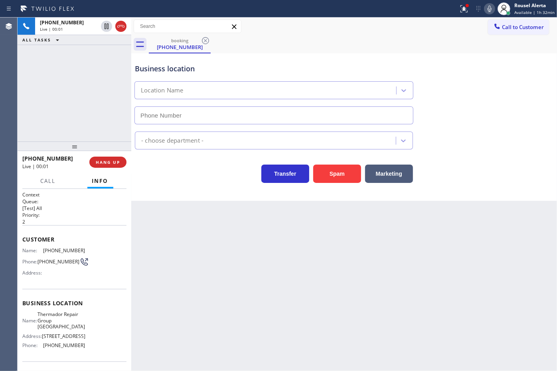
type input "[PHONE_NUMBER]"
click at [354, 299] on div "Back to Dashboard Change Sender ID Customers Technicians Select a contact Outbo…" at bounding box center [343, 195] width 425 height 354
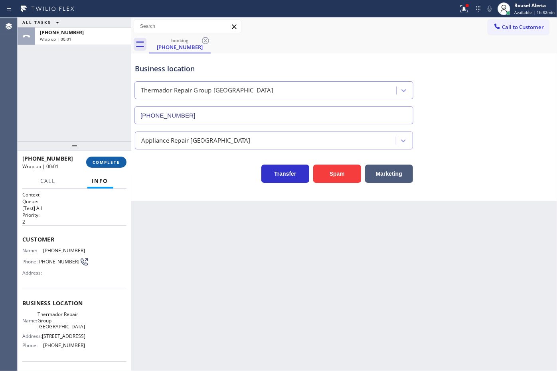
click at [98, 164] on span "COMPLETE" at bounding box center [107, 162] width 28 height 6
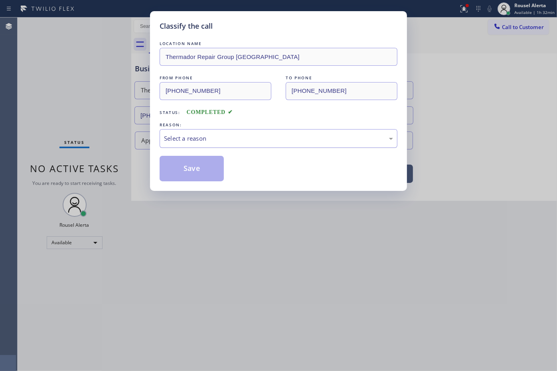
click at [207, 145] on div "Select a reason" at bounding box center [278, 138] width 238 height 19
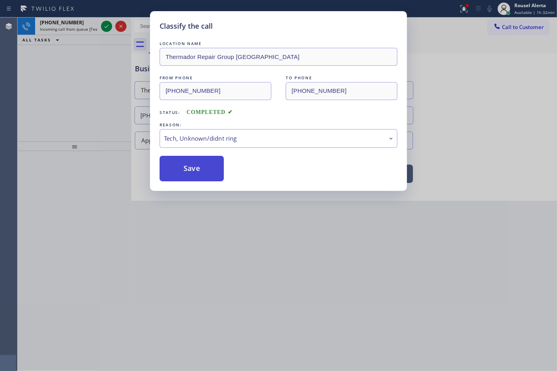
click at [192, 169] on button "Save" at bounding box center [191, 169] width 64 height 26
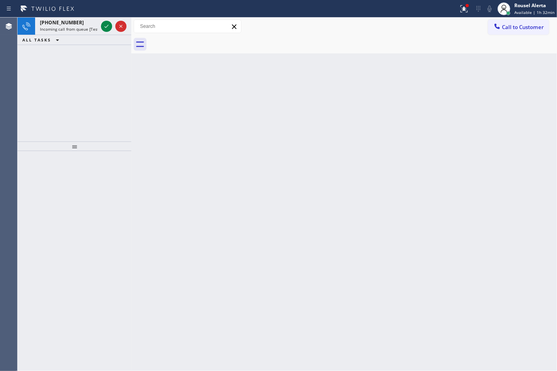
click at [87, 27] on span "Incoming call from queue [Test] All" at bounding box center [73, 29] width 66 height 6
click at [80, 26] on span "Incoming call from queue [Test] All" at bounding box center [73, 29] width 66 height 6
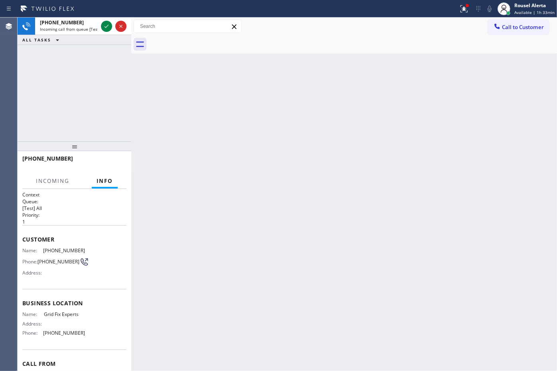
click at [84, 35] on div "ALL TASKS ALL TASKS ACTIVE TASKS TASKS IN WRAP UP" at bounding box center [75, 40] width 114 height 10
click at [88, 31] on span "Incoming call from queue [Test] All" at bounding box center [73, 29] width 66 height 6
click at [88, 30] on span "Incoming call from queue [Test] All" at bounding box center [73, 29] width 66 height 6
click at [89, 30] on span "Incoming call from queue [Test] All" at bounding box center [73, 29] width 66 height 6
click at [100, 27] on div at bounding box center [113, 27] width 29 height 18
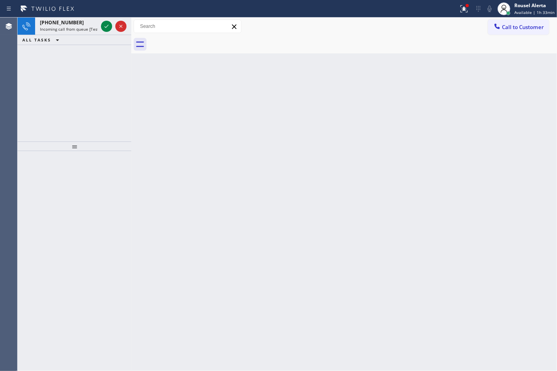
click at [101, 27] on div at bounding box center [106, 27] width 11 height 10
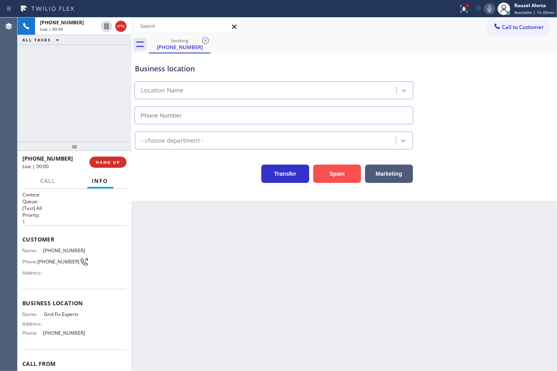
type input "[PHONE_NUMBER]"
click at [356, 175] on button "Spam" at bounding box center [337, 174] width 48 height 18
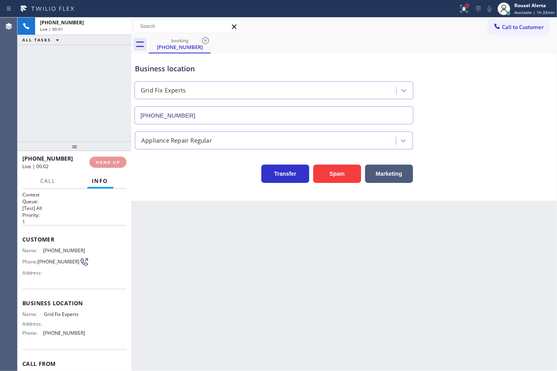
click at [469, 4] on div at bounding box center [466, 5] width 3 height 3
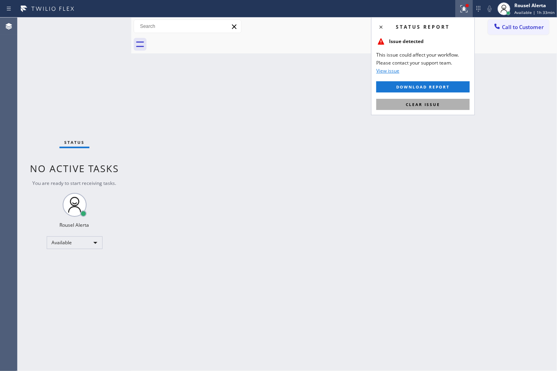
click at [448, 104] on button "Clear issue" at bounding box center [422, 104] width 93 height 11
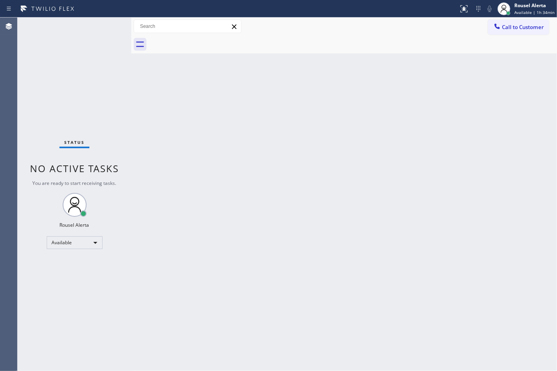
click at [164, 216] on div "Back to Dashboard Change Sender ID Customers Technicians Select a contact Outbo…" at bounding box center [343, 195] width 425 height 354
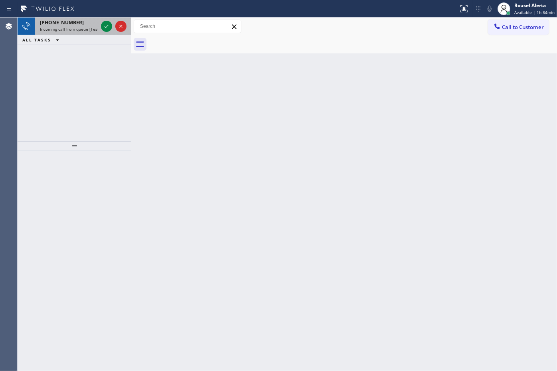
click at [80, 23] on div "[PHONE_NUMBER]" at bounding box center [69, 22] width 58 height 7
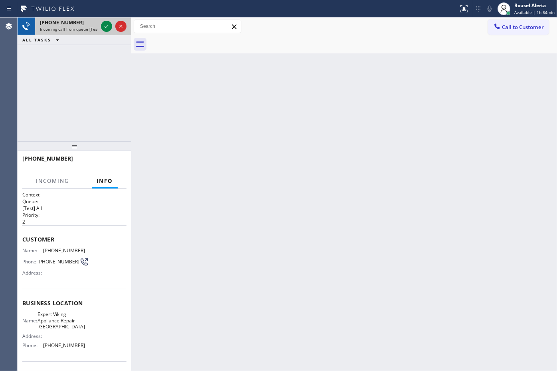
click at [80, 23] on div "[PHONE_NUMBER]" at bounding box center [69, 22] width 58 height 7
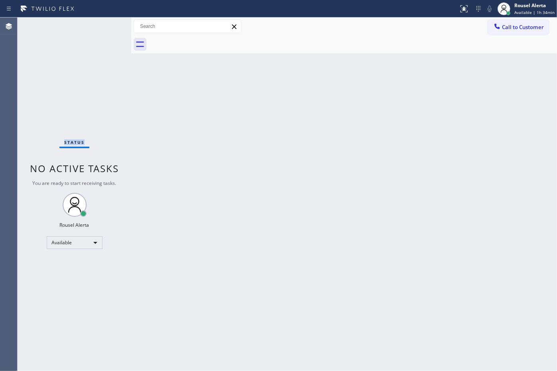
click at [80, 23] on div "Status No active tasks You are ready to start receiving tasks. Rousel Alerta Av…" at bounding box center [75, 195] width 114 height 354
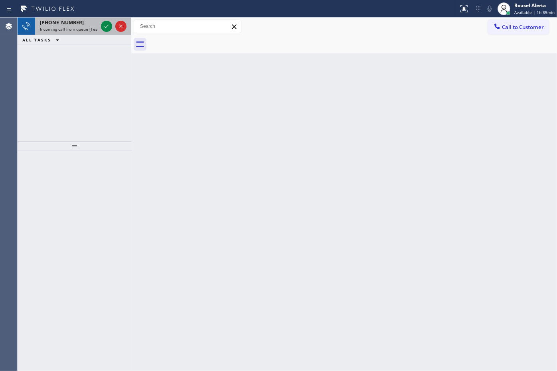
click at [77, 30] on span "Incoming call from queue [Test] All" at bounding box center [73, 29] width 66 height 6
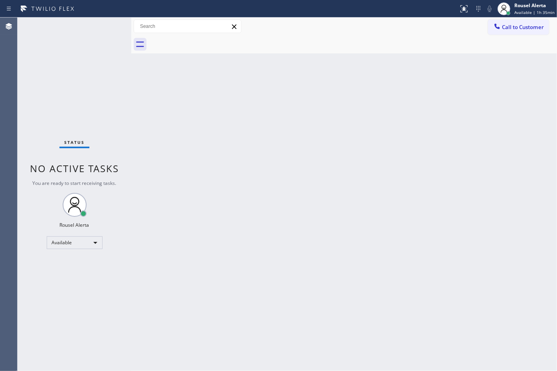
click at [106, 24] on div "Status No active tasks You are ready to start receiving tasks. Rousel Alerta Av…" at bounding box center [75, 195] width 114 height 354
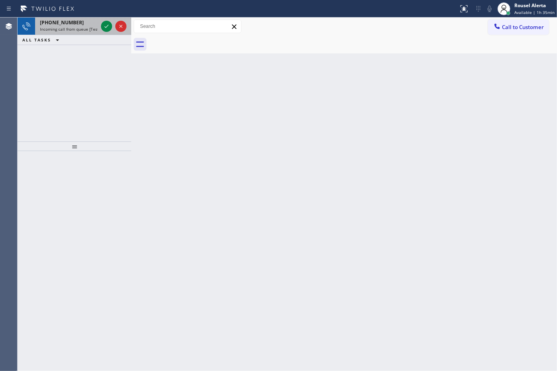
click at [80, 27] on span "Incoming call from queue [Test] All" at bounding box center [73, 29] width 66 height 6
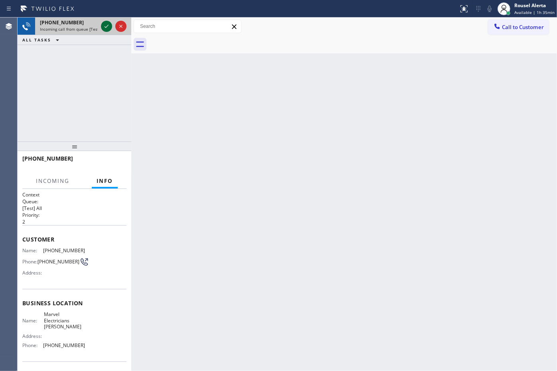
click at [102, 25] on icon at bounding box center [107, 27] width 10 height 10
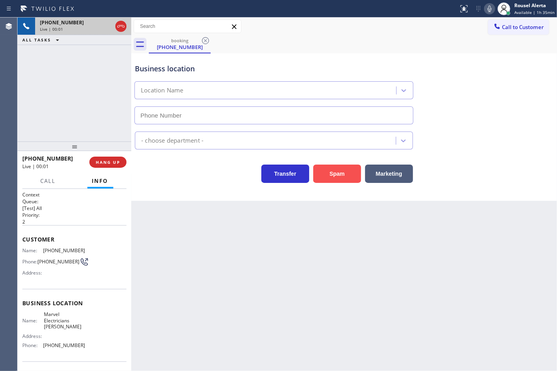
type input "[PHONE_NUMBER]"
click at [325, 176] on button "Spam" at bounding box center [337, 174] width 48 height 18
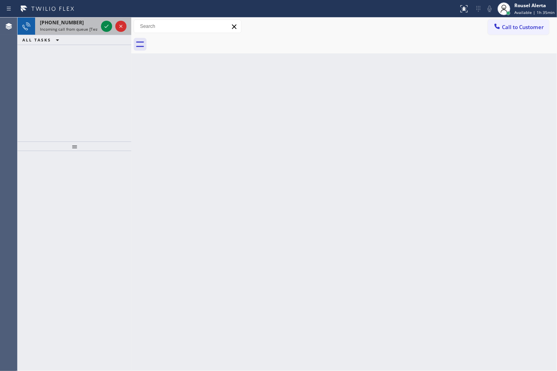
click at [86, 20] on div "[PHONE_NUMBER]" at bounding box center [69, 22] width 58 height 7
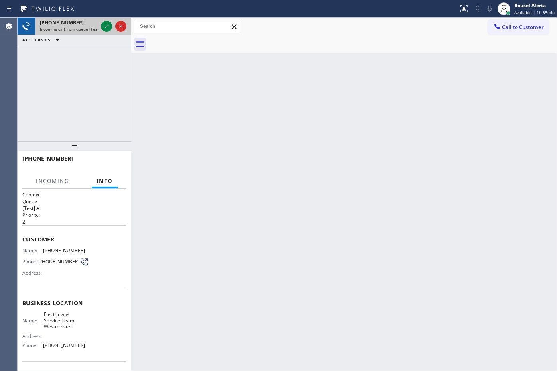
click at [86, 20] on div "[PHONE_NUMBER]" at bounding box center [69, 22] width 58 height 7
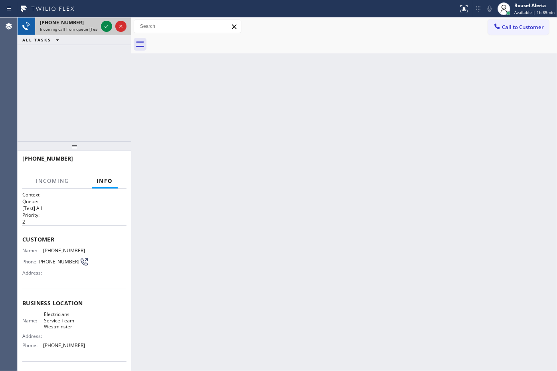
click at [86, 20] on div "[PHONE_NUMBER]" at bounding box center [69, 22] width 58 height 7
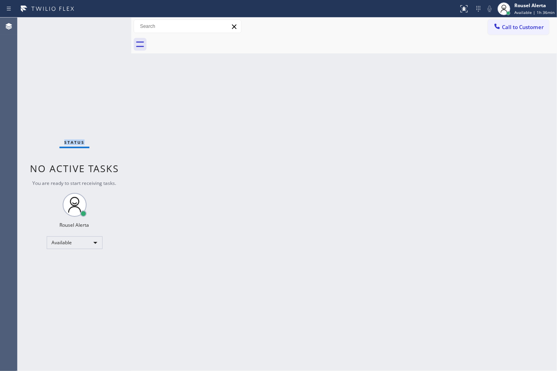
click at [86, 19] on div "Status No active tasks You are ready to start receiving tasks. Rousel Alerta Av…" at bounding box center [75, 195] width 114 height 354
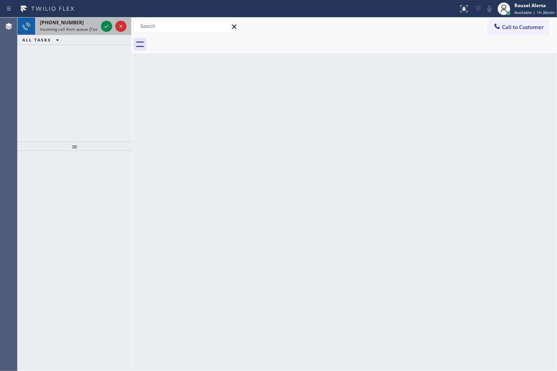
click at [82, 24] on div "[PHONE_NUMBER]" at bounding box center [69, 22] width 58 height 7
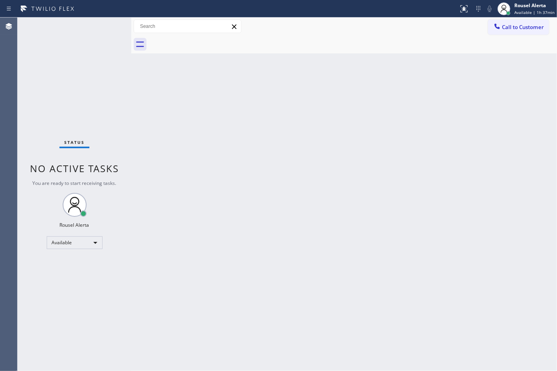
click at [104, 27] on div "Status No active tasks You are ready to start receiving tasks. Rousel Alerta Av…" at bounding box center [75, 195] width 114 height 354
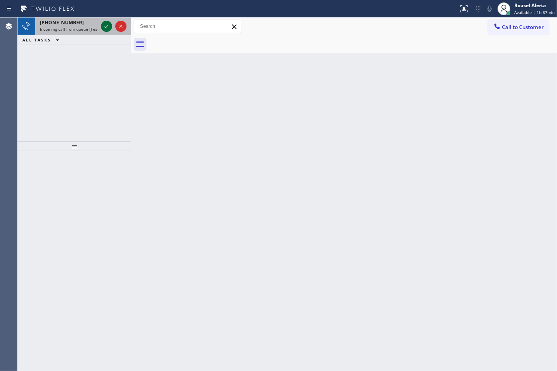
click at [104, 27] on icon at bounding box center [107, 27] width 10 height 10
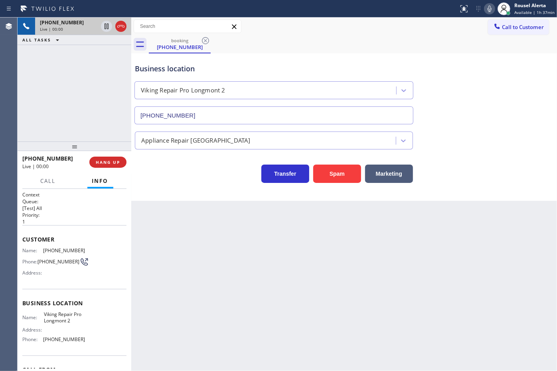
type input "[PHONE_NUMBER]"
click at [173, 215] on div "Back to Dashboard Change Sender ID Customers Technicians Select a contact Outbo…" at bounding box center [343, 195] width 425 height 354
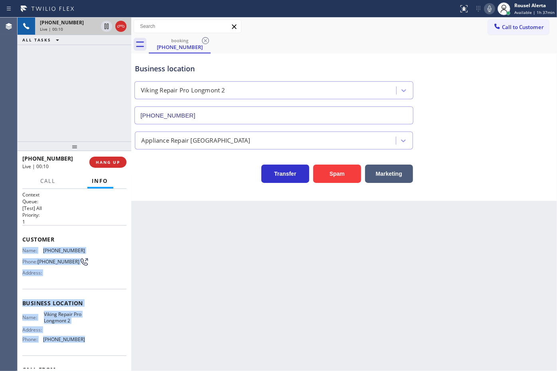
drag, startPoint x: 22, startPoint y: 249, endPoint x: 83, endPoint y: 344, distance: 112.3
click at [83, 344] on div "Context Queue: [Test] All Priority: 1 Customer Name: [PHONE_NUMBER] Phone: [PHO…" at bounding box center [74, 306] width 104 height 231
click at [104, 27] on icon at bounding box center [106, 27] width 4 height 6
click at [491, 6] on icon at bounding box center [489, 9] width 10 height 10
click at [104, 26] on icon at bounding box center [107, 27] width 10 height 10
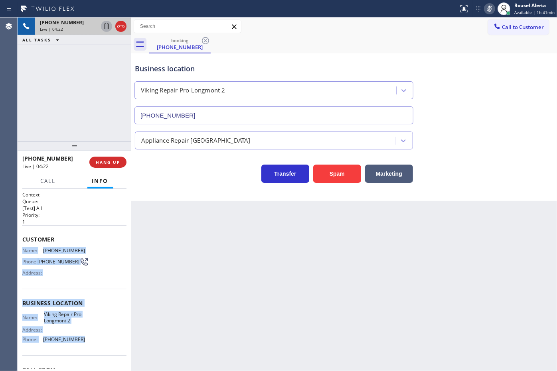
click at [490, 8] on icon at bounding box center [489, 9] width 10 height 10
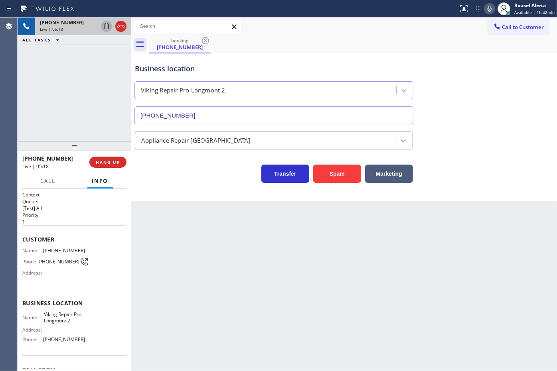
click at [296, 264] on div "Back to Dashboard Change Sender ID Customers Technicians Select a contact Outbo…" at bounding box center [343, 195] width 425 height 354
click at [90, 88] on div "[PHONE_NUMBER] Live | 05:19 ALL TASKS ALL TASKS ACTIVE TASKS TASKS IN WRAP UP" at bounding box center [75, 80] width 114 height 124
click at [197, 236] on div "Back to Dashboard Change Sender ID Customers Technicians Select a contact Outbo…" at bounding box center [343, 195] width 425 height 354
click at [111, 114] on div "[PHONE_NUMBER] Live | 05:20 ALL TASKS ALL TASKS ACTIVE TASKS TASKS IN WRAP UP" at bounding box center [75, 80] width 114 height 124
click at [200, 256] on div "Back to Dashboard Change Sender ID Customers Technicians Select a contact Outbo…" at bounding box center [343, 195] width 425 height 354
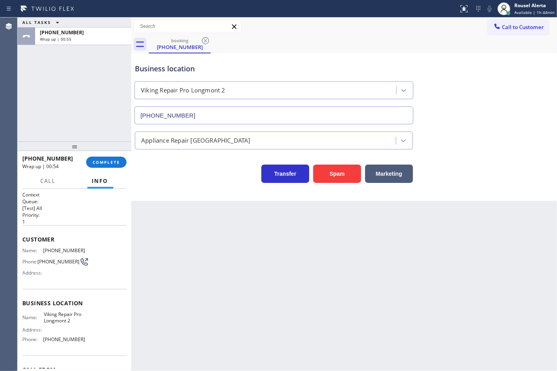
click at [327, 273] on div "Back to Dashboard Change Sender ID Customers Technicians Select a contact Outbo…" at bounding box center [343, 195] width 425 height 354
click at [115, 166] on button "COMPLETE" at bounding box center [106, 162] width 40 height 11
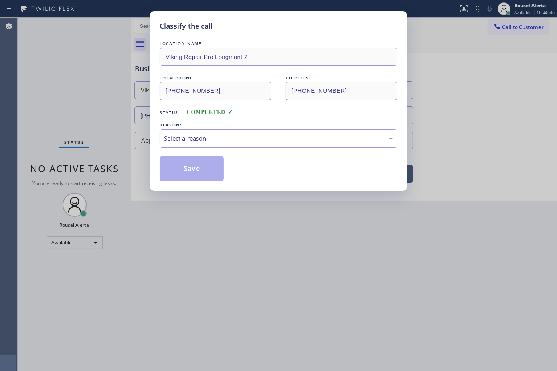
click at [221, 140] on div "Select a reason" at bounding box center [278, 138] width 229 height 9
click at [201, 162] on button "Save" at bounding box center [191, 169] width 64 height 26
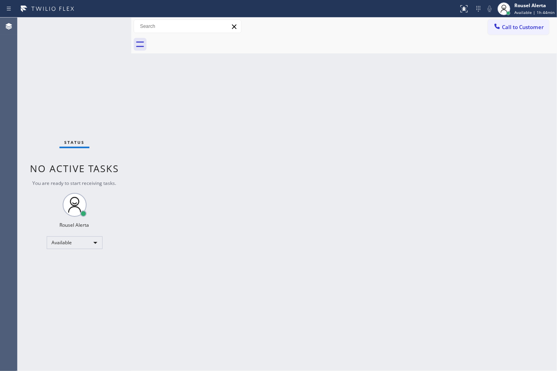
click at [62, 28] on div "Status No active tasks You are ready to start receiving tasks. Rousel Alerta Av…" at bounding box center [75, 195] width 114 height 354
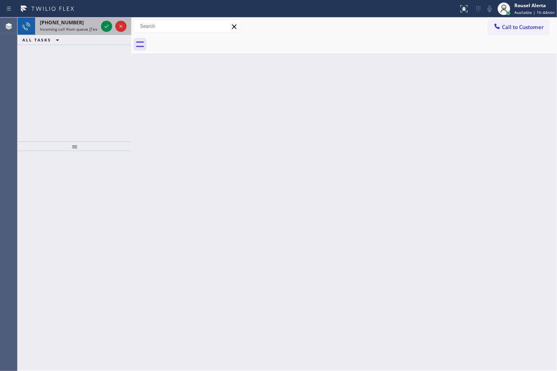
drag, startPoint x: 80, startPoint y: 24, endPoint x: 88, endPoint y: 22, distance: 8.6
click at [80, 24] on div "[PHONE_NUMBER]" at bounding box center [69, 22] width 58 height 7
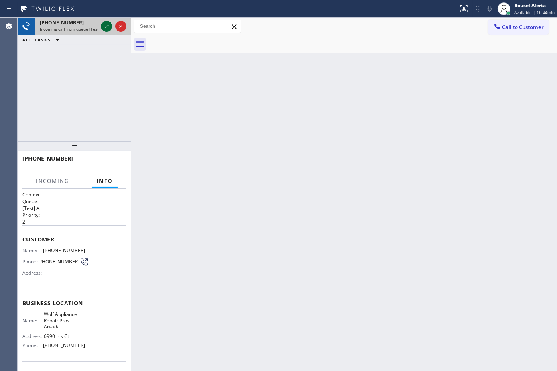
click at [106, 23] on icon at bounding box center [107, 27] width 10 height 10
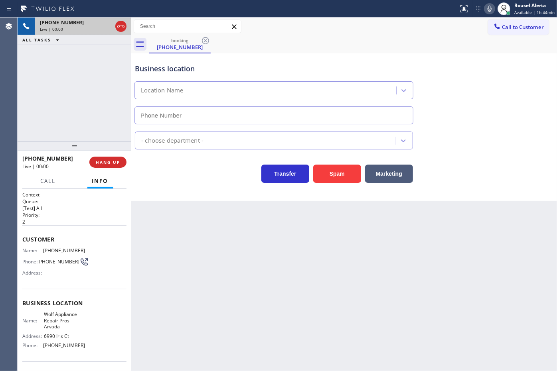
type input "[PHONE_NUMBER]"
click at [225, 272] on div "Back to Dashboard Change Sender ID Customers Technicians Select a contact Outbo…" at bounding box center [343, 195] width 425 height 354
drag, startPoint x: 67, startPoint y: 56, endPoint x: 74, endPoint y: 79, distance: 23.7
click at [67, 56] on div "[PHONE_NUMBER] Live | 00:11 ALL TASKS ALL TASKS ACTIVE TASKS TASKS IN WRAP UP" at bounding box center [75, 80] width 114 height 124
click at [102, 161] on span "HANG UP" at bounding box center [108, 162] width 24 height 6
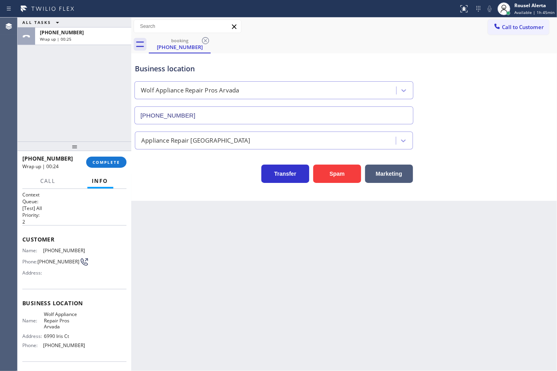
click at [160, 282] on div "Back to Dashboard Change Sender ID Customers Technicians Select a contact Outbo…" at bounding box center [343, 195] width 425 height 354
click at [106, 165] on button "COMPLETE" at bounding box center [106, 162] width 40 height 11
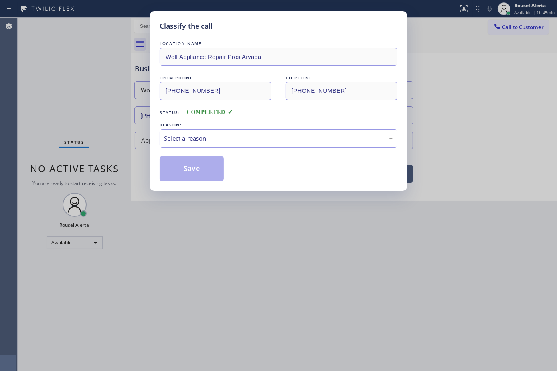
click at [200, 135] on div "Select a reason" at bounding box center [278, 138] width 229 height 9
click at [210, 181] on button "Save" at bounding box center [191, 169] width 64 height 26
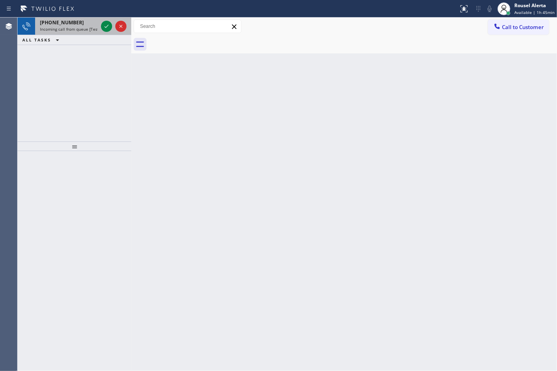
click at [91, 28] on span "Incoming call from queue [Test] All" at bounding box center [73, 29] width 66 height 6
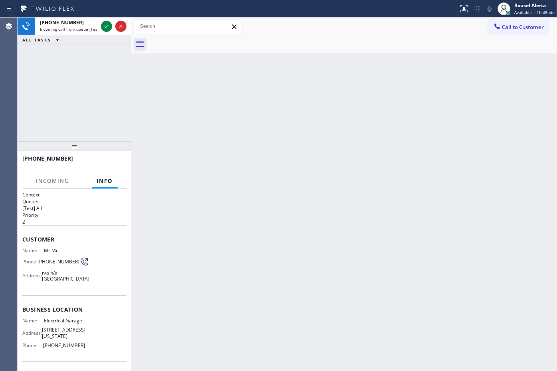
click at [161, 191] on div "Back to Dashboard Change Sender ID Customers Technicians Select a contact Outbo…" at bounding box center [343, 195] width 425 height 354
click at [216, 202] on div "Back to Dashboard Change Sender ID Customers Technicians Select a contact Outbo…" at bounding box center [343, 195] width 425 height 354
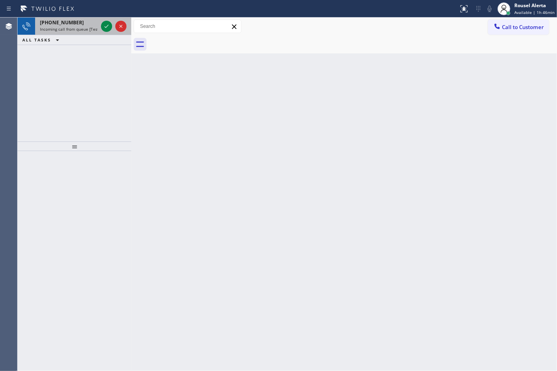
click at [91, 33] on div "[PHONE_NUMBER] Incoming call from queue [Test] All" at bounding box center [67, 27] width 64 height 18
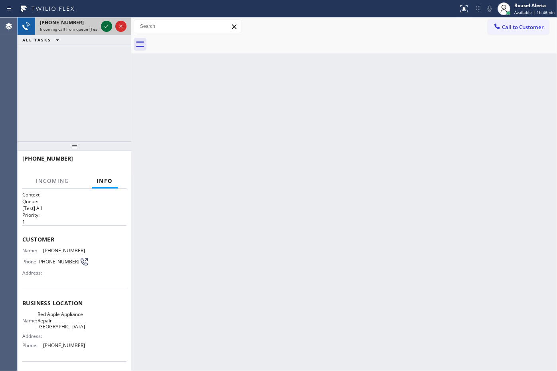
click at [104, 26] on icon at bounding box center [106, 26] width 4 height 3
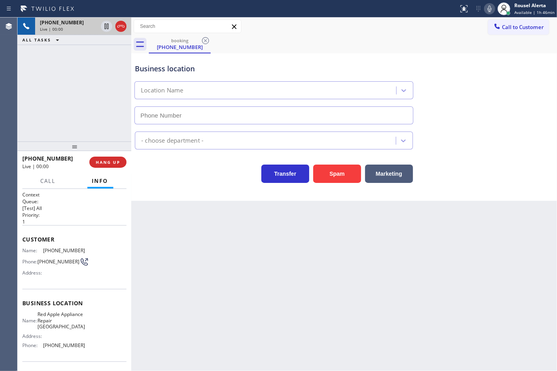
type input "[PHONE_NUMBER]"
click at [165, 234] on div "Back to Dashboard Change Sender ID Customers Technicians Select a contact Outbo…" at bounding box center [343, 195] width 425 height 354
click at [113, 161] on span "HANG UP" at bounding box center [108, 162] width 24 height 6
click at [112, 160] on span "HANG UP" at bounding box center [108, 162] width 24 height 6
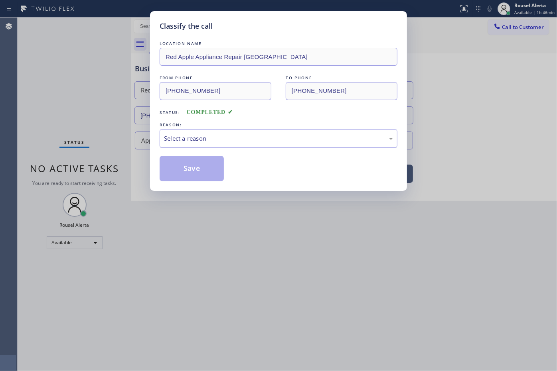
click at [230, 136] on div "Select a reason" at bounding box center [278, 138] width 229 height 9
click at [215, 164] on button "Save" at bounding box center [191, 169] width 64 height 26
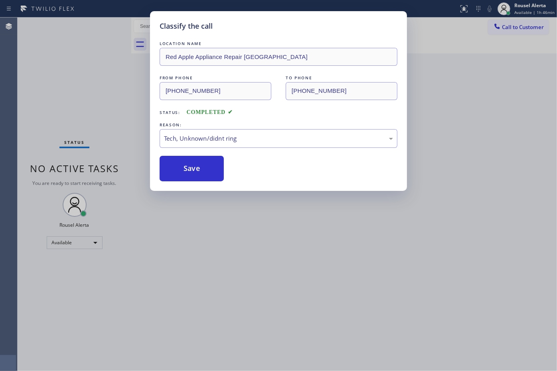
click at [273, 278] on div "Classify the call LOCATION NAME Red Apple Appliance Repair Branford FROM PHONE …" at bounding box center [278, 185] width 557 height 371
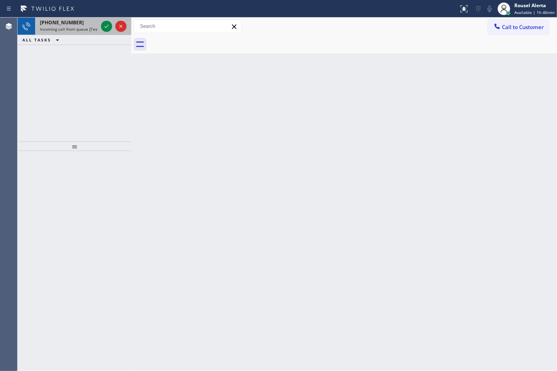
click at [88, 20] on div "[PHONE_NUMBER]" at bounding box center [69, 22] width 58 height 7
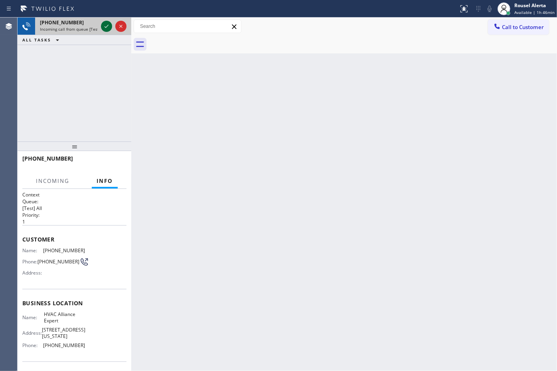
click at [104, 26] on icon at bounding box center [107, 27] width 10 height 10
click at [109, 38] on div "[PHONE_NUMBER] Incoming call from queue [Test] All ALL TASKS ALL TASKS ACTIVE T…" at bounding box center [75, 32] width 114 height 28
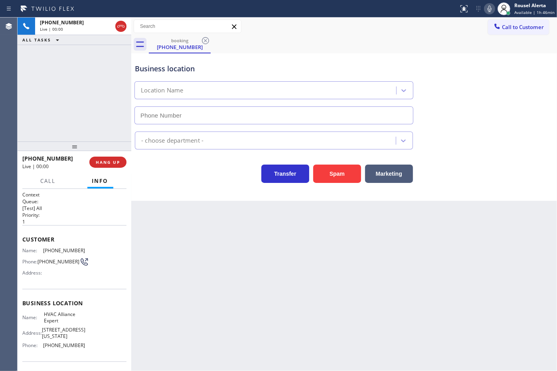
type input "[PHONE_NUMBER]"
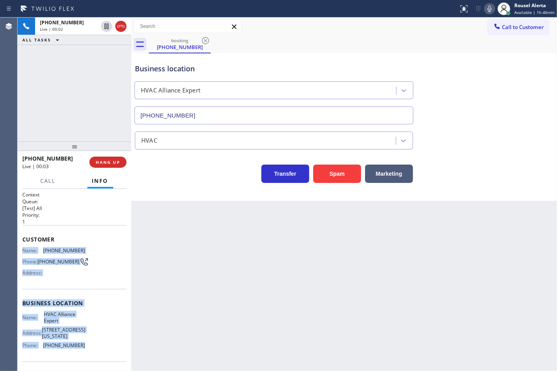
drag, startPoint x: 22, startPoint y: 250, endPoint x: 96, endPoint y: 346, distance: 120.9
click at [96, 346] on div "Context Queue: [Test] All Priority: 1 Customer Name: [PHONE_NUMBER] Phone: [PHO…" at bounding box center [74, 306] width 104 height 231
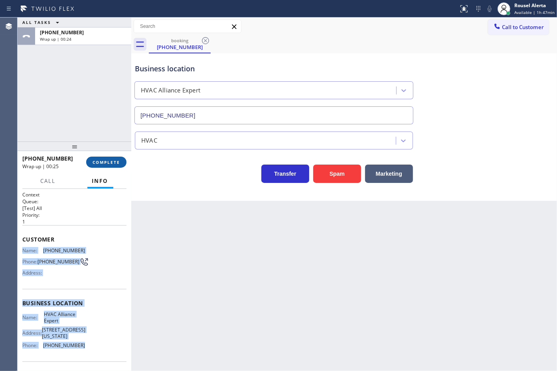
click at [104, 160] on span "COMPLETE" at bounding box center [107, 162] width 28 height 6
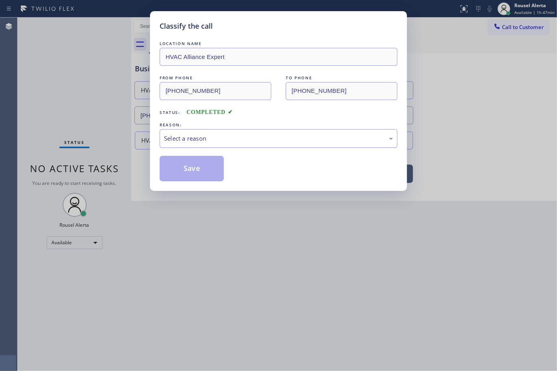
click at [222, 142] on div "Select a reason" at bounding box center [278, 138] width 229 height 9
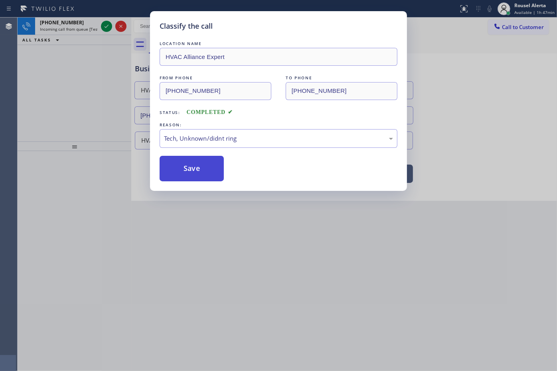
click at [180, 164] on button "Save" at bounding box center [191, 169] width 64 height 26
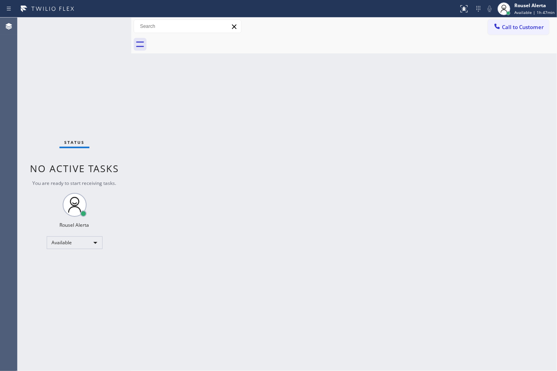
click at [100, 26] on div "Status No active tasks You are ready to start receiving tasks. Rousel Alerta Av…" at bounding box center [75, 195] width 114 height 354
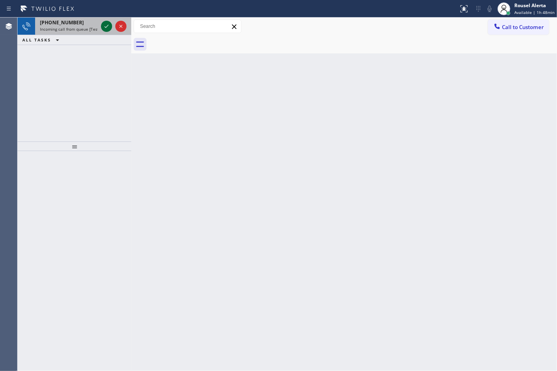
click at [104, 28] on icon at bounding box center [107, 27] width 10 height 10
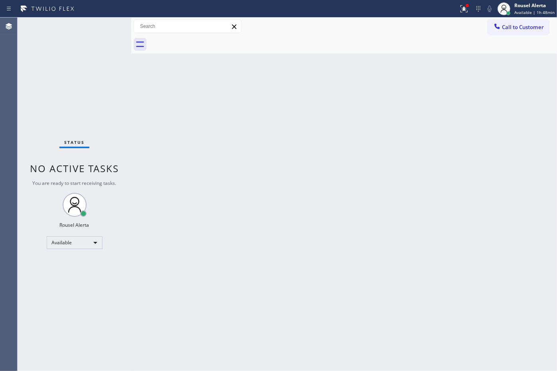
click at [342, 242] on div "Back to Dashboard Change Sender ID Customers Technicians Select a contact Outbo…" at bounding box center [343, 195] width 425 height 354
click at [469, 3] on div at bounding box center [467, 5] width 5 height 5
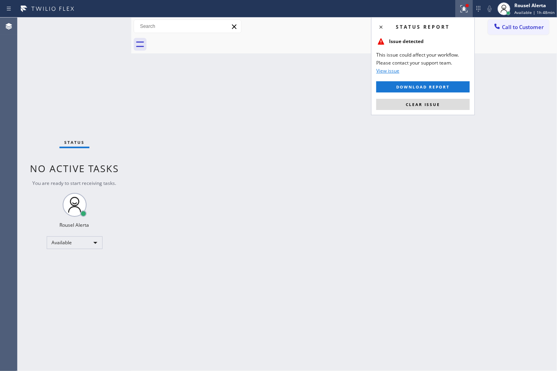
click at [443, 102] on button "Clear issue" at bounding box center [422, 104] width 93 height 11
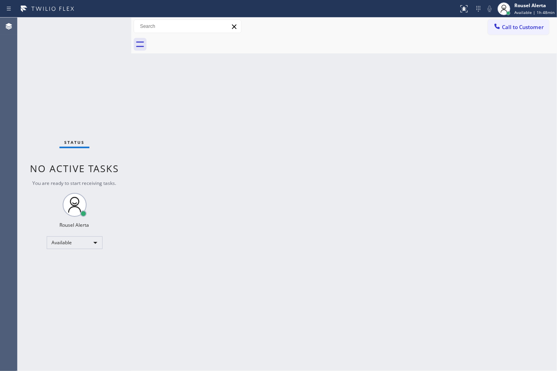
click at [443, 102] on div "Back to Dashboard Change Sender ID Customers Technicians Select a contact Outbo…" at bounding box center [343, 195] width 425 height 354
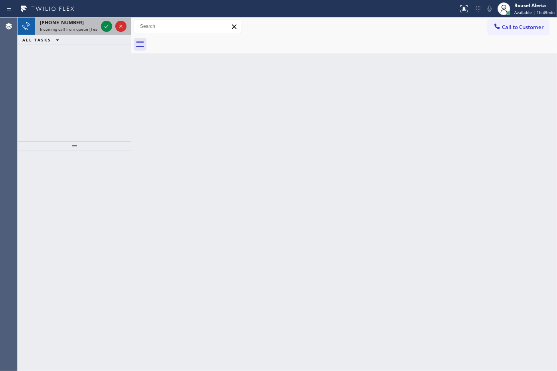
click at [92, 19] on div "[PHONE_NUMBER]" at bounding box center [69, 22] width 58 height 7
click at [84, 20] on div "[PHONE_NUMBER]" at bounding box center [69, 22] width 58 height 7
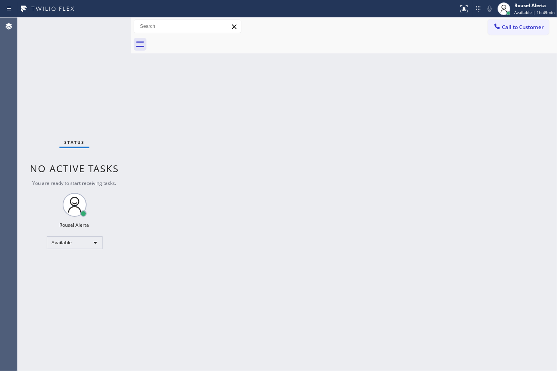
click at [83, 20] on div "Status No active tasks You are ready to start receiving tasks. Rousel Alerta Av…" at bounding box center [75, 195] width 114 height 354
click at [312, 280] on div "Back to Dashboard Change Sender ID Customers Technicians Select a contact Outbo…" at bounding box center [343, 195] width 425 height 354
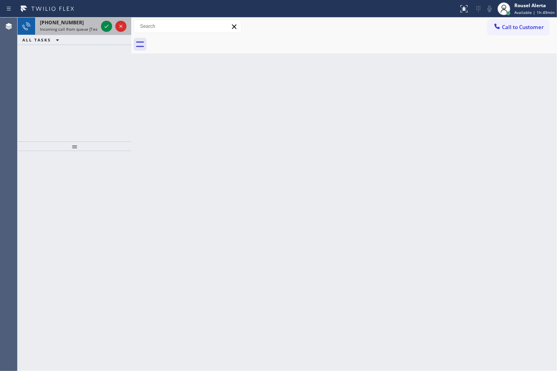
click at [91, 22] on div "[PHONE_NUMBER]" at bounding box center [69, 22] width 58 height 7
click at [88, 21] on div "[PHONE_NUMBER]" at bounding box center [69, 22] width 58 height 7
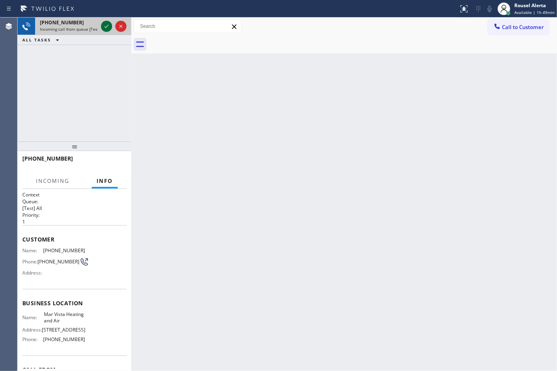
click at [108, 26] on icon at bounding box center [107, 27] width 10 height 10
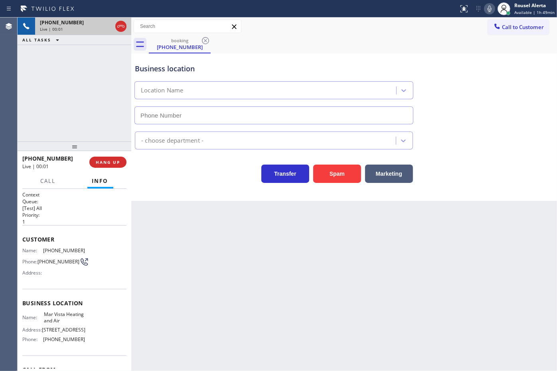
type input "[PHONE_NUMBER]"
click at [194, 242] on div "Back to Dashboard Change Sender ID Customers Technicians Select a contact Outbo…" at bounding box center [343, 195] width 425 height 354
click at [208, 226] on div "Back to Dashboard Change Sender ID Customers Technicians Select a contact Outbo…" at bounding box center [343, 195] width 425 height 354
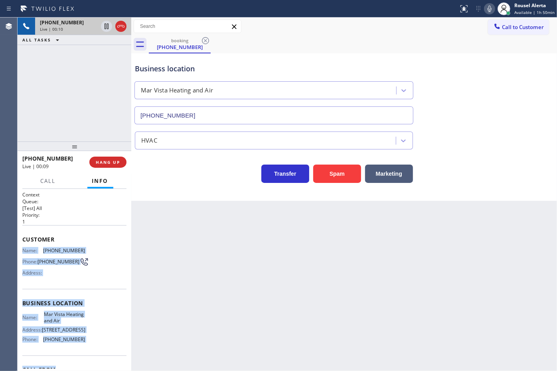
drag, startPoint x: 19, startPoint y: 250, endPoint x: 96, endPoint y: 364, distance: 137.4
click at [96, 364] on div "Context Queue: [Test] All Priority: 1 Customer Name: [PHONE_NUMBER] Phone: [PHO…" at bounding box center [75, 280] width 114 height 182
click at [105, 29] on icon at bounding box center [106, 27] width 4 height 6
click at [488, 7] on icon at bounding box center [489, 9] width 10 height 10
click at [106, 26] on icon at bounding box center [107, 27] width 6 height 6
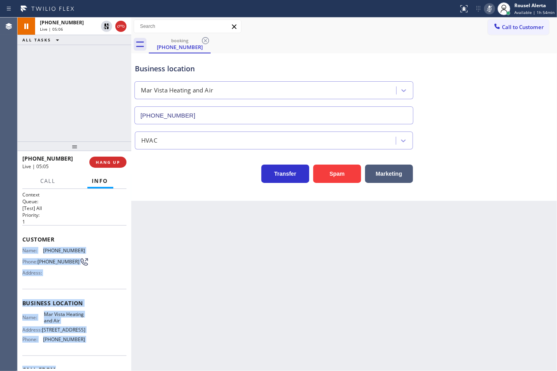
click at [490, 12] on icon at bounding box center [489, 9] width 10 height 10
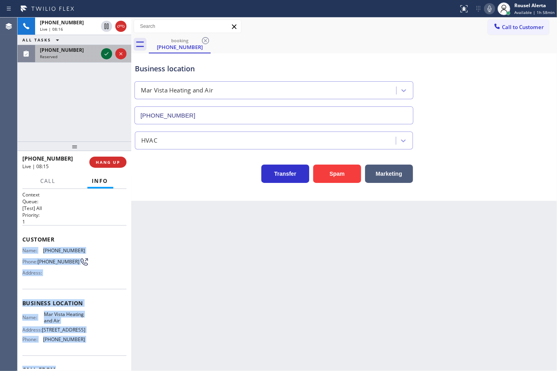
click at [104, 54] on icon at bounding box center [107, 54] width 10 height 10
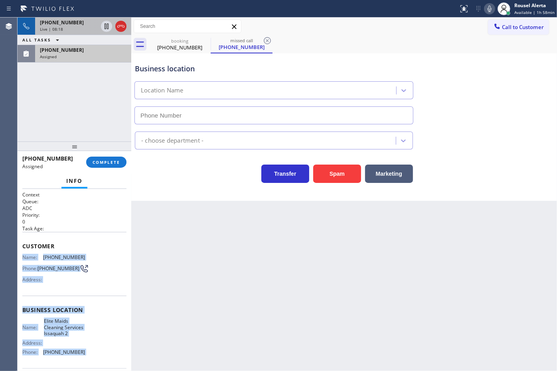
click at [65, 24] on span "[PHONE_NUMBER]" at bounding box center [62, 22] width 44 height 7
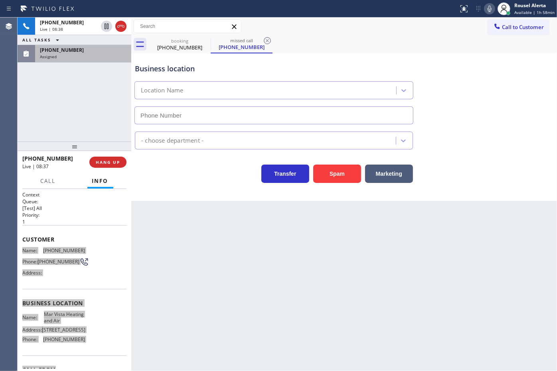
type input "[PHONE_NUMBER]"
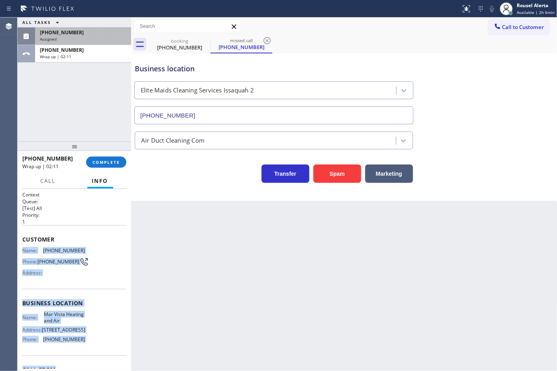
click at [92, 35] on div "[PHONE_NUMBER]" at bounding box center [83, 32] width 87 height 7
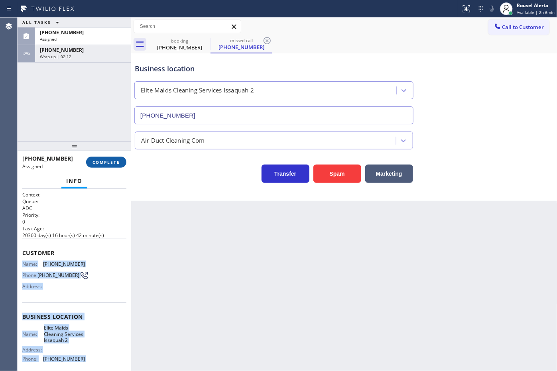
click at [104, 167] on button "COMPLETE" at bounding box center [106, 162] width 40 height 11
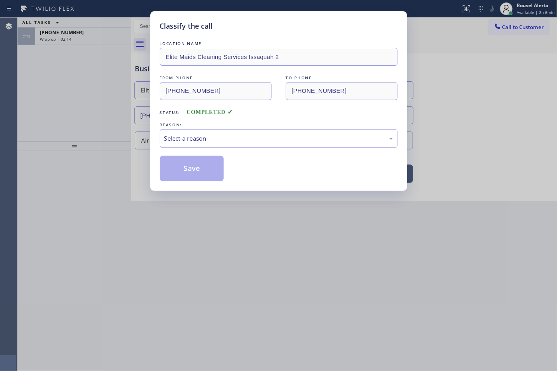
click at [232, 138] on div "Select a reason" at bounding box center [278, 138] width 229 height 9
click at [193, 169] on button "Save" at bounding box center [192, 169] width 64 height 26
click at [453, 136] on div "Classify the call LOCATION NAME Elite Maids Cleaning Services Issaquah 2 FROM P…" at bounding box center [278, 185] width 557 height 371
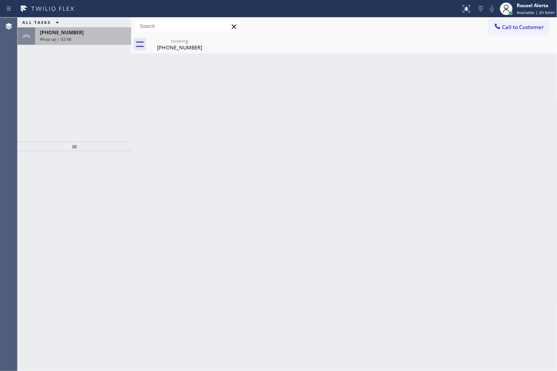
click at [89, 40] on div "Wrap up | 02:58" at bounding box center [83, 39] width 87 height 6
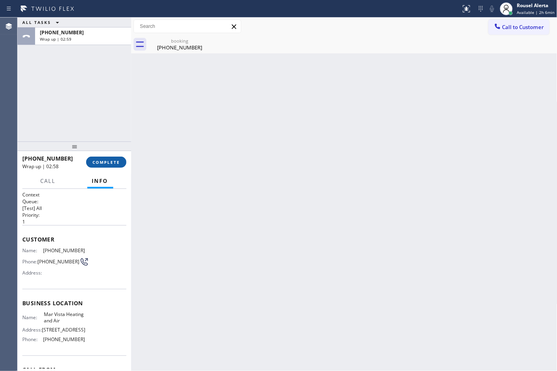
click at [98, 167] on button "COMPLETE" at bounding box center [106, 162] width 40 height 11
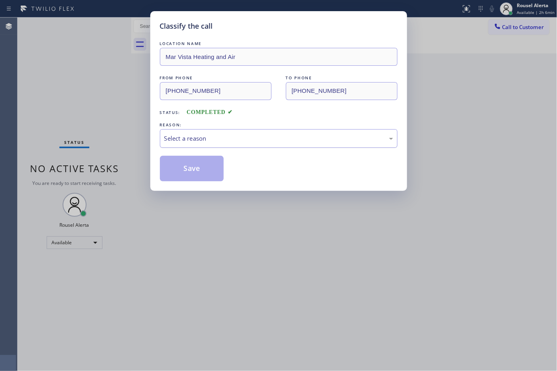
click at [179, 142] on div "Select a reason" at bounding box center [278, 138] width 229 height 9
click at [190, 169] on button "Save" at bounding box center [192, 169] width 64 height 26
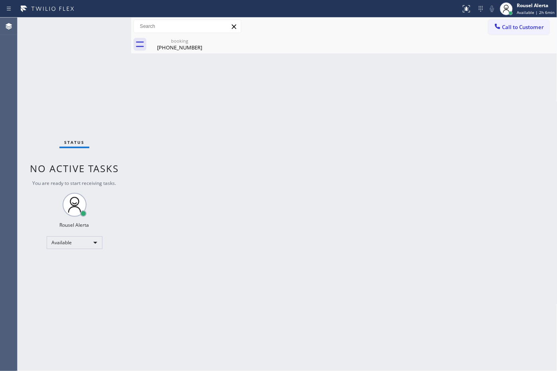
click at [527, 8] on div "Rousel Alerta" at bounding box center [536, 5] width 38 height 7
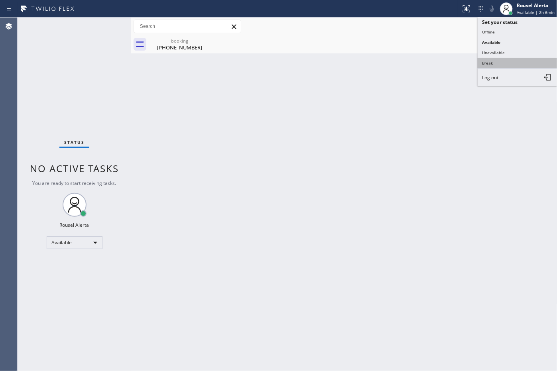
click at [519, 61] on button "Break" at bounding box center [518, 63] width 80 height 10
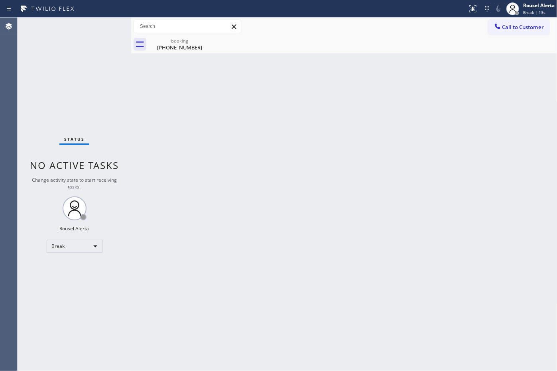
click at [86, 33] on div "Status No active tasks Change activity state to start receiving tasks. Rousel A…" at bounding box center [75, 195] width 114 height 354
click at [192, 49] on div "[PHONE_NUMBER]" at bounding box center [180, 47] width 60 height 7
click at [54, 33] on div "Status No active tasks Change activity state to start receiving tasks. Rousel A…" at bounding box center [75, 195] width 114 height 354
